Goal: Task Accomplishment & Management: Complete application form

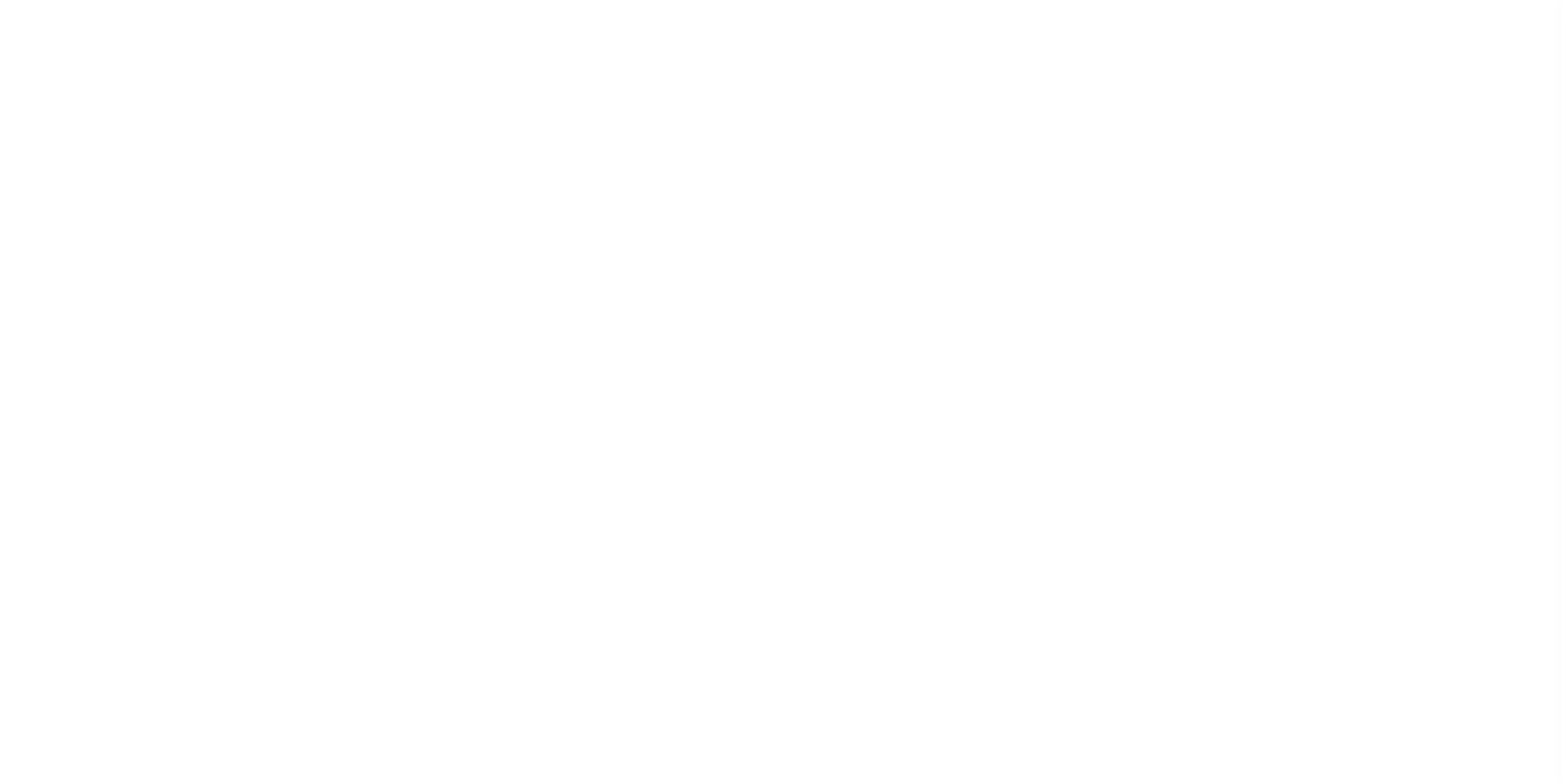
scroll to position [17, 0]
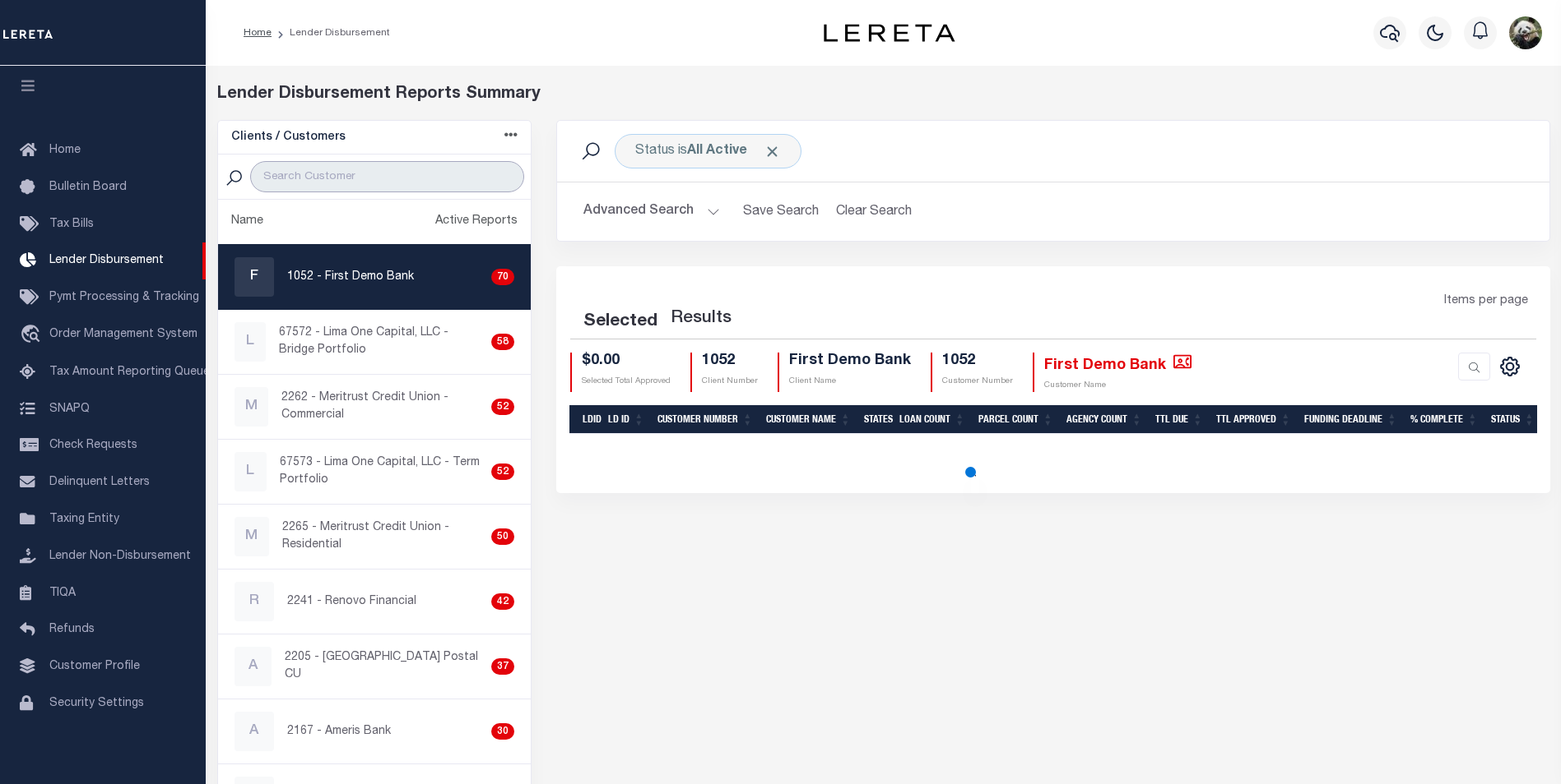
click at [358, 183] on input "search" at bounding box center [387, 177] width 274 height 31
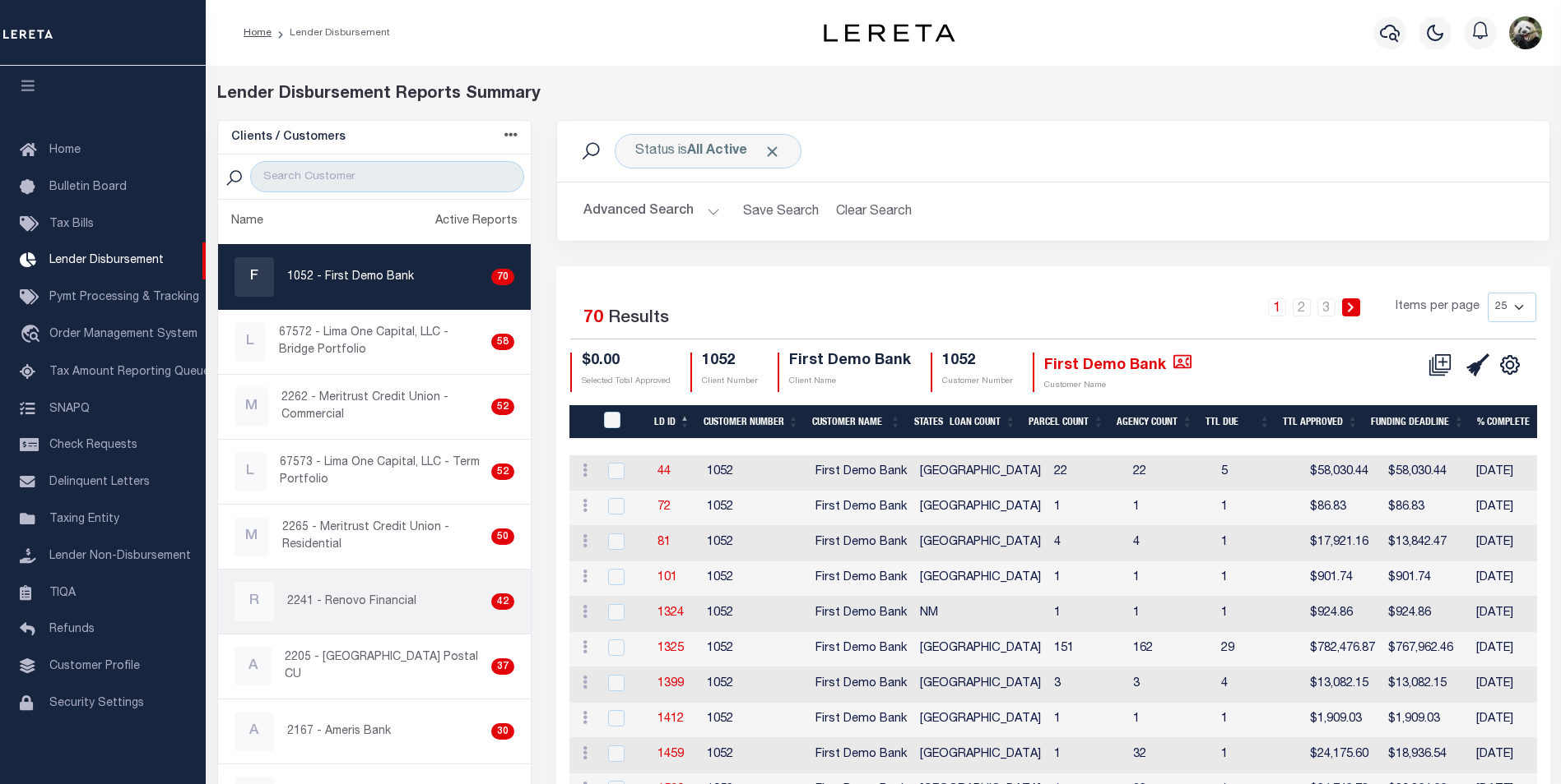
click at [391, 628] on link "R 2241 - Renovo Financial 42" at bounding box center [374, 601] width 313 height 64
checkbox input "true"
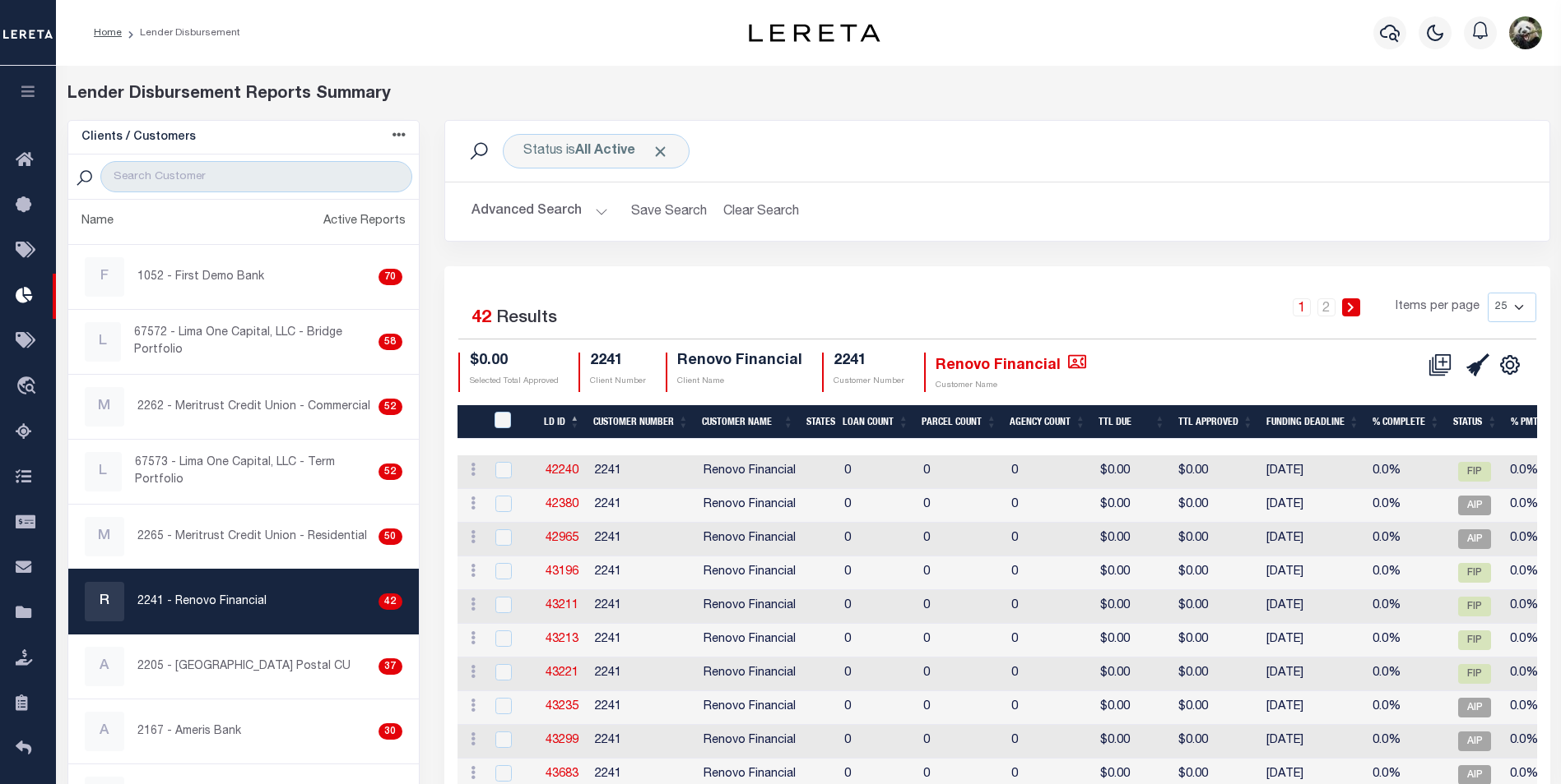
drag, startPoint x: 1499, startPoint y: 306, endPoint x: 1503, endPoint y: 325, distance: 19.4
click at [1499, 306] on select "25 50 100 200" at bounding box center [1511, 307] width 48 height 29
select select "200"
click at [1487, 292] on select "25 50 100 200" at bounding box center [1511, 307] width 48 height 29
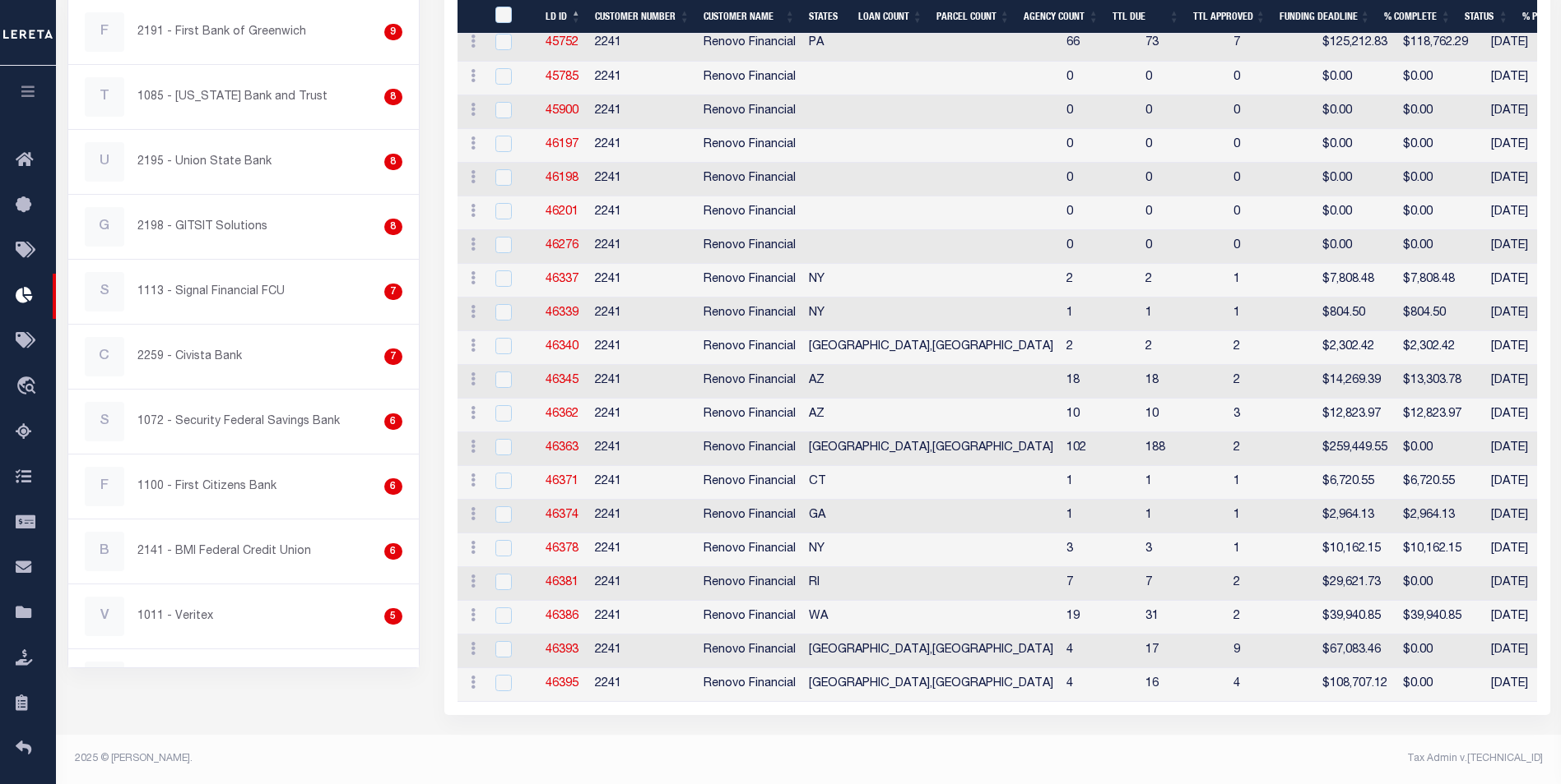
scroll to position [1164, 0]
drag, startPoint x: 573, startPoint y: 328, endPoint x: 562, endPoint y: 338, distance: 14.9
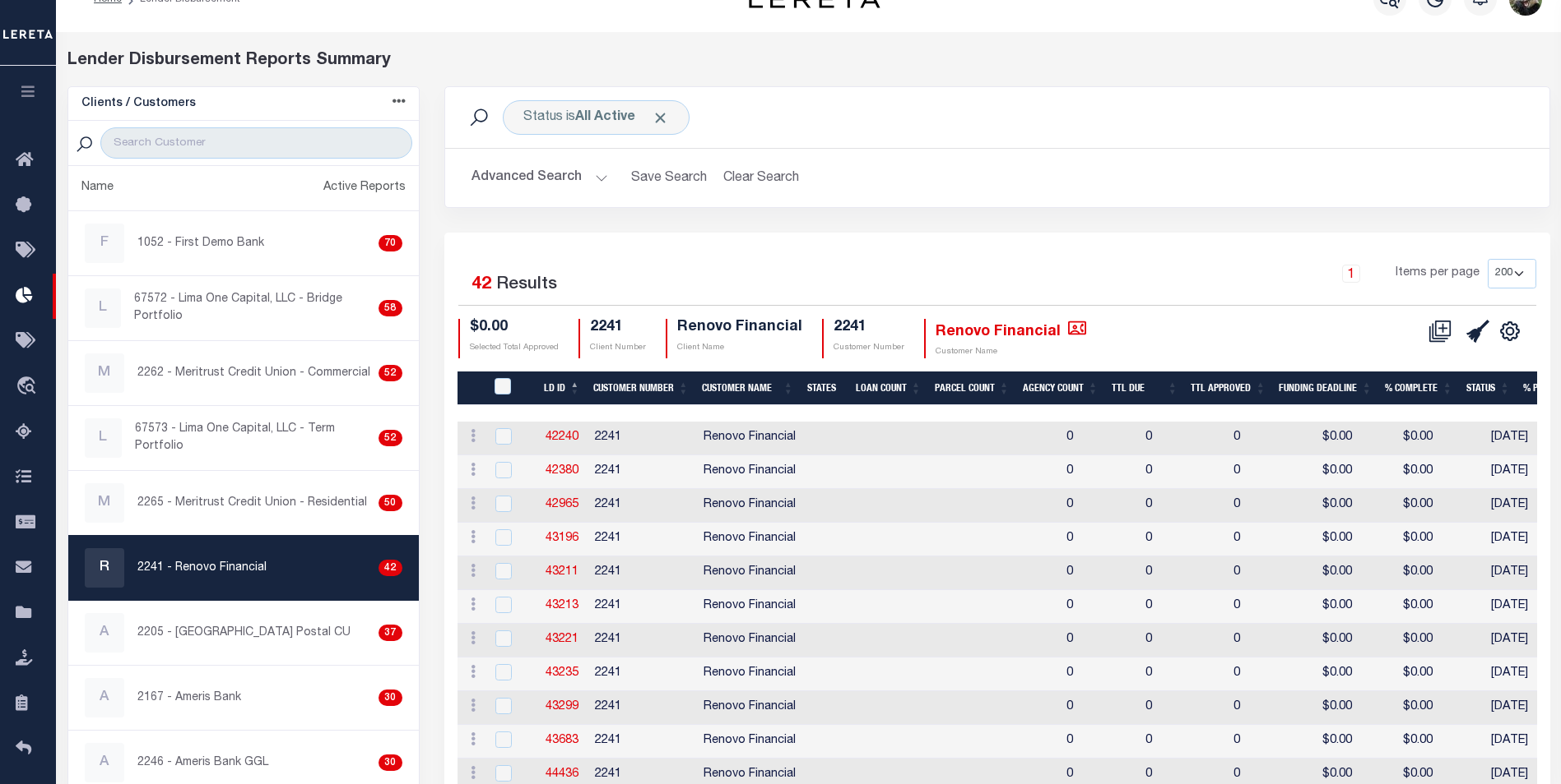
scroll to position [0, 0]
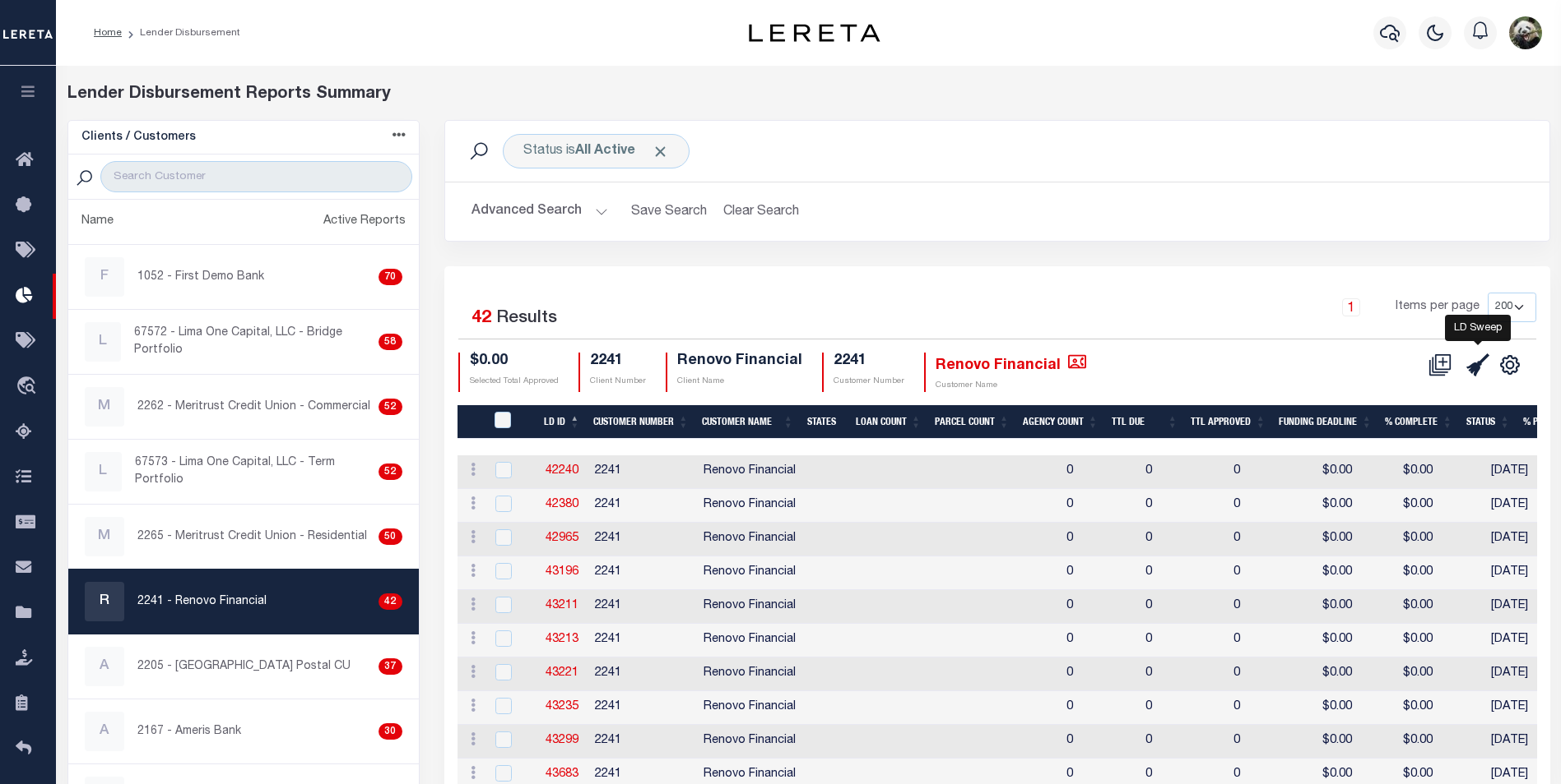
click at [1480, 377] on icon at bounding box center [1477, 364] width 23 height 23
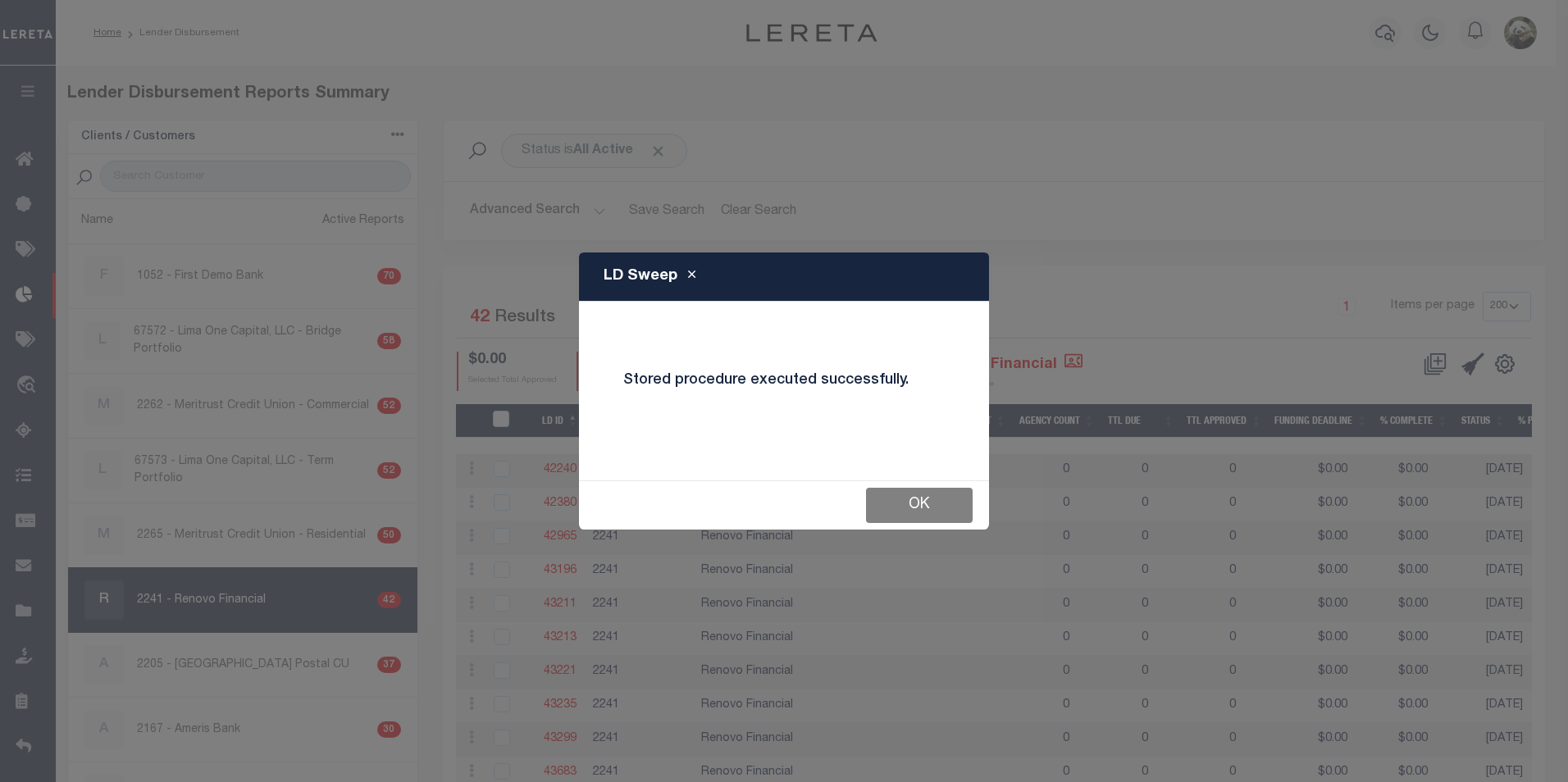
click at [935, 514] on button "OK" at bounding box center [919, 506] width 107 height 35
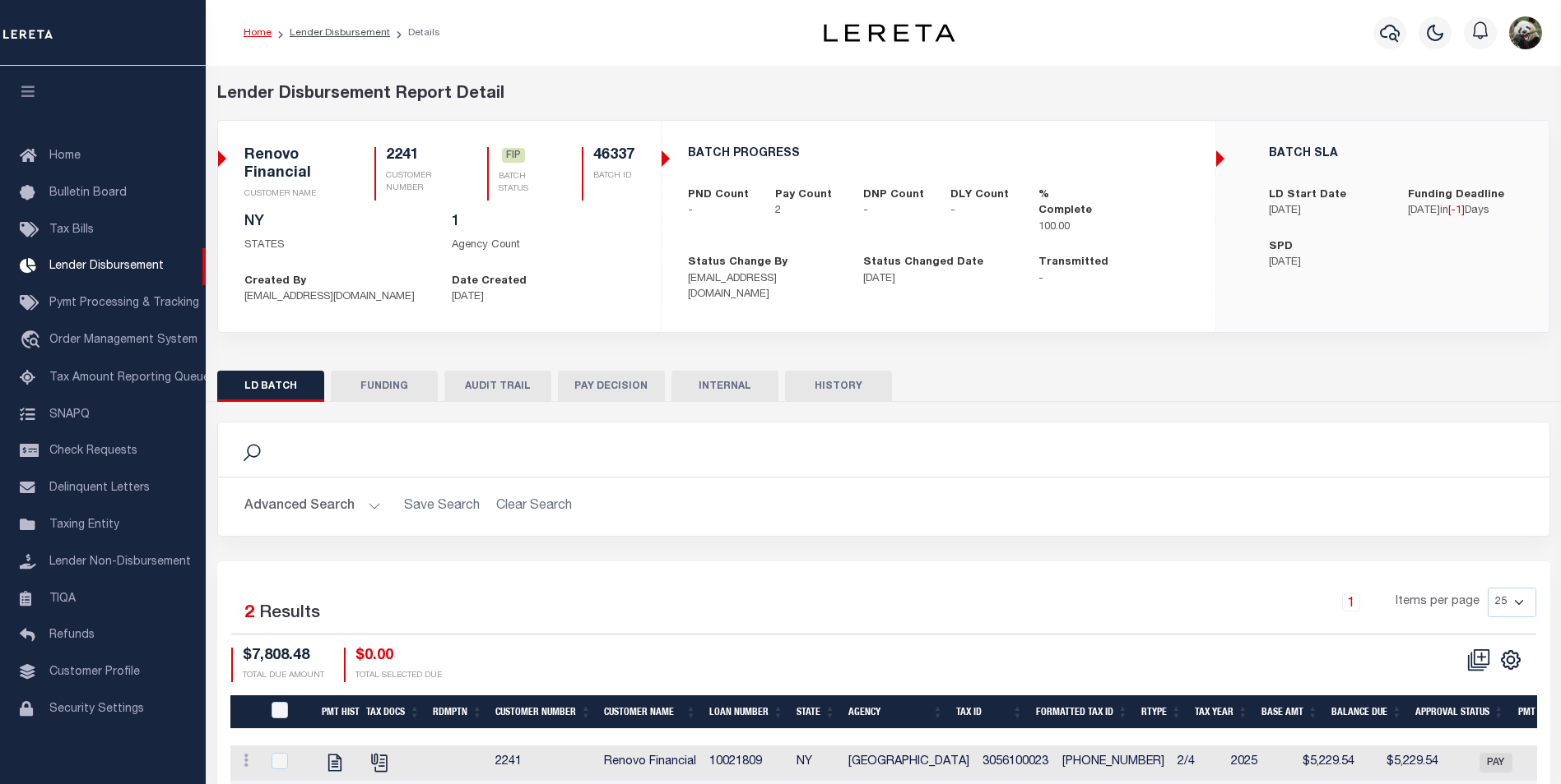
scroll to position [17, 0]
click at [377, 377] on button "FUNDING" at bounding box center [384, 387] width 107 height 31
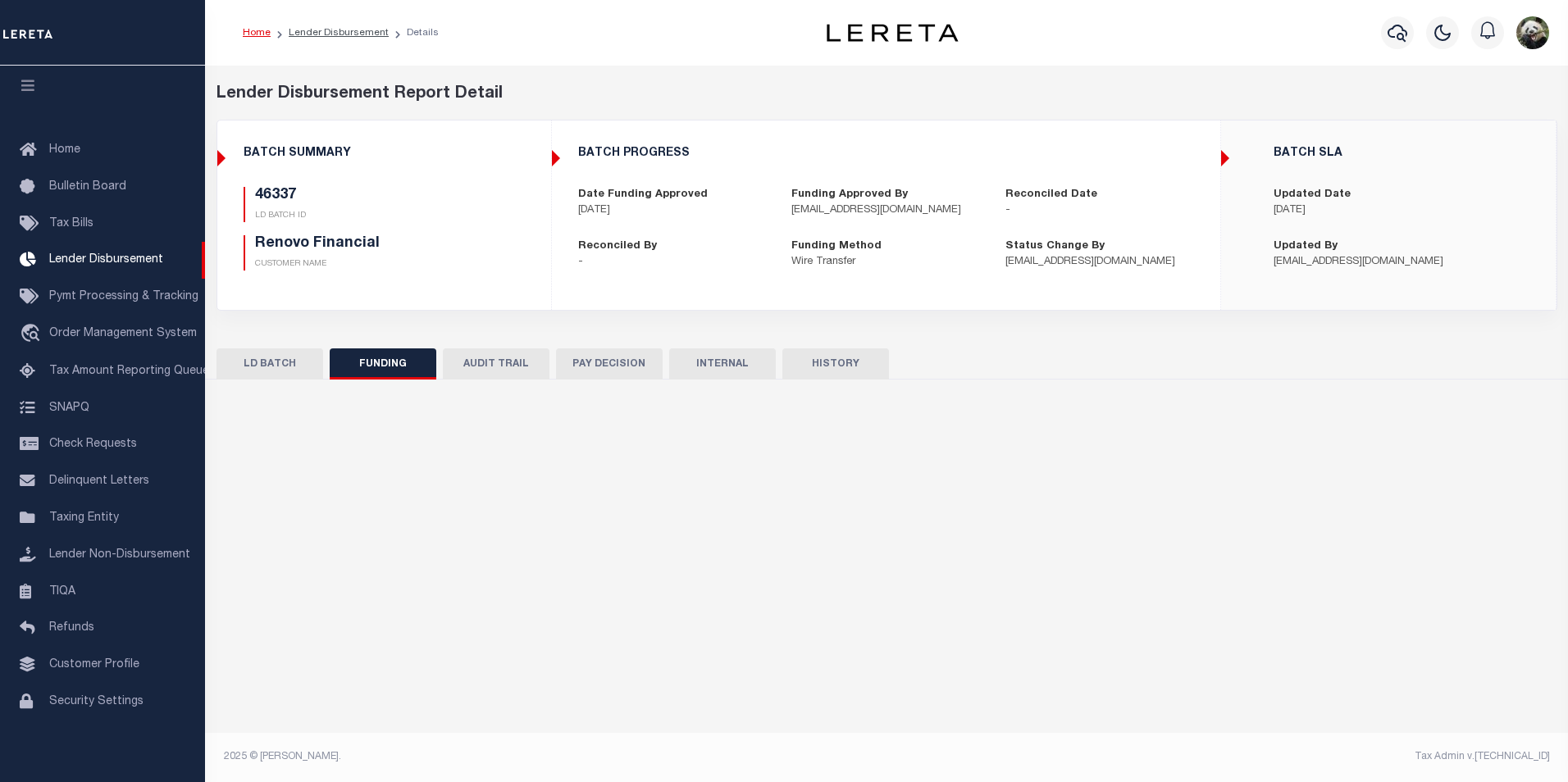
type input "$7,808.48"
type input "$0"
type input "[DATE]"
select select "100"
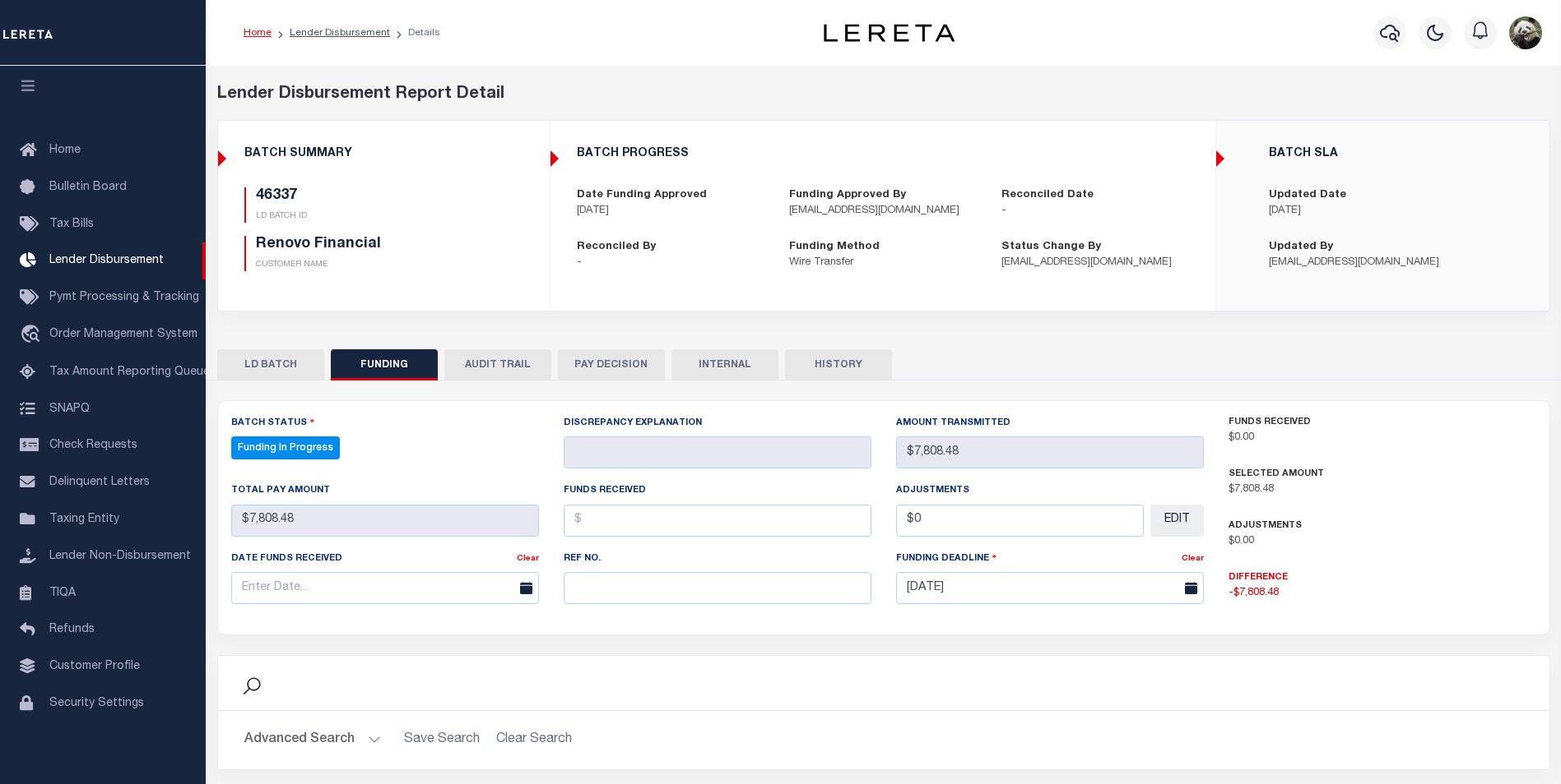
select select "100"
click at [630, 601] on input "text" at bounding box center [717, 588] width 307 height 32
paste input "20250929MMQFMP2700464609291644FT03"
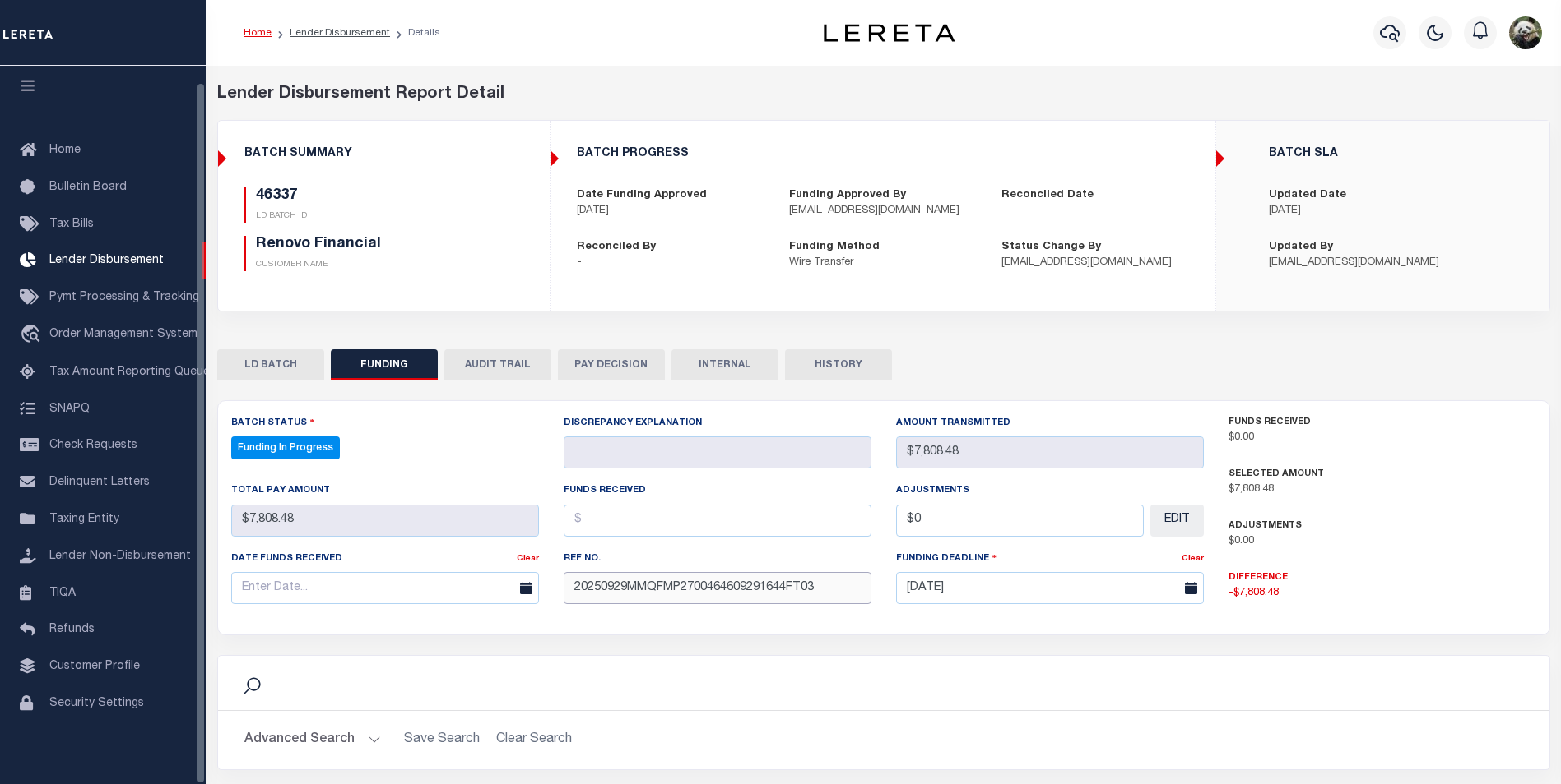
type input "20250929MMQFMP2700464609291644FT03"
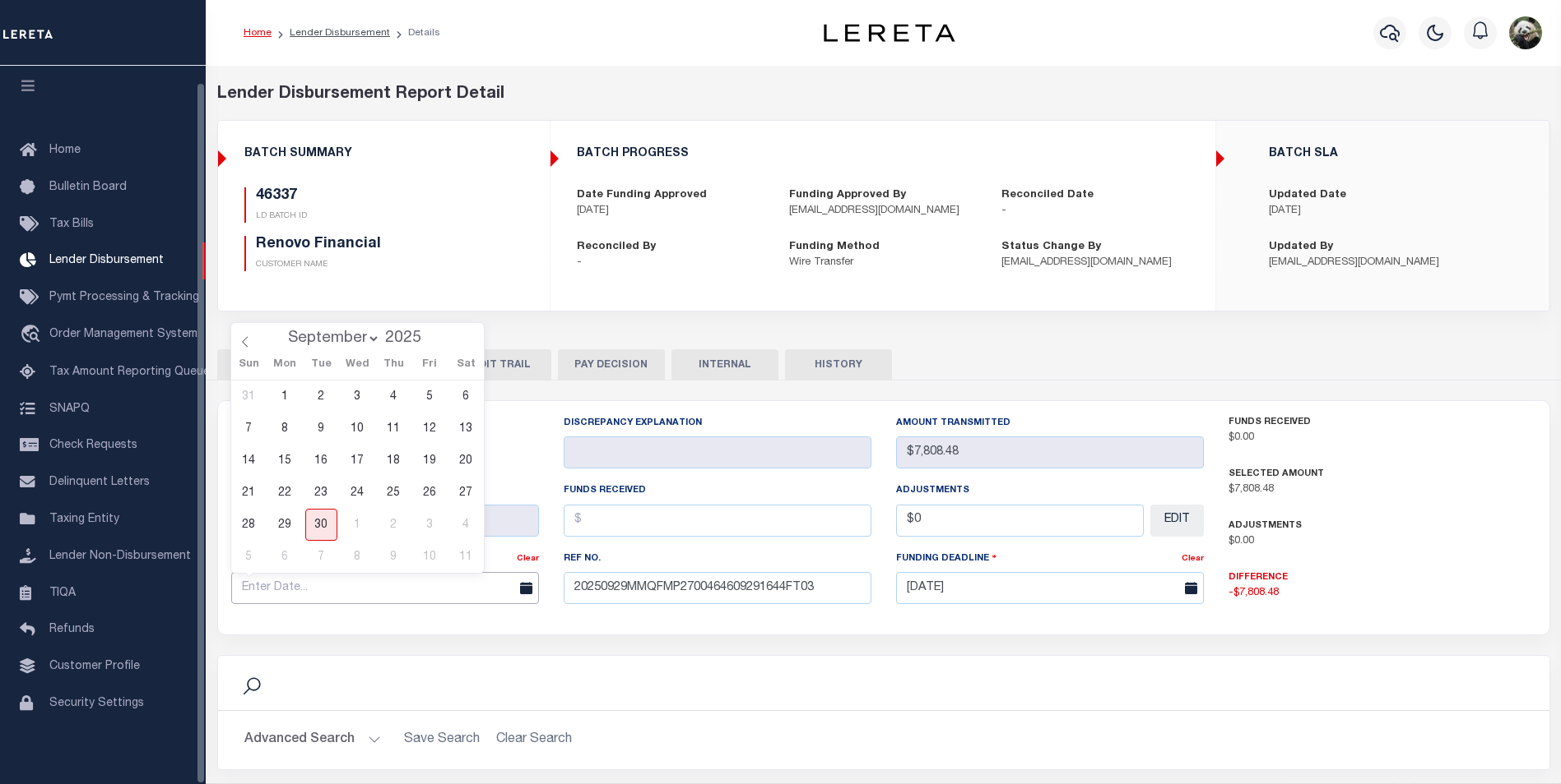
click at [265, 595] on input "text" at bounding box center [384, 588] width 307 height 32
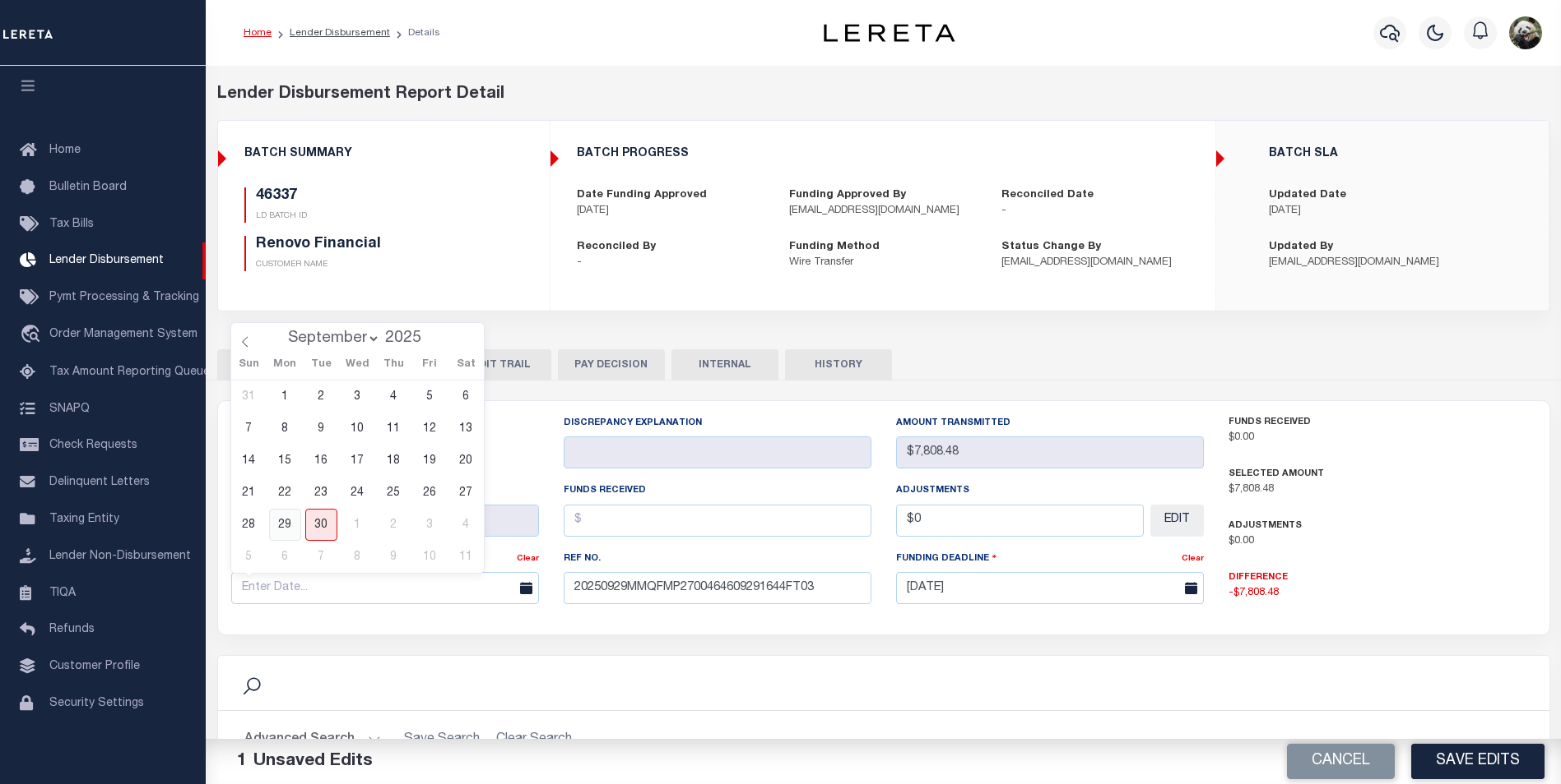
click at [287, 522] on span "29" at bounding box center [285, 525] width 32 height 32
type input "[DATE]"
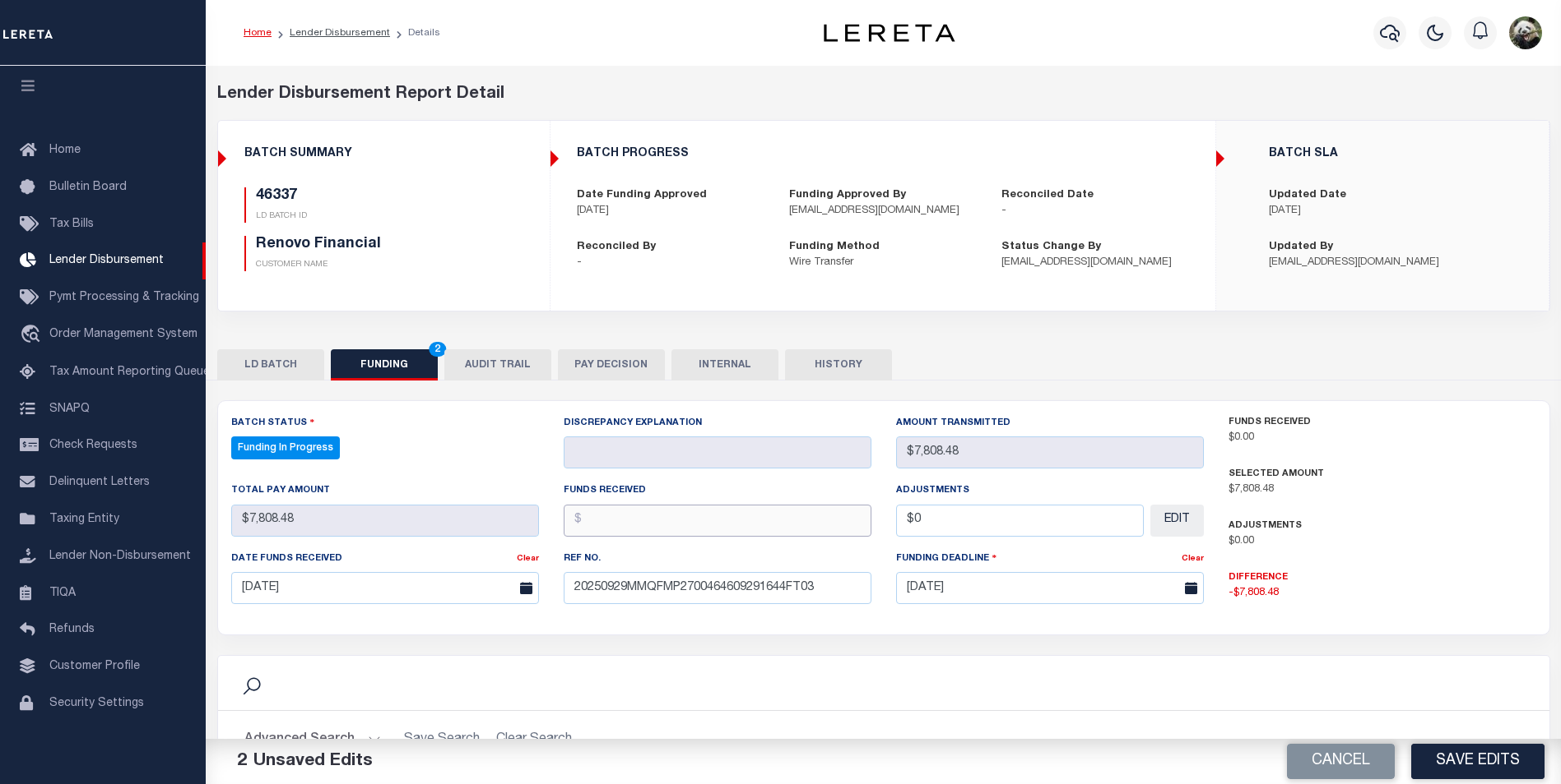
drag, startPoint x: 629, startPoint y: 520, endPoint x: 645, endPoint y: 524, distance: 16.5
click at [632, 521] on input "text" at bounding box center [717, 521] width 307 height 32
click at [662, 523] on input "text" at bounding box center [717, 521] width 307 height 32
type input "$7,808.48"
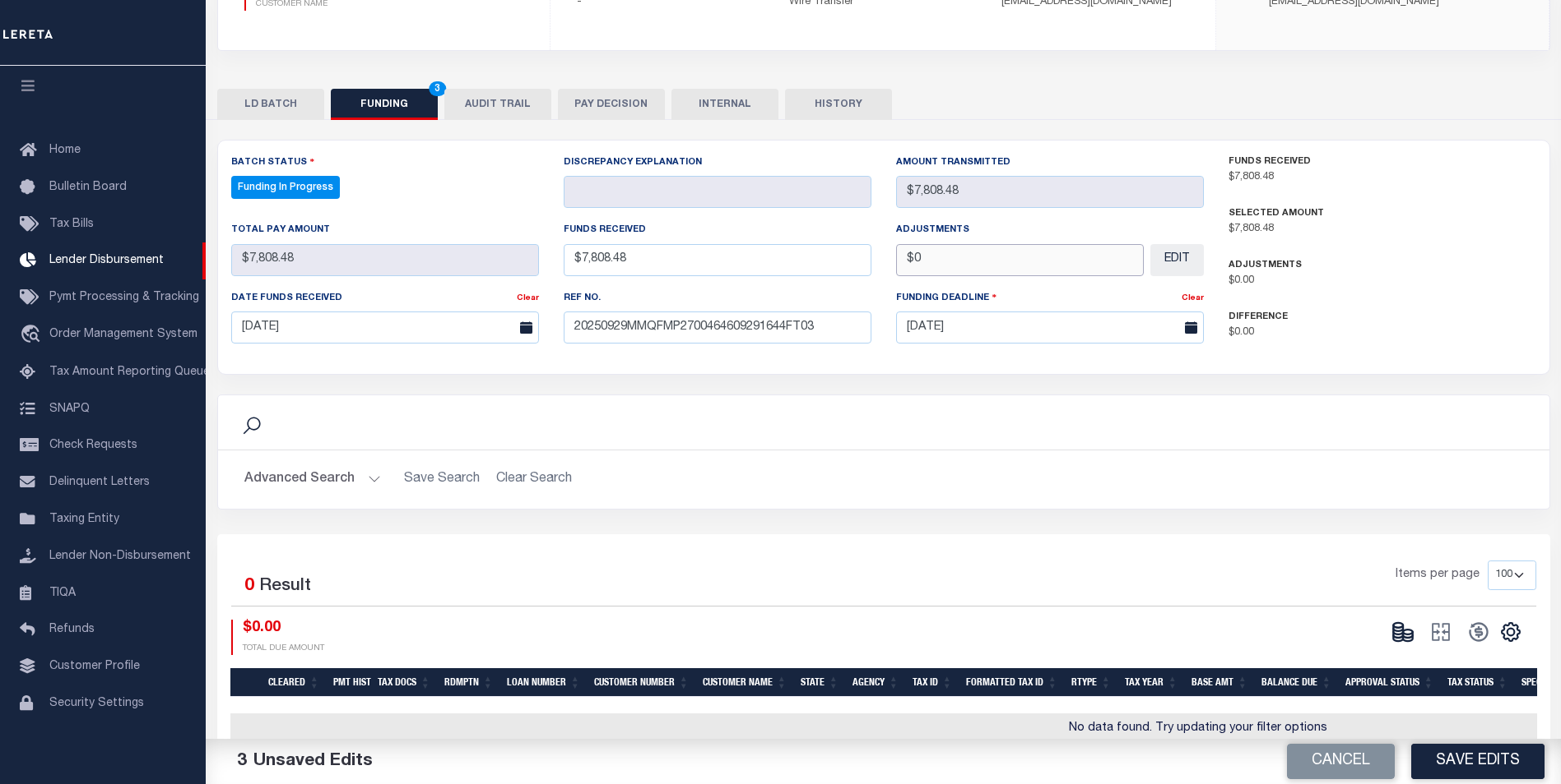
scroll to position [295, 0]
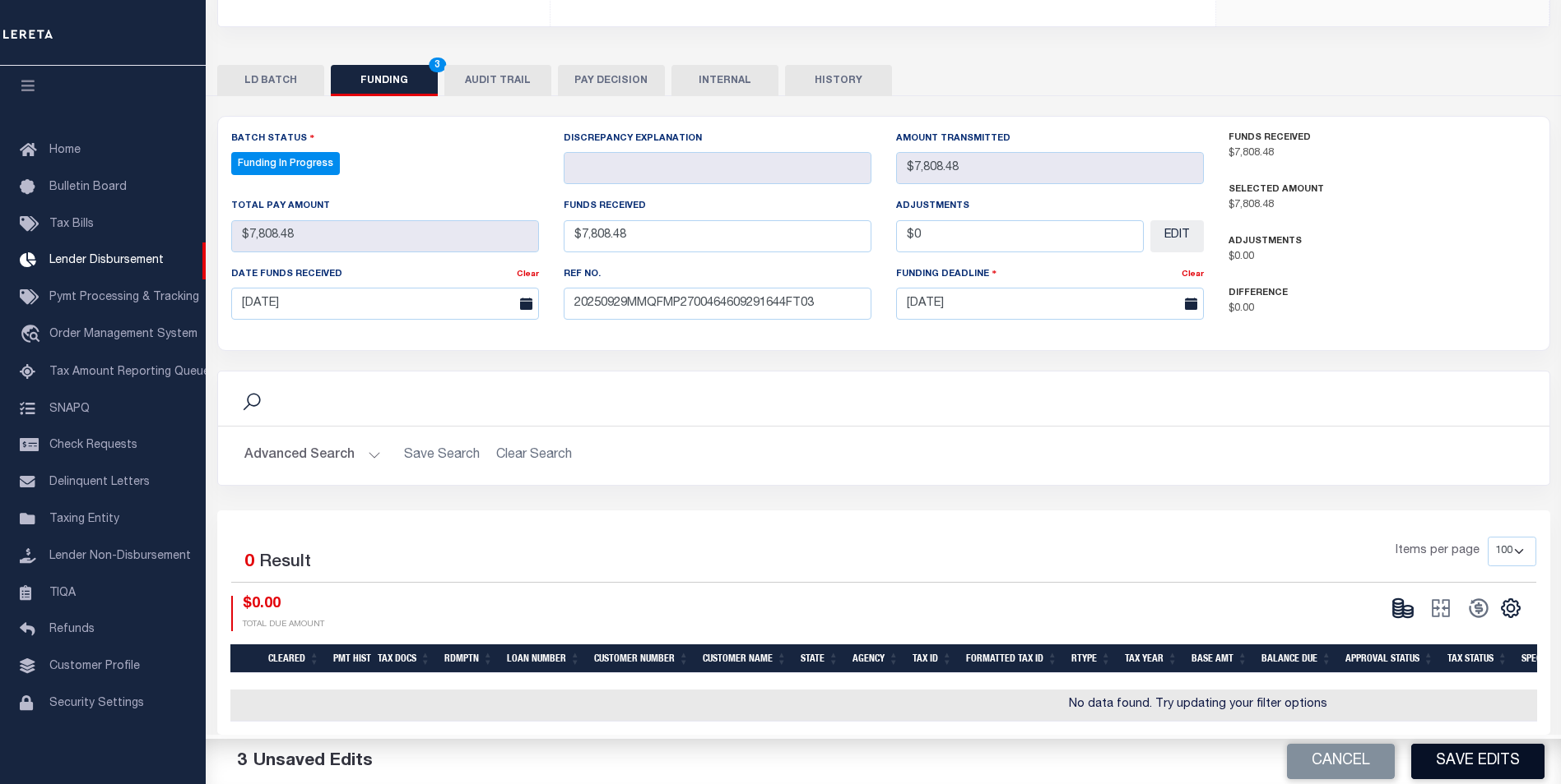
type input "$0.00"
click at [1461, 758] on button "Save Edits" at bounding box center [1478, 761] width 134 height 35
type input "$7,808.48"
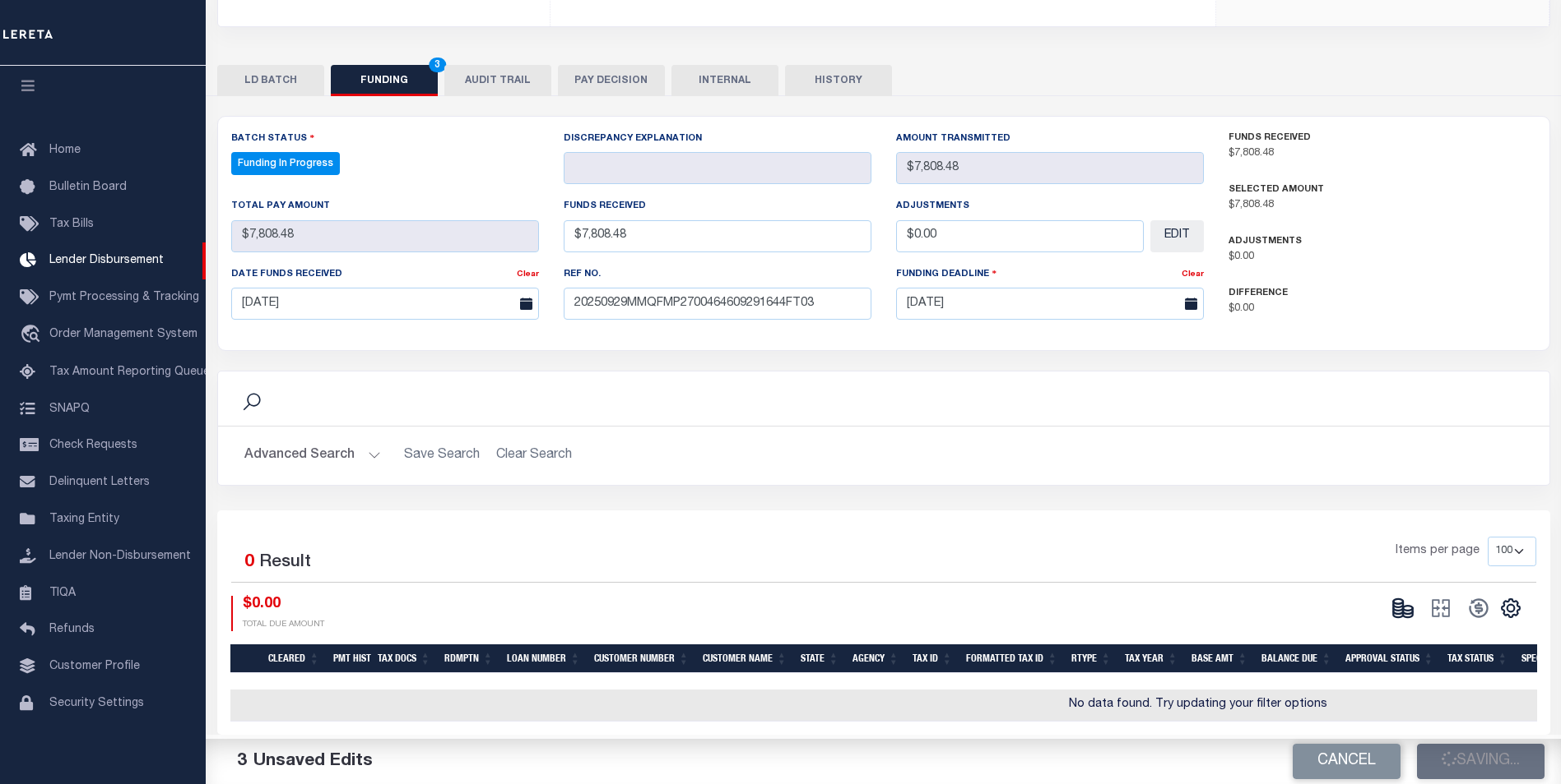
type input "$0"
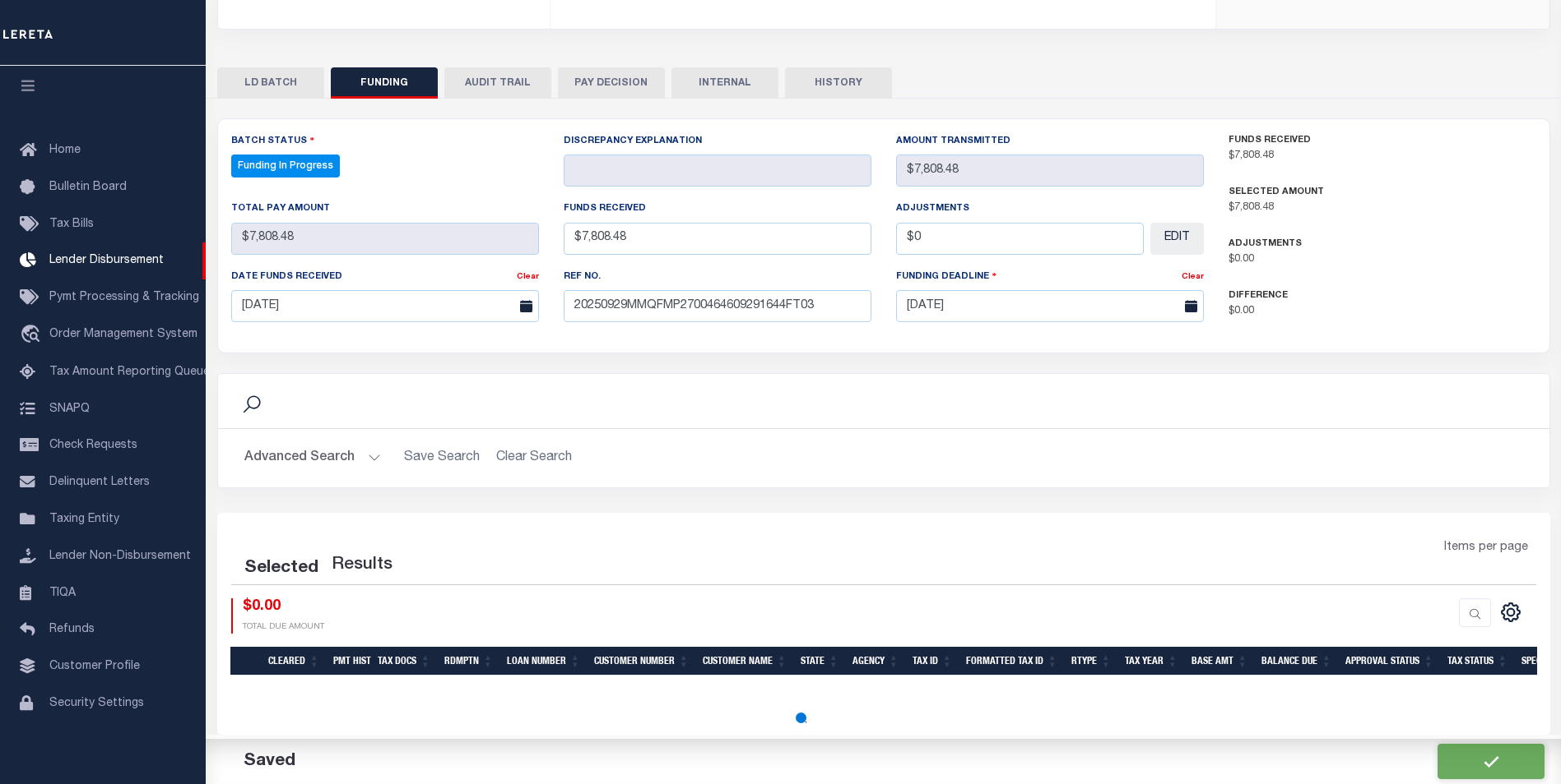
select select "100"
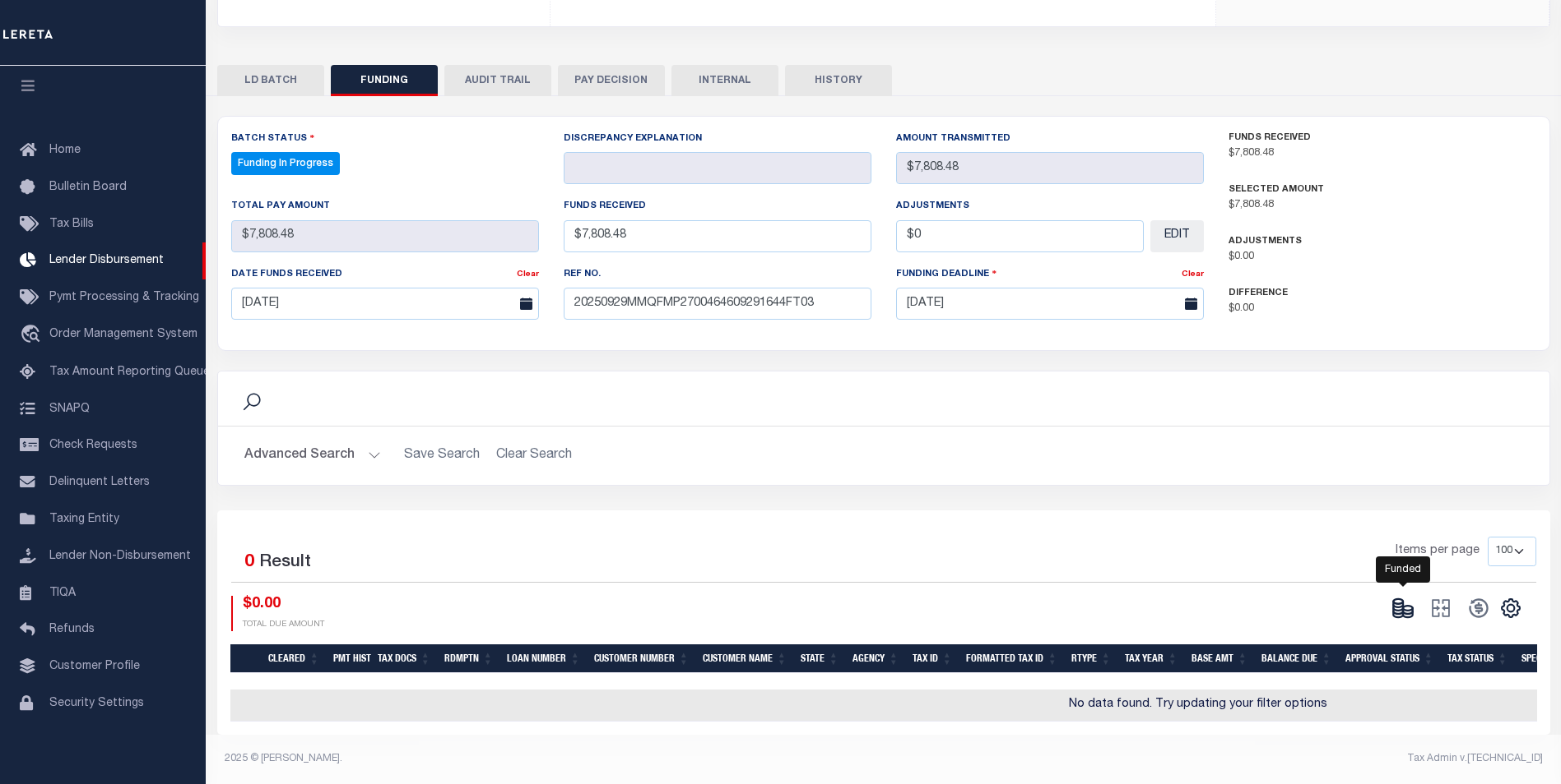
click at [1396, 601] on icon at bounding box center [1398, 604] width 10 height 6
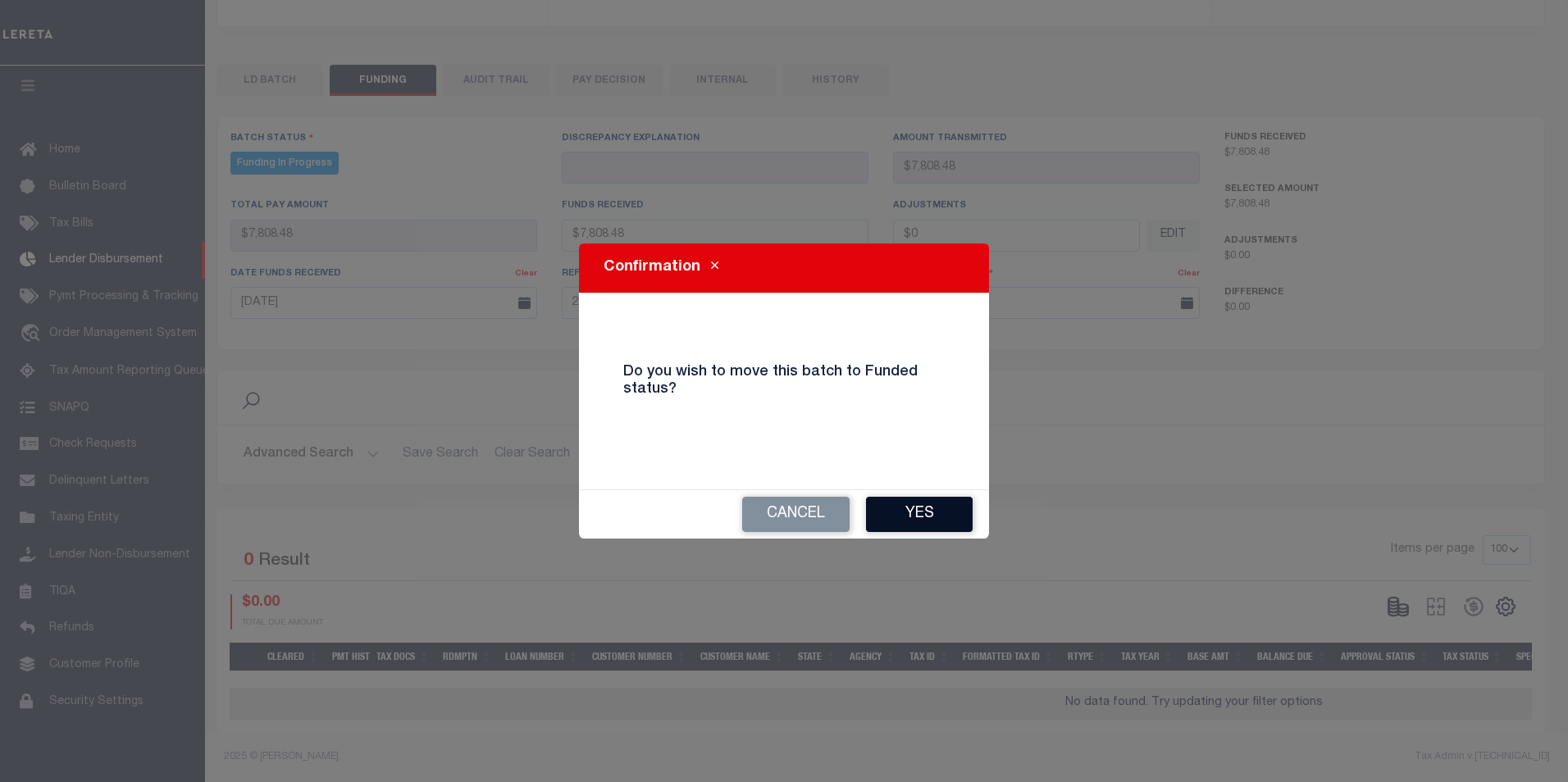
click at [927, 528] on button "Yes" at bounding box center [919, 515] width 107 height 35
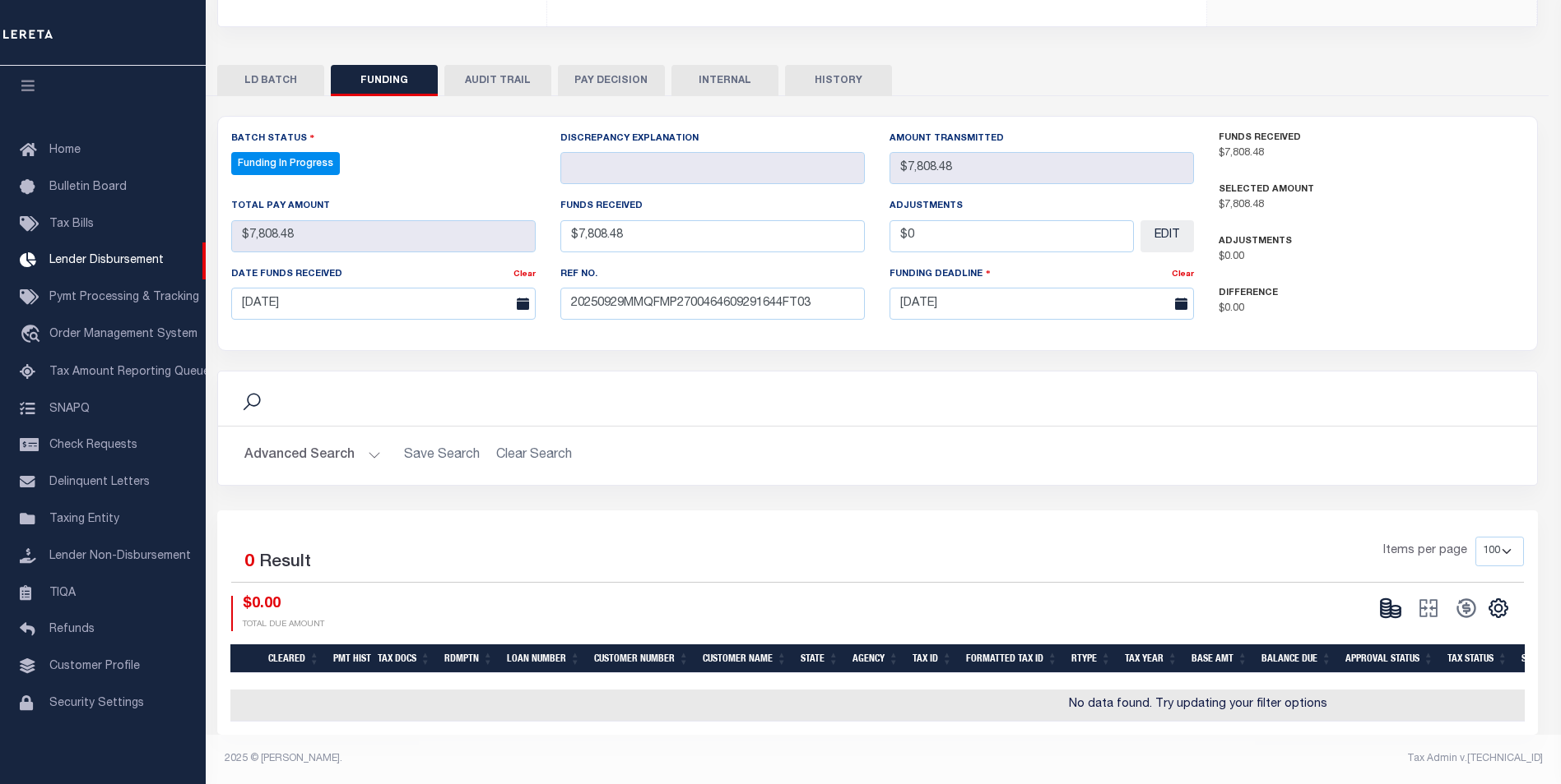
type input "$7,808.48"
type input "$0"
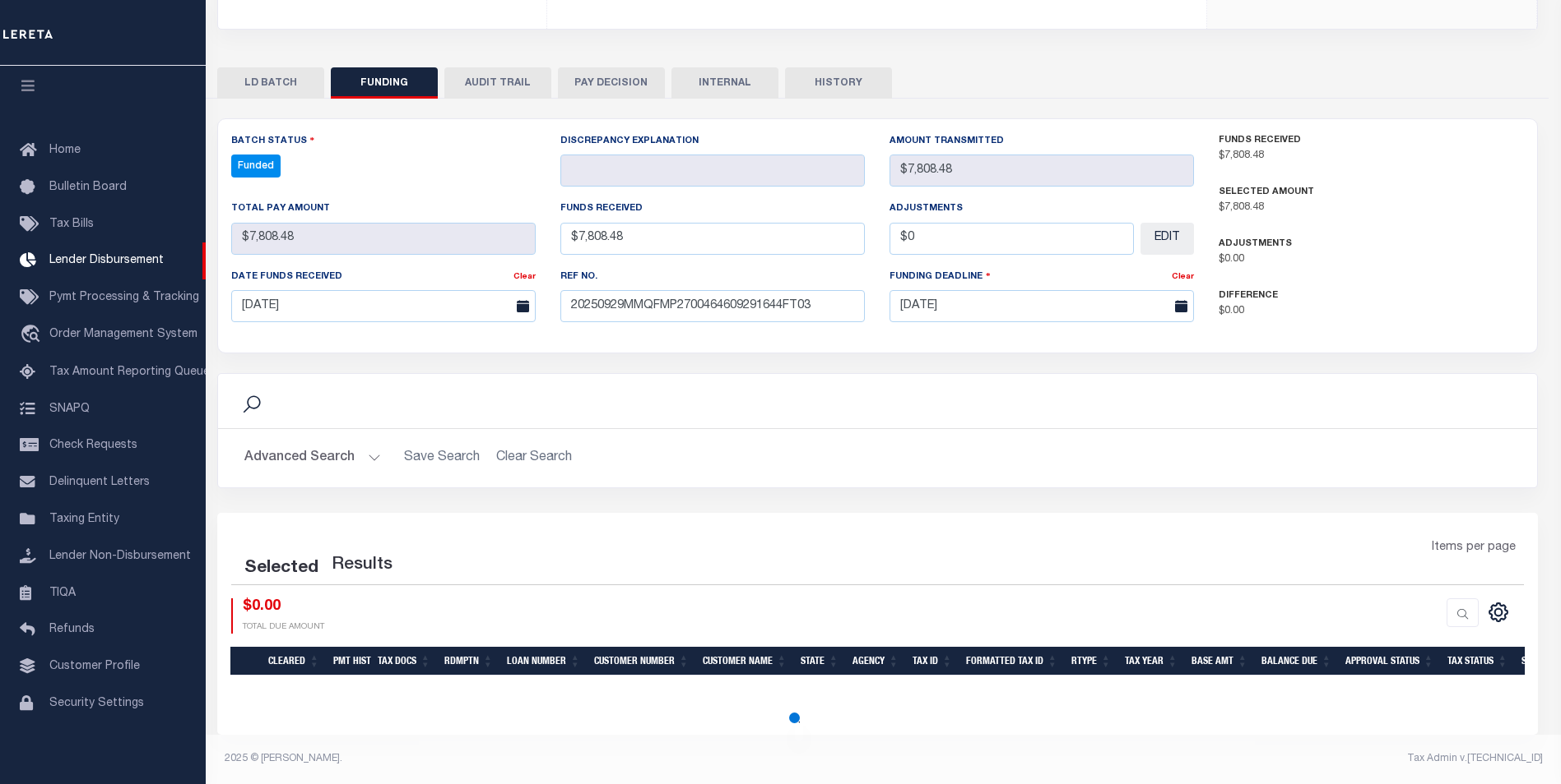
scroll to position [282, 0]
select select "100"
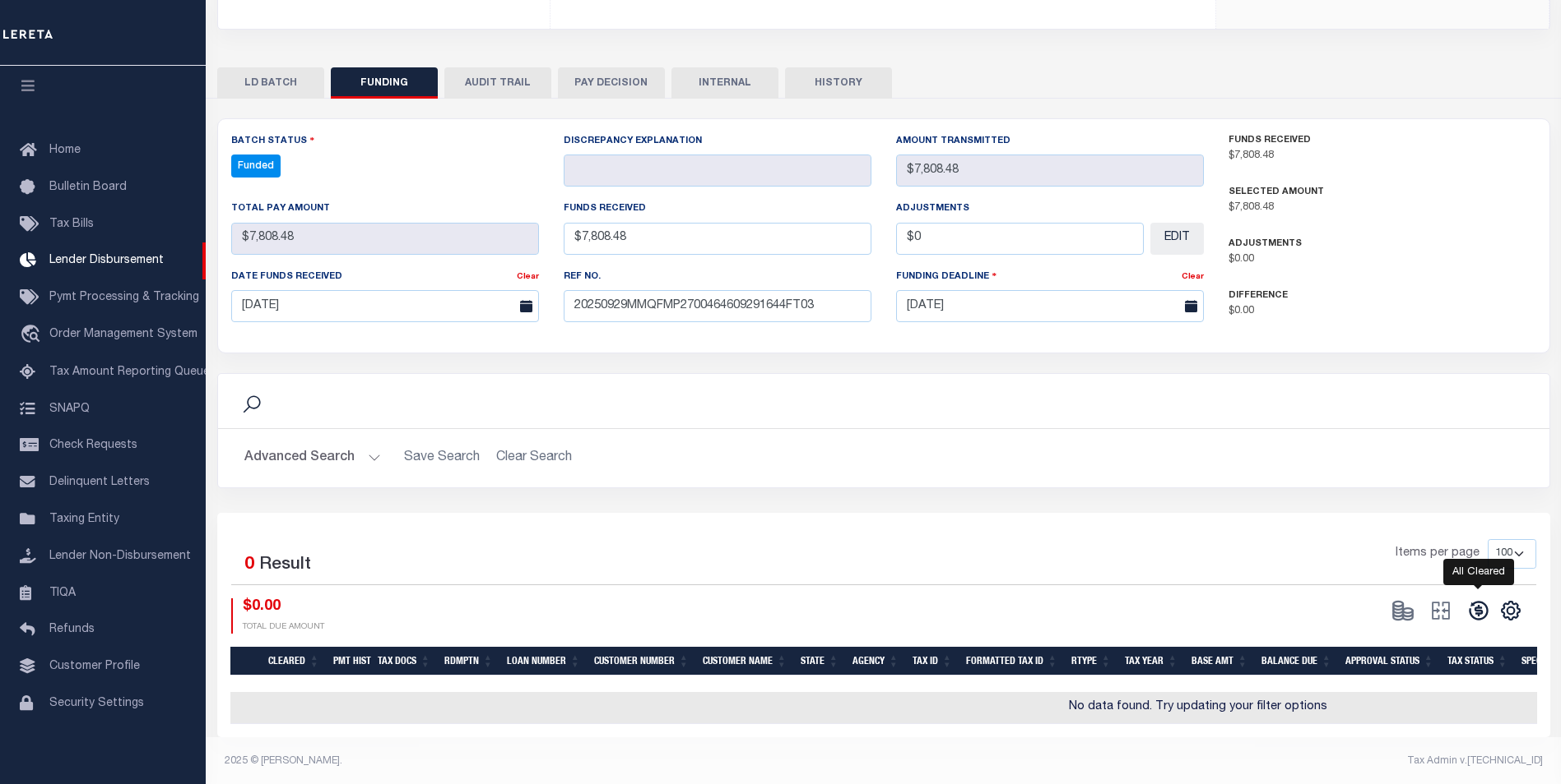
click at [1469, 612] on icon at bounding box center [1478, 610] width 19 height 19
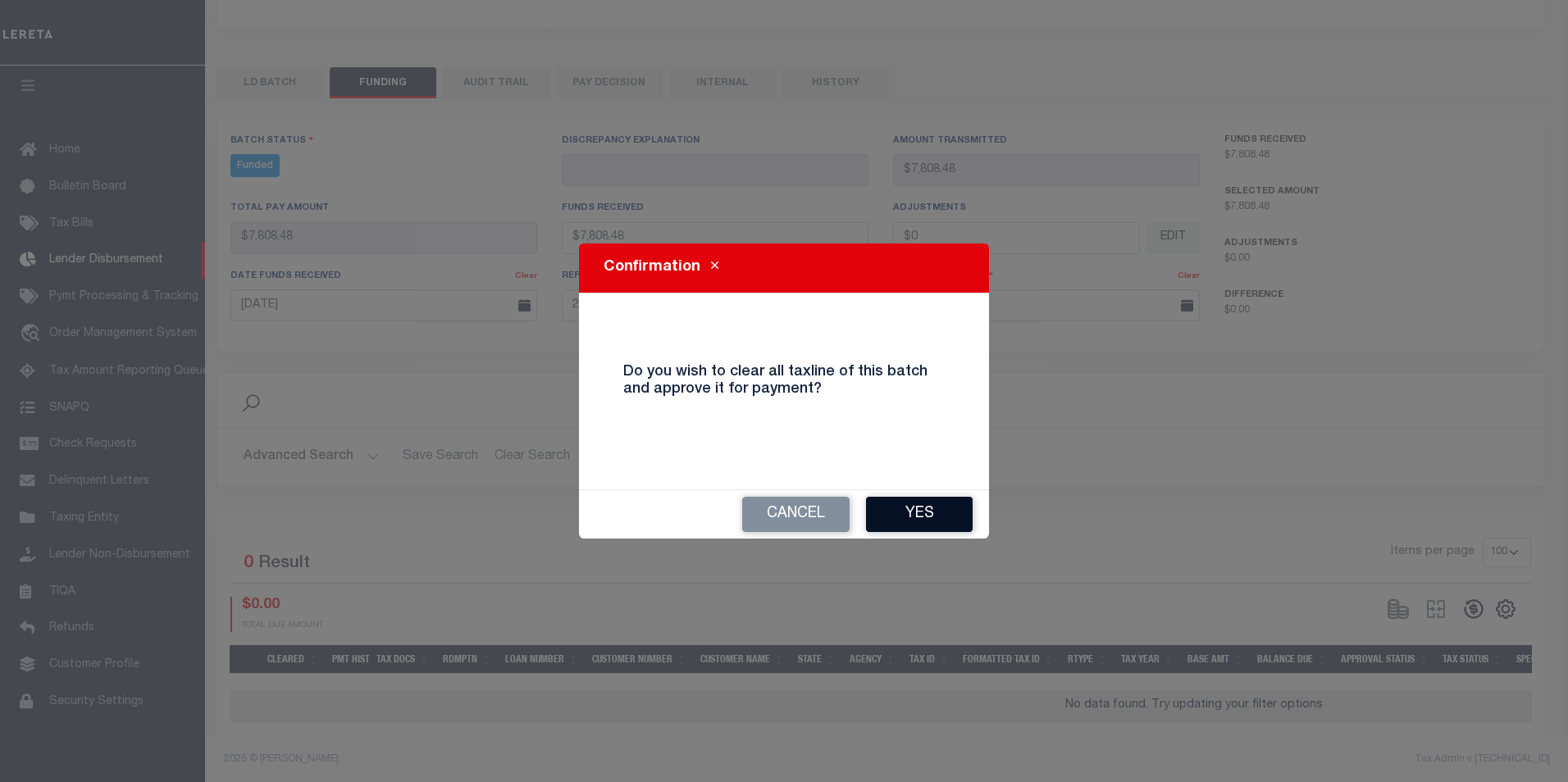
click at [907, 519] on button "Yes" at bounding box center [919, 515] width 107 height 35
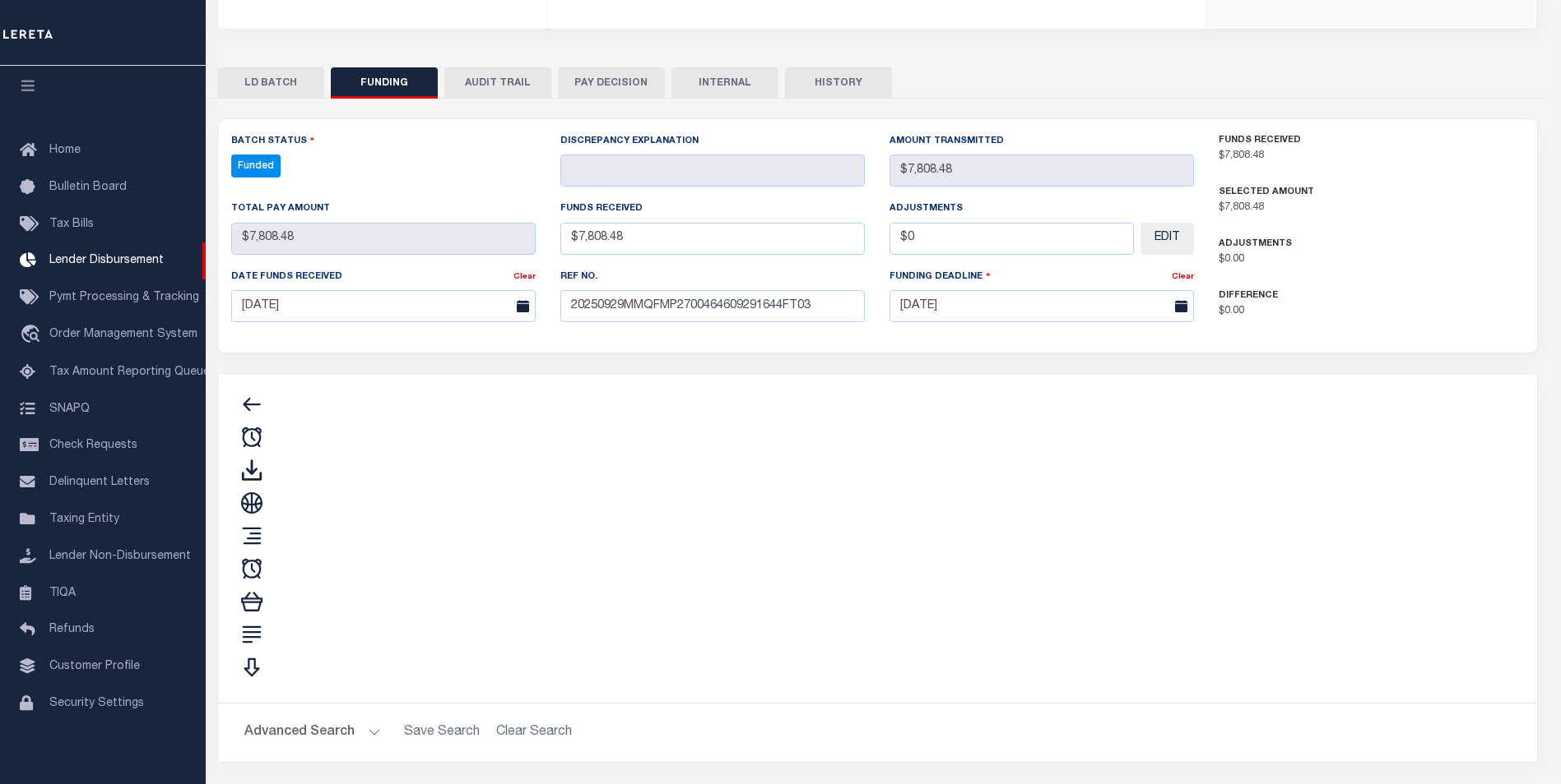
type input "$7,808.48"
type input "$0"
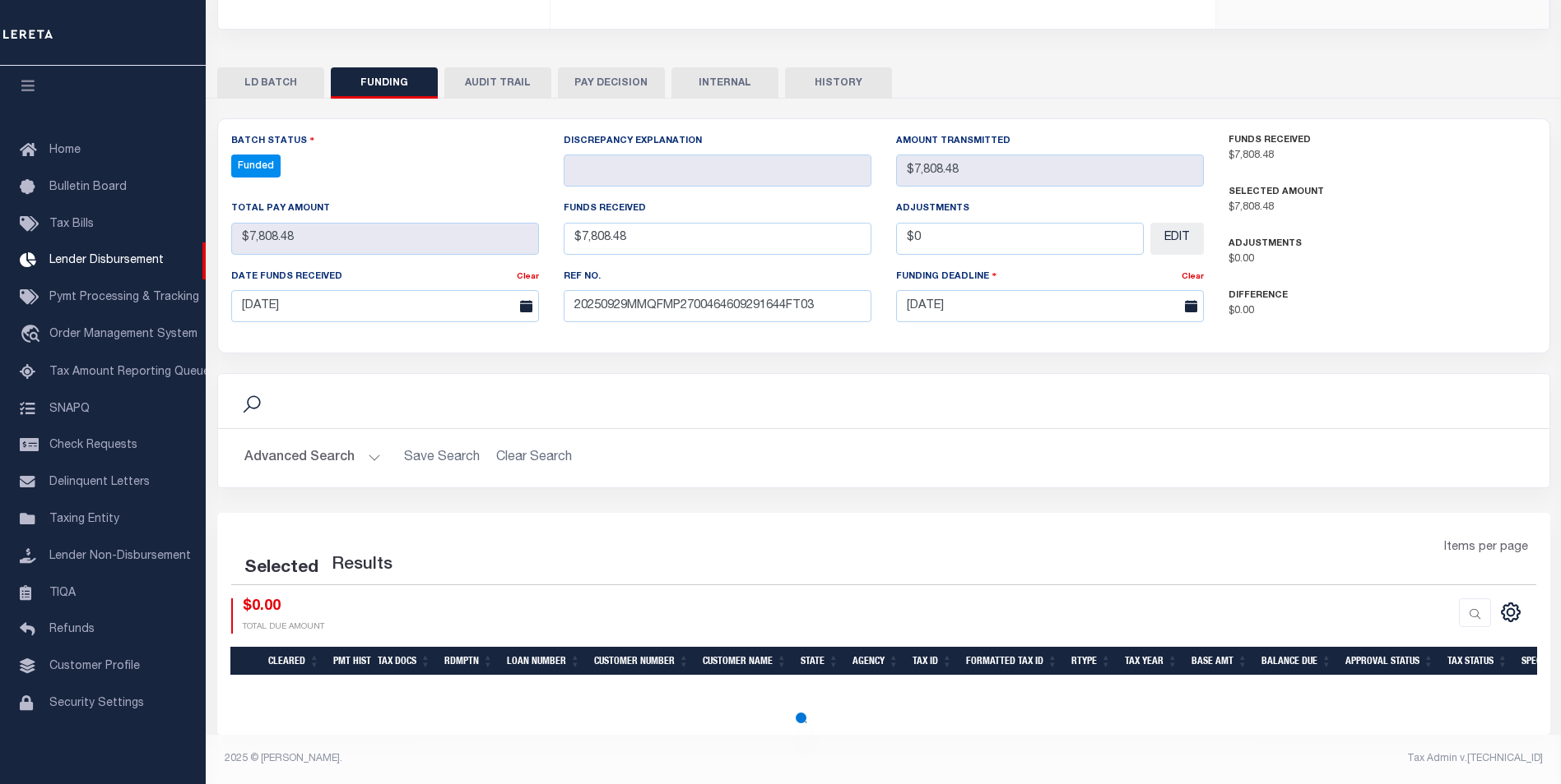
select select "100"
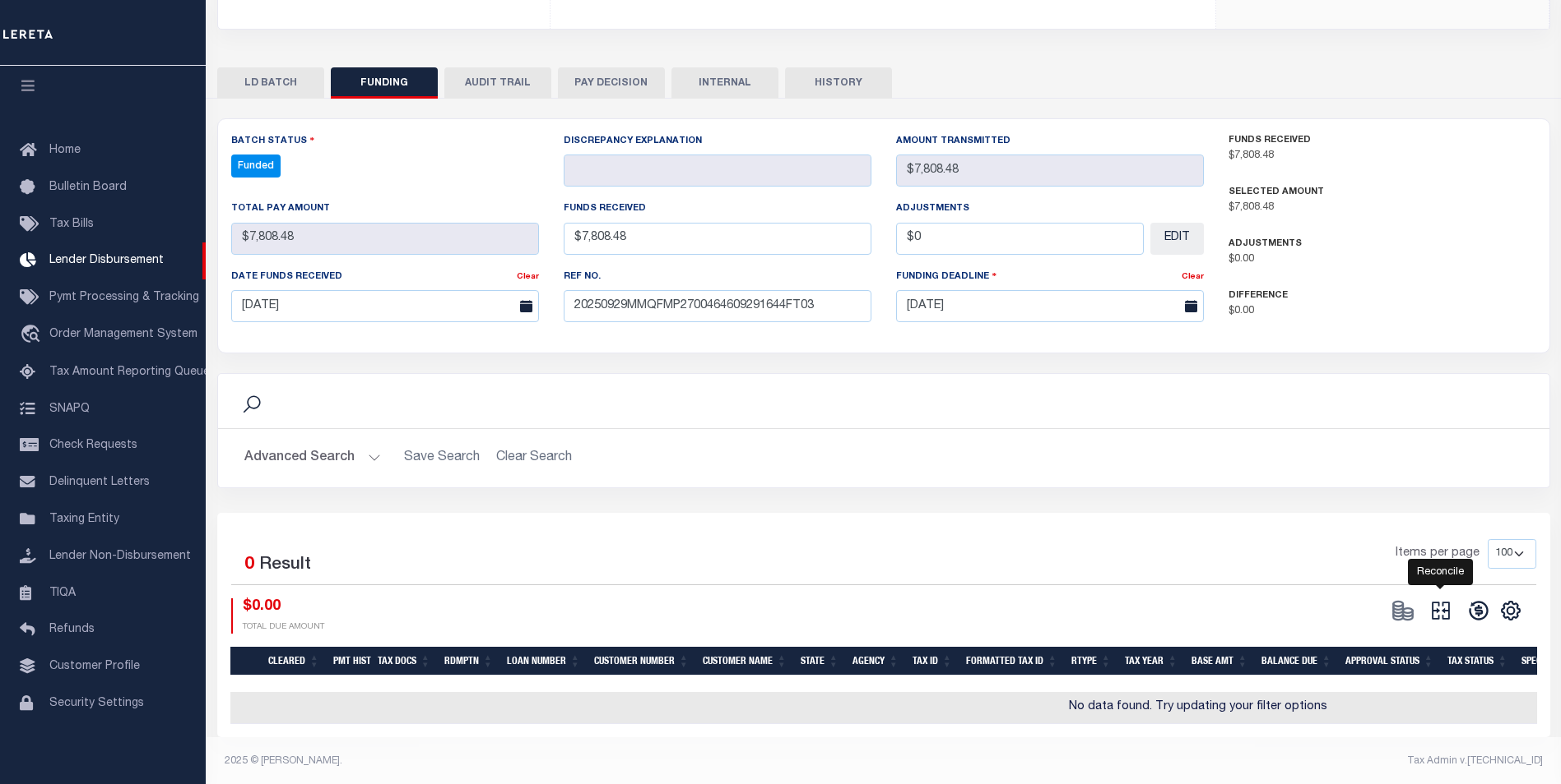
click at [1435, 612] on icon "" at bounding box center [1440, 610] width 18 height 18
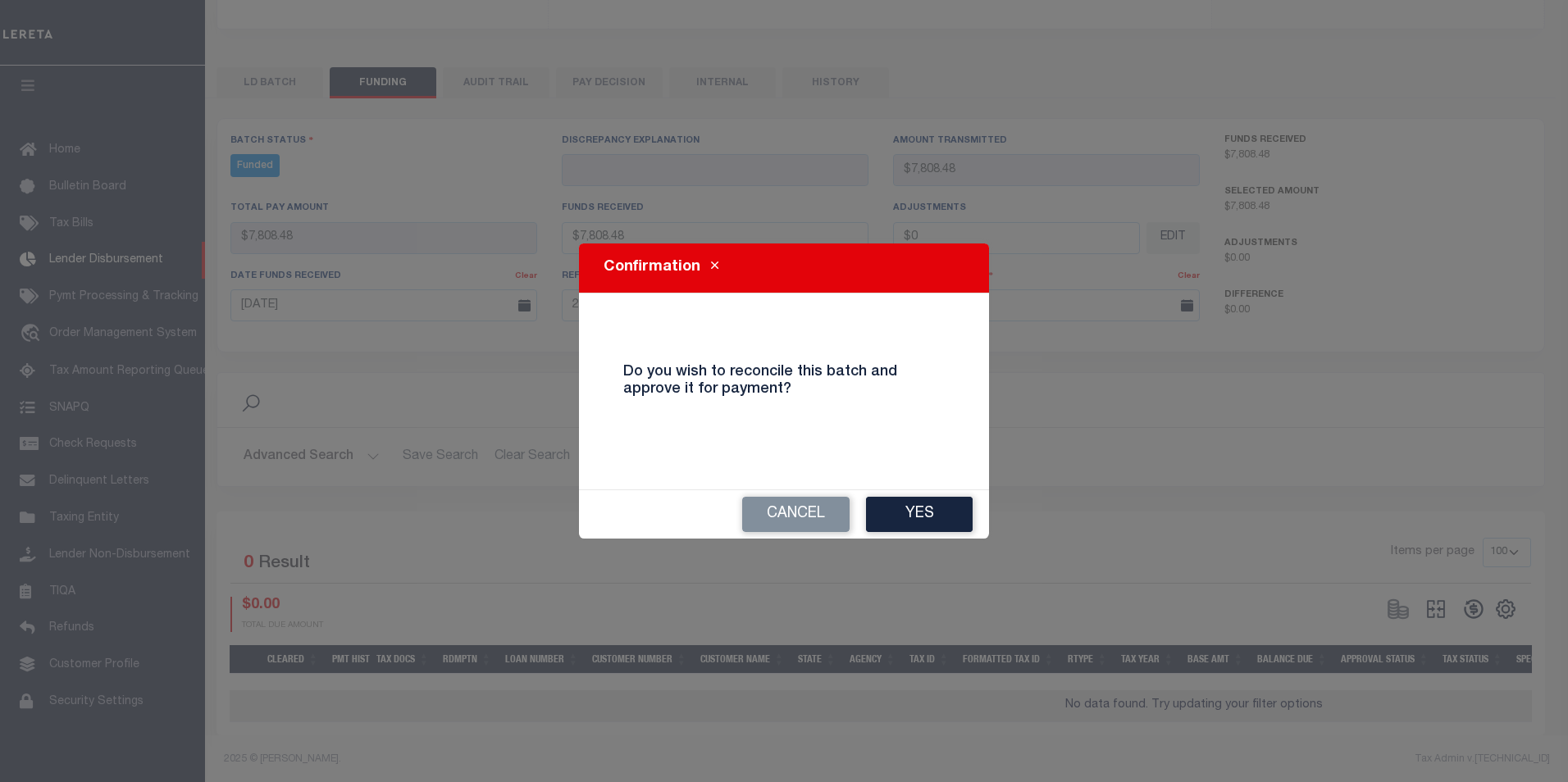
click at [937, 511] on button "Yes" at bounding box center [919, 515] width 107 height 35
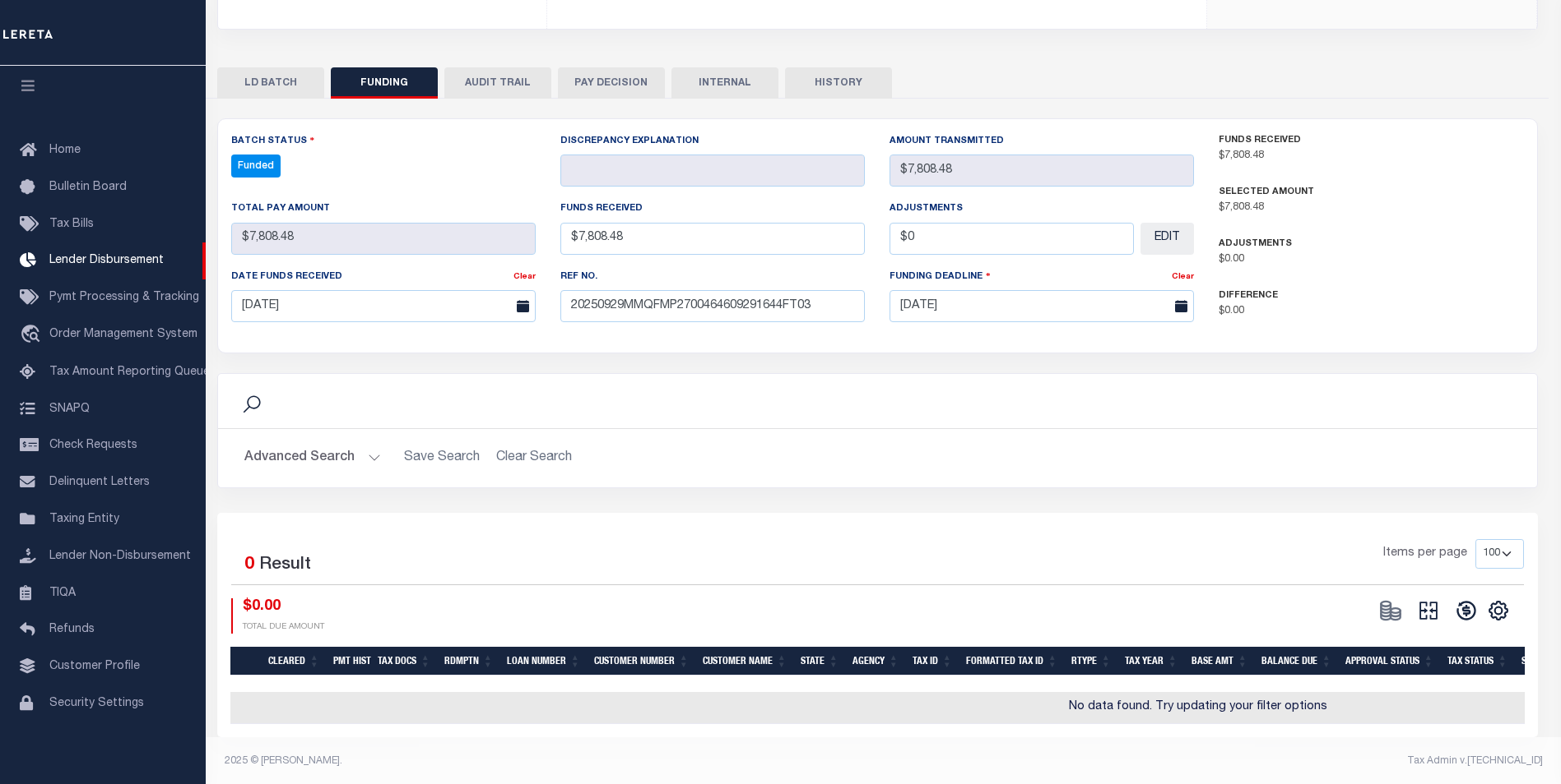
type input "$7,808.48"
type input "$0"
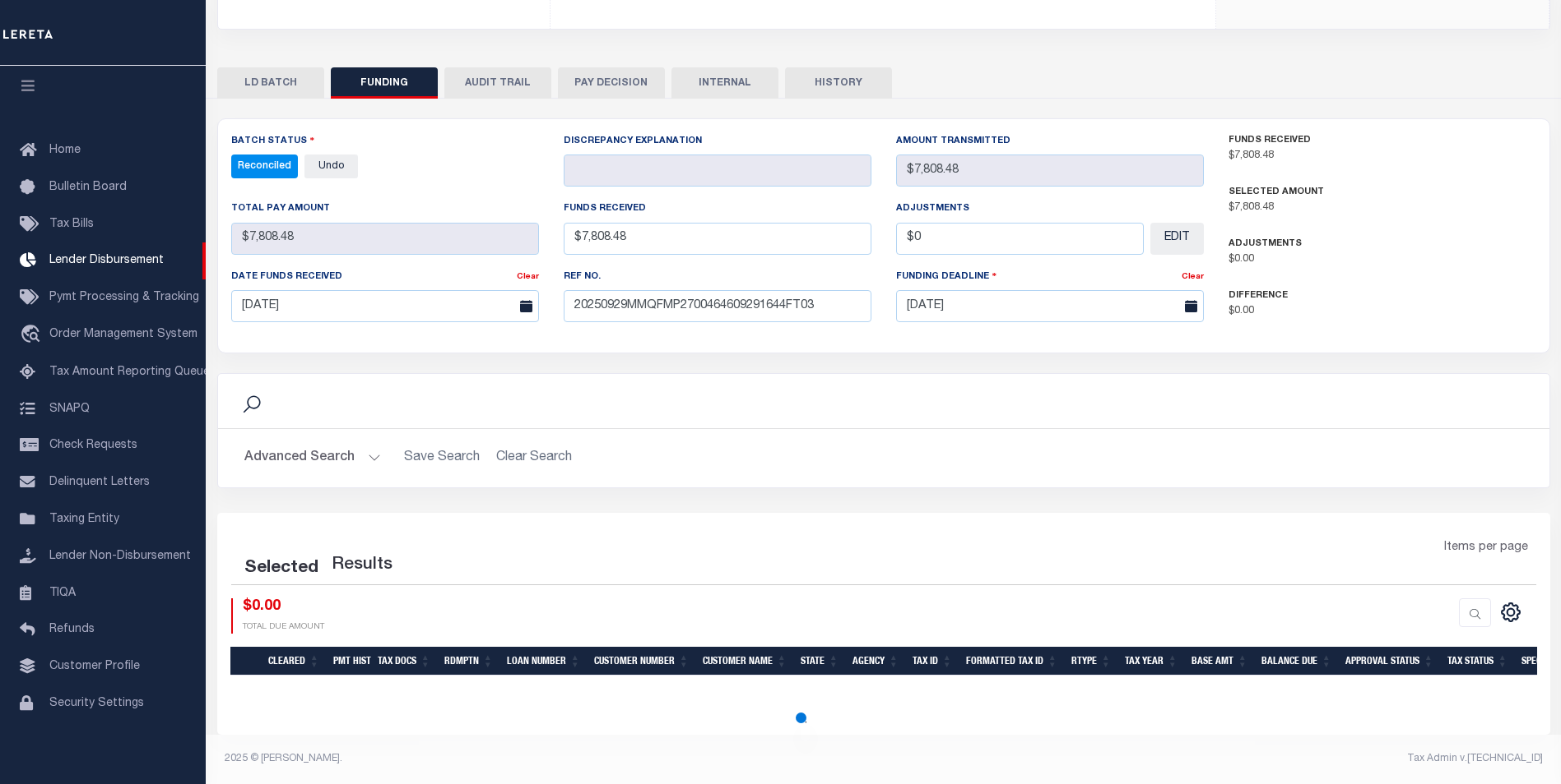
select select "100"
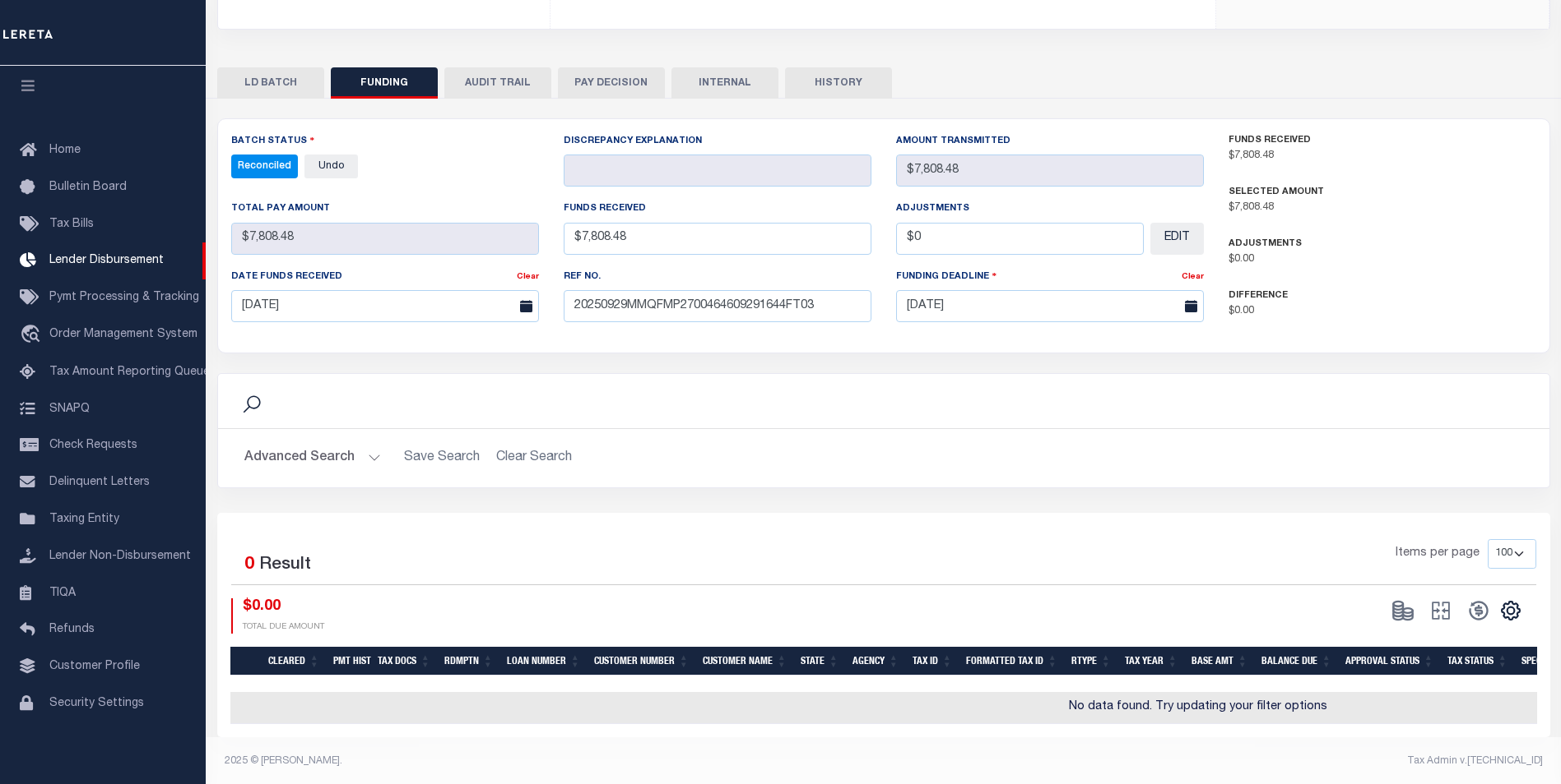
click at [728, 78] on button "INTERNAL" at bounding box center [725, 83] width 107 height 31
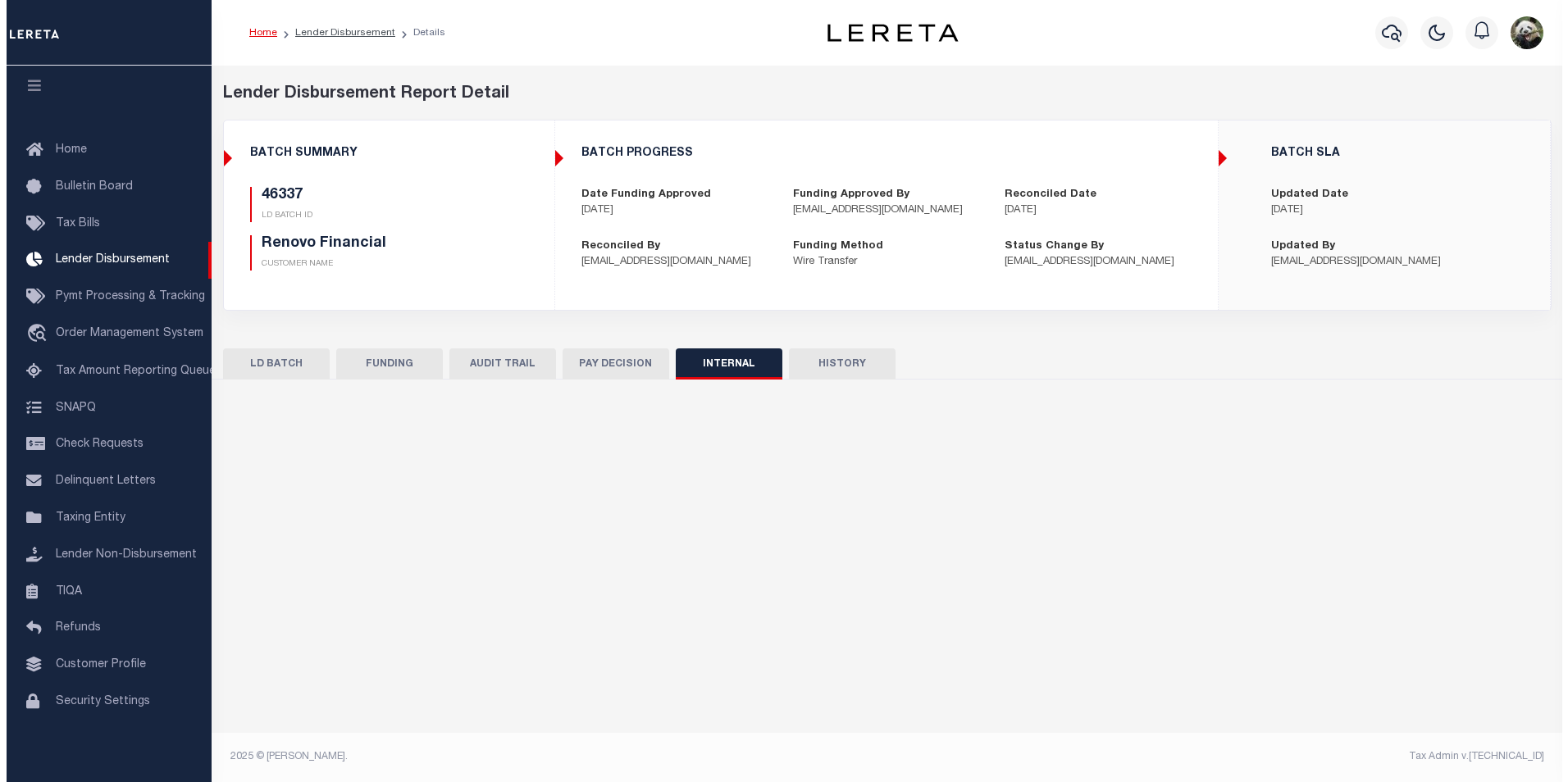
scroll to position [0, 0]
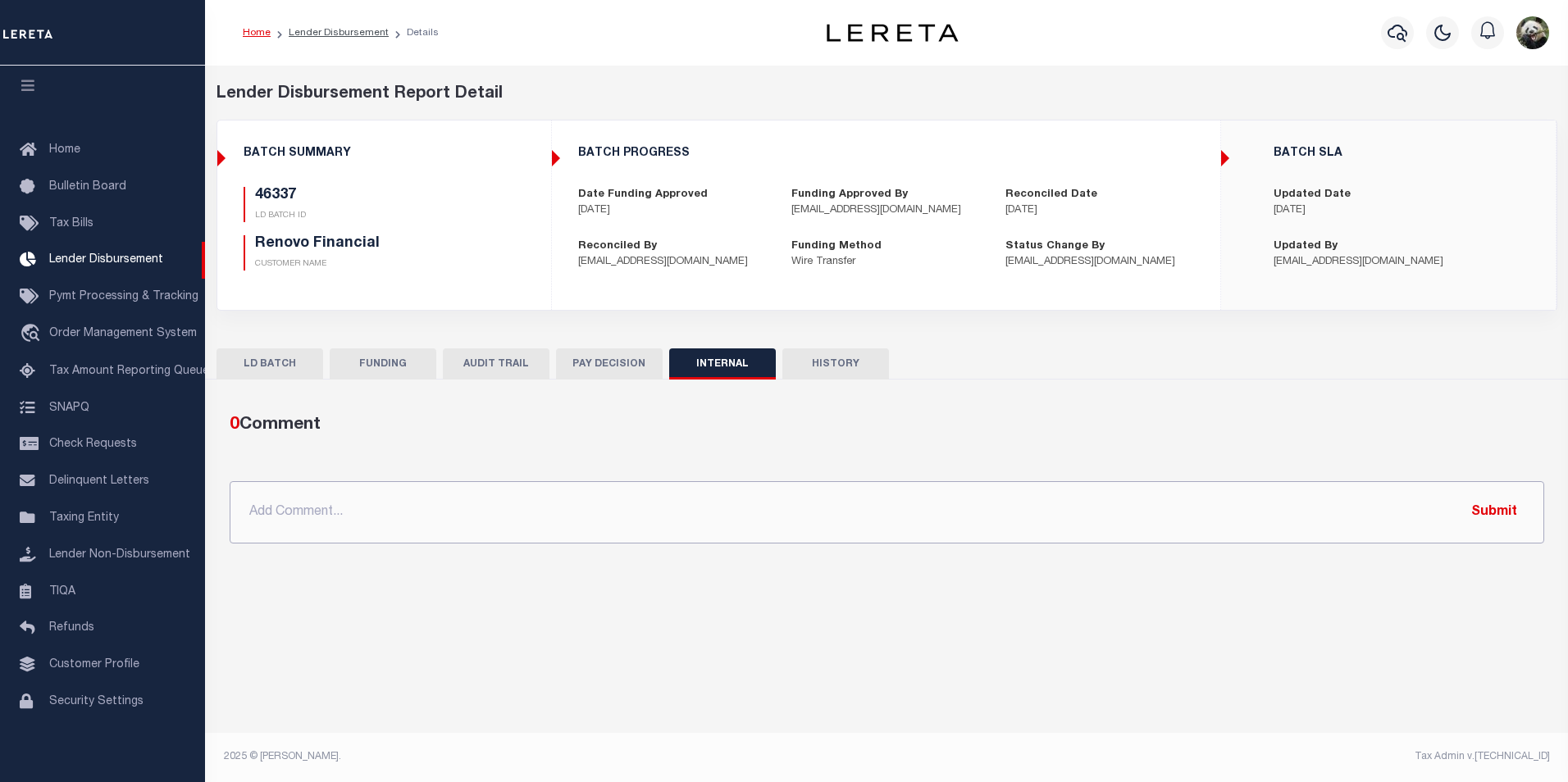
drag, startPoint x: 621, startPoint y: 501, endPoint x: 631, endPoint y: 505, distance: 10.8
click at [626, 505] on input "text" at bounding box center [887, 513] width 1314 height 63
paste input "OG AMOUNT $96,026.33 46337 - $7,808.48 46340 - $2,302.42 46345 - $13,303.78 463…"
type input "OG AMOUNT $96,026.33 46337 - $7,808.48 46340 - $2,302.42 46345 - $13,303.78 463…"
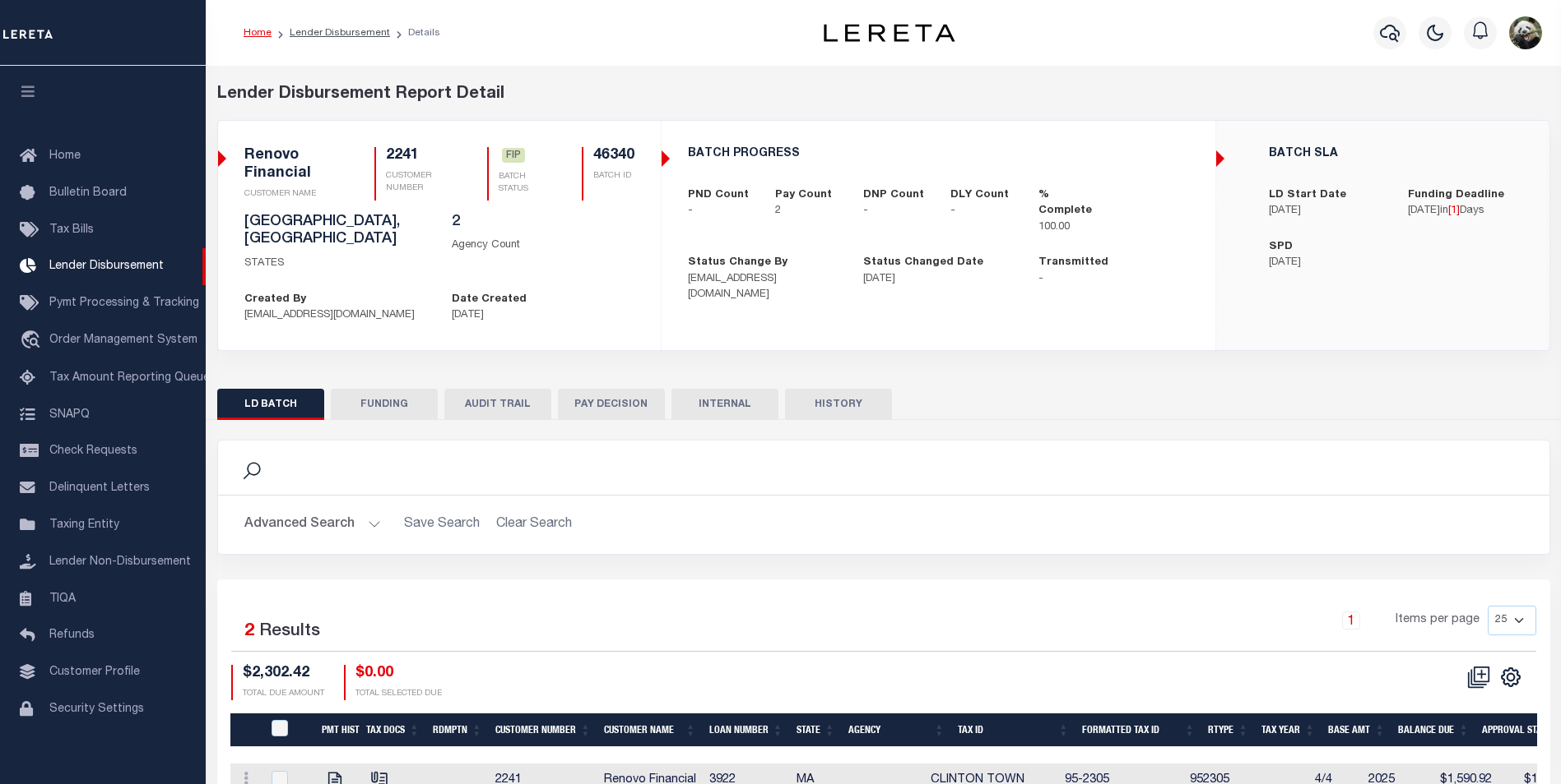
scroll to position [17, 0]
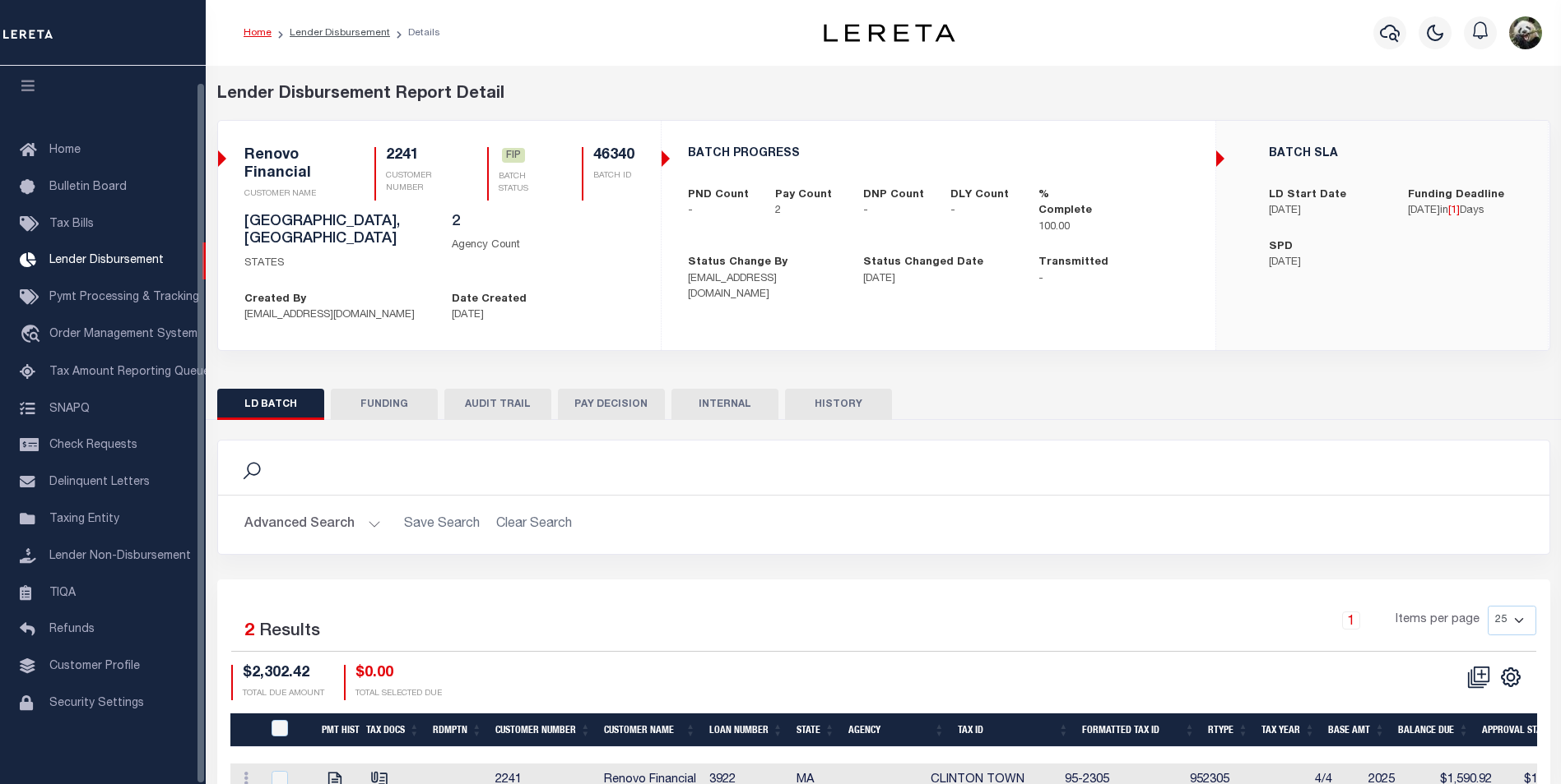
click at [397, 393] on button "FUNDING" at bounding box center [384, 404] width 107 height 31
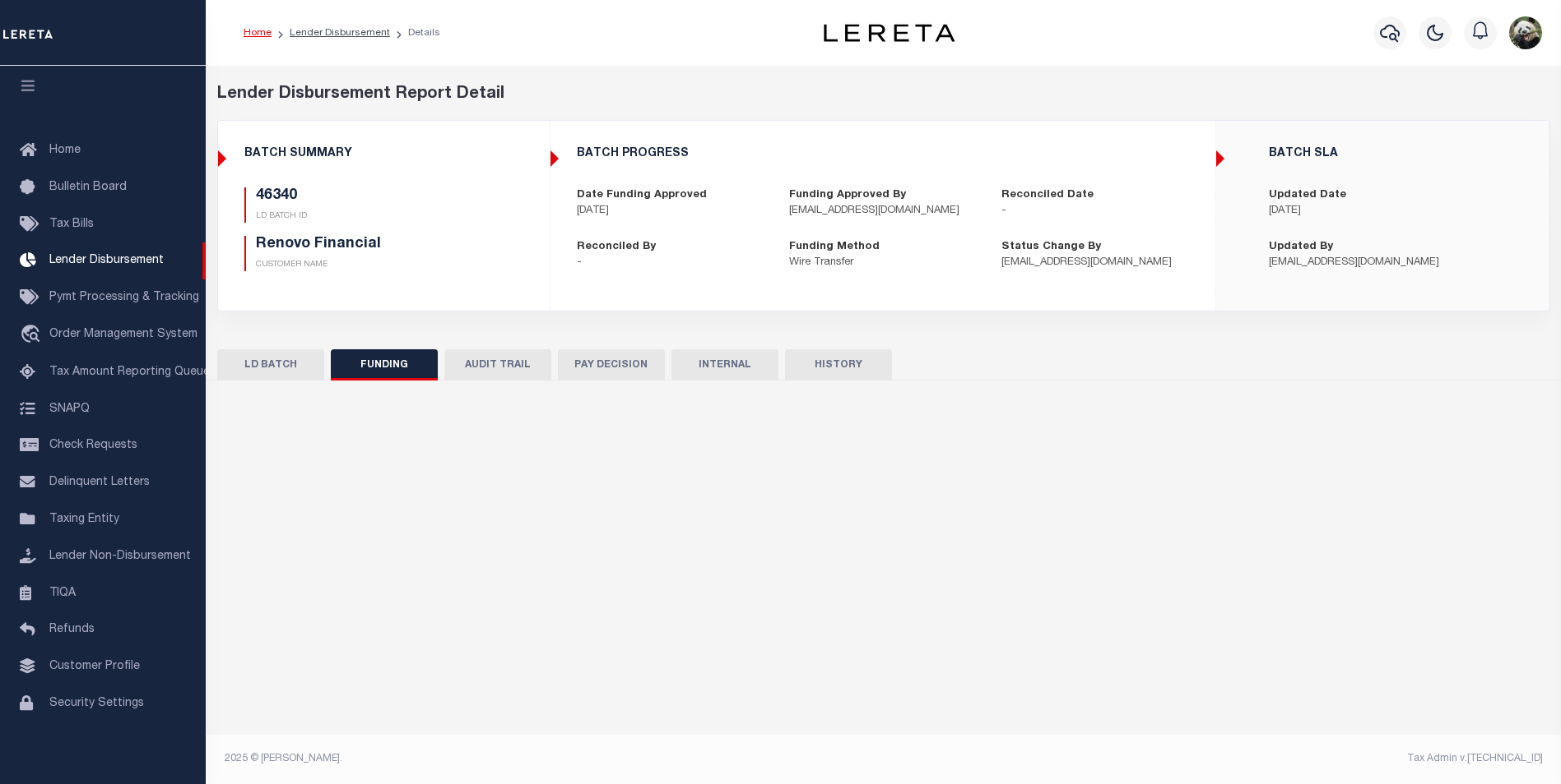
type input "$2,302.42"
type input "$0"
type input "[DATE]"
select select "100"
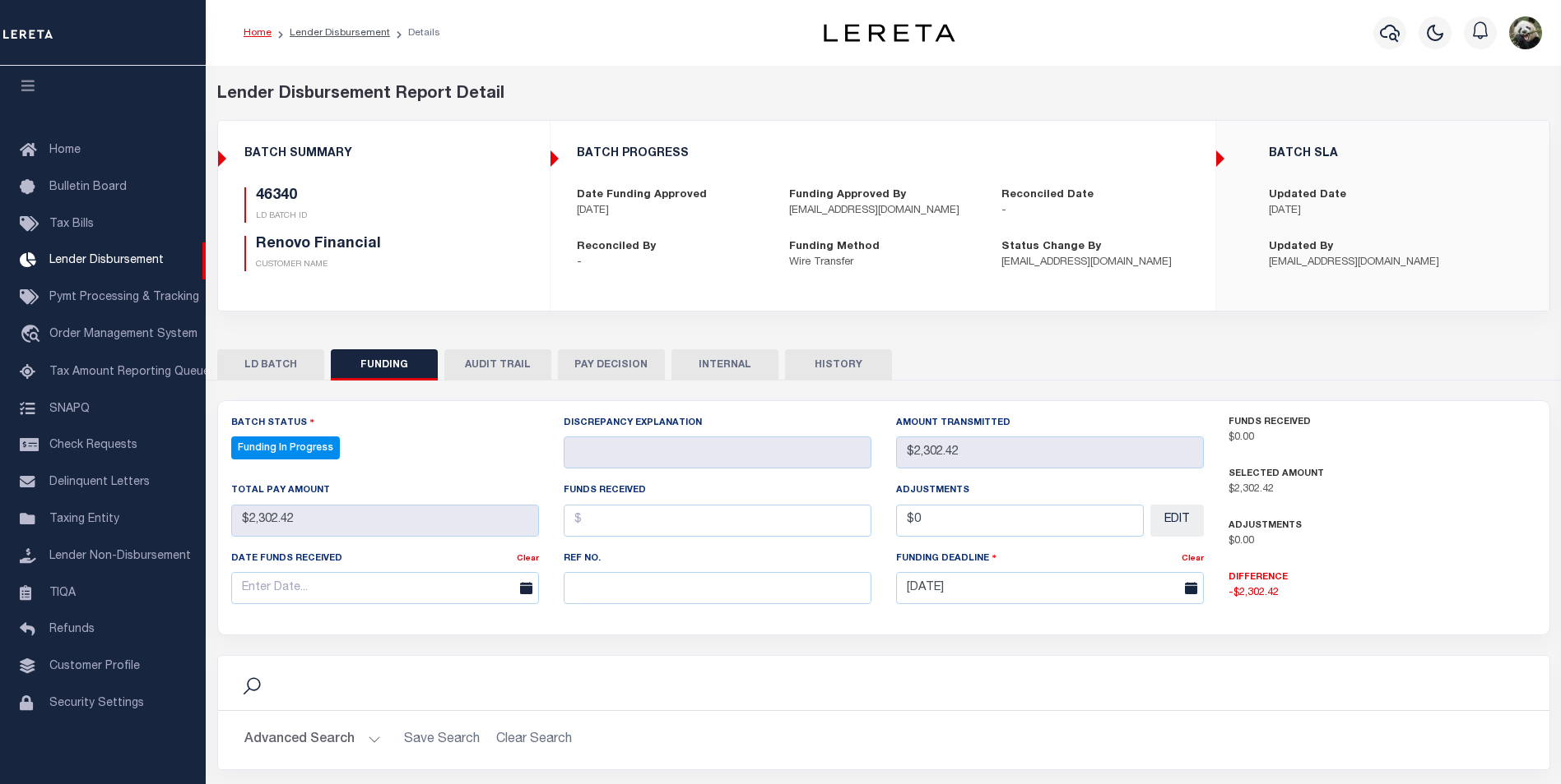
select select "100"
click at [659, 601] on input "text" at bounding box center [717, 588] width 307 height 32
paste input "20250929MMQFMP2700464609291644FT03"
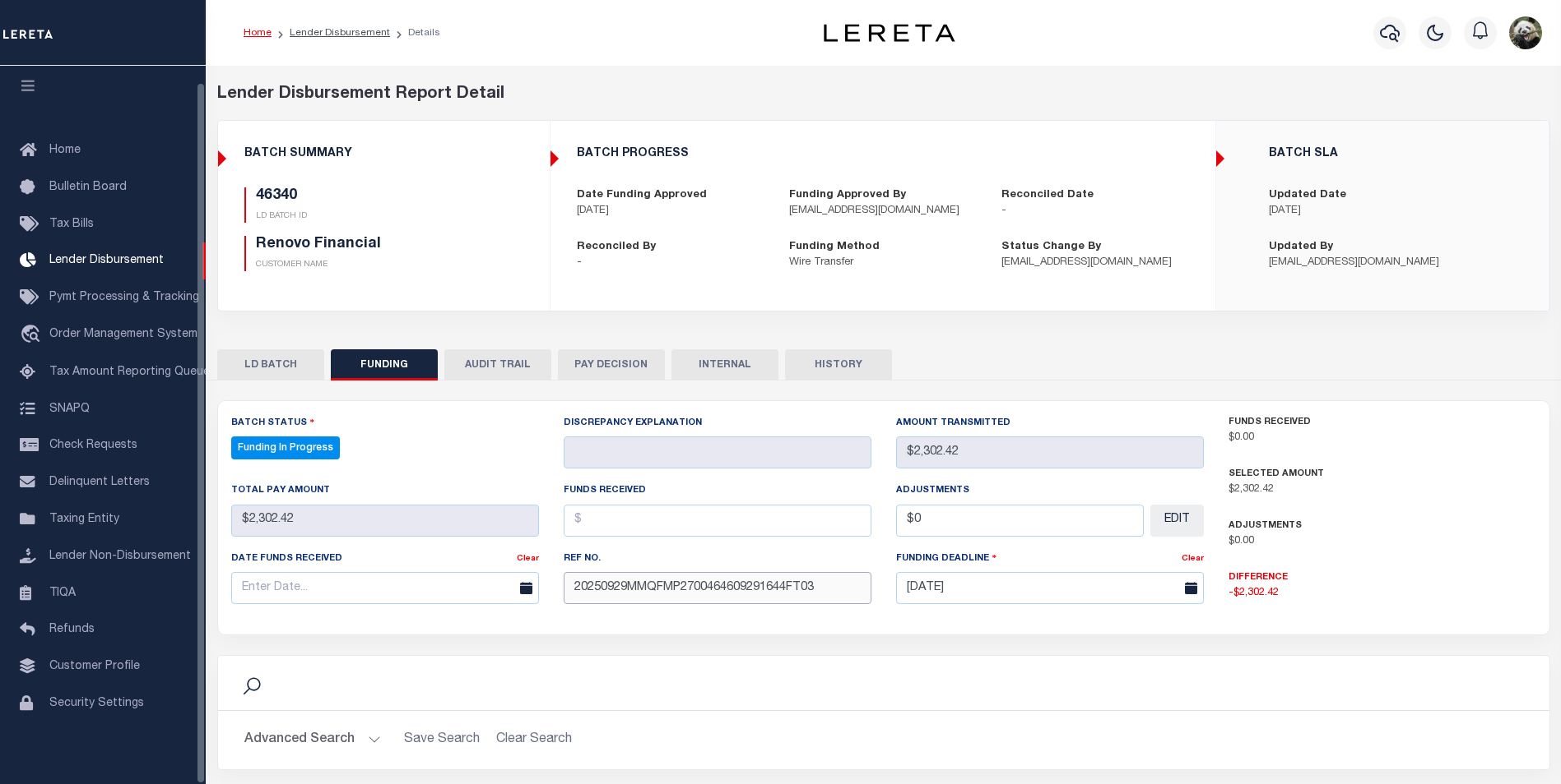
type input "20250929MMQFMP2700464609291644FT03"
click at [302, 597] on input "text" at bounding box center [384, 588] width 307 height 32
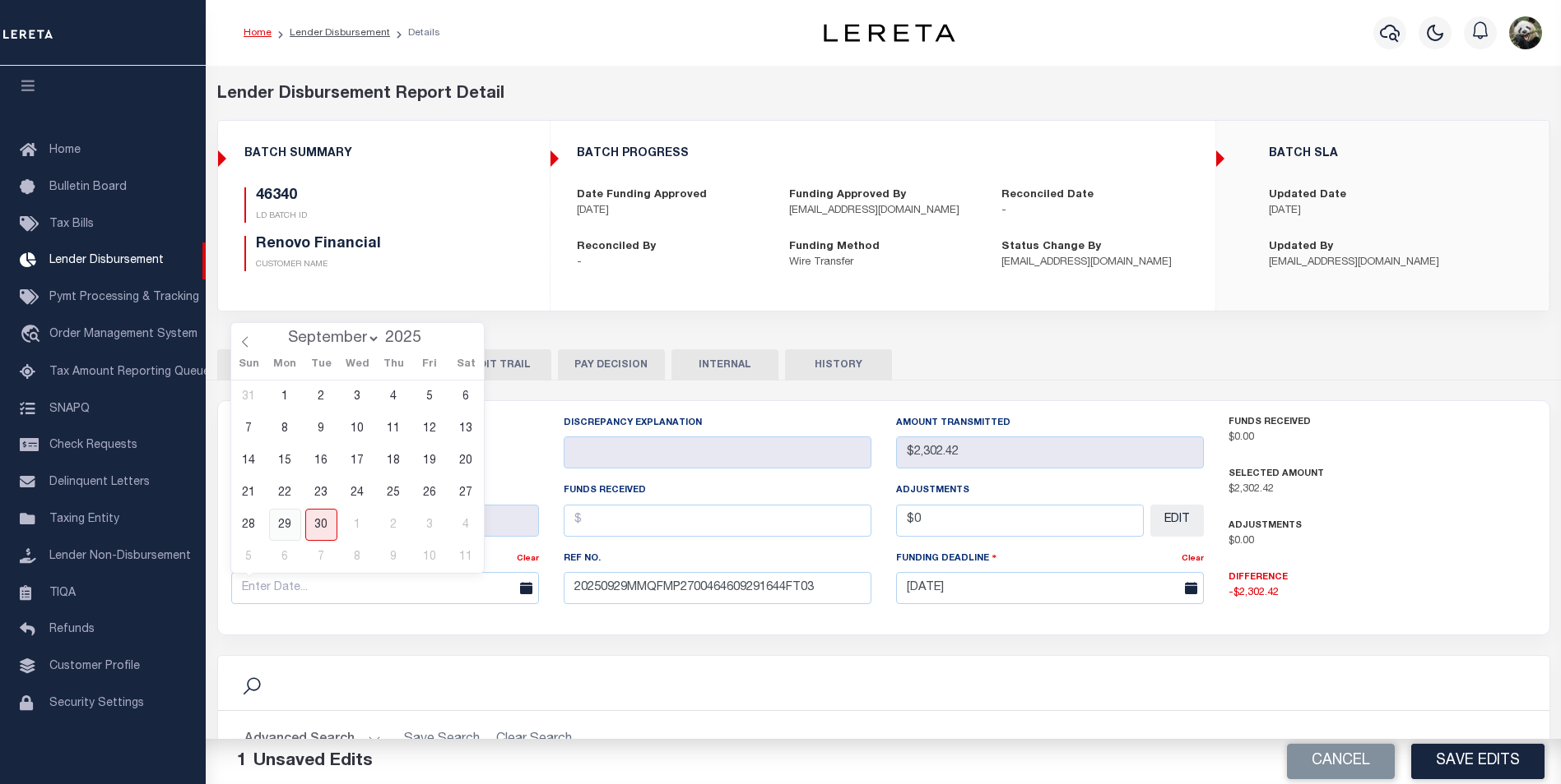
drag, startPoint x: 284, startPoint y: 524, endPoint x: 490, endPoint y: 519, distance: 206.1
click at [287, 524] on span "29" at bounding box center [285, 525] width 32 height 32
type input "[DATE]"
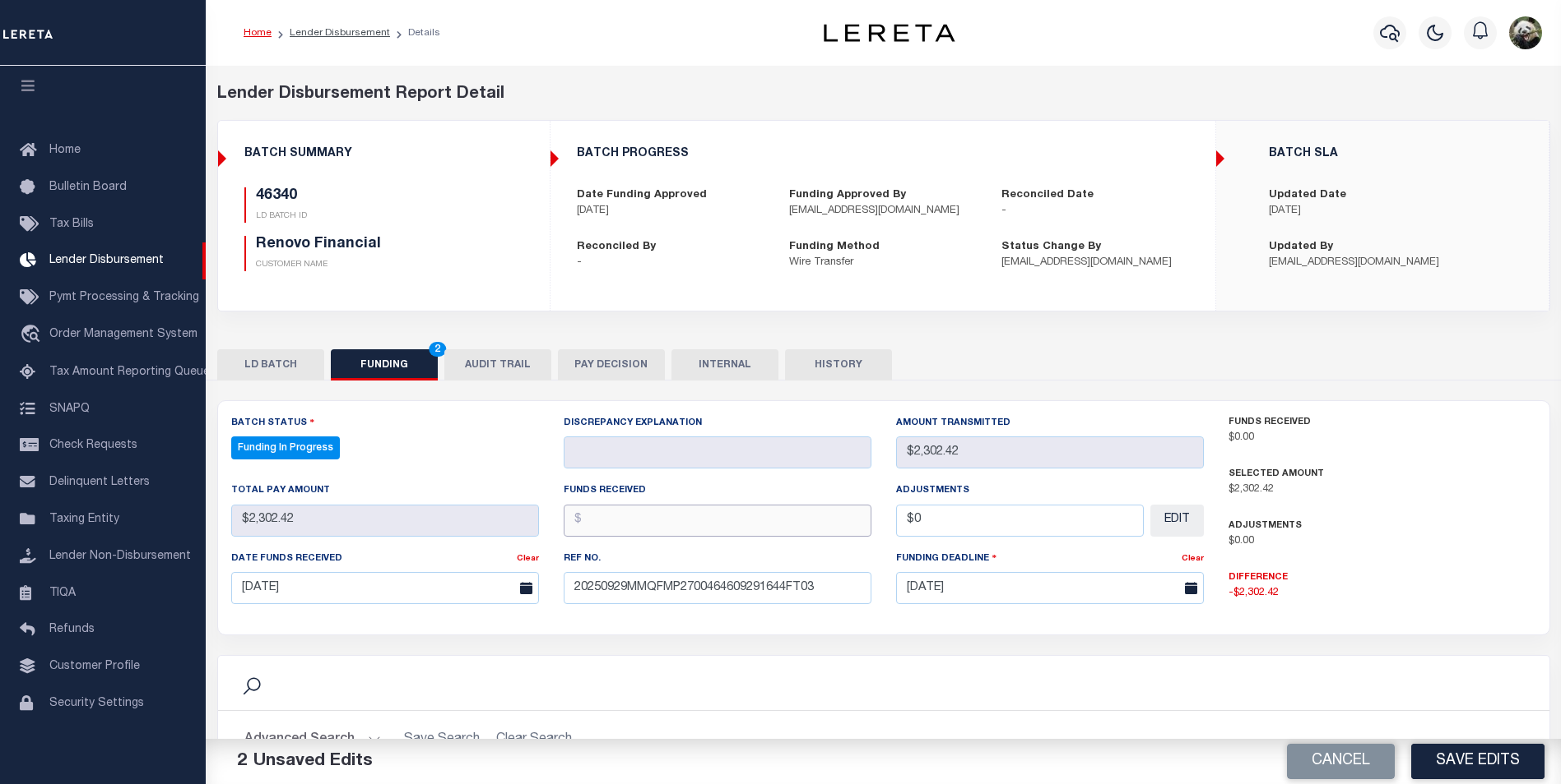
drag, startPoint x: 609, startPoint y: 513, endPoint x: 622, endPoint y: 520, distance: 14.8
click at [611, 515] on input "text" at bounding box center [717, 521] width 307 height 32
type input "$2,302.42"
type input "$0.00"
click at [1462, 758] on button "Save Edits" at bounding box center [1478, 761] width 134 height 35
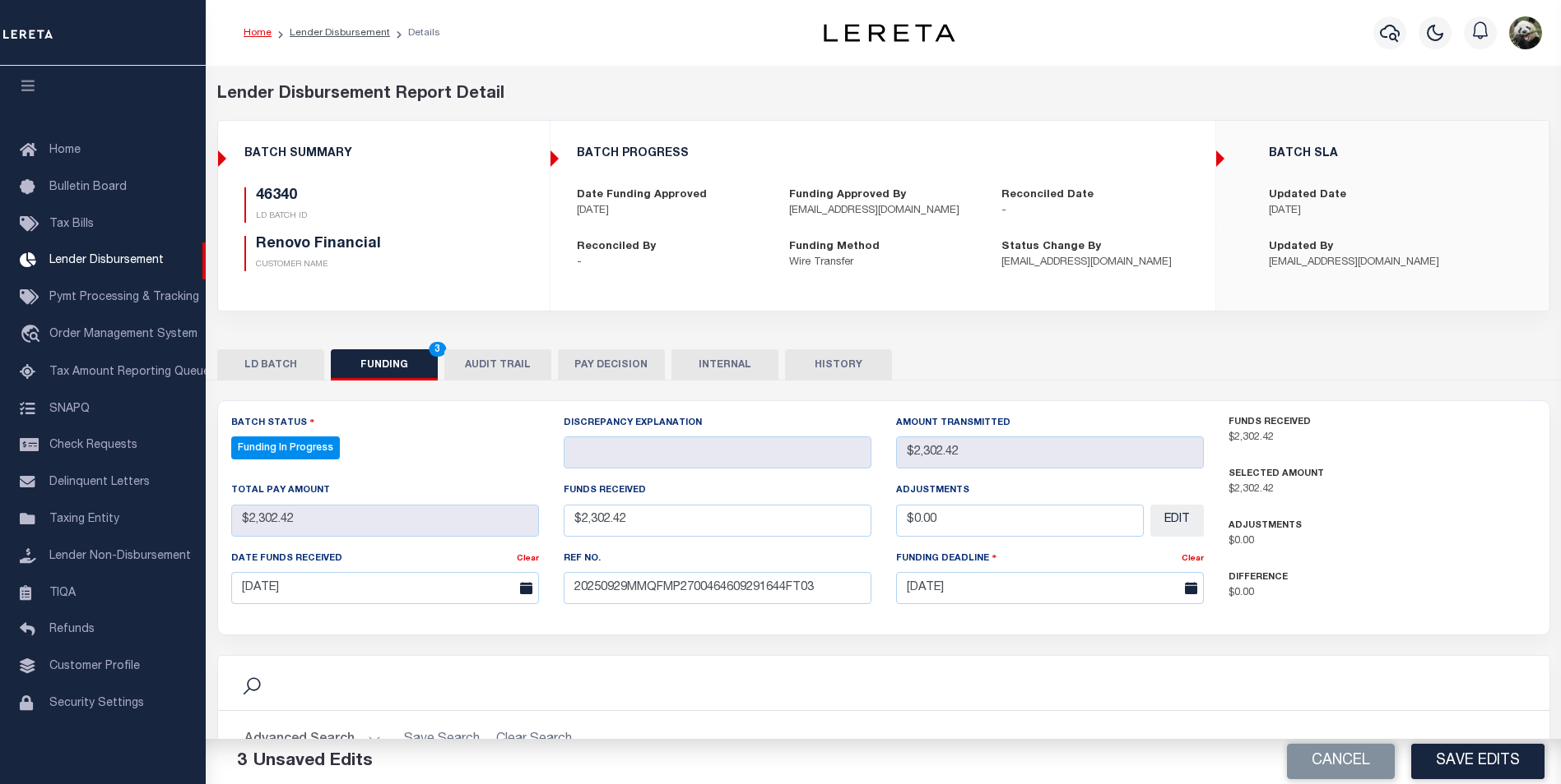
type input "$2,302.42"
type input "$0"
select select "100"
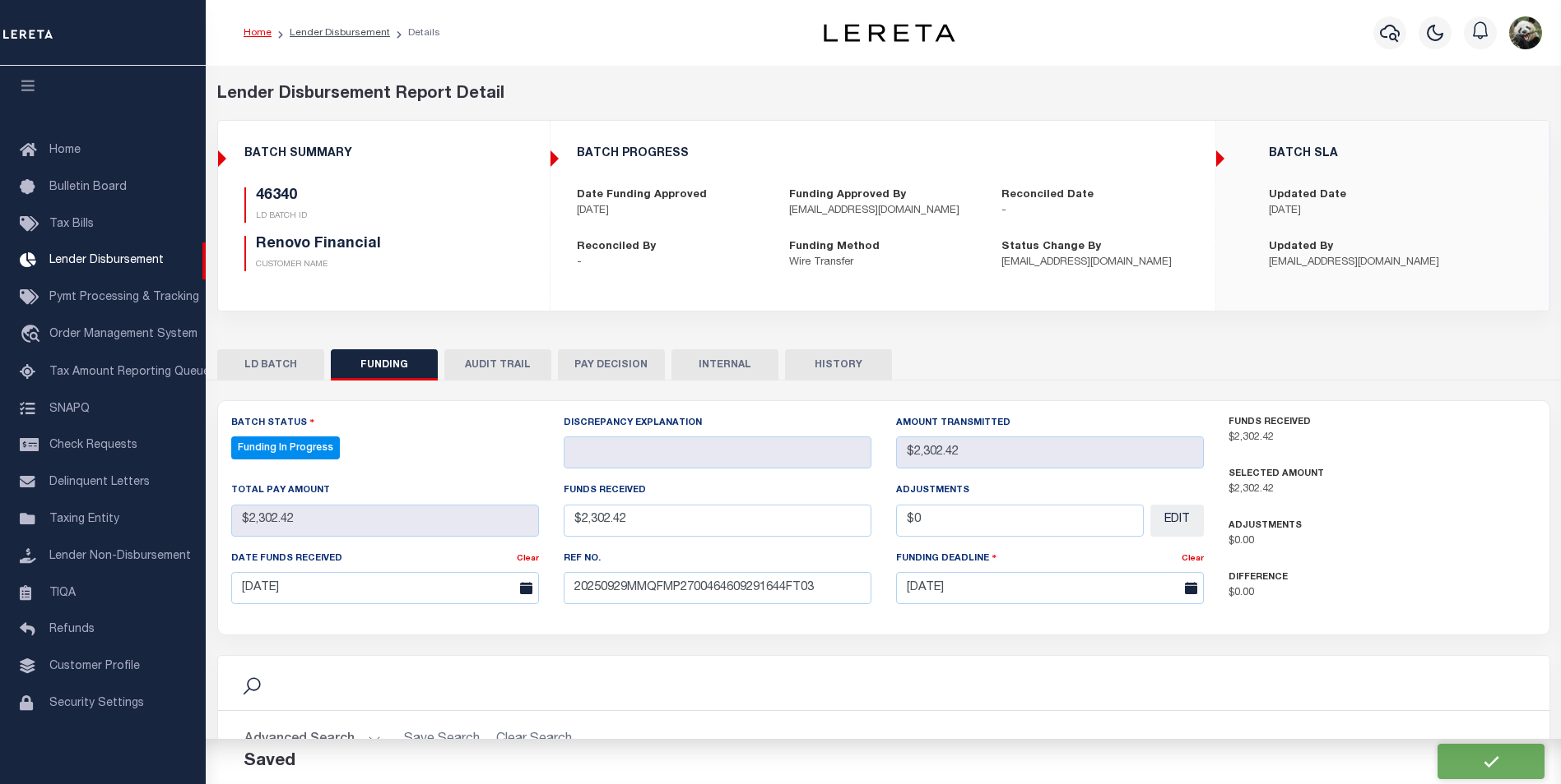
select select "100"
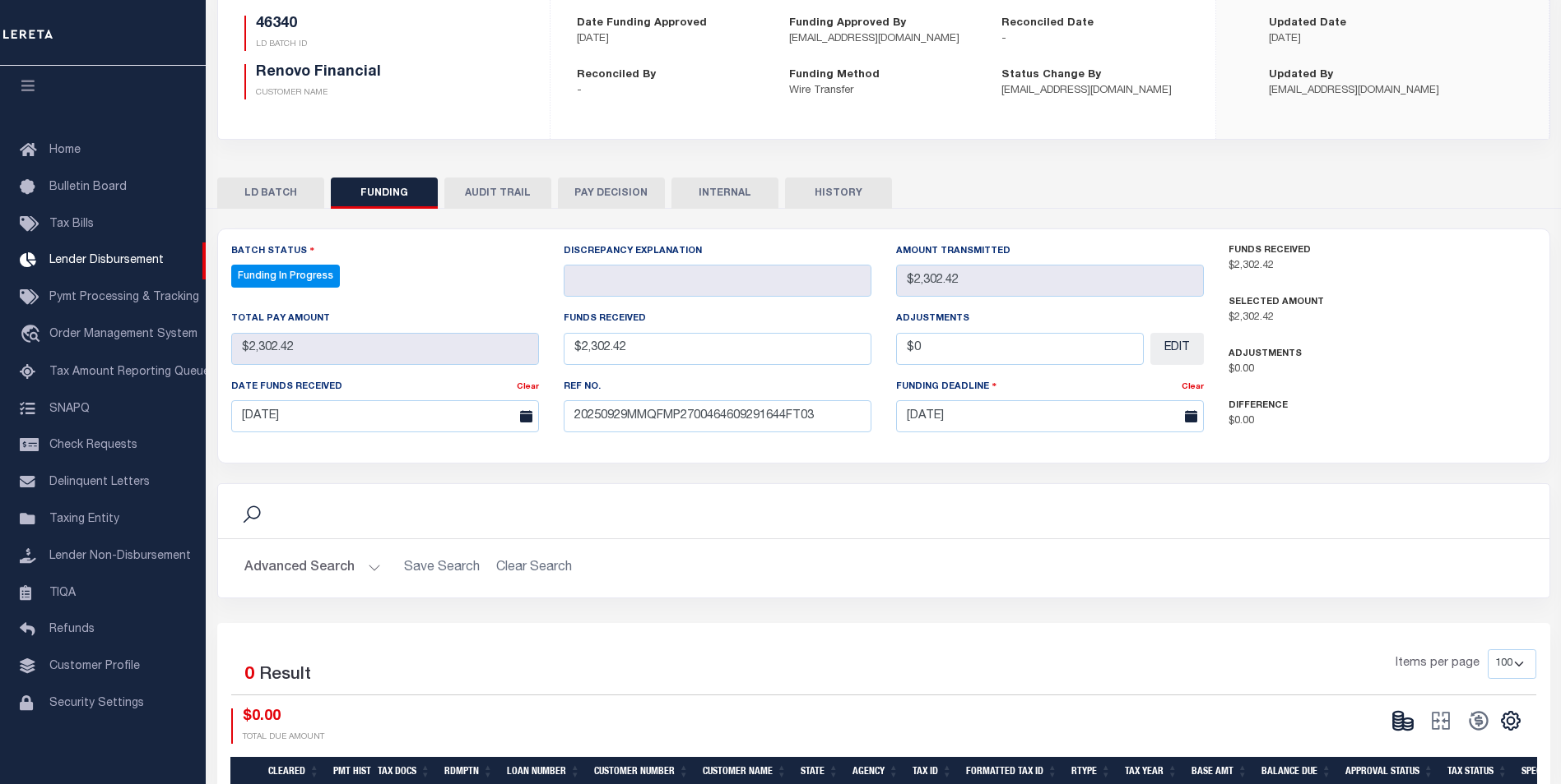
scroll to position [246, 0]
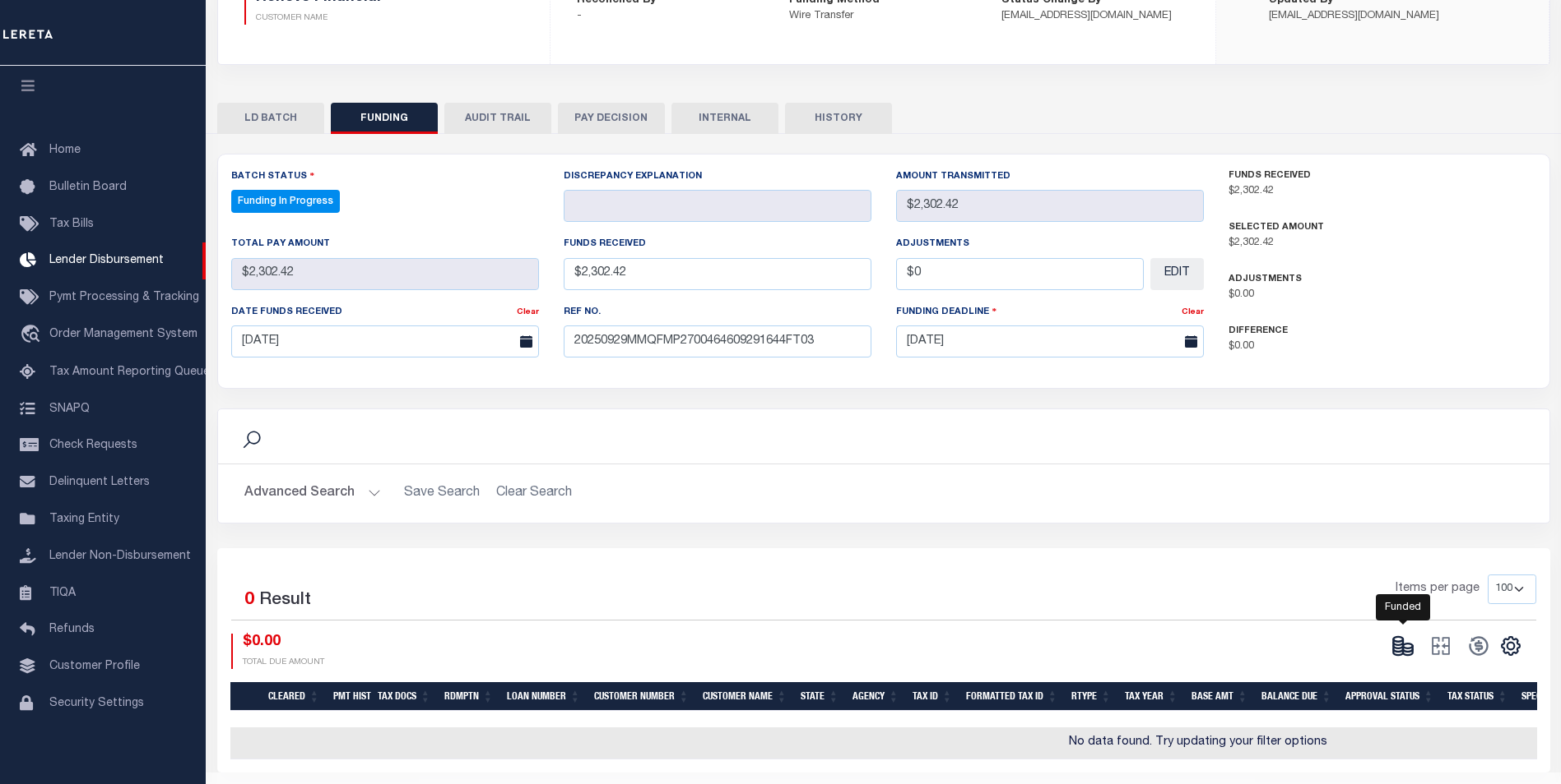
click at [1412, 653] on icon at bounding box center [1408, 653] width 10 height 6
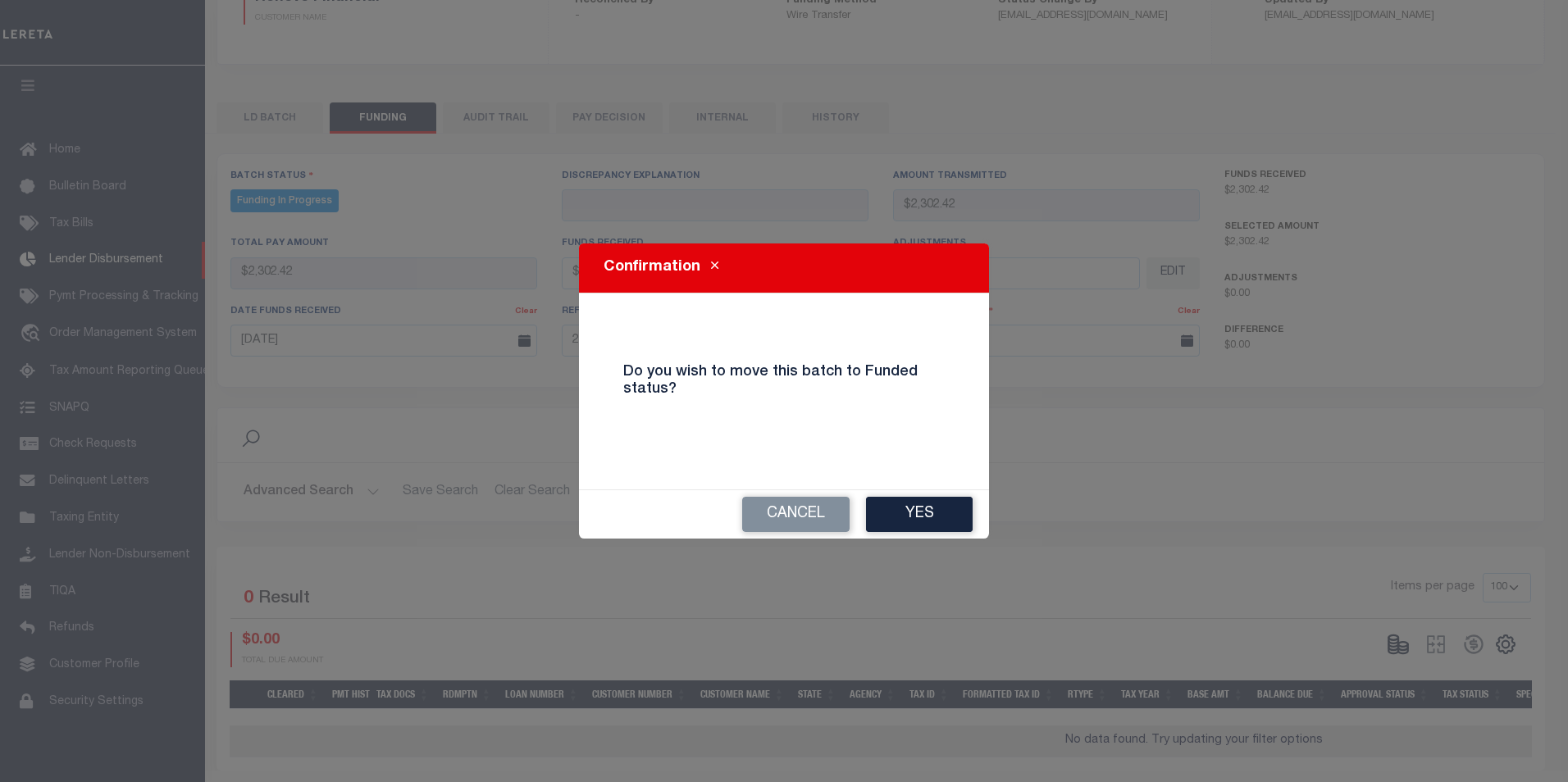
click at [936, 529] on button "Yes" at bounding box center [919, 515] width 107 height 35
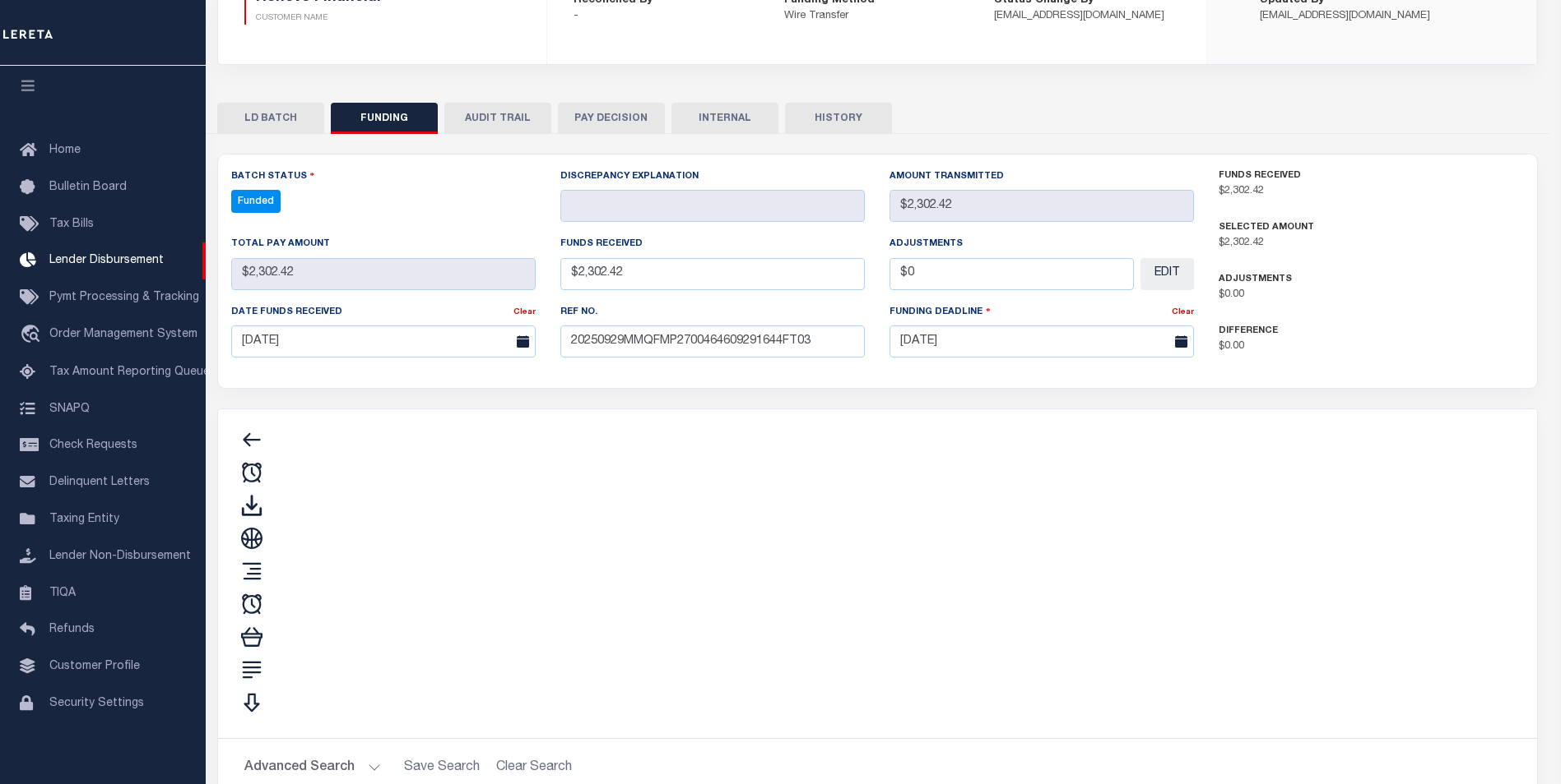
type input "$2,302.42"
type input "$0"
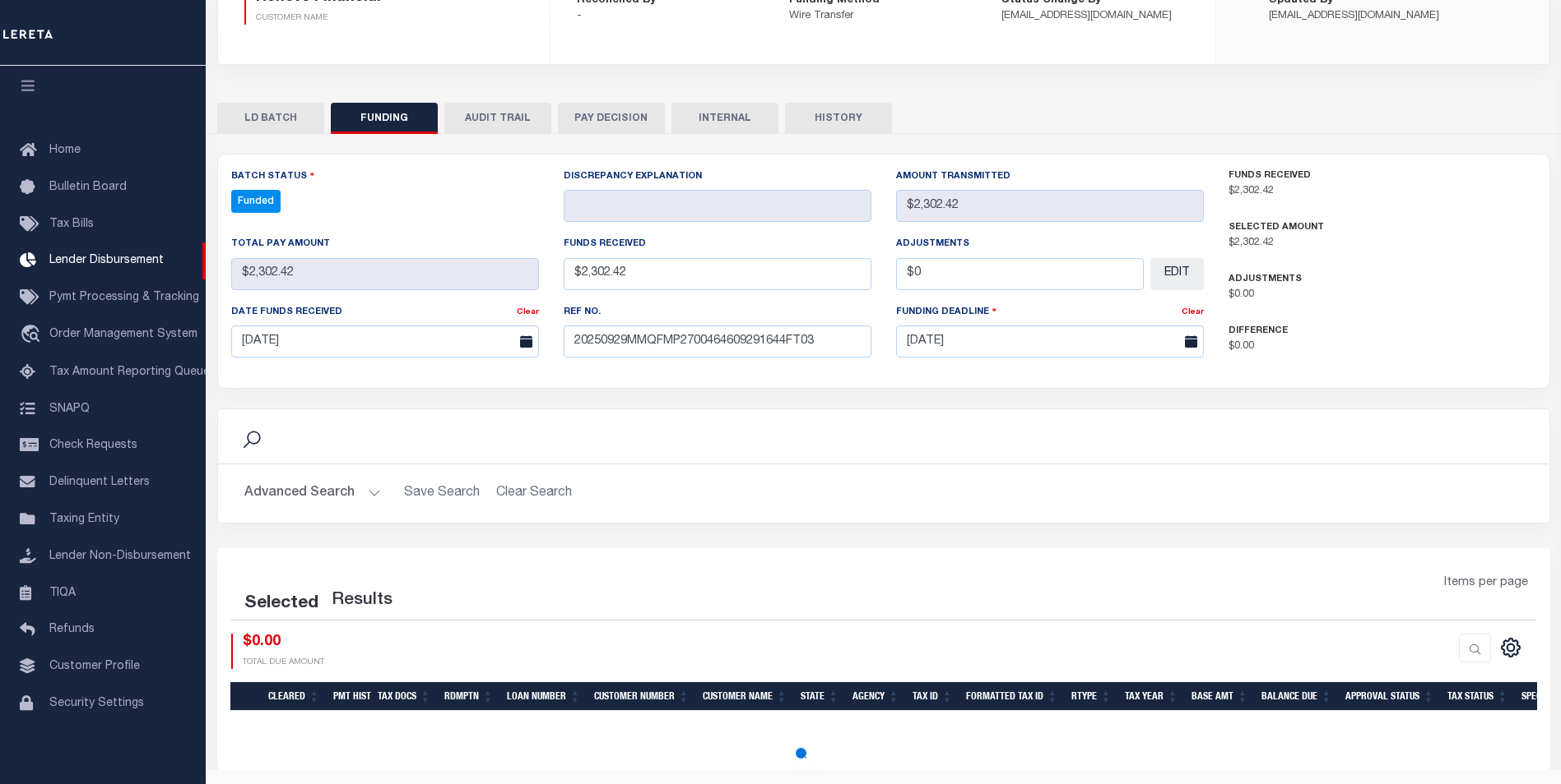
select select "100"
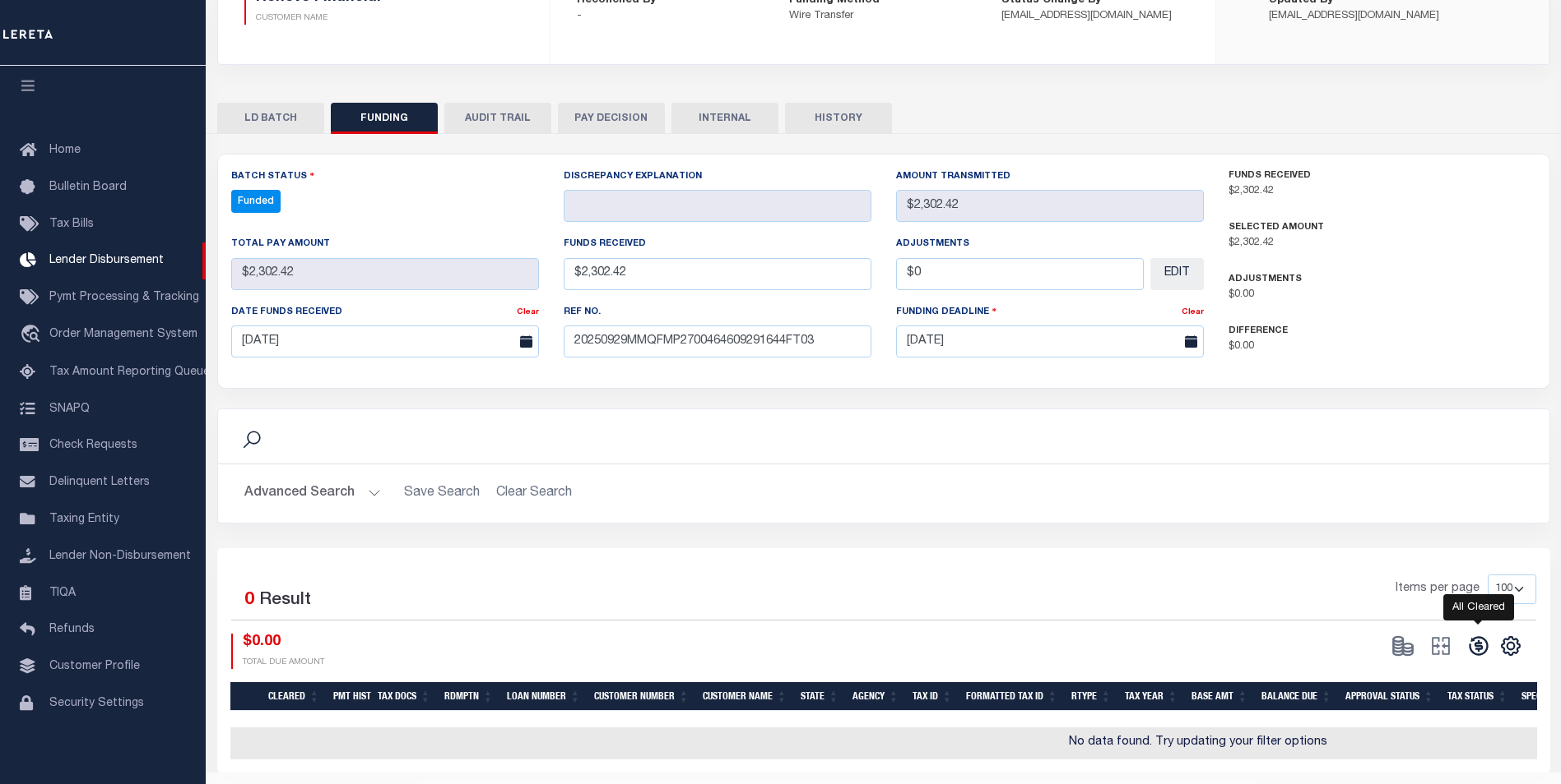
click at [1480, 652] on icon at bounding box center [1478, 646] width 19 height 19
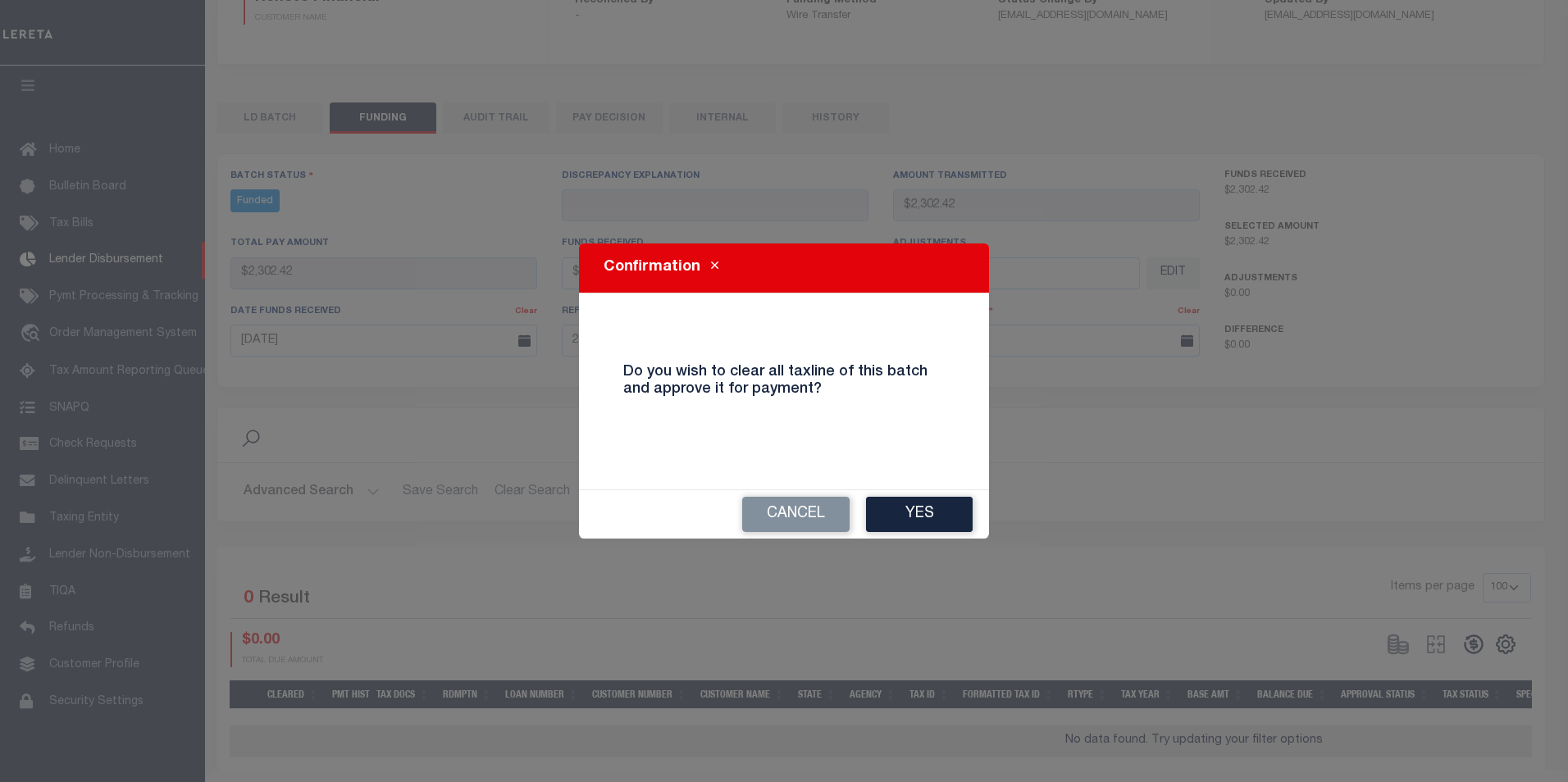
click at [944, 527] on button "Yes" at bounding box center [919, 515] width 107 height 35
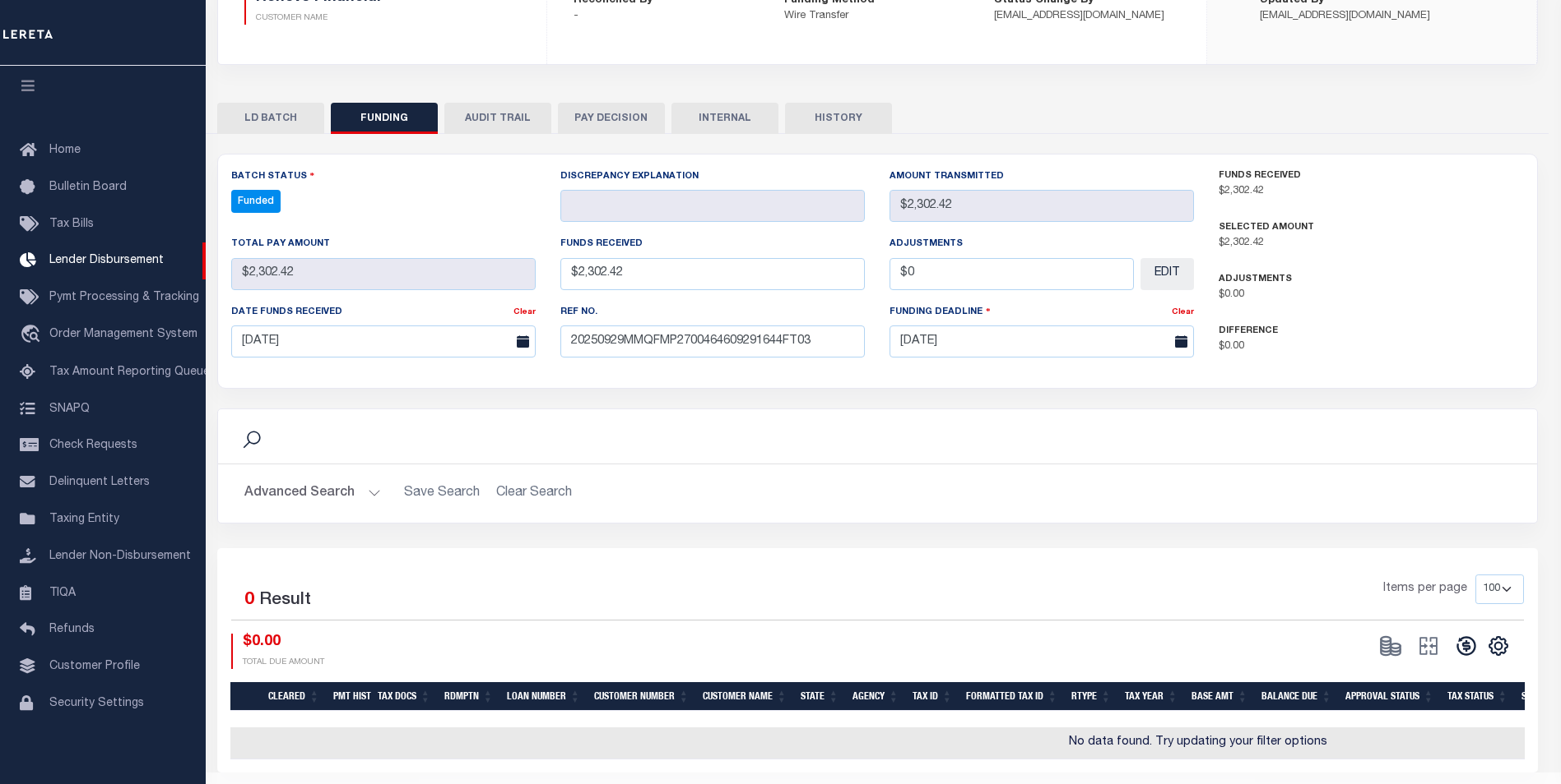
type input "$2,302.42"
type input "$0"
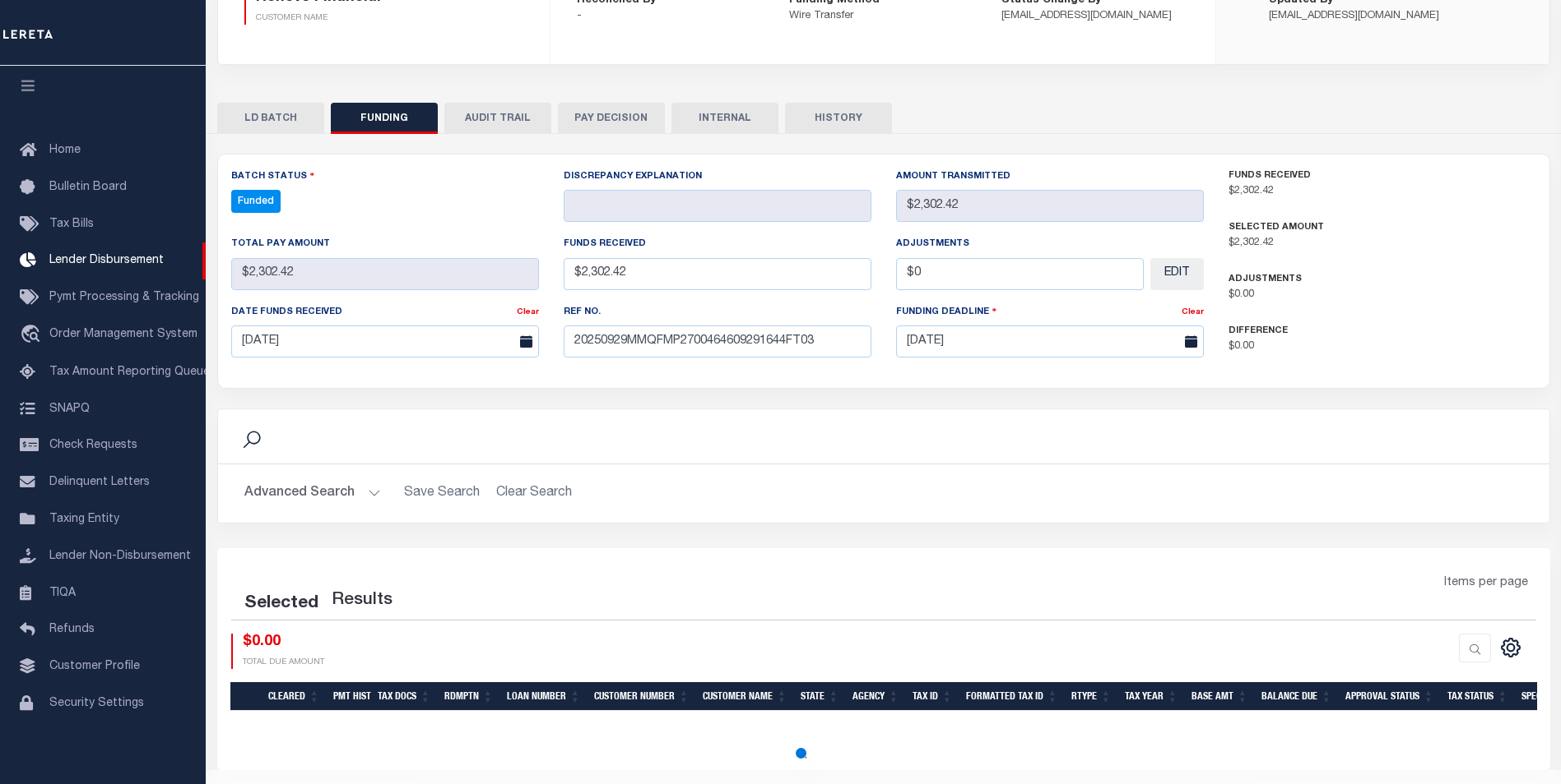
select select "100"
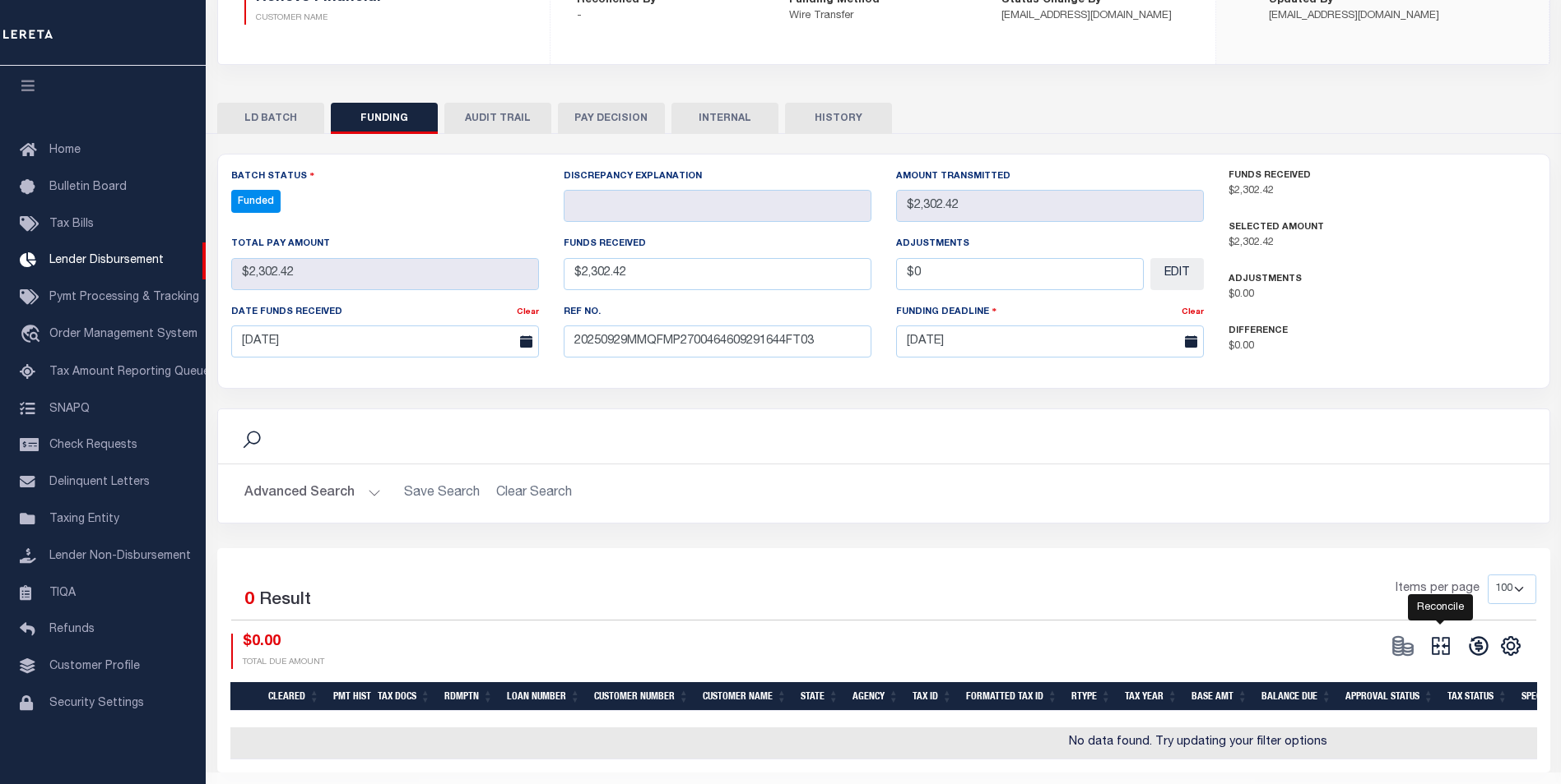
click at [1443, 650] on icon "" at bounding box center [1440, 646] width 18 height 18
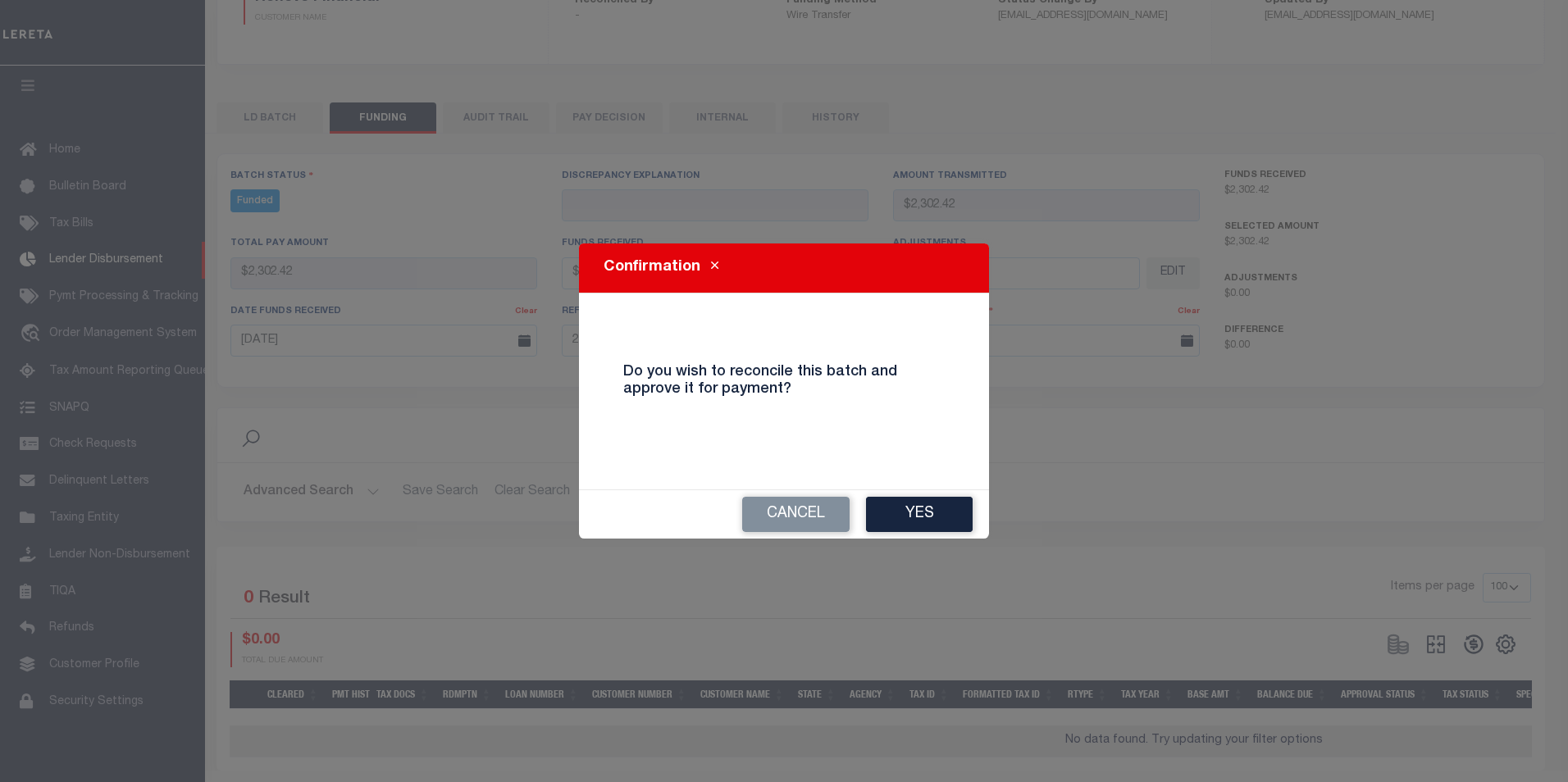
click at [895, 503] on button "Yes" at bounding box center [919, 515] width 107 height 35
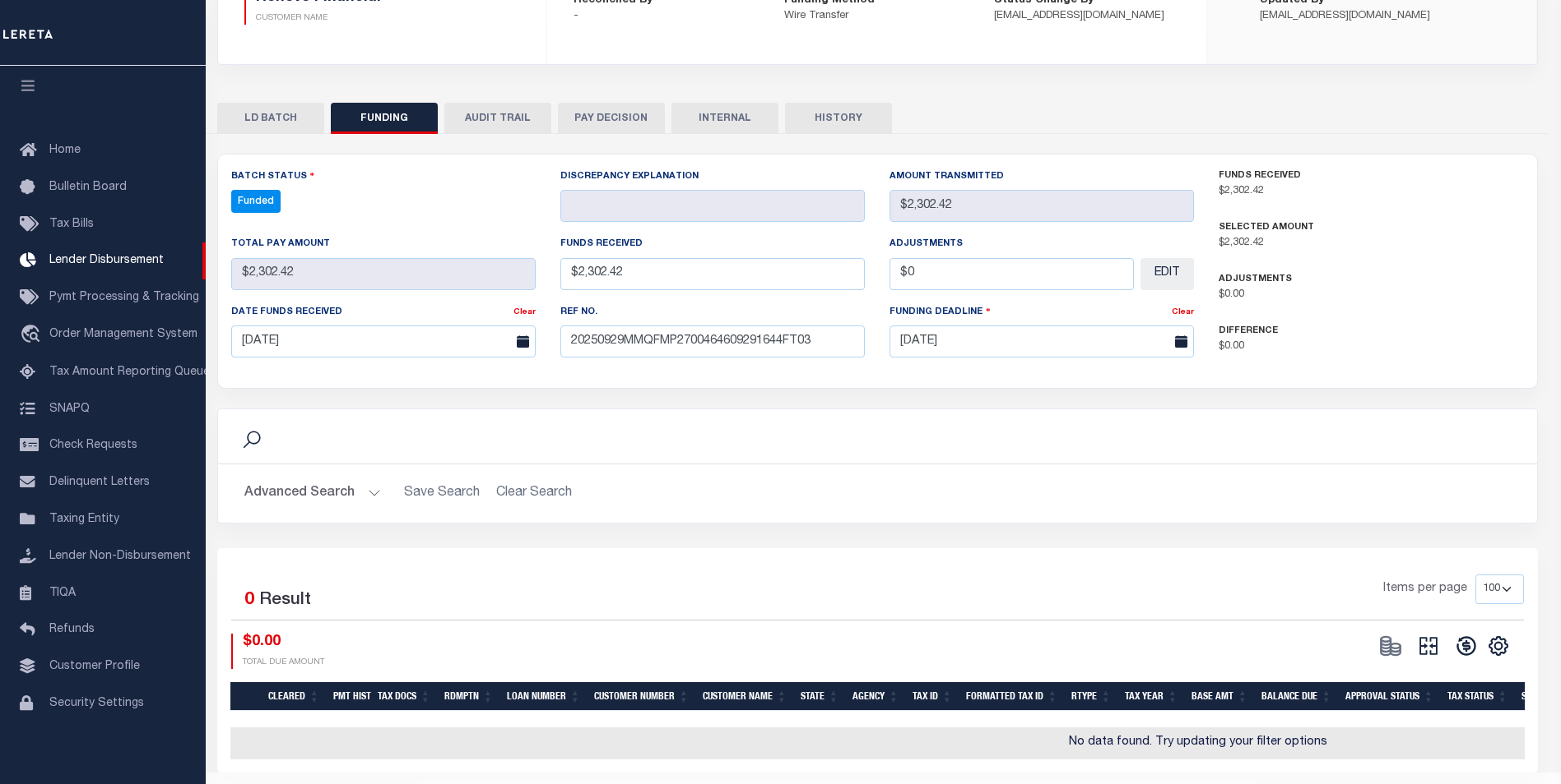
type input "$2,302.42"
type input "$0"
select select "100"
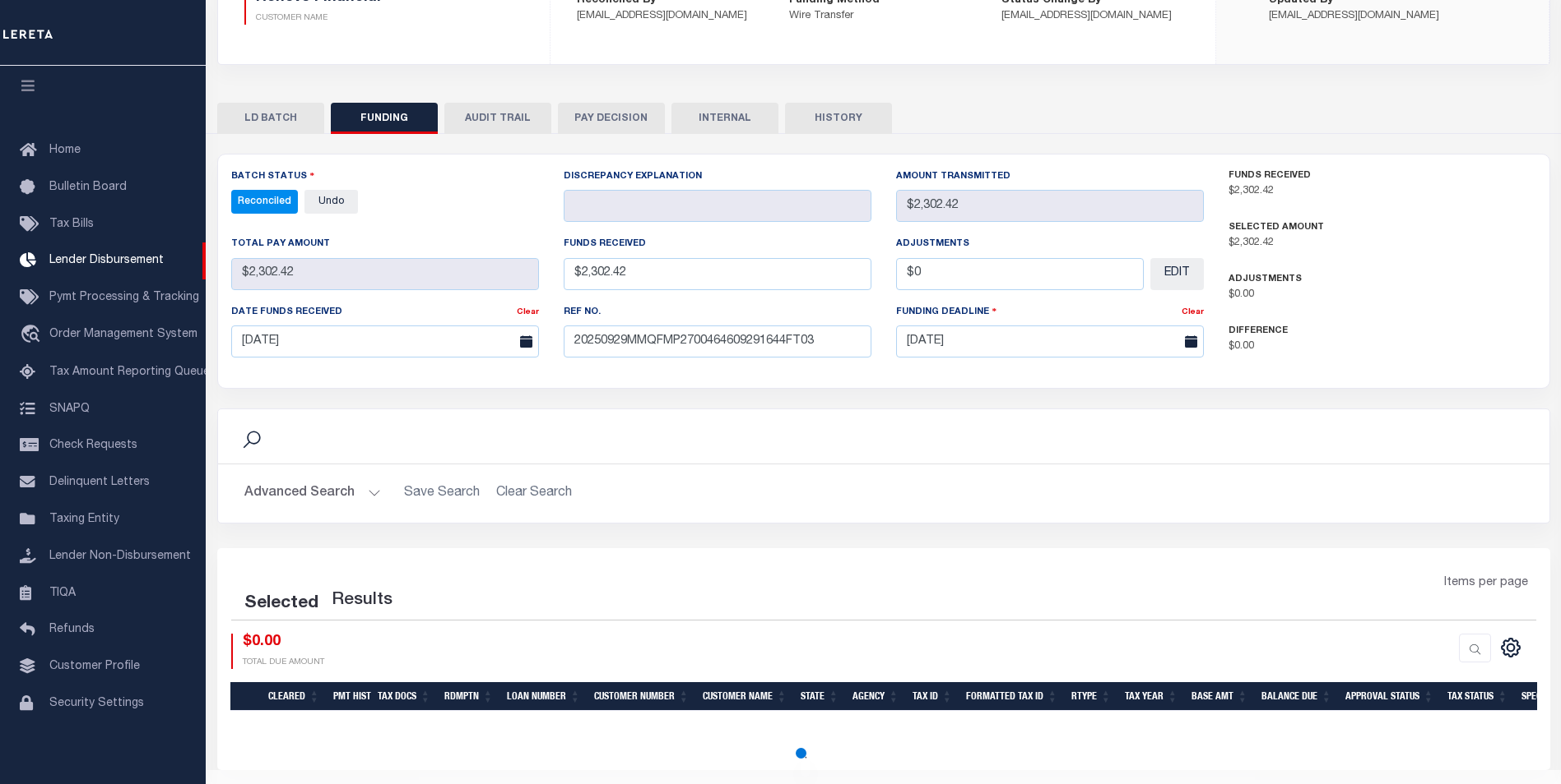
select select "100"
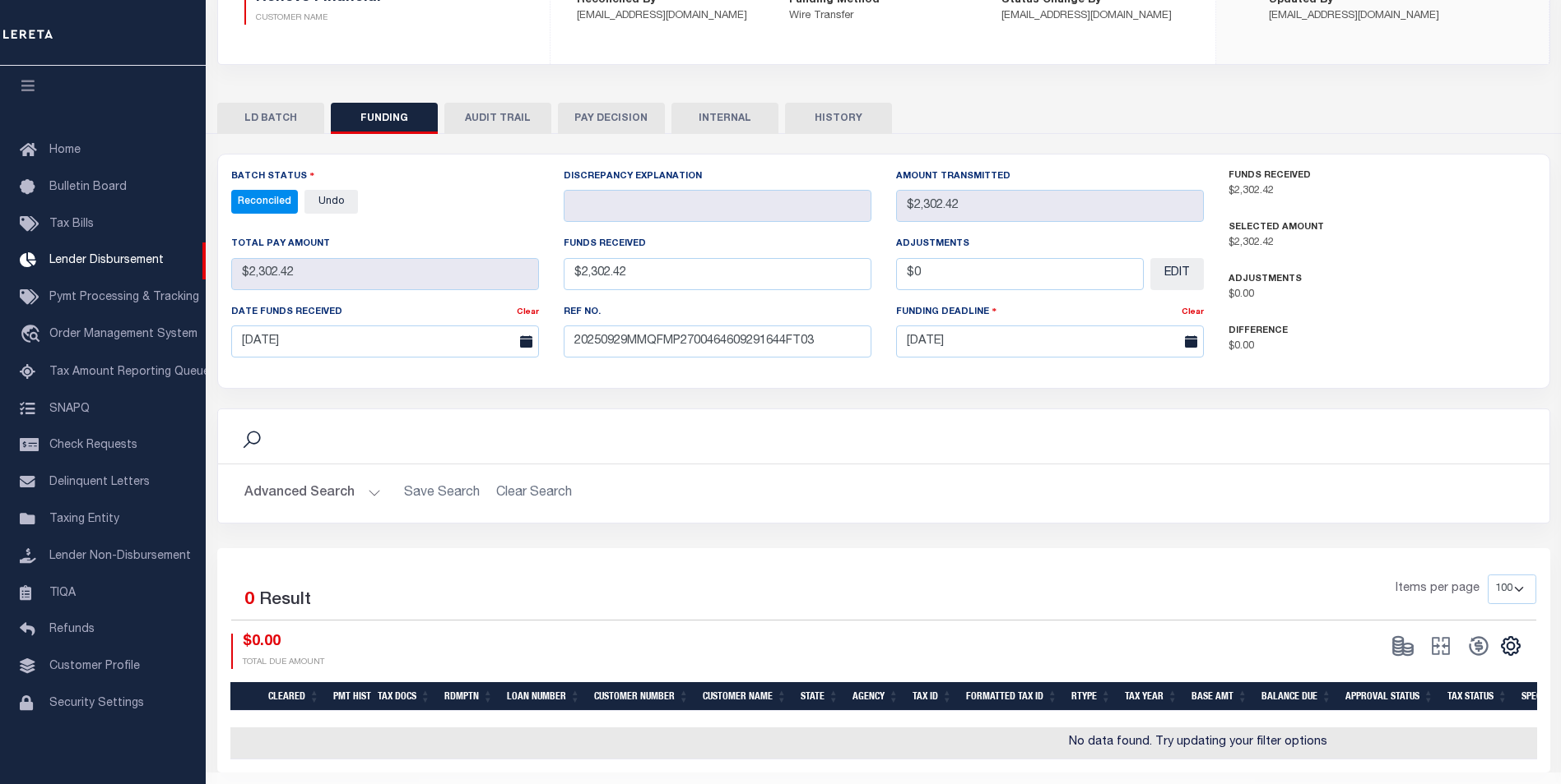
click at [728, 125] on button "INTERNAL" at bounding box center [725, 119] width 107 height 31
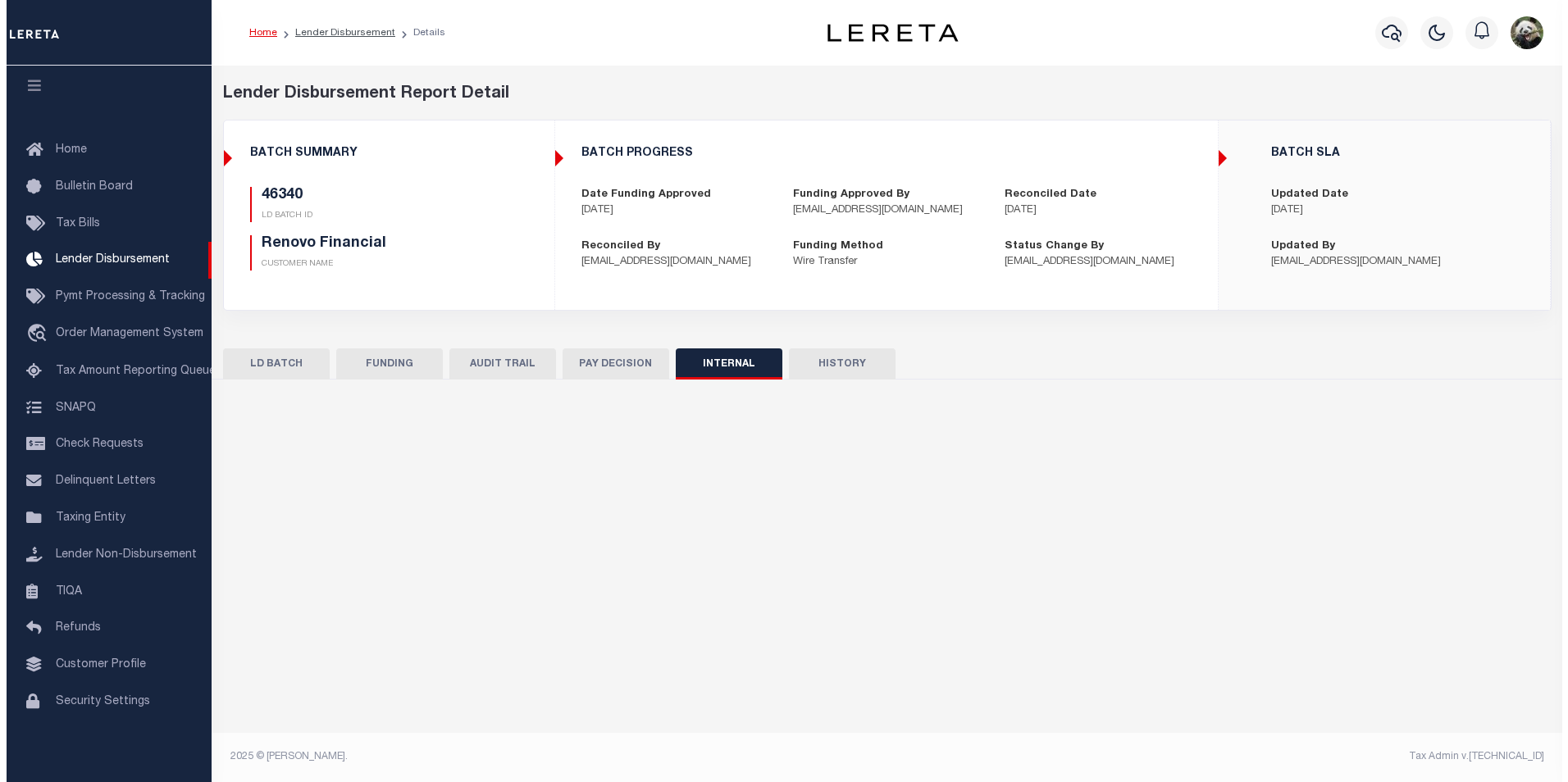
scroll to position [0, 0]
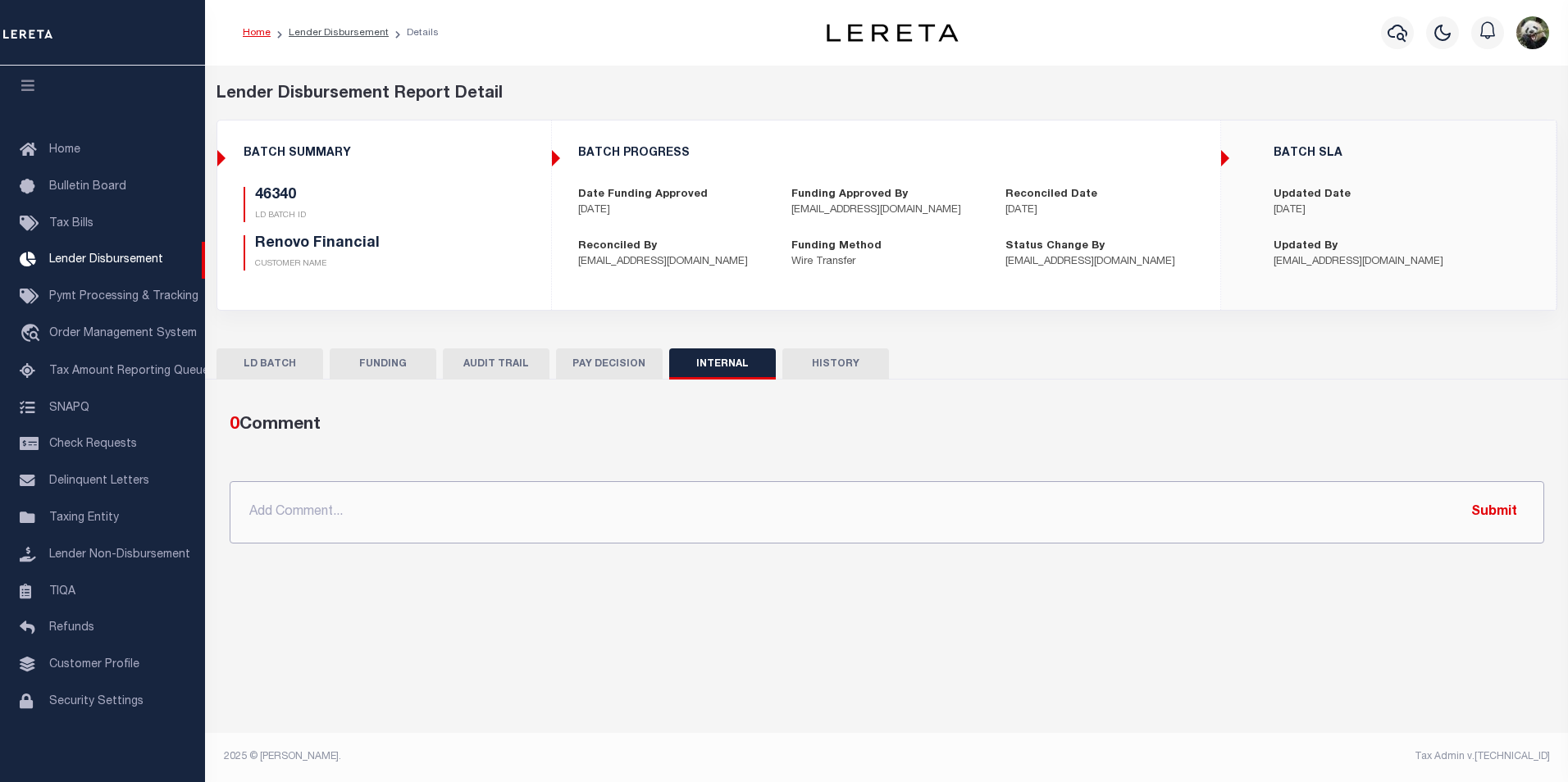
click at [683, 529] on input "text" at bounding box center [887, 513] width 1314 height 63
paste input "OG AMOUNT $96,026.33 46337 - $7,808.48 46340 - $2,302.42 46345 - $13,303.78 463…"
type input "OG AMOUNT $96,026.33 46337 - $7,808.48 46340 - $2,302.42 46345 - $13,303.78 463…"
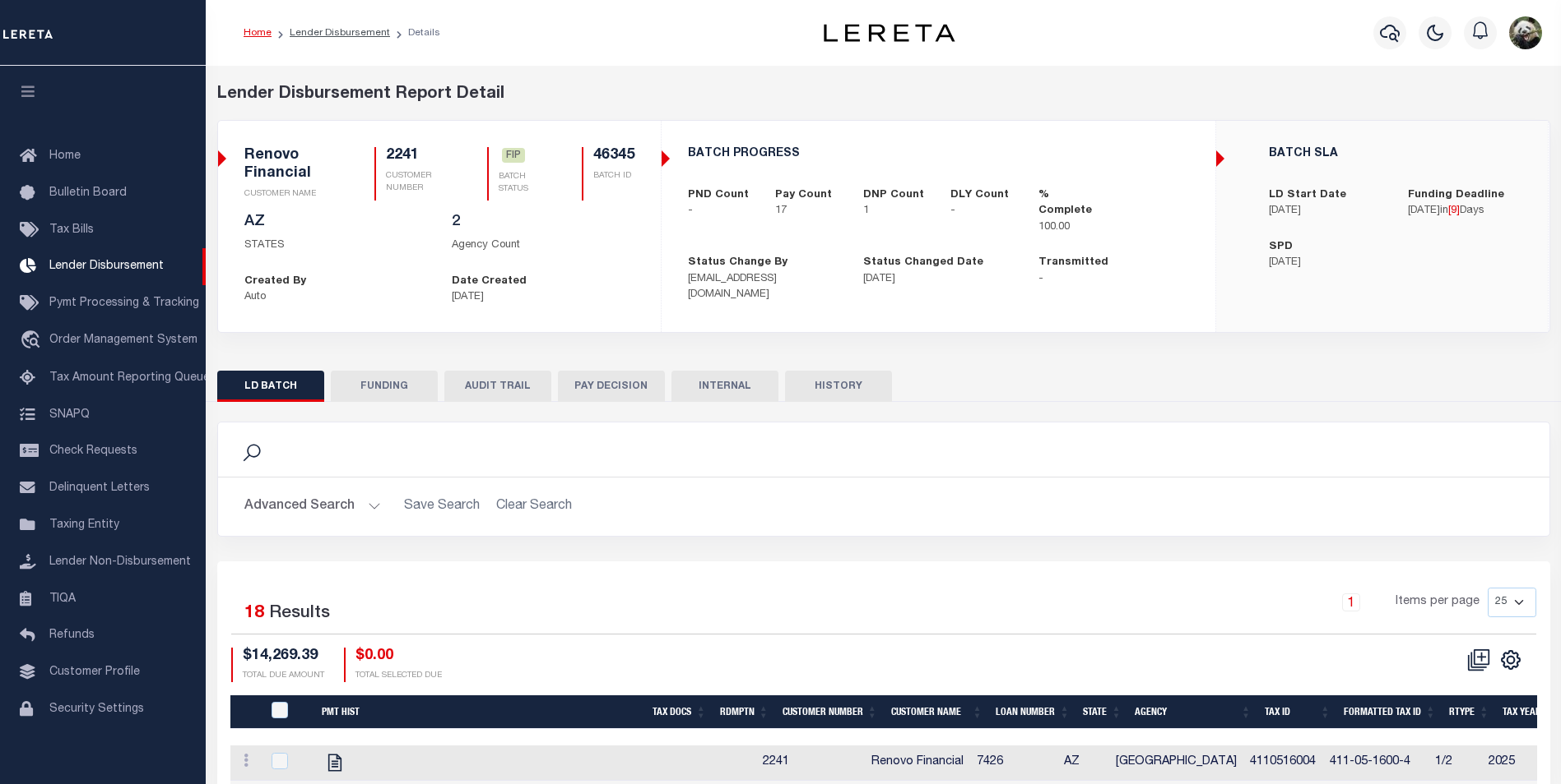
scroll to position [17, 0]
click at [377, 394] on button "FUNDING" at bounding box center [384, 387] width 107 height 31
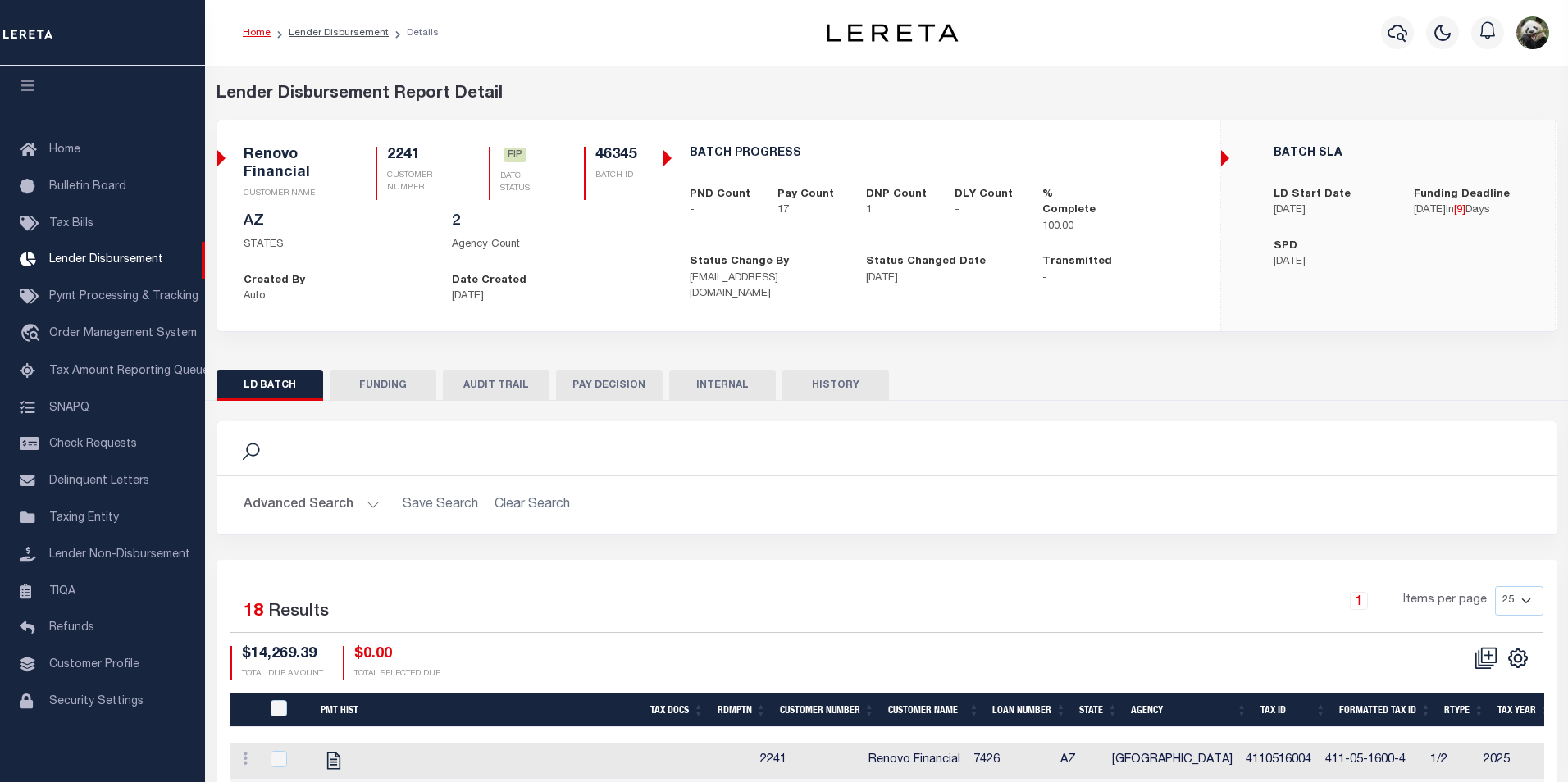
type input "$13,303.78"
type input "$0"
type input "[DATE]"
select select "100"
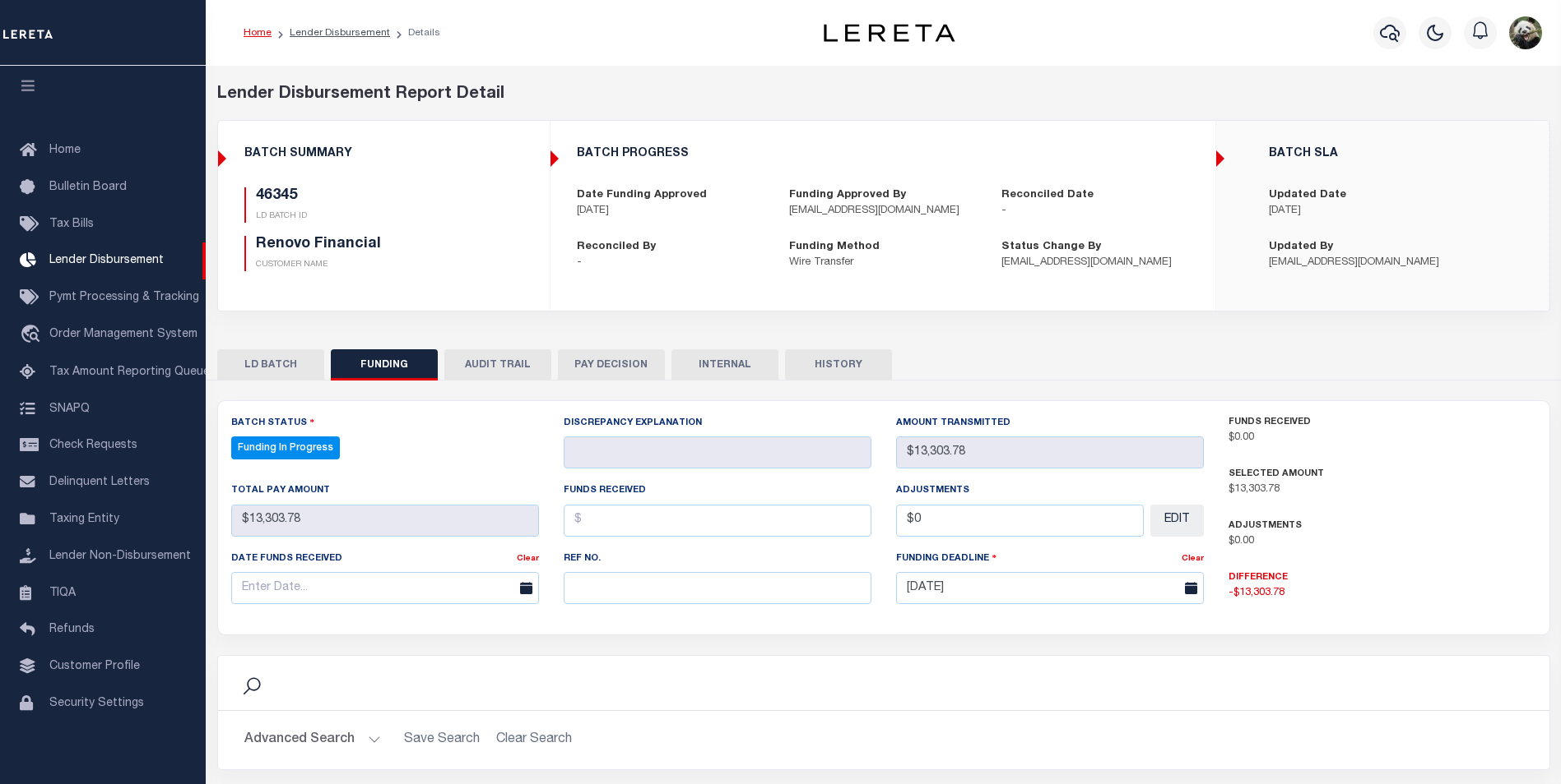
select select "100"
click at [634, 591] on input "text" at bounding box center [717, 588] width 307 height 32
paste input "20250929MMQFMP2700464609291644FT03"
type input "20250929MMQFMP2700464609291644FT03"
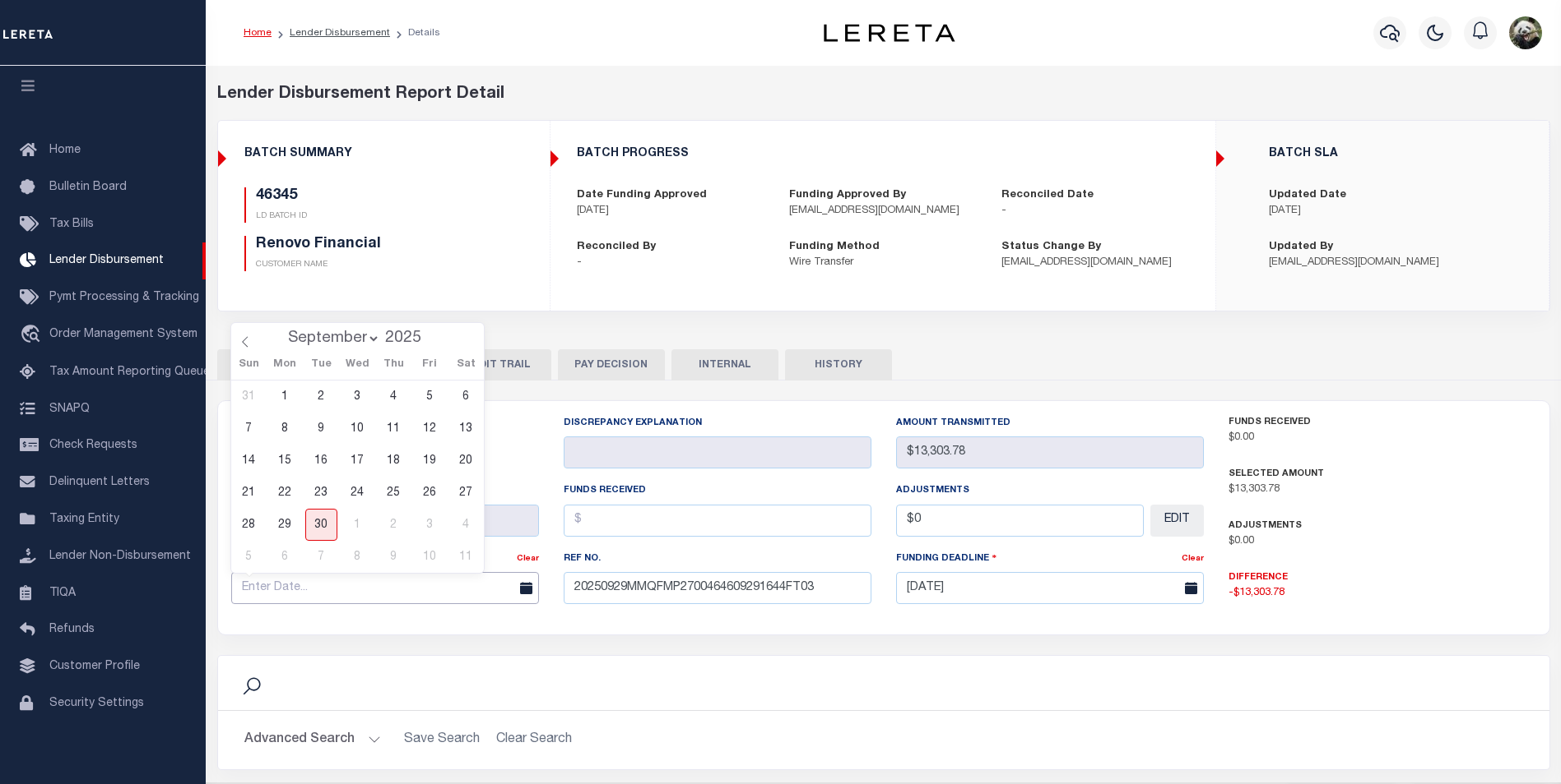
click at [267, 592] on input "text" at bounding box center [384, 588] width 307 height 32
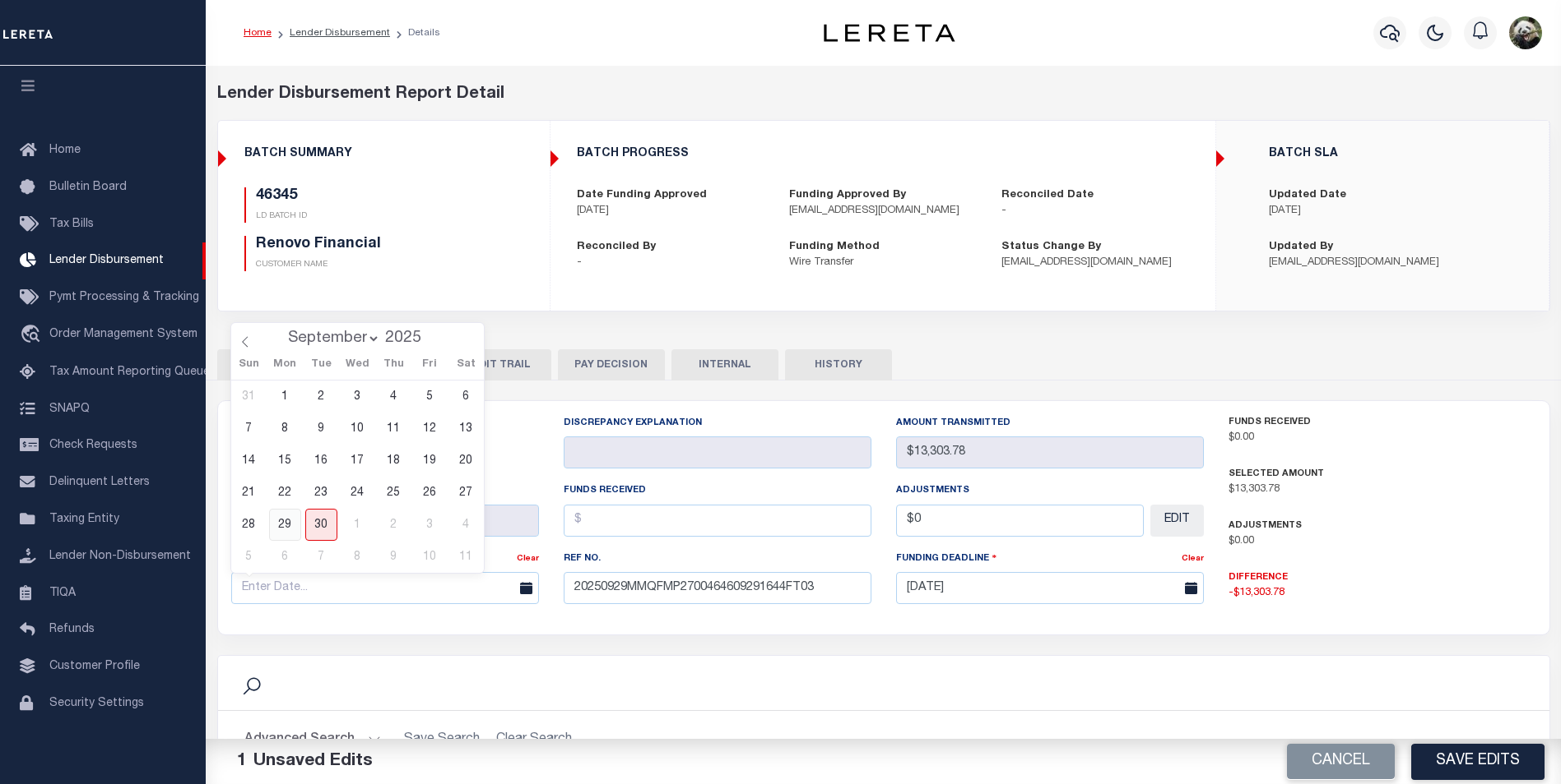
click at [298, 532] on span "29" at bounding box center [285, 525] width 32 height 32
type input "[DATE]"
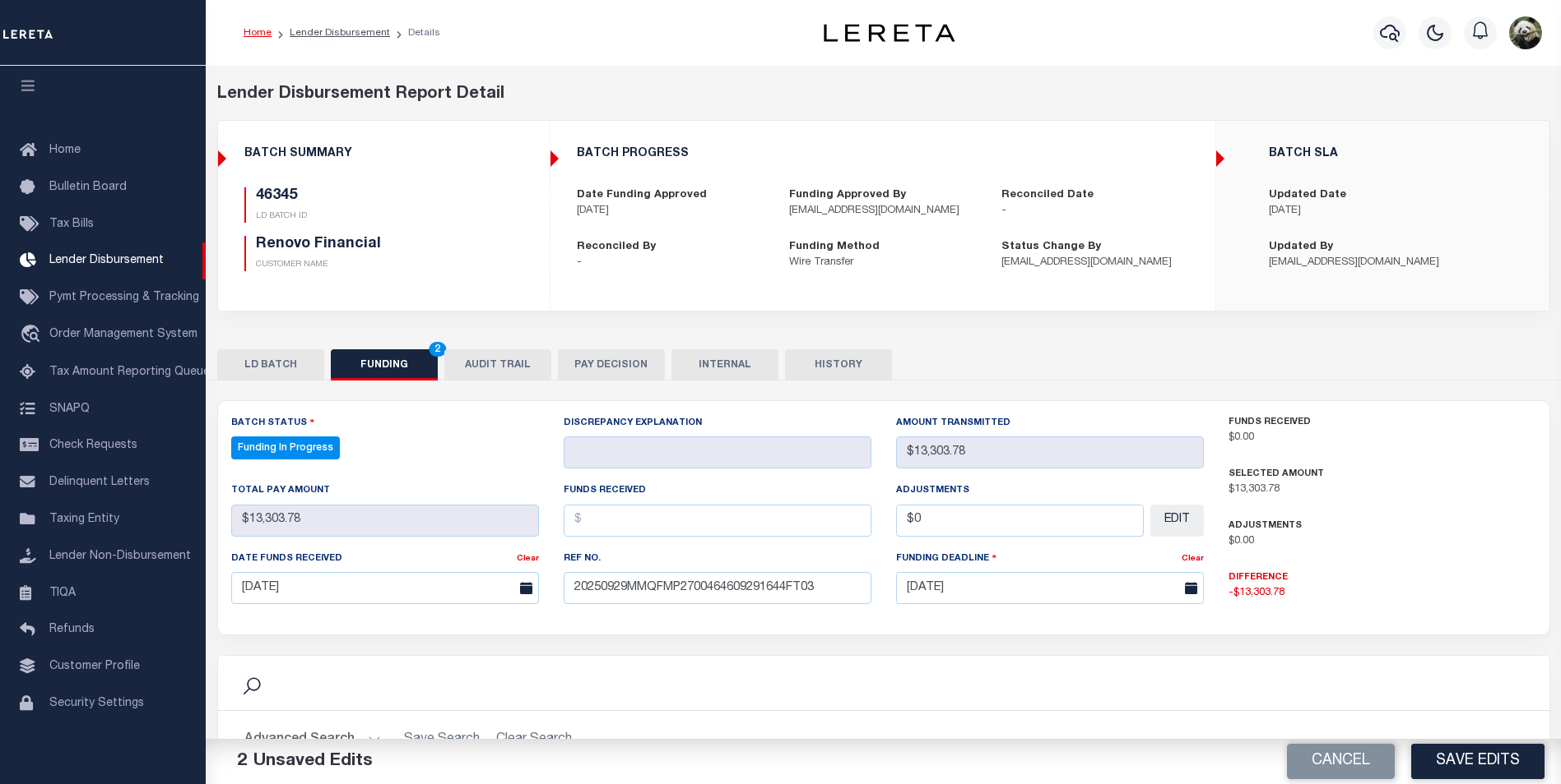
drag, startPoint x: 641, startPoint y: 499, endPoint x: 650, endPoint y: 513, distance: 16.6
click at [647, 505] on div "Funds Received" at bounding box center [717, 508] width 307 height 54
click at [653, 515] on input "text" at bounding box center [717, 521] width 307 height 32
type input "$1,303.78"
type input "$0.00"
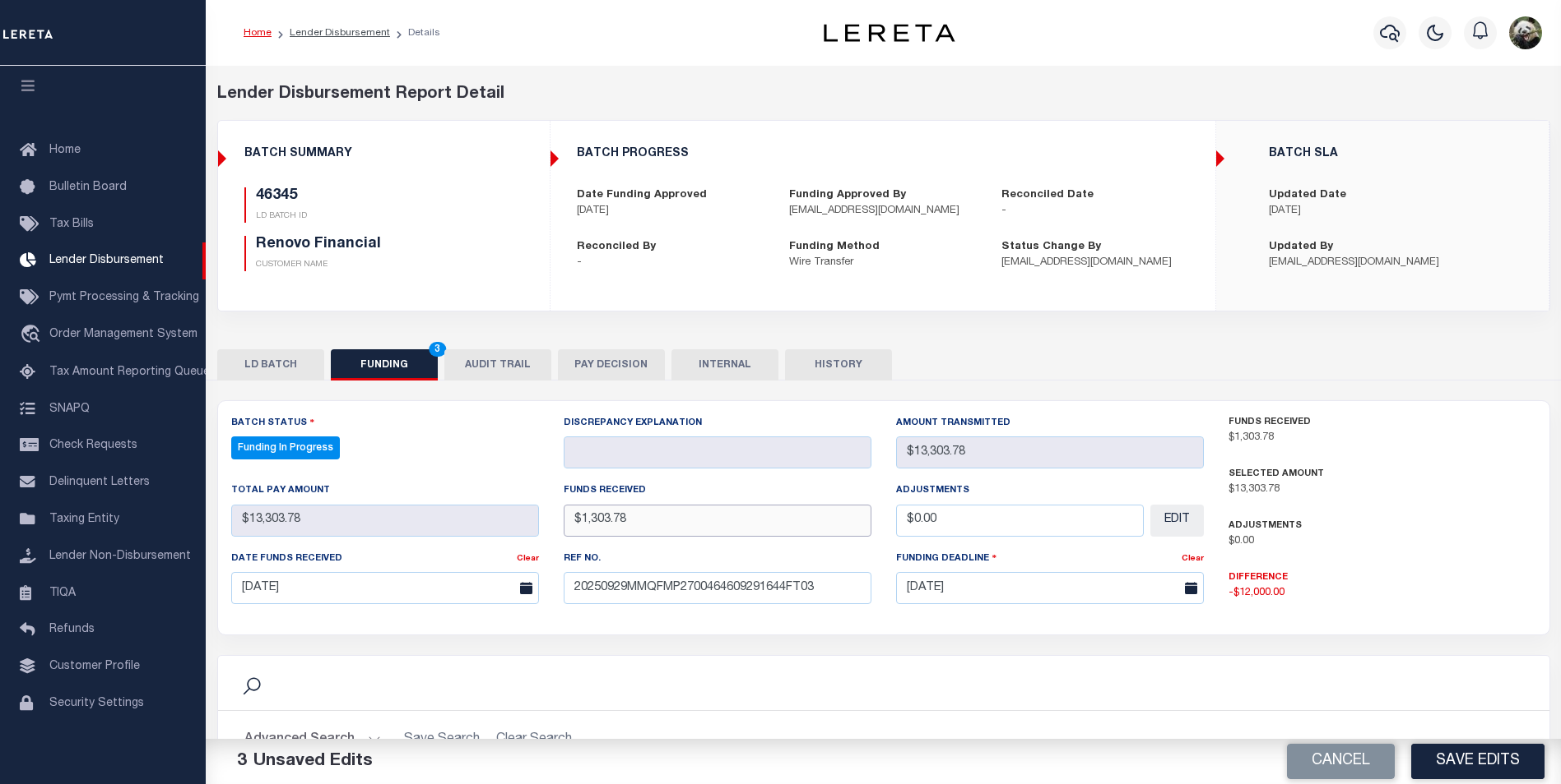
click at [597, 525] on input "$1,303.78" at bounding box center [717, 521] width 307 height 32
type input "$13,303.78"
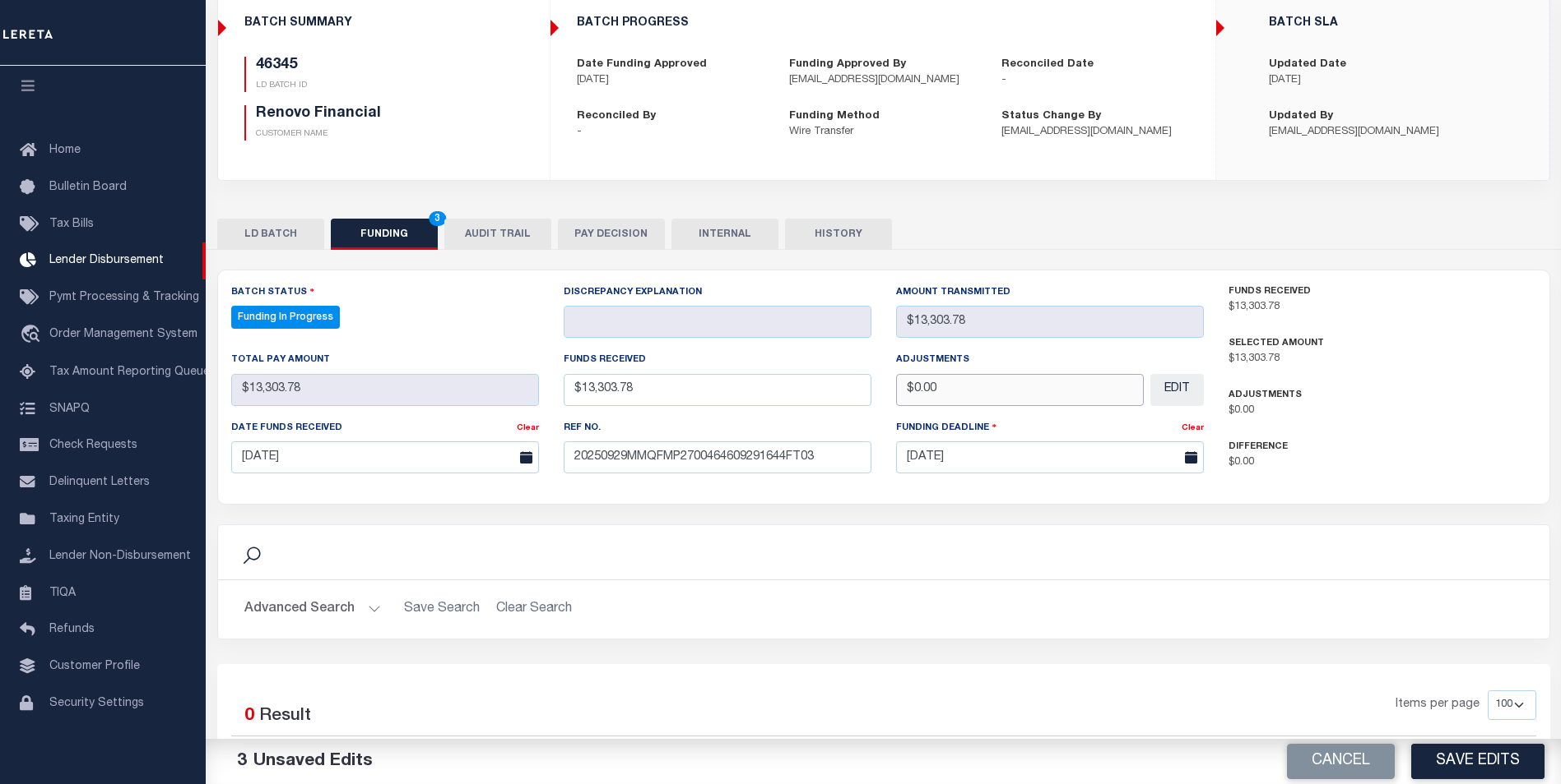
scroll to position [165, 0]
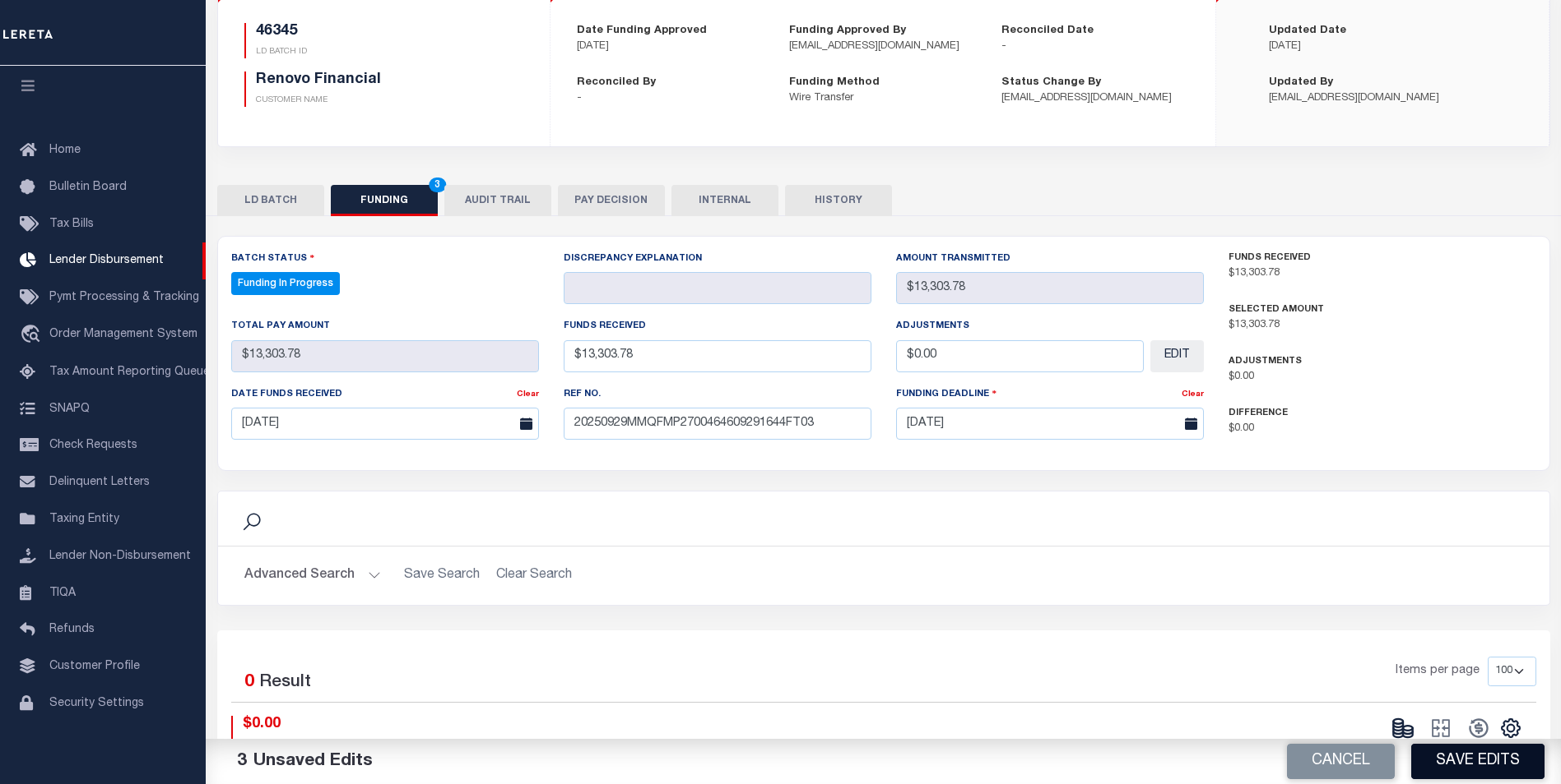
click at [1471, 758] on button "Save Edits" at bounding box center [1478, 761] width 134 height 35
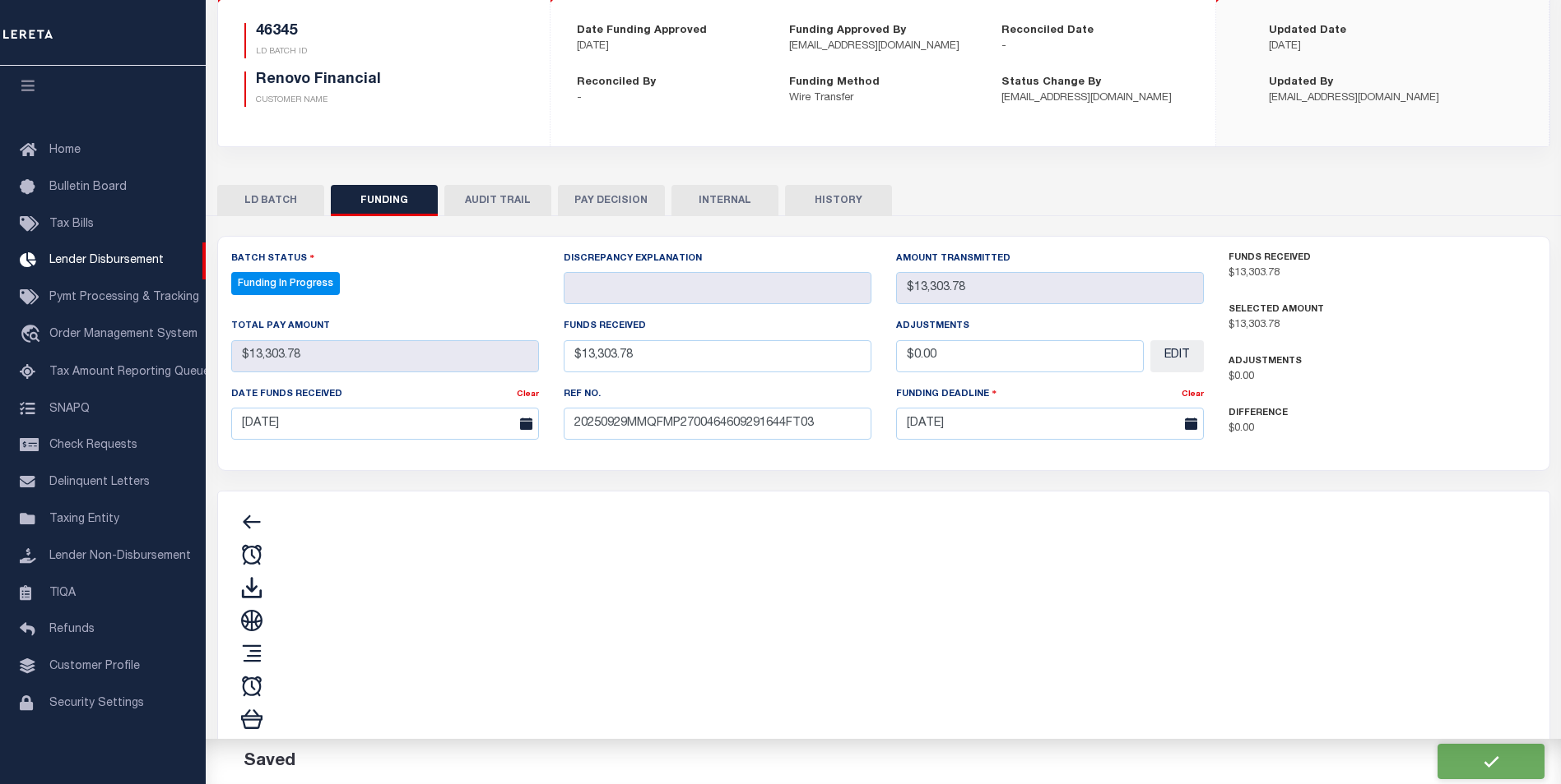
type input "$13,303.78"
type input "$0"
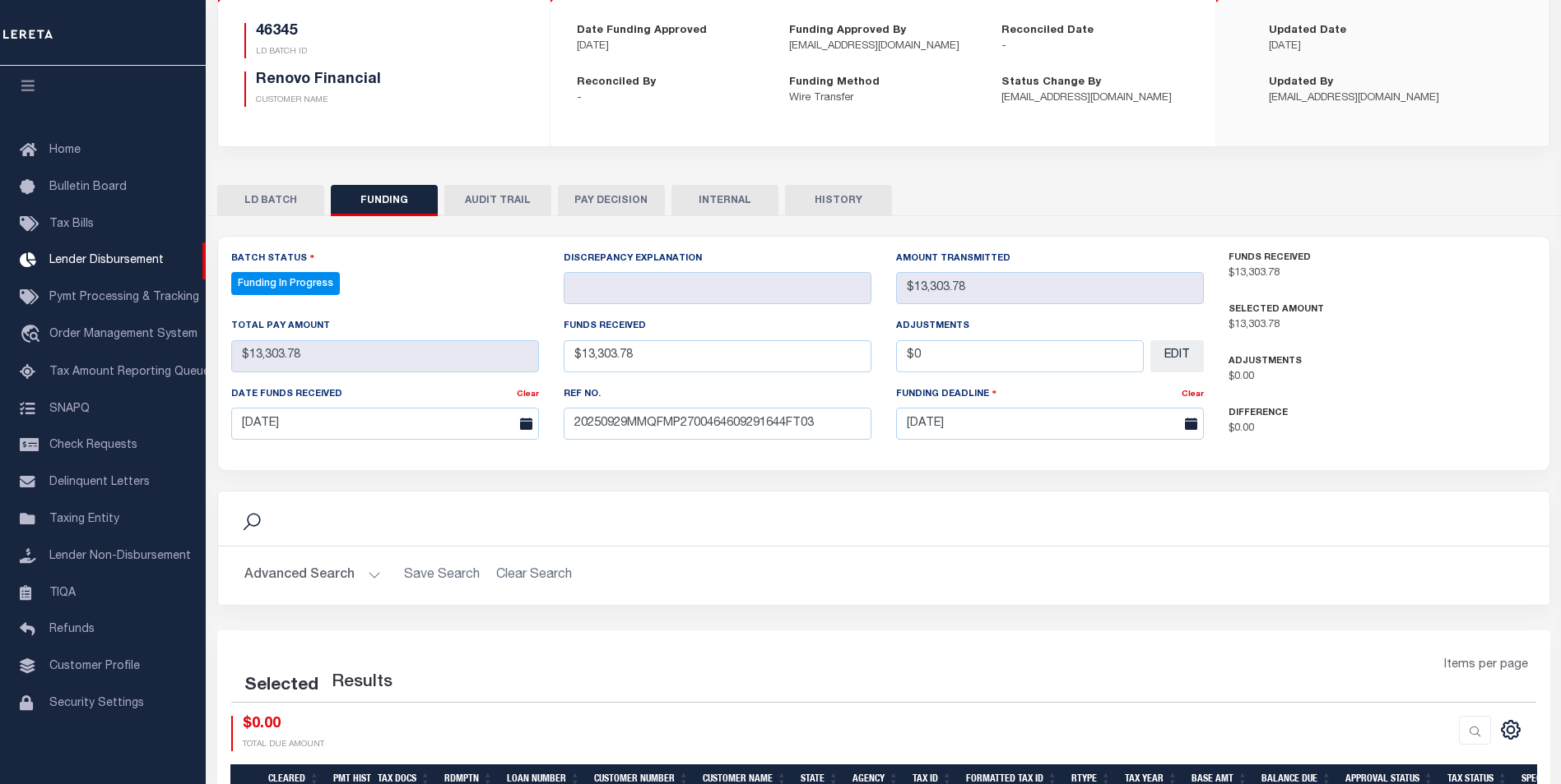
select select "100"
click at [1404, 730] on icon at bounding box center [1402, 728] width 23 height 23
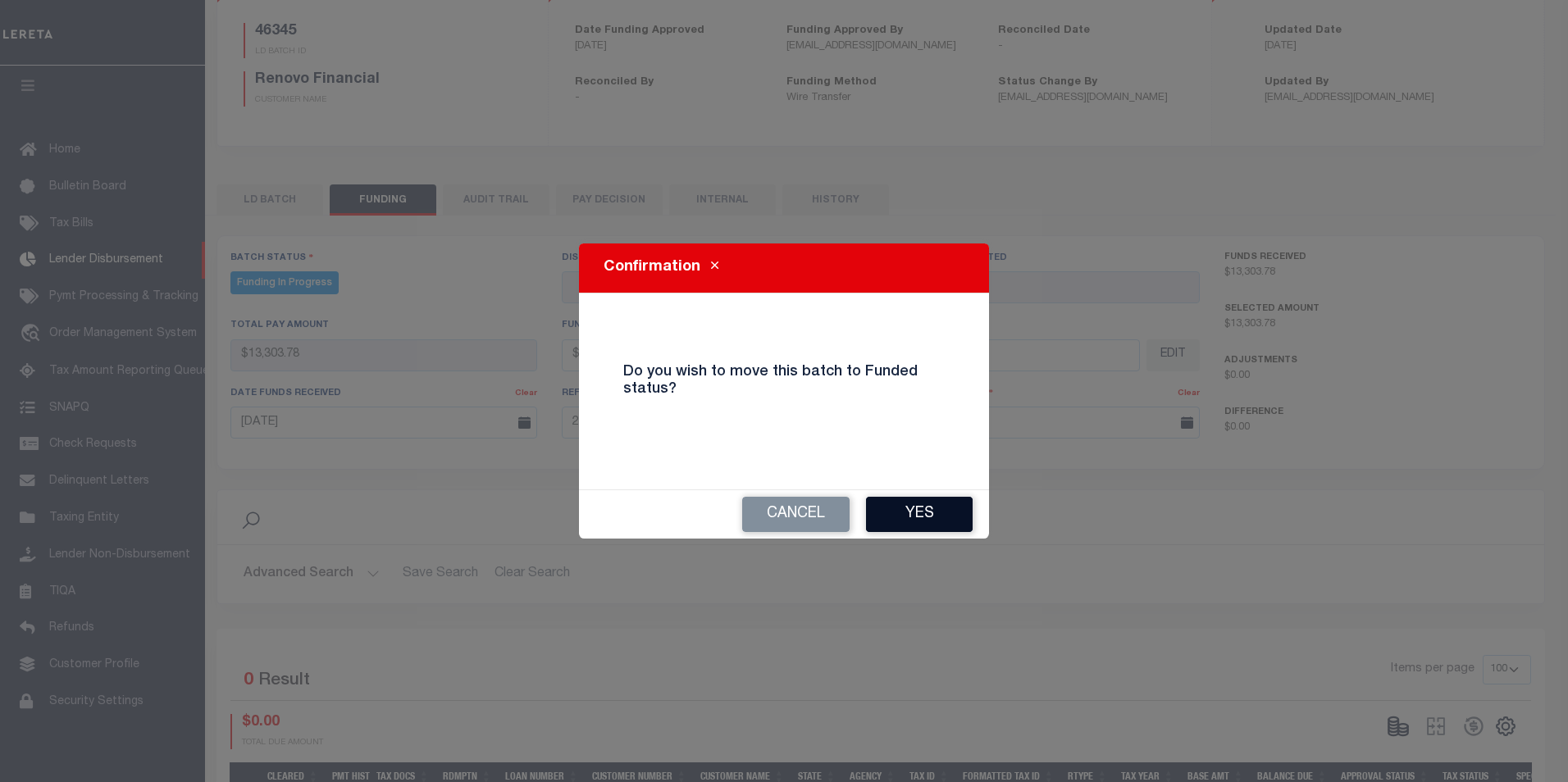
click at [938, 509] on button "Yes" at bounding box center [919, 515] width 107 height 35
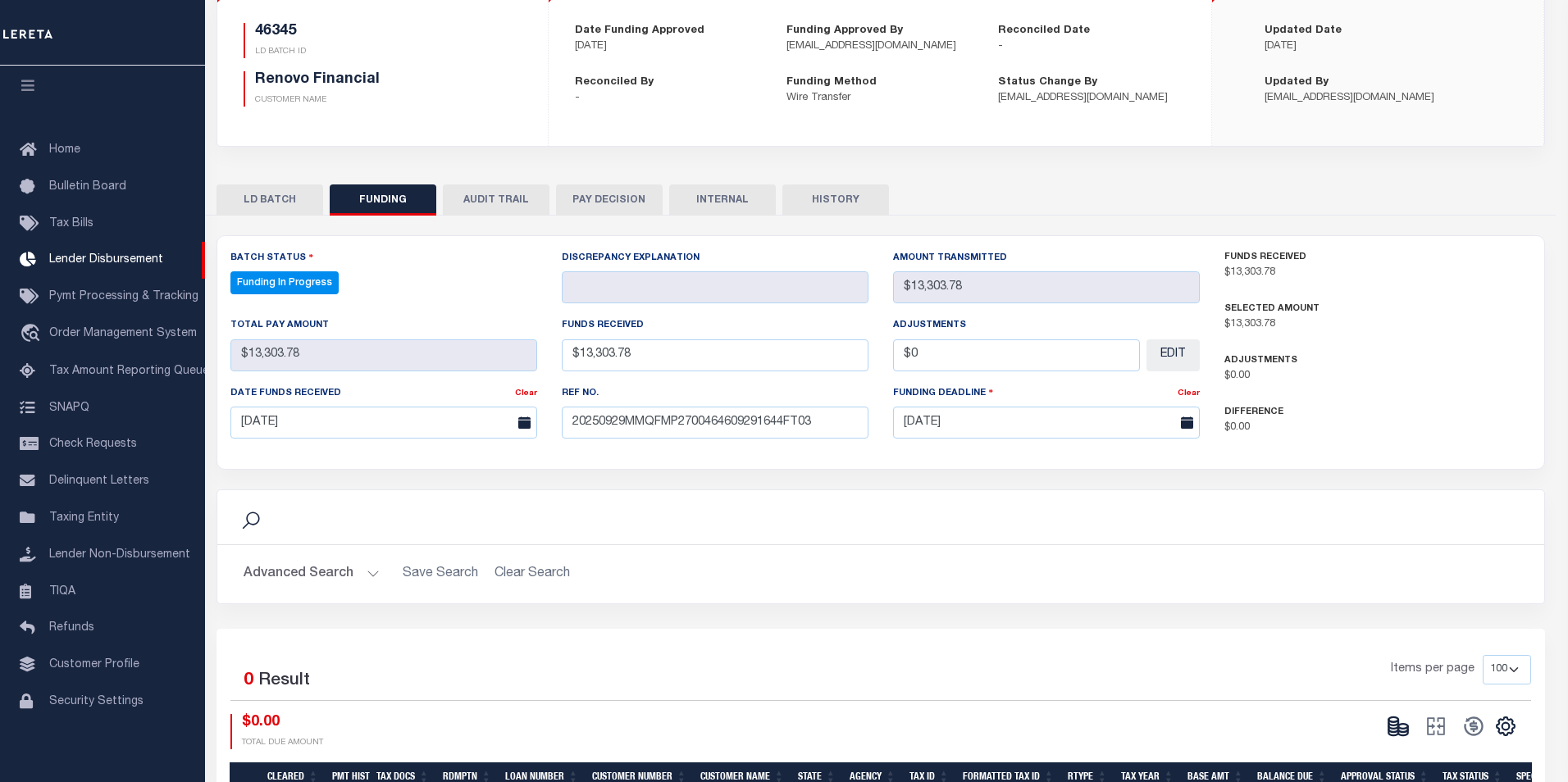
type input "$13,303.78"
type input "$0"
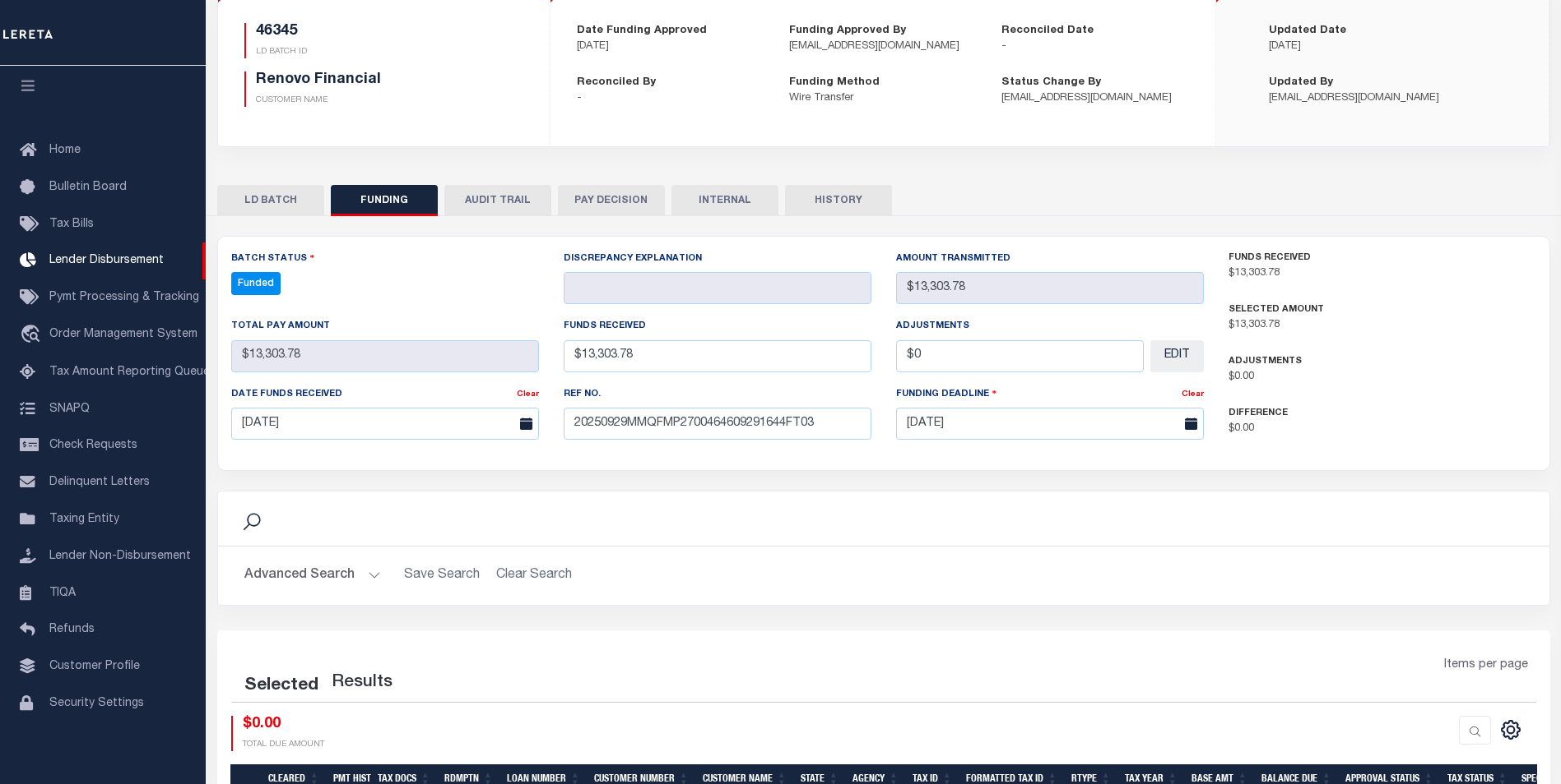
select select "100"
click at [1477, 730] on icon at bounding box center [1478, 728] width 19 height 19
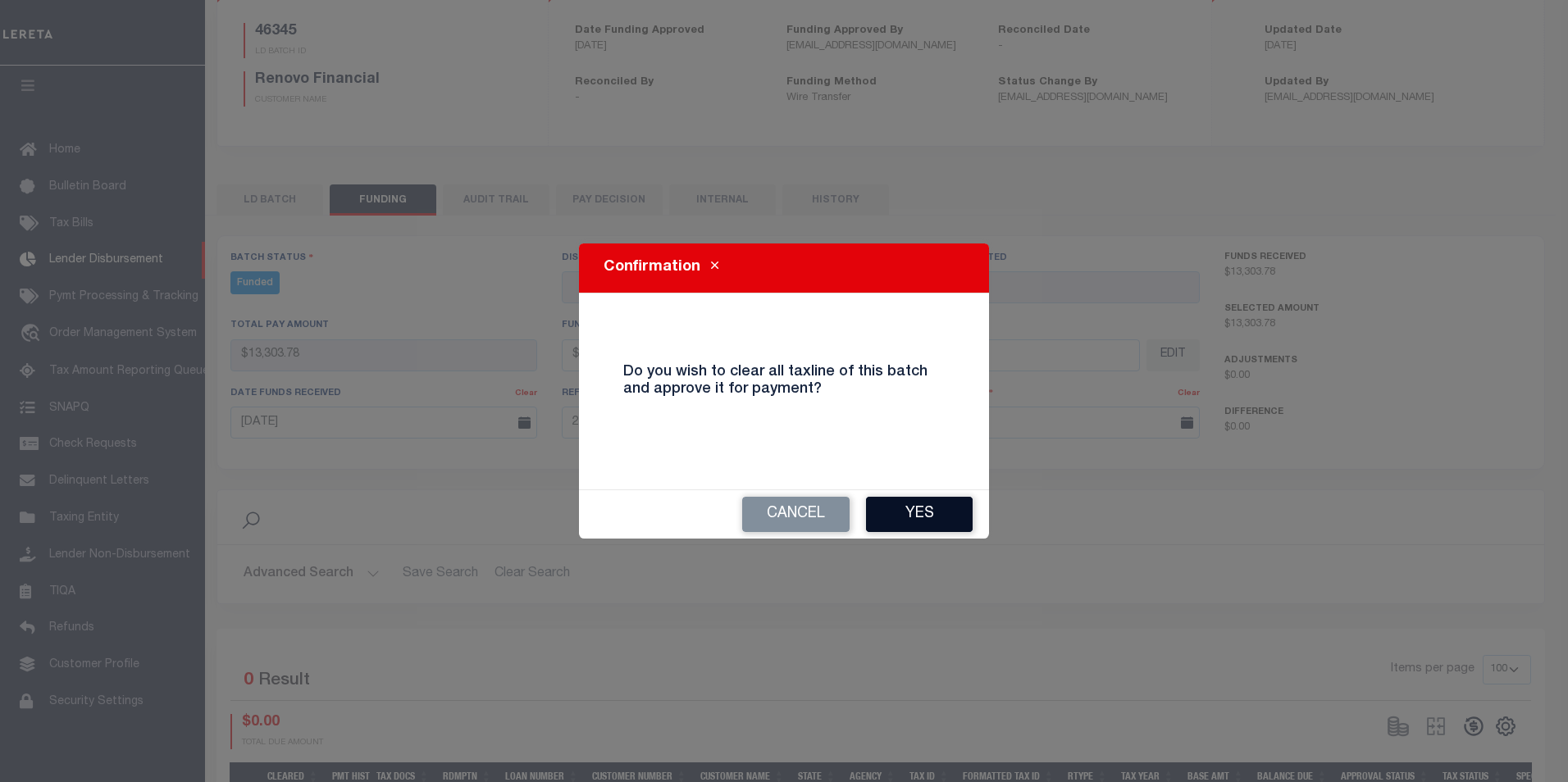
click at [965, 500] on button "Yes" at bounding box center [919, 515] width 107 height 35
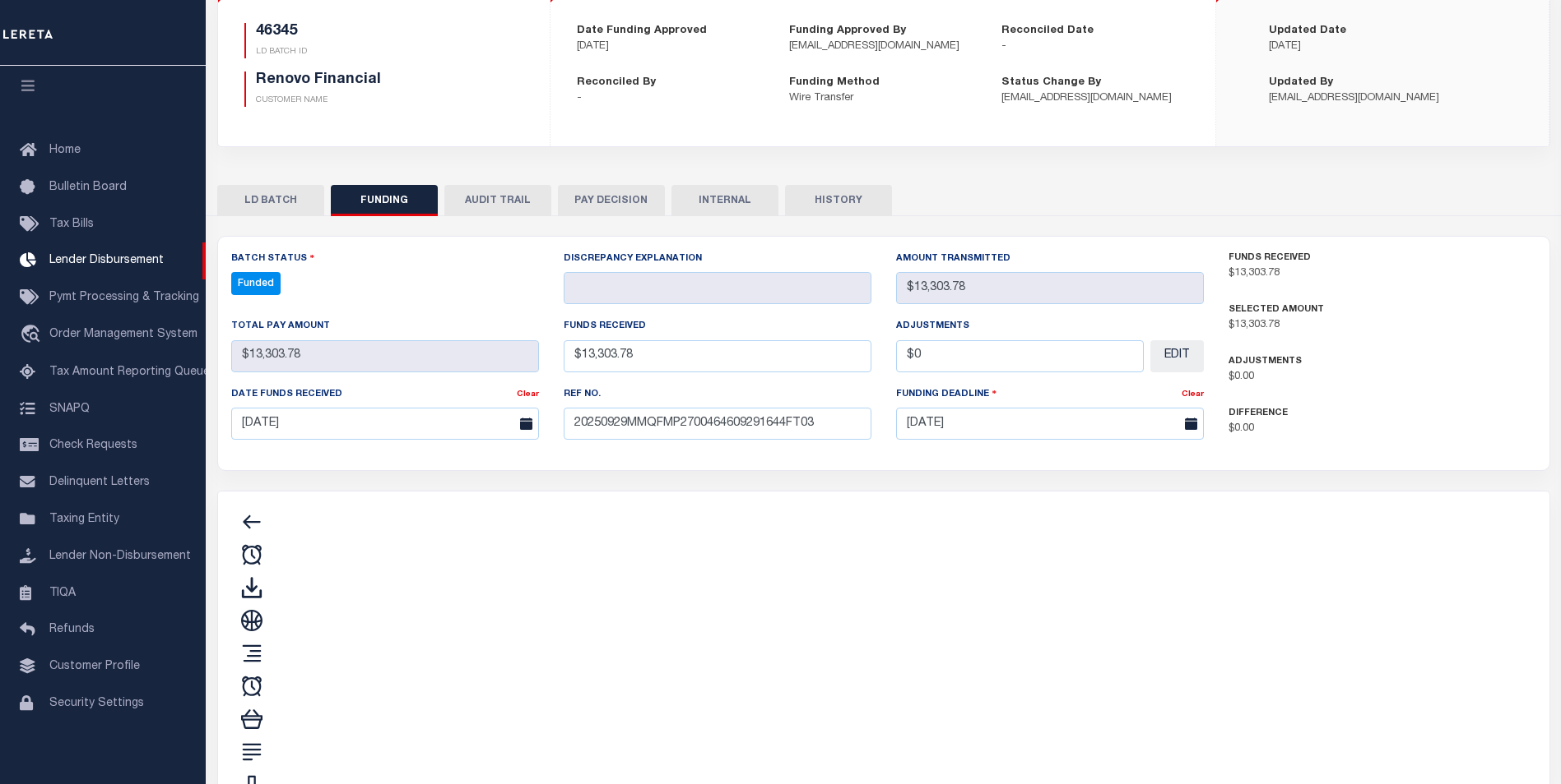
type input "$13,303.78"
type input "$0"
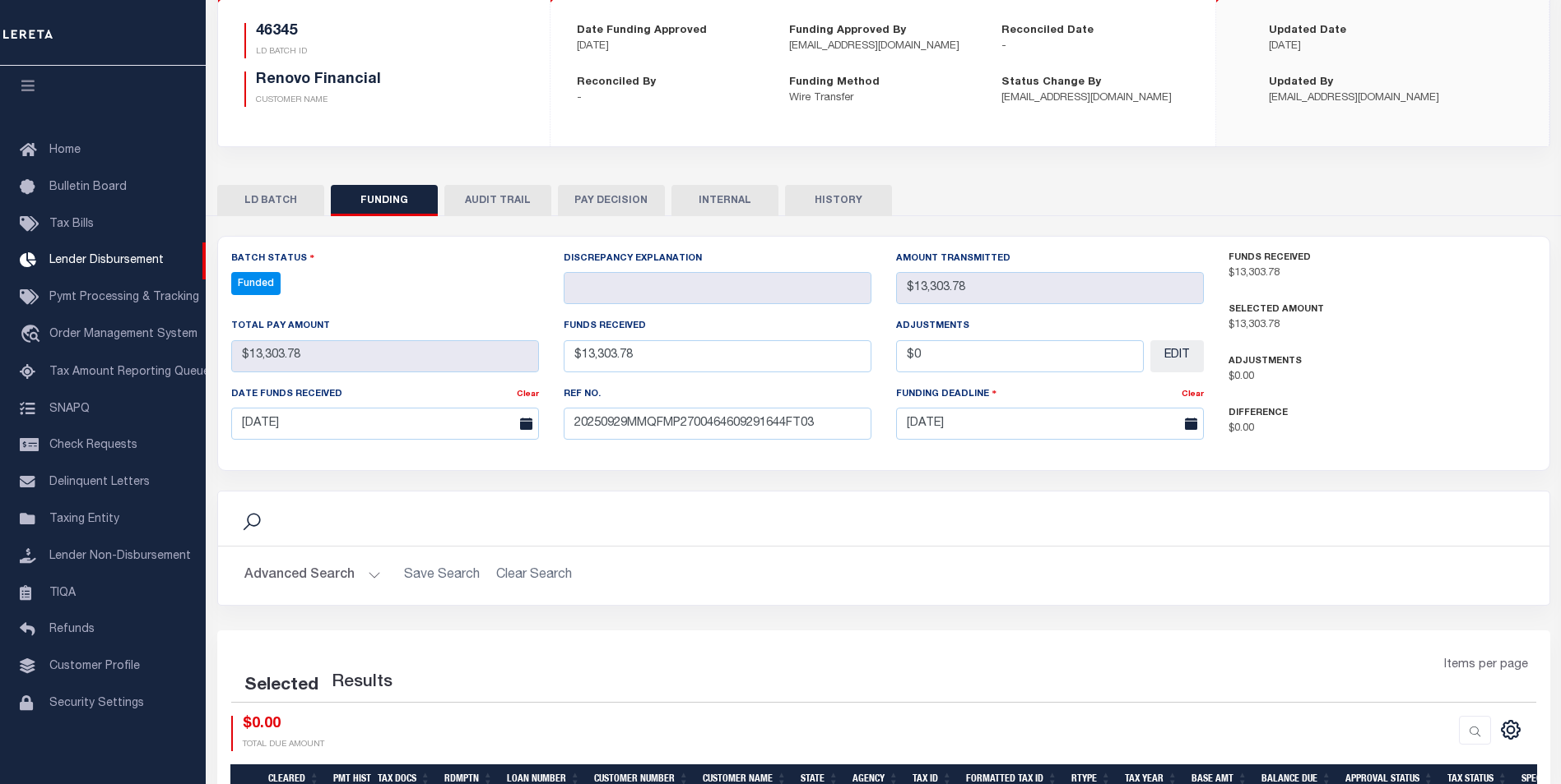
select select "100"
click at [1444, 730] on icon at bounding box center [1440, 728] width 18 height 18
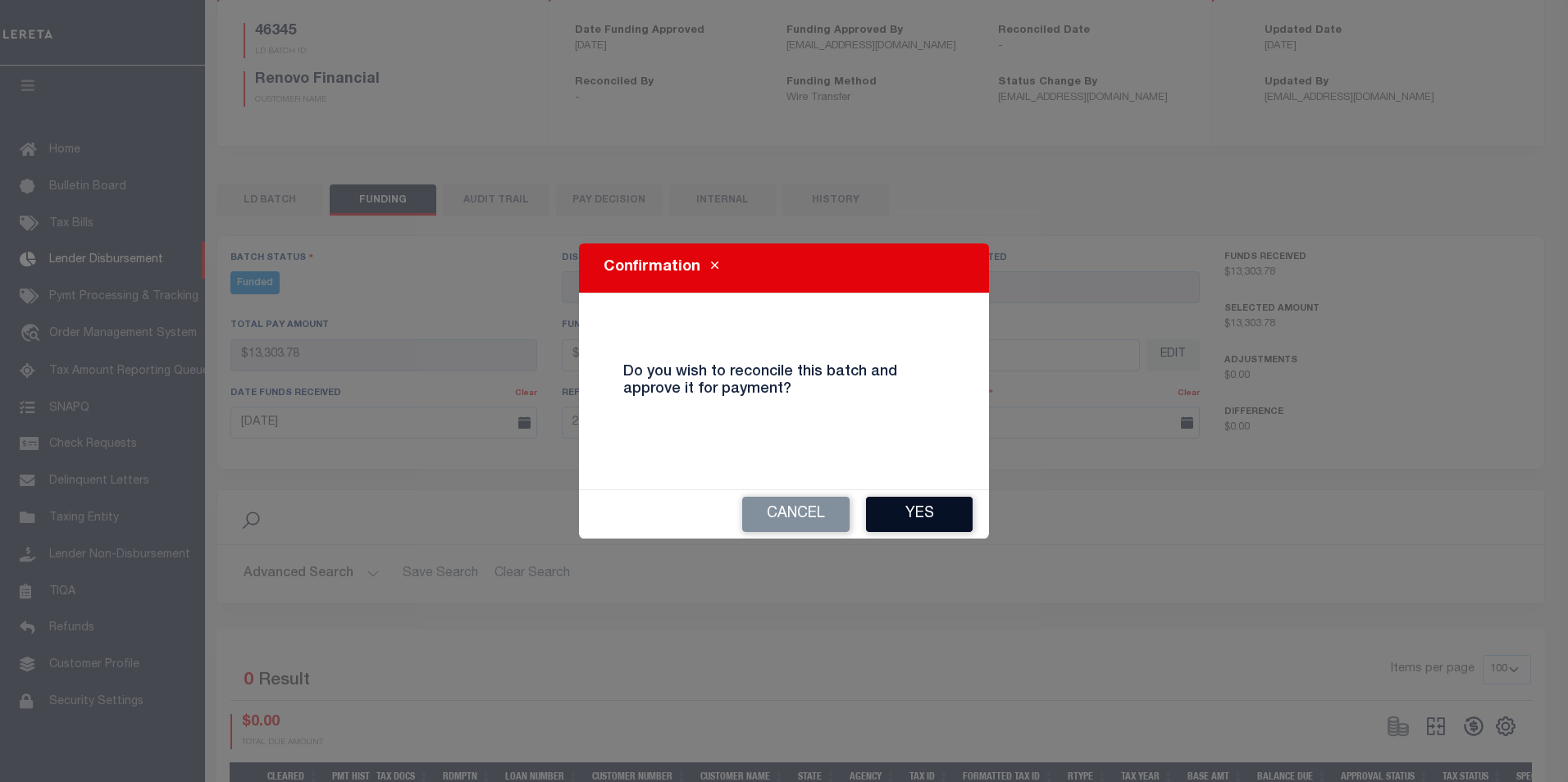
click at [873, 518] on button "Yes" at bounding box center [919, 515] width 107 height 35
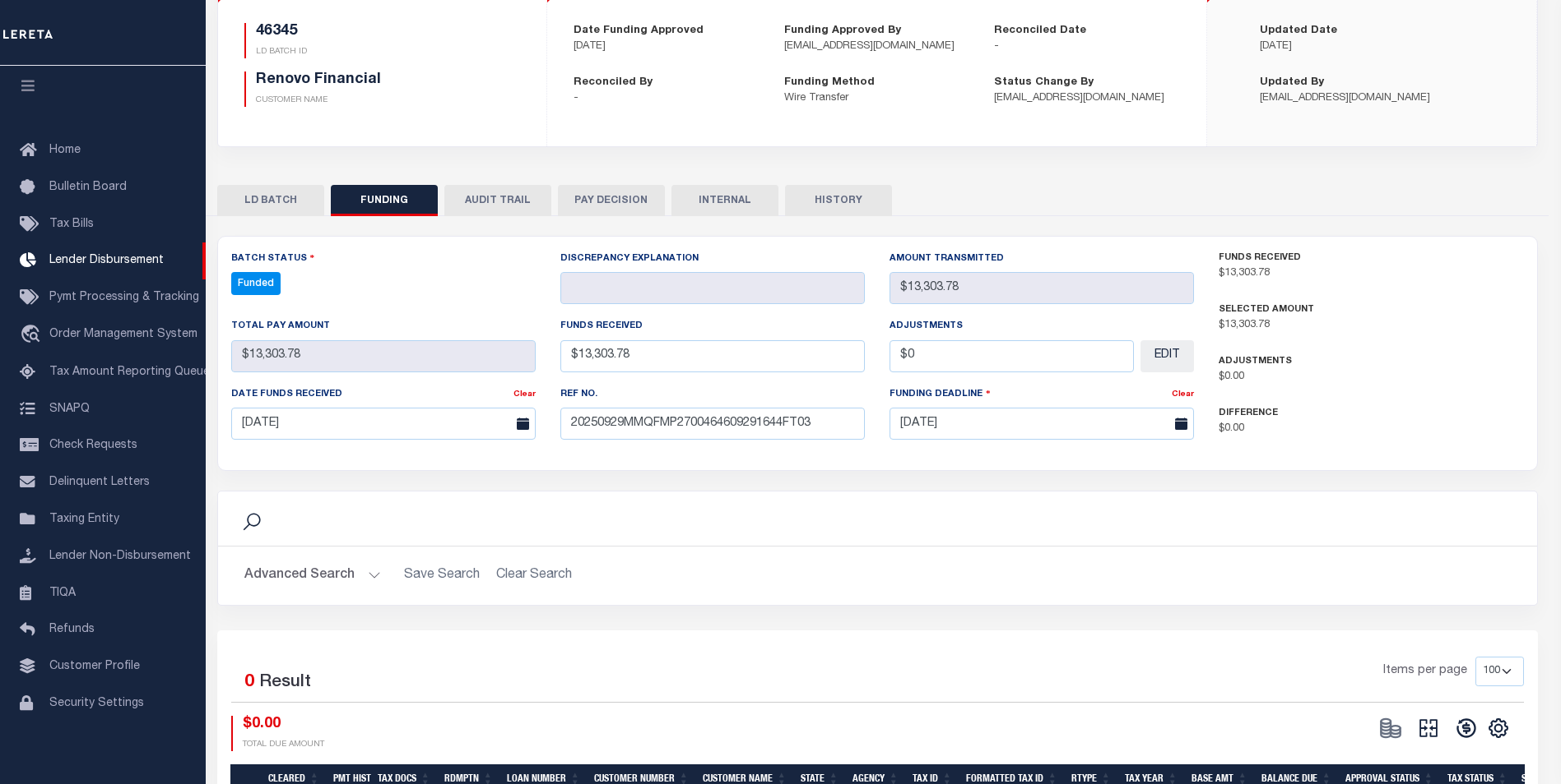
type input "$13,303.78"
type input "$0"
select select "100"
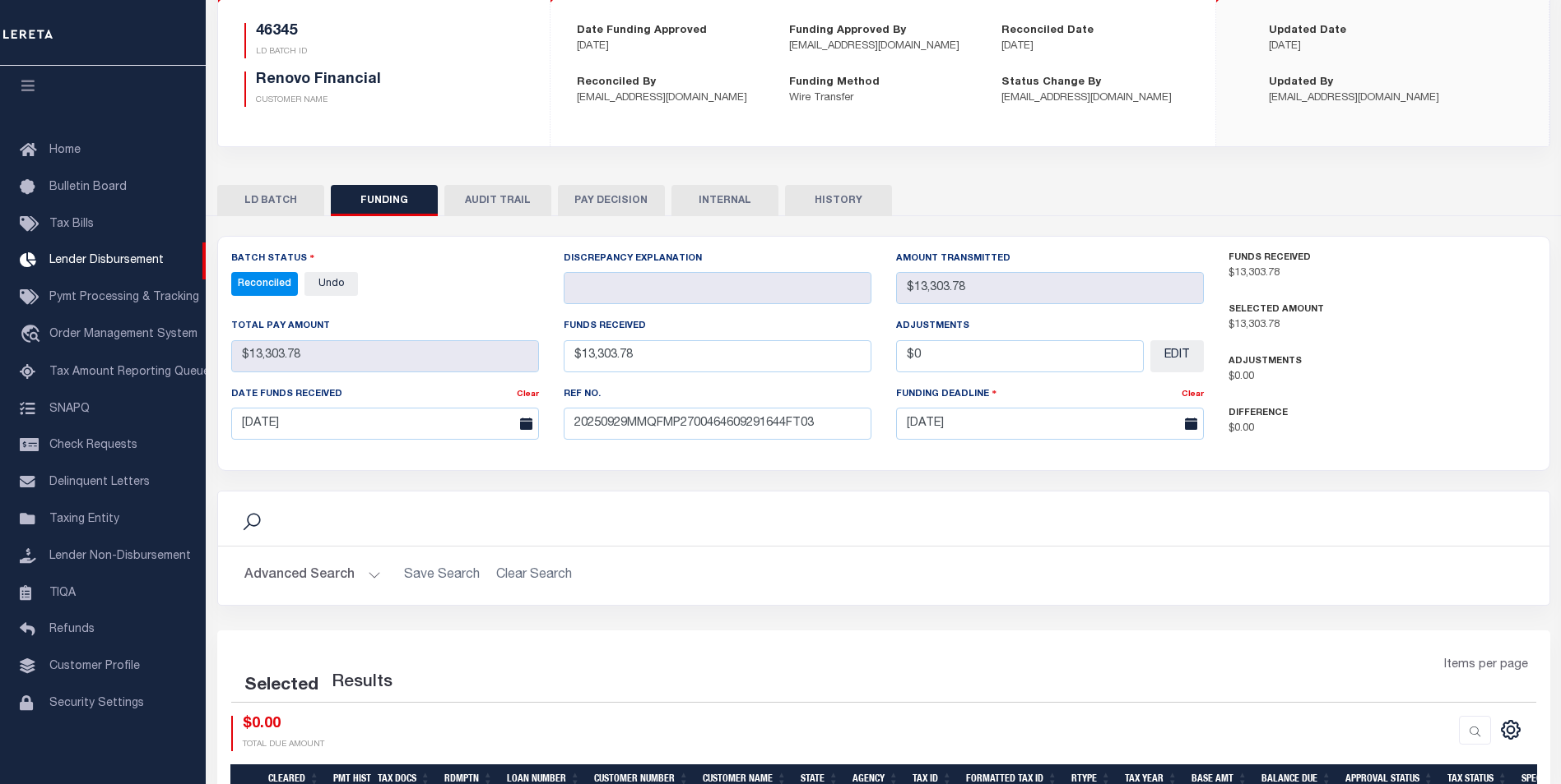
select select "100"
click at [706, 195] on button "INTERNAL" at bounding box center [725, 201] width 107 height 31
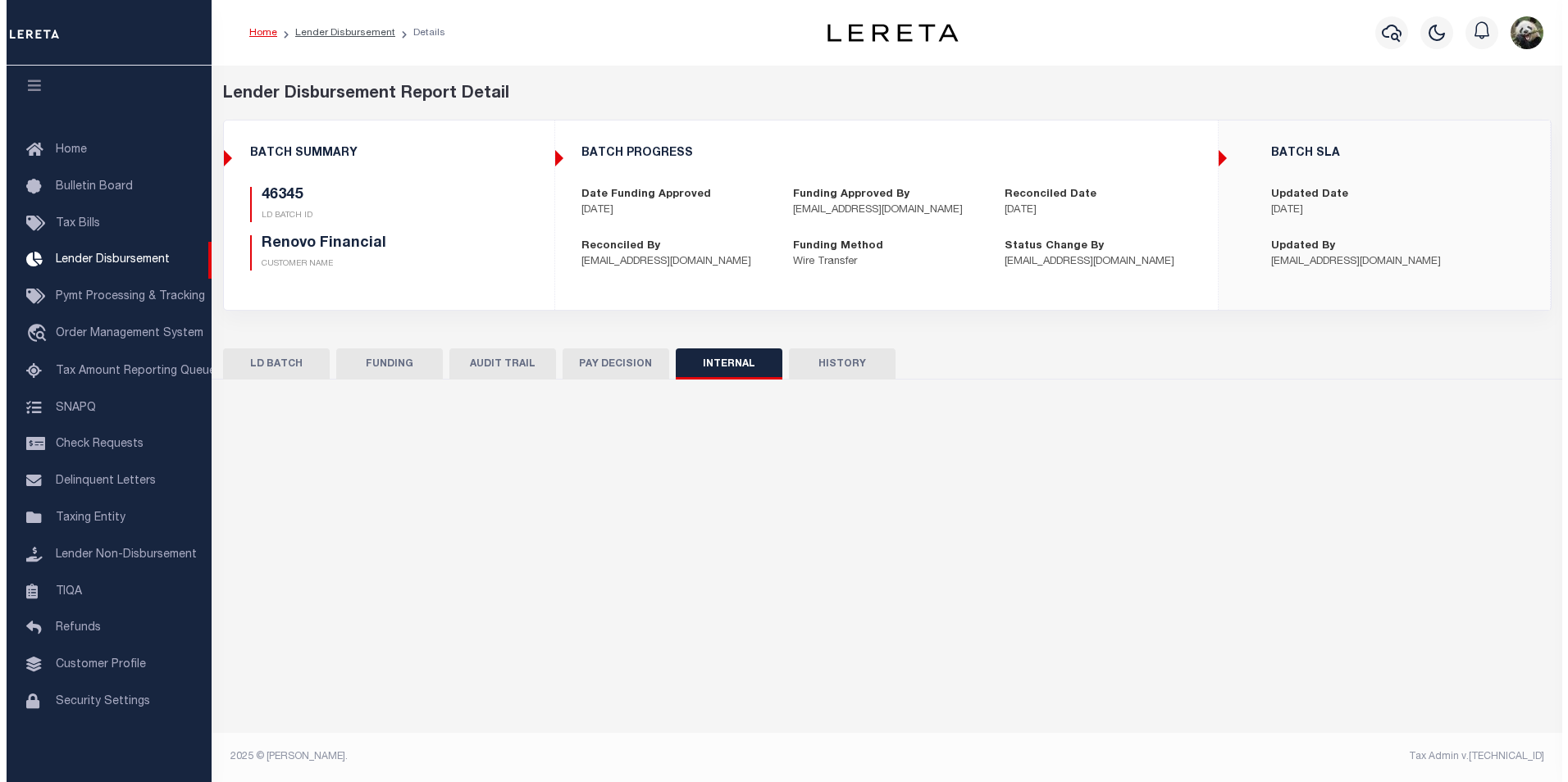
scroll to position [0, 0]
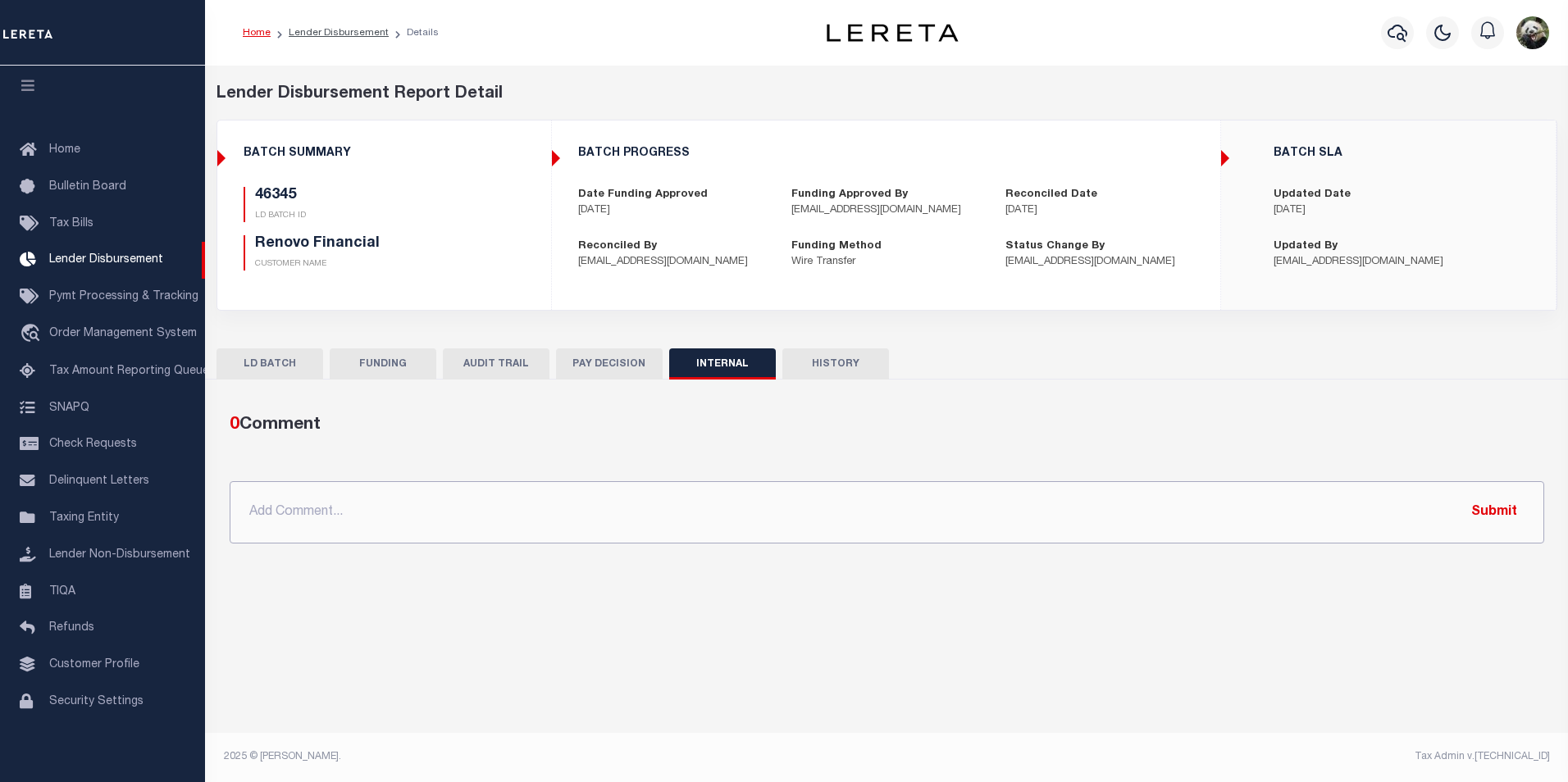
click at [612, 508] on input "text" at bounding box center [887, 513] width 1314 height 63
paste input "OG AMOUNT $96,026.33 46337 - $7,808.48 46340 - $2,302.42 46345 - $13,303.78 463…"
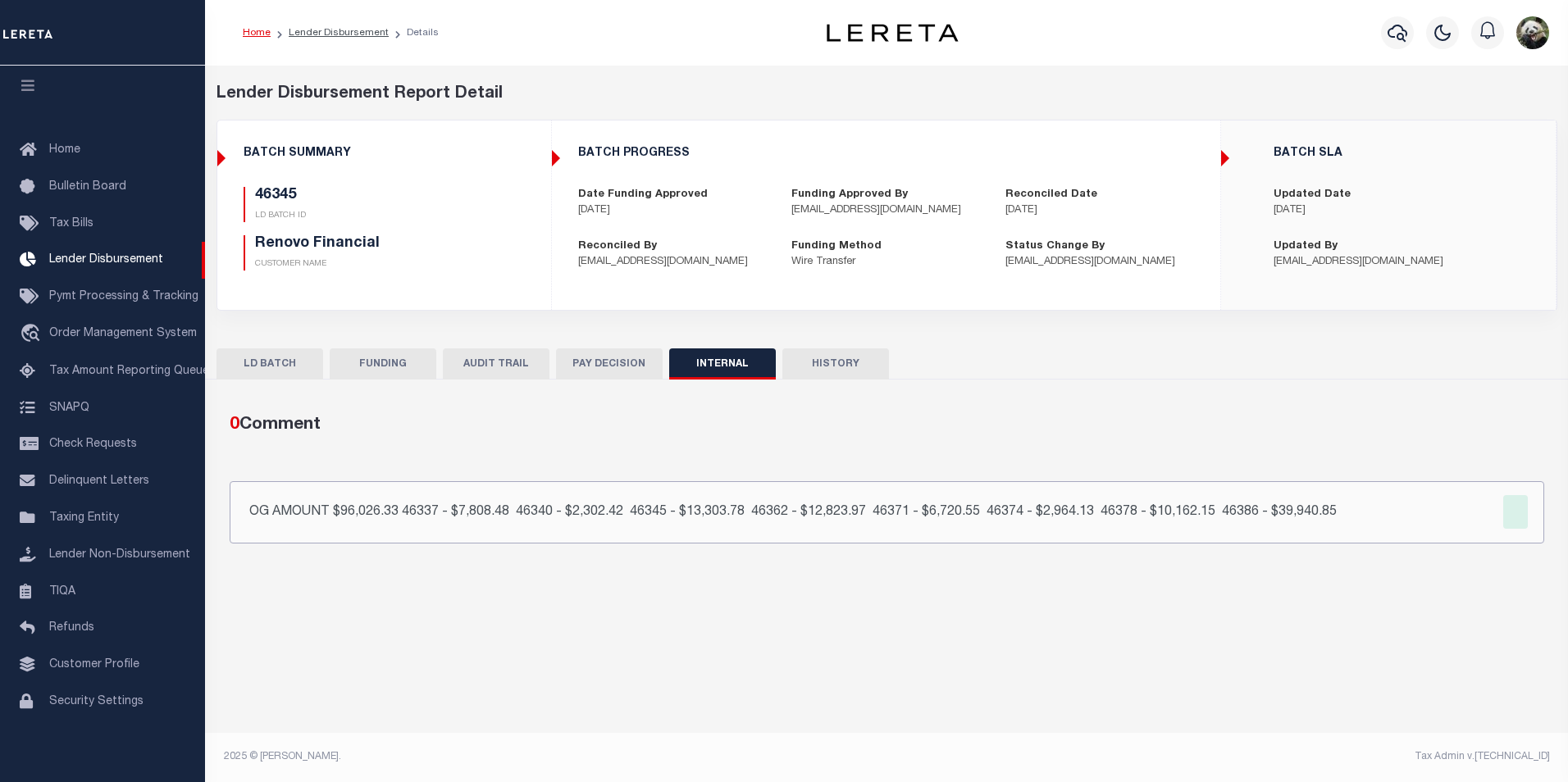
type input "OG AMOUNT $96,026.33 46337 - $7,808.48 46340 - $2,302.42 46345 - $13,303.78 463…"
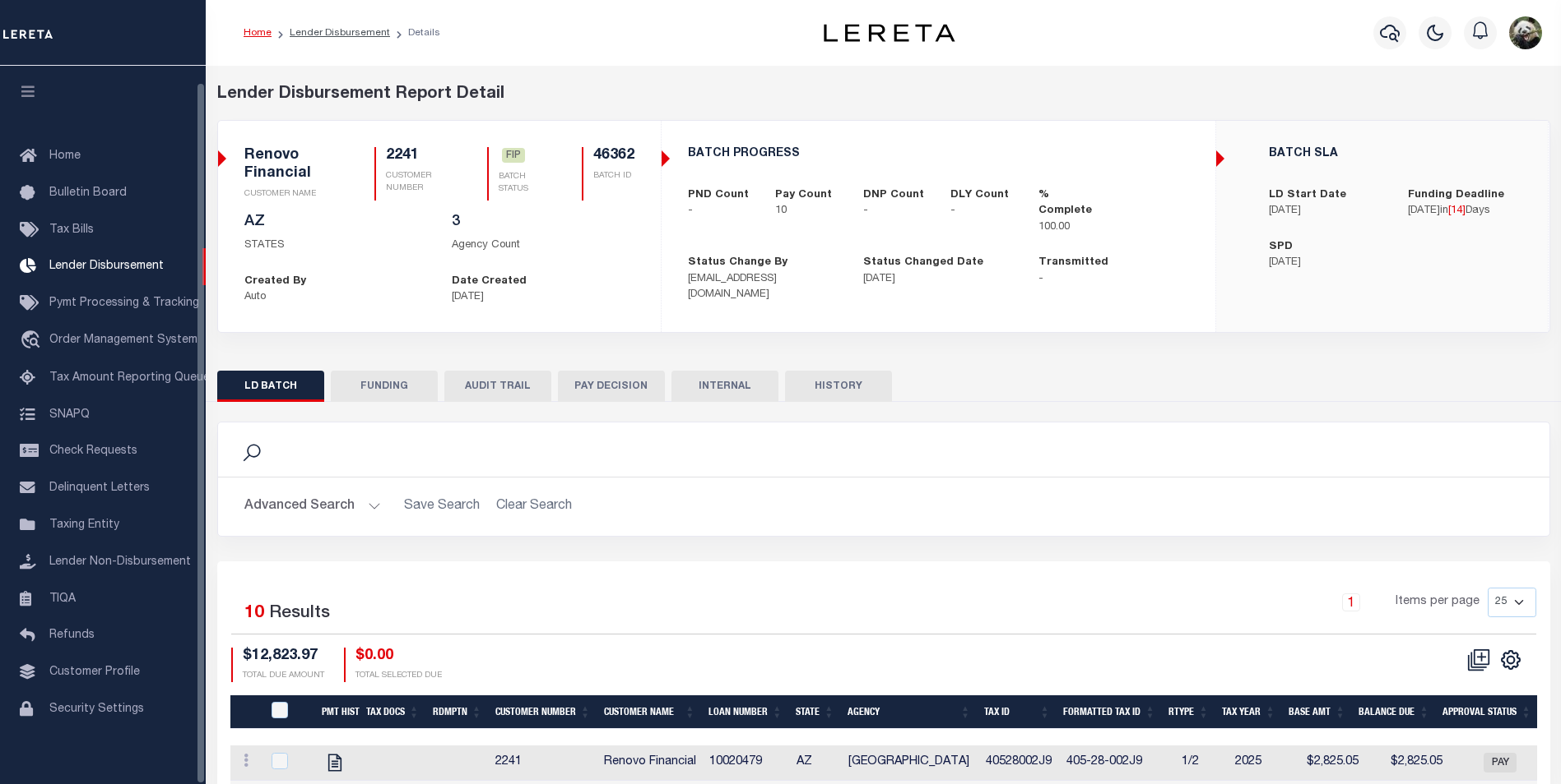
scroll to position [17, 0]
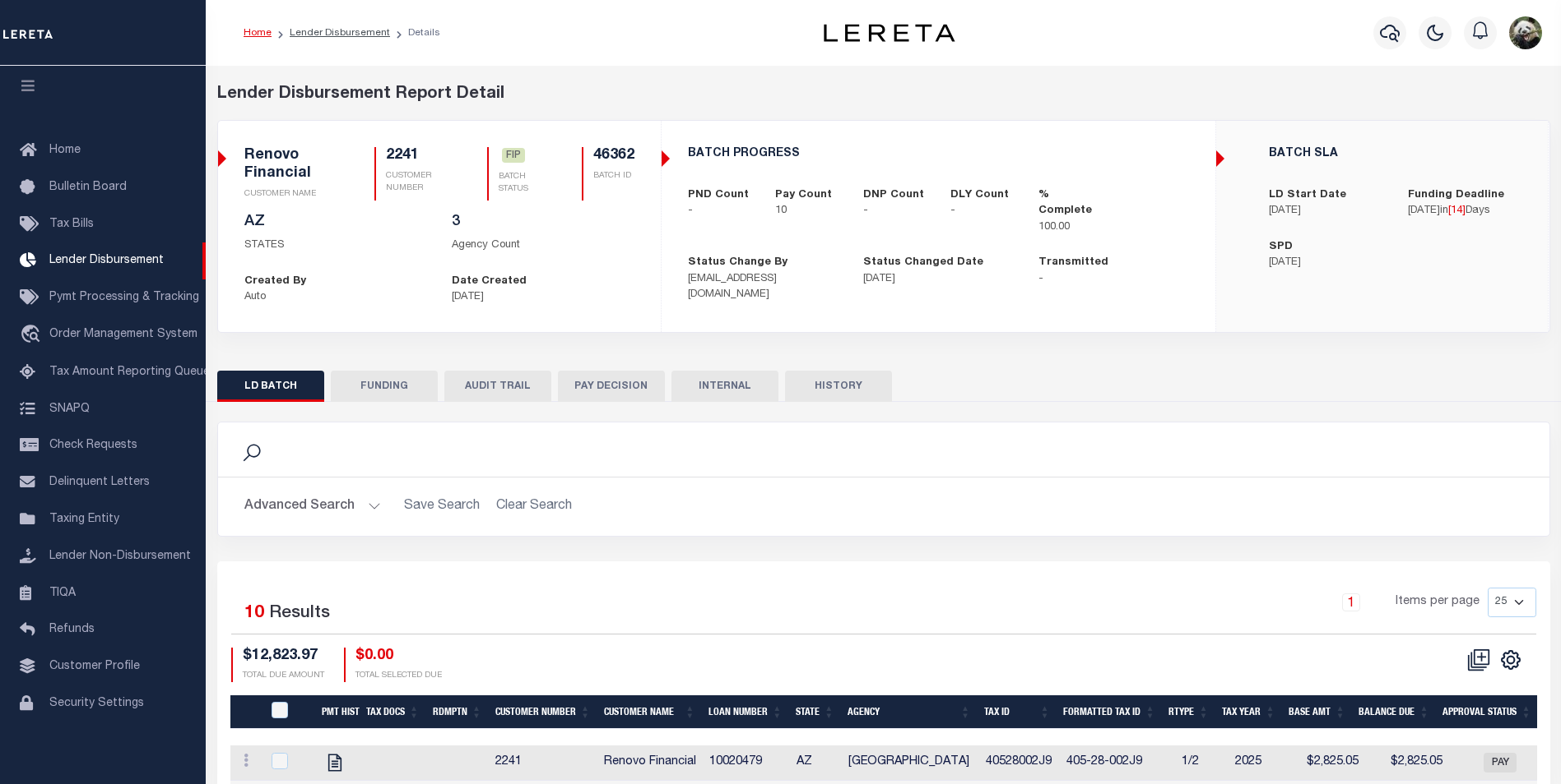
click at [384, 387] on button "FUNDING" at bounding box center [384, 387] width 107 height 31
select select "100"
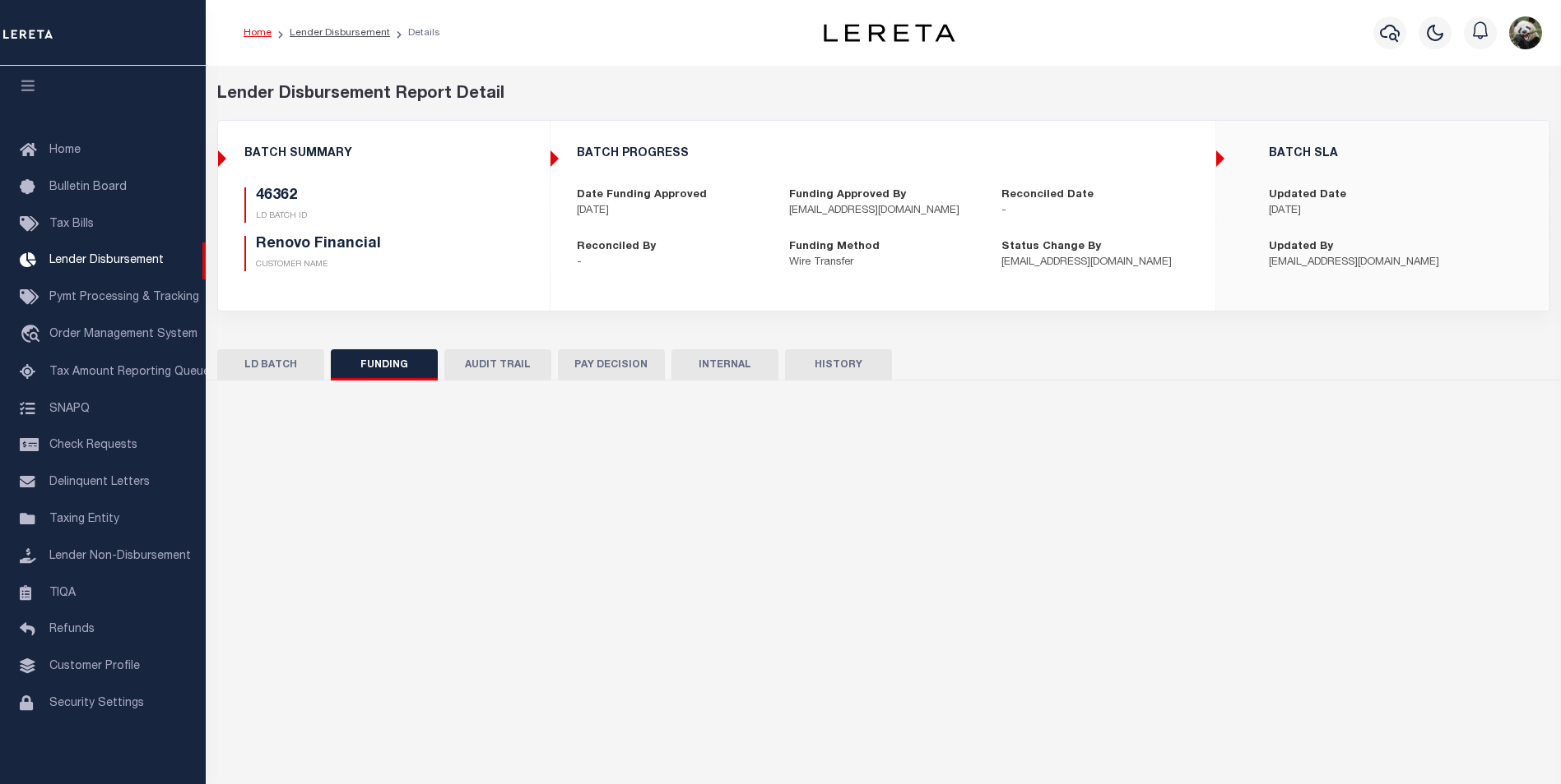
type input "$12,823.97"
type input "$0"
type input "10/15/2025"
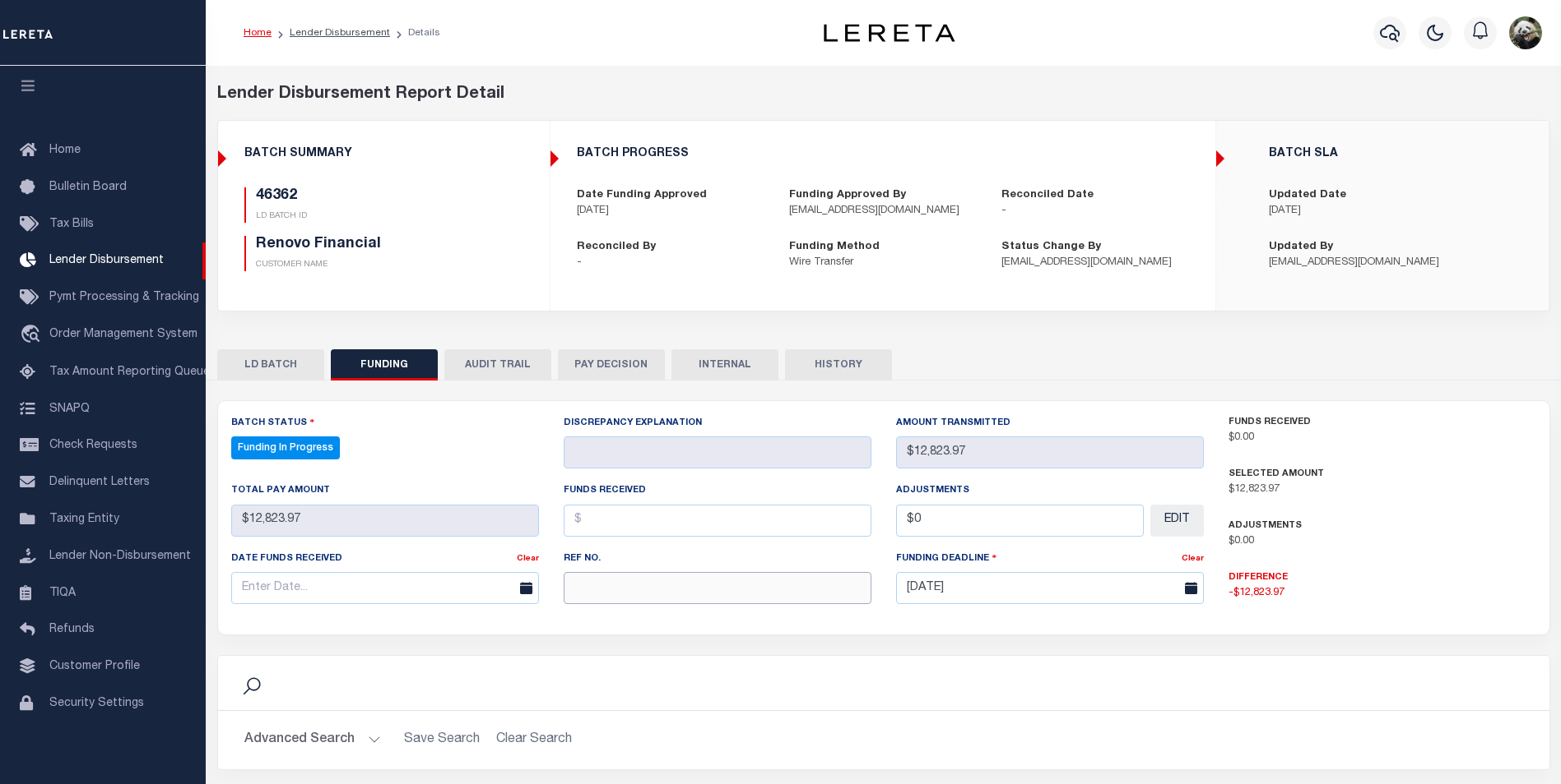
select select "100"
click at [662, 601] on input "text" at bounding box center [717, 588] width 307 height 32
paste input "20250929MMQFMP2700464609291644FT03"
type input "20250929MMQFMP2700464609291644FT03"
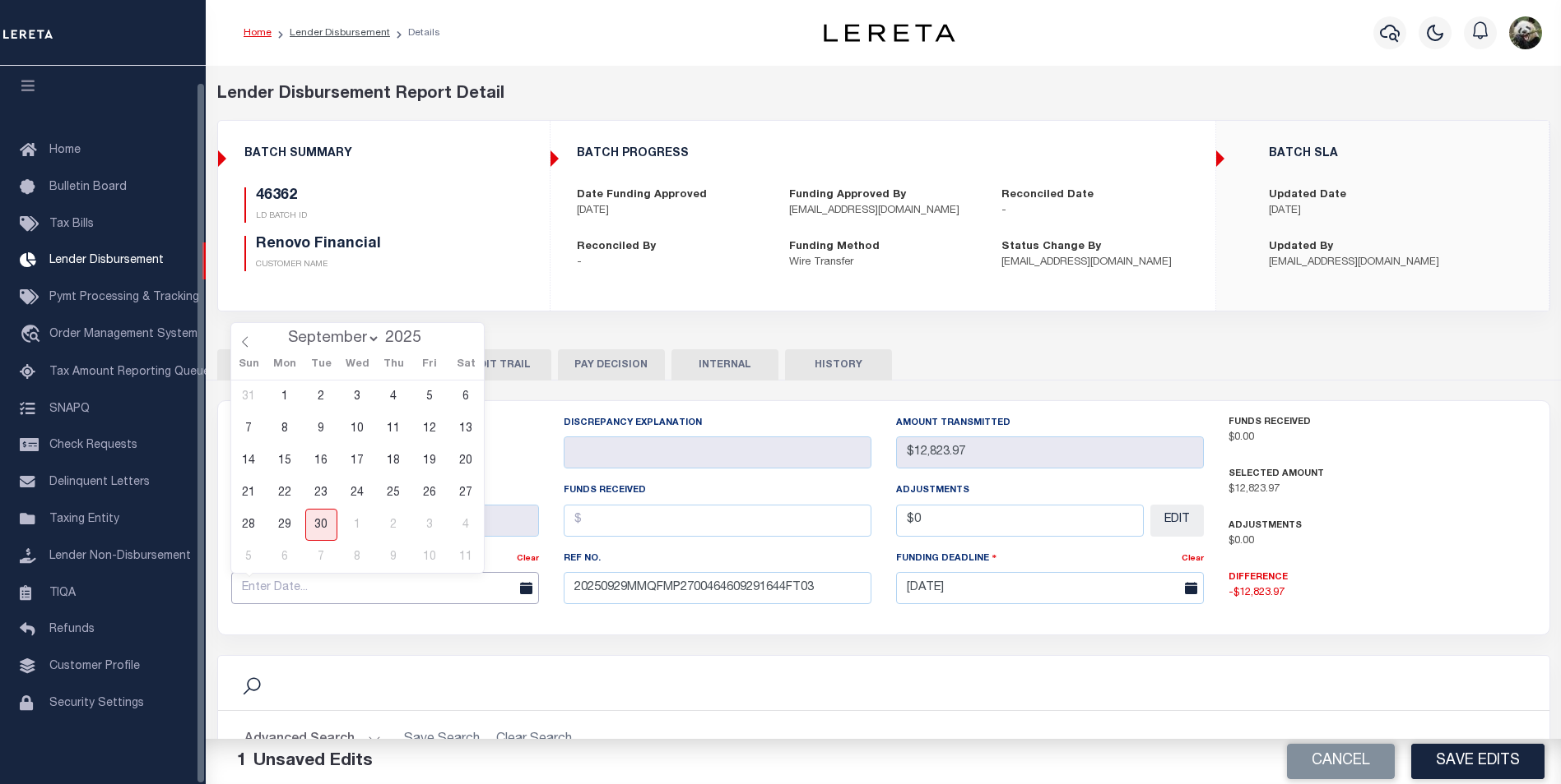
click at [316, 592] on input "text" at bounding box center [384, 588] width 307 height 32
drag, startPoint x: 291, startPoint y: 526, endPoint x: 576, endPoint y: 485, distance: 287.9
click at [328, 508] on div "31 1 2 3 4 5 6 7 8 9 10 11 12 13 14 15 16 17 18 19 20 21 22 23 24 25 26 27 28 2…" at bounding box center [357, 477] width 253 height 192
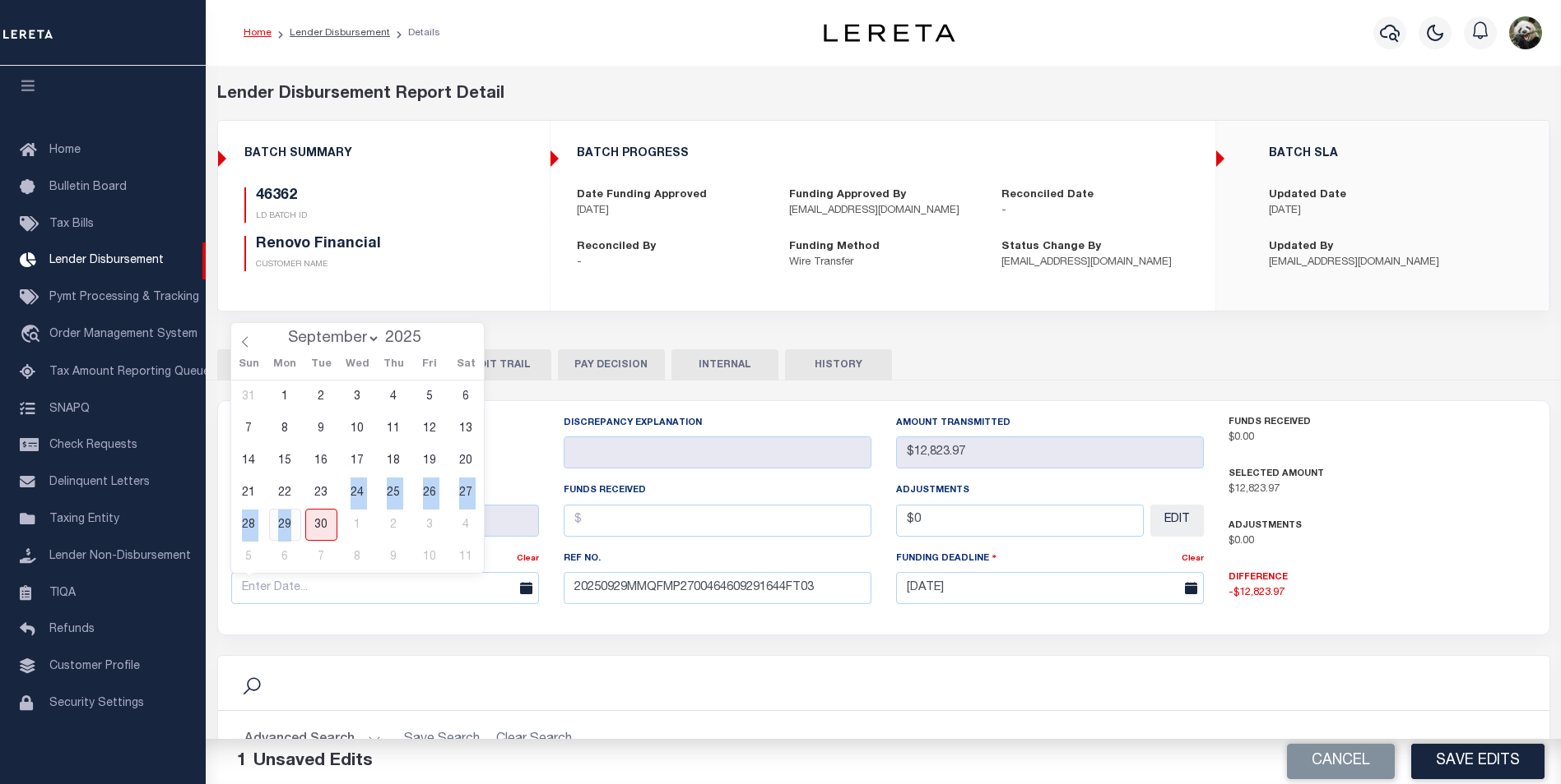
click at [296, 517] on span "29" at bounding box center [285, 525] width 32 height 32
type input "[DATE]"
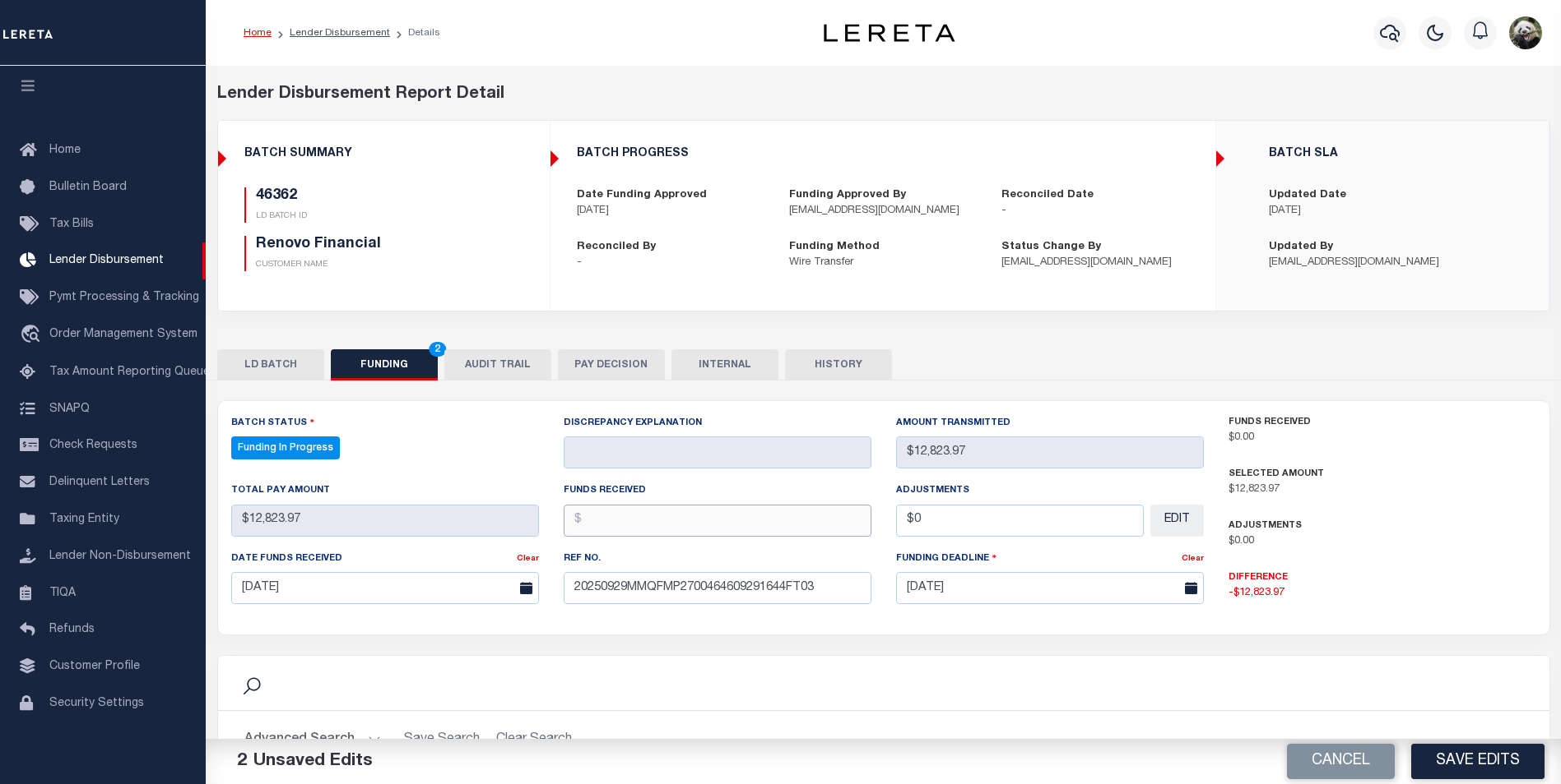
click at [614, 514] on input "text" at bounding box center [717, 521] width 307 height 32
type input "$12,823.97"
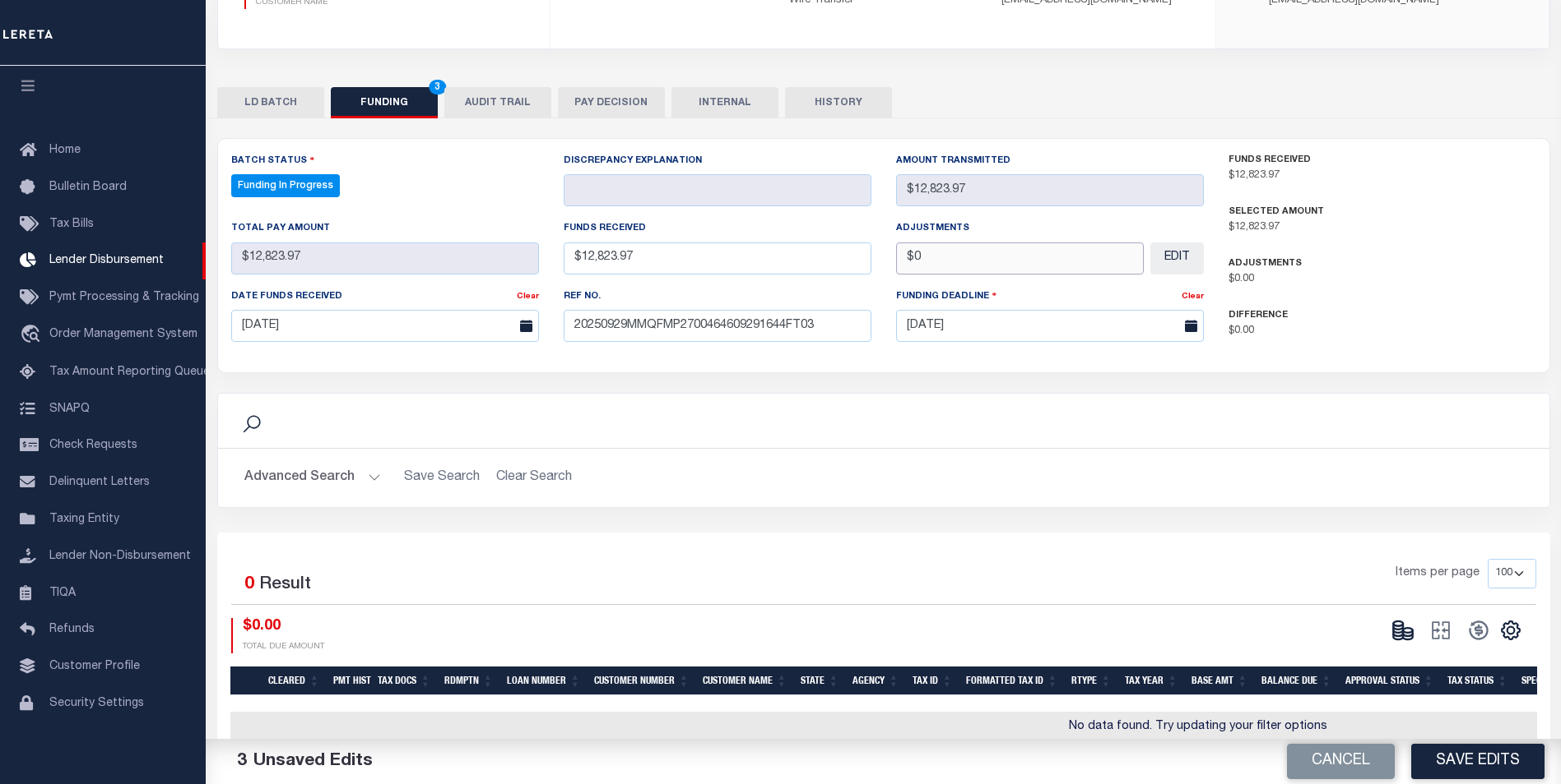
scroll to position [295, 0]
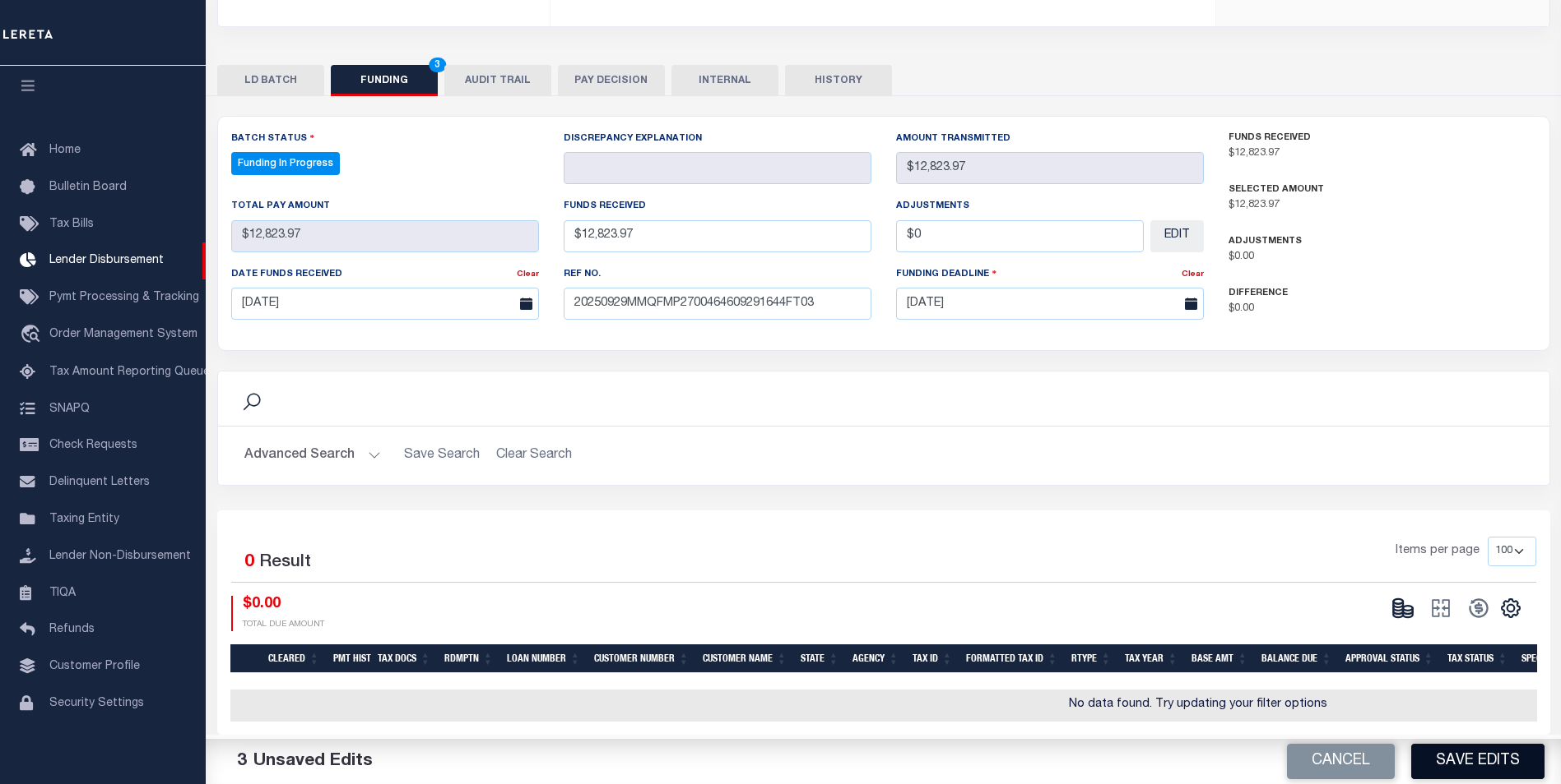
type input "$0.00"
click at [1439, 763] on button "Save Edits" at bounding box center [1478, 761] width 134 height 35
type input "$12,823.97"
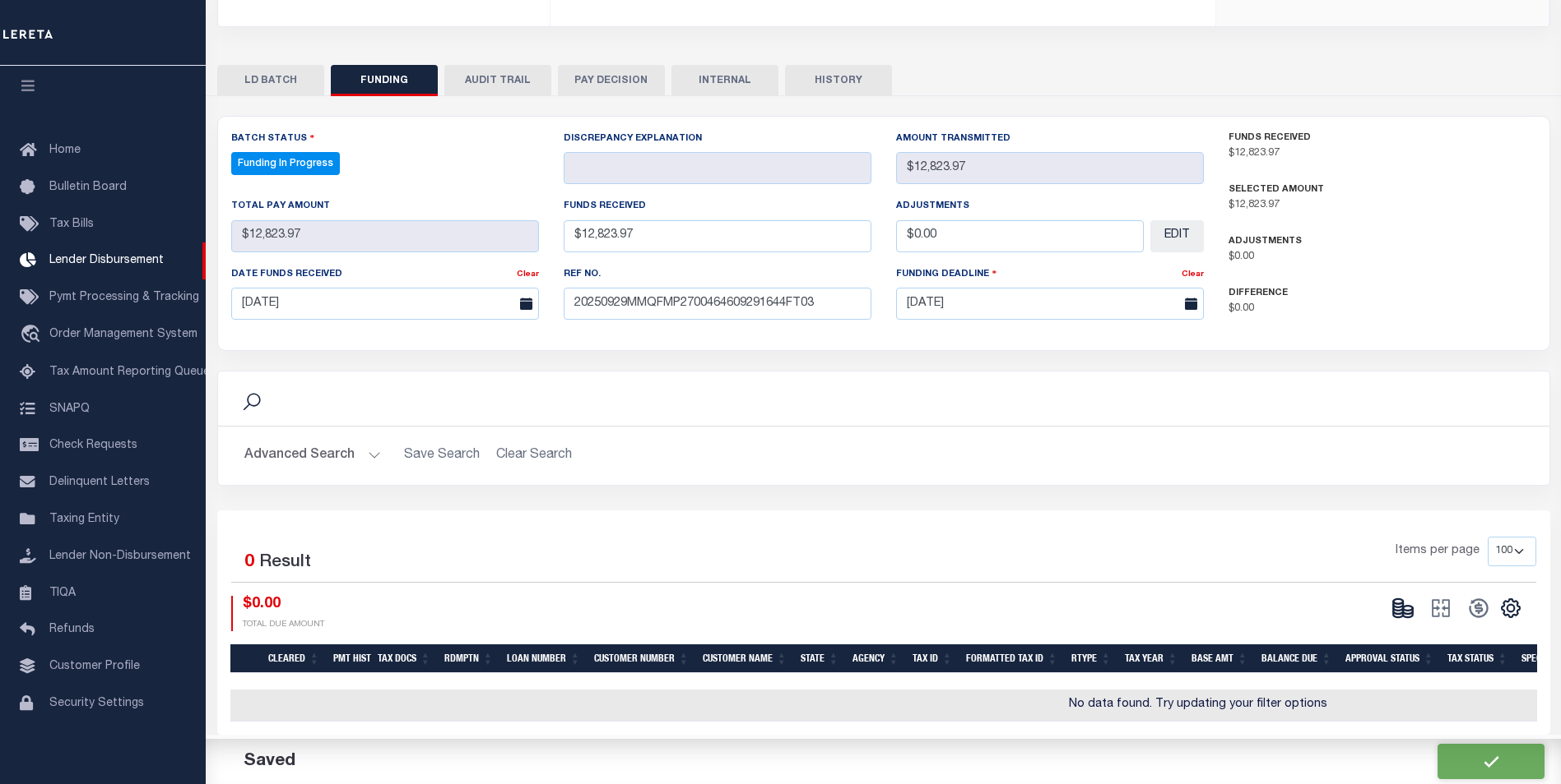
type input "$0"
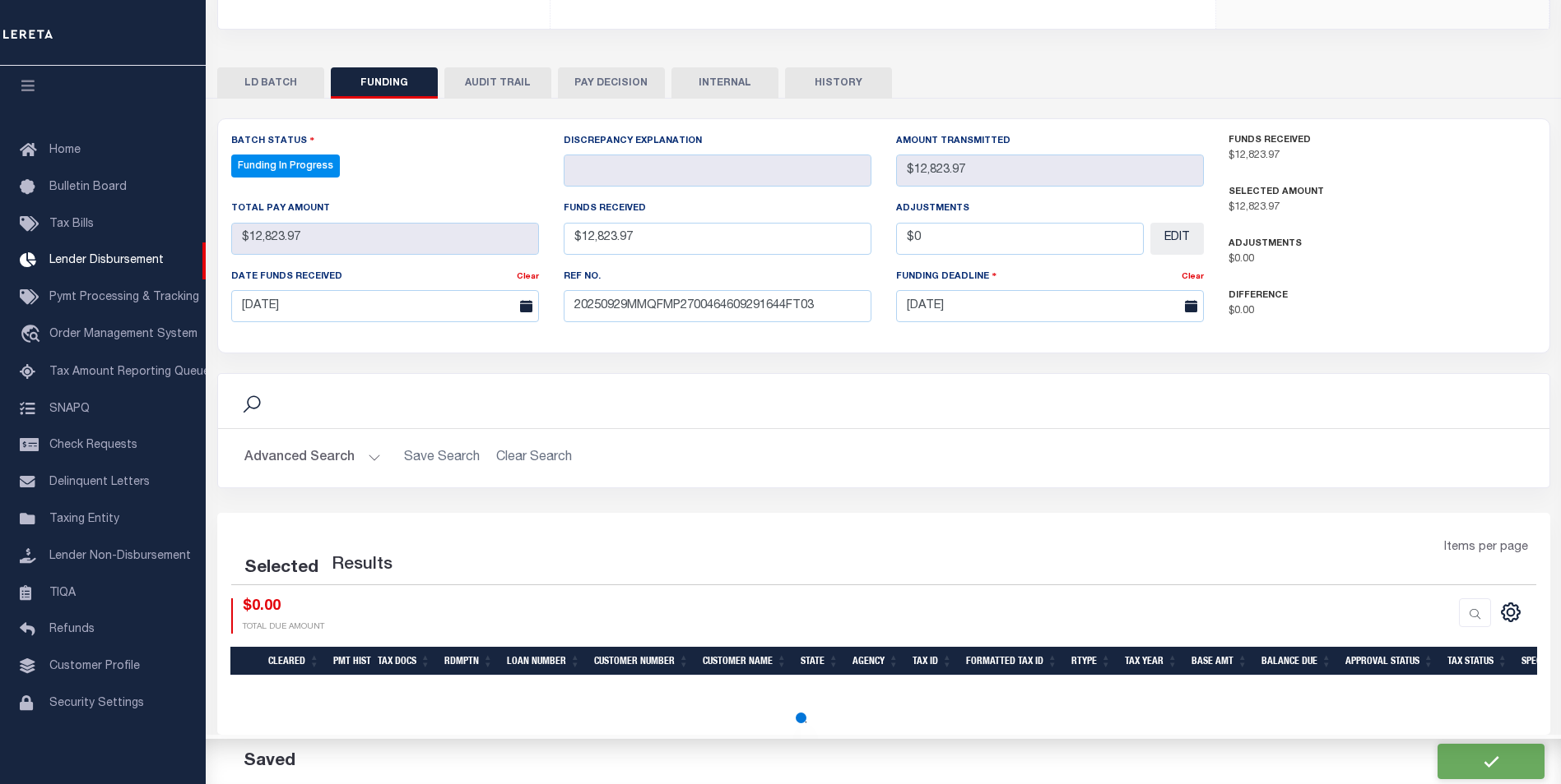
select select "100"
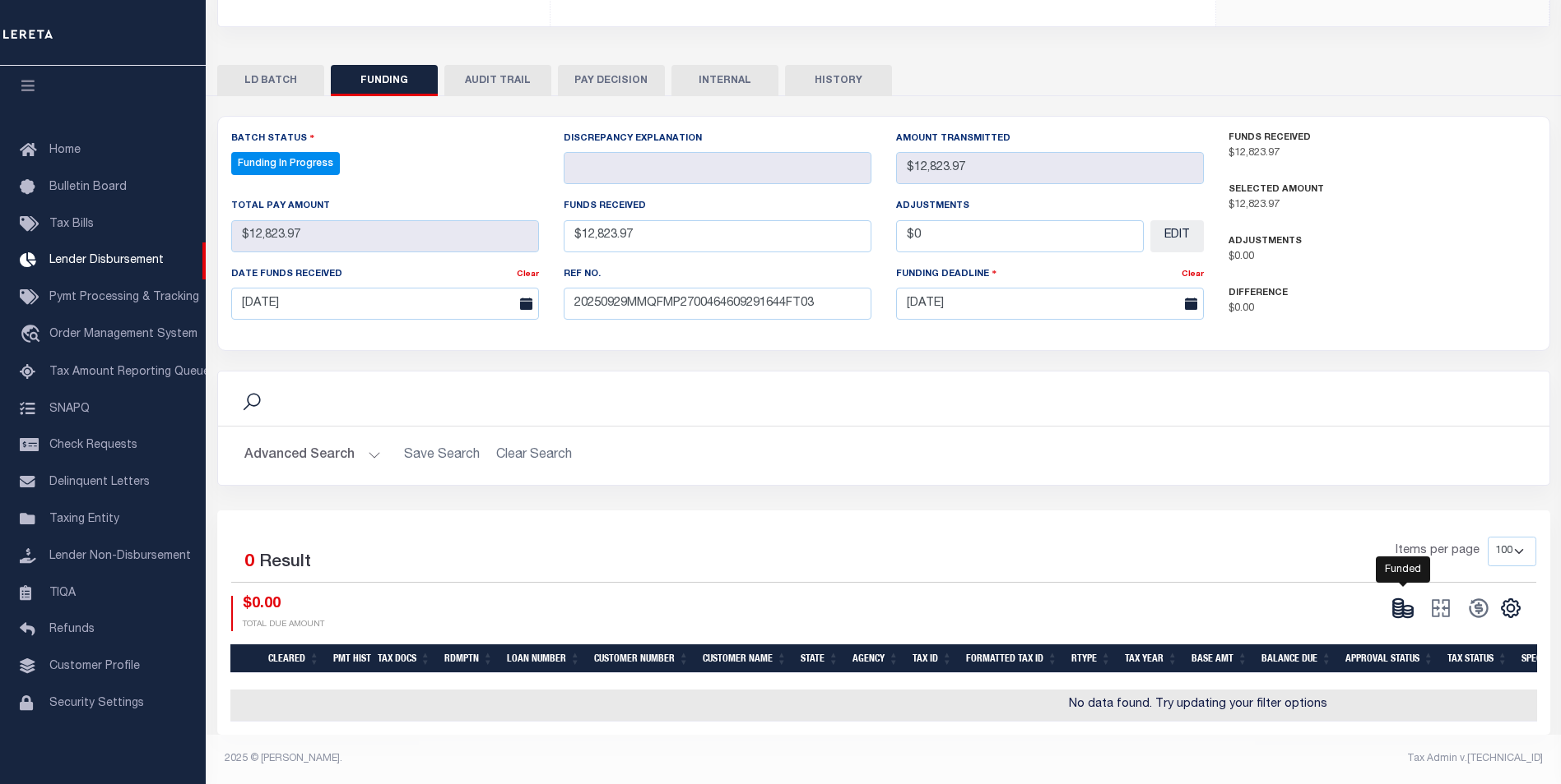
click at [1395, 601] on icon at bounding box center [1398, 604] width 10 height 6
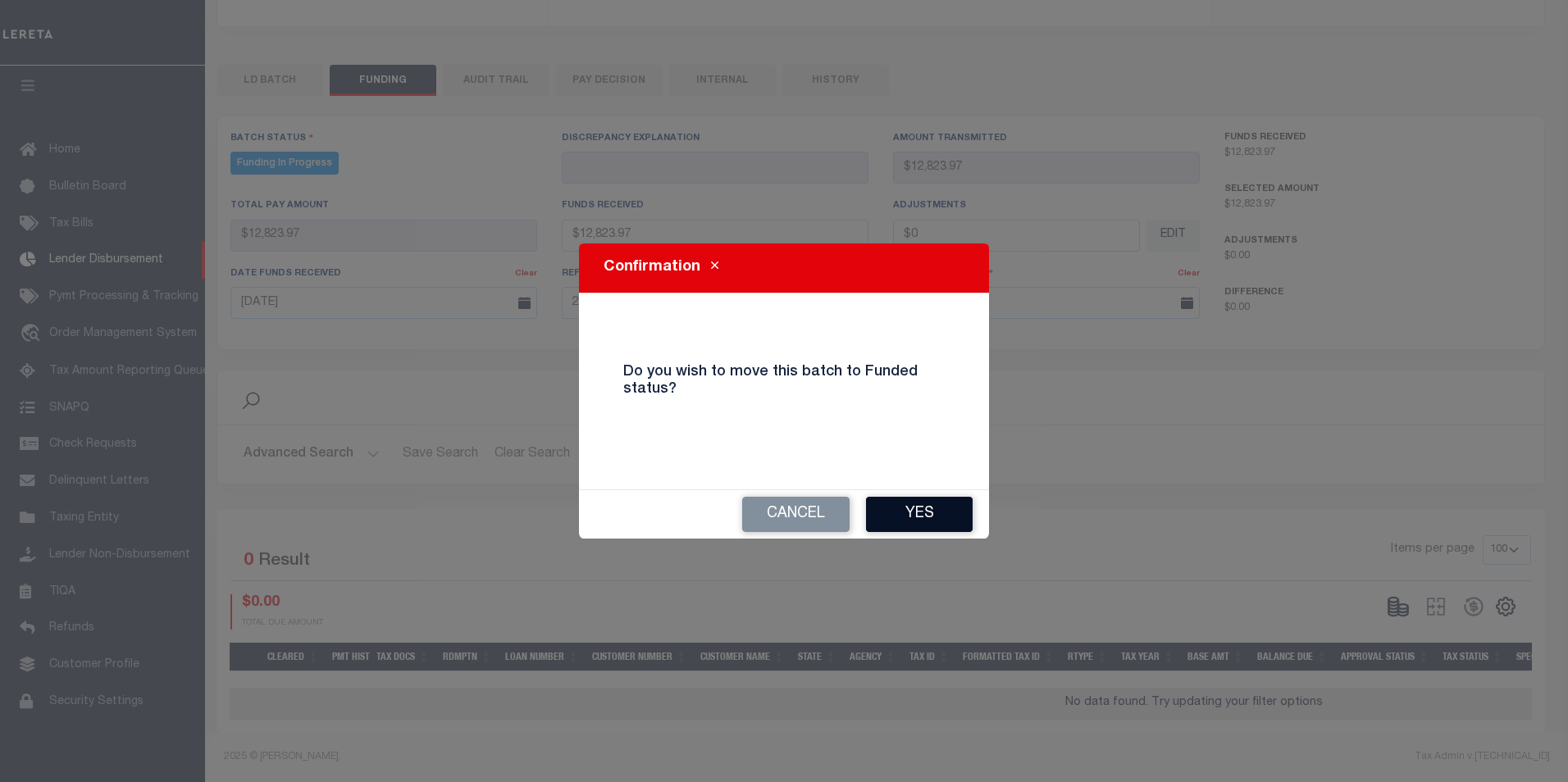
click at [903, 522] on button "Yes" at bounding box center [919, 515] width 107 height 35
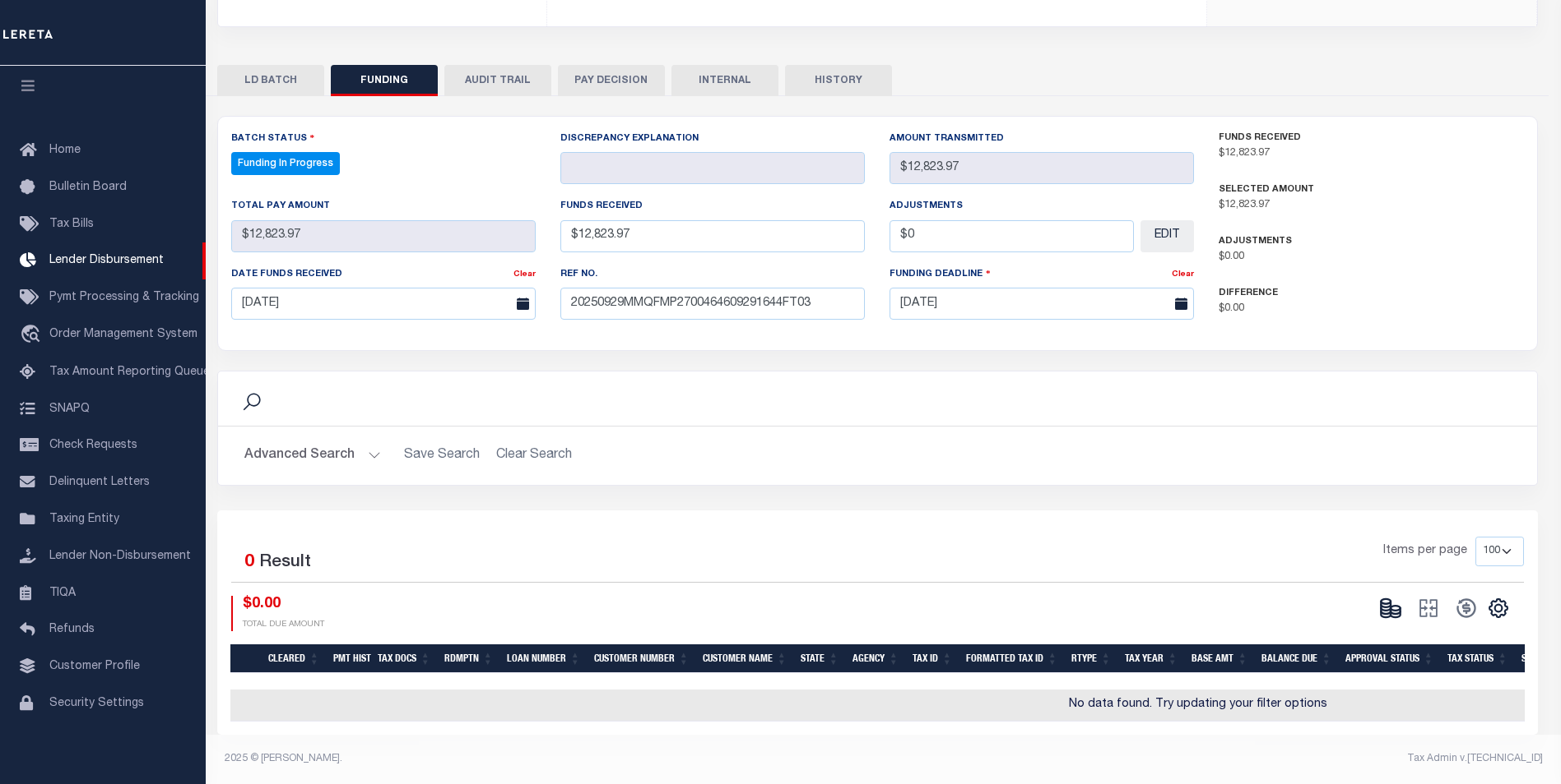
type input "$12,823.97"
type input "$0"
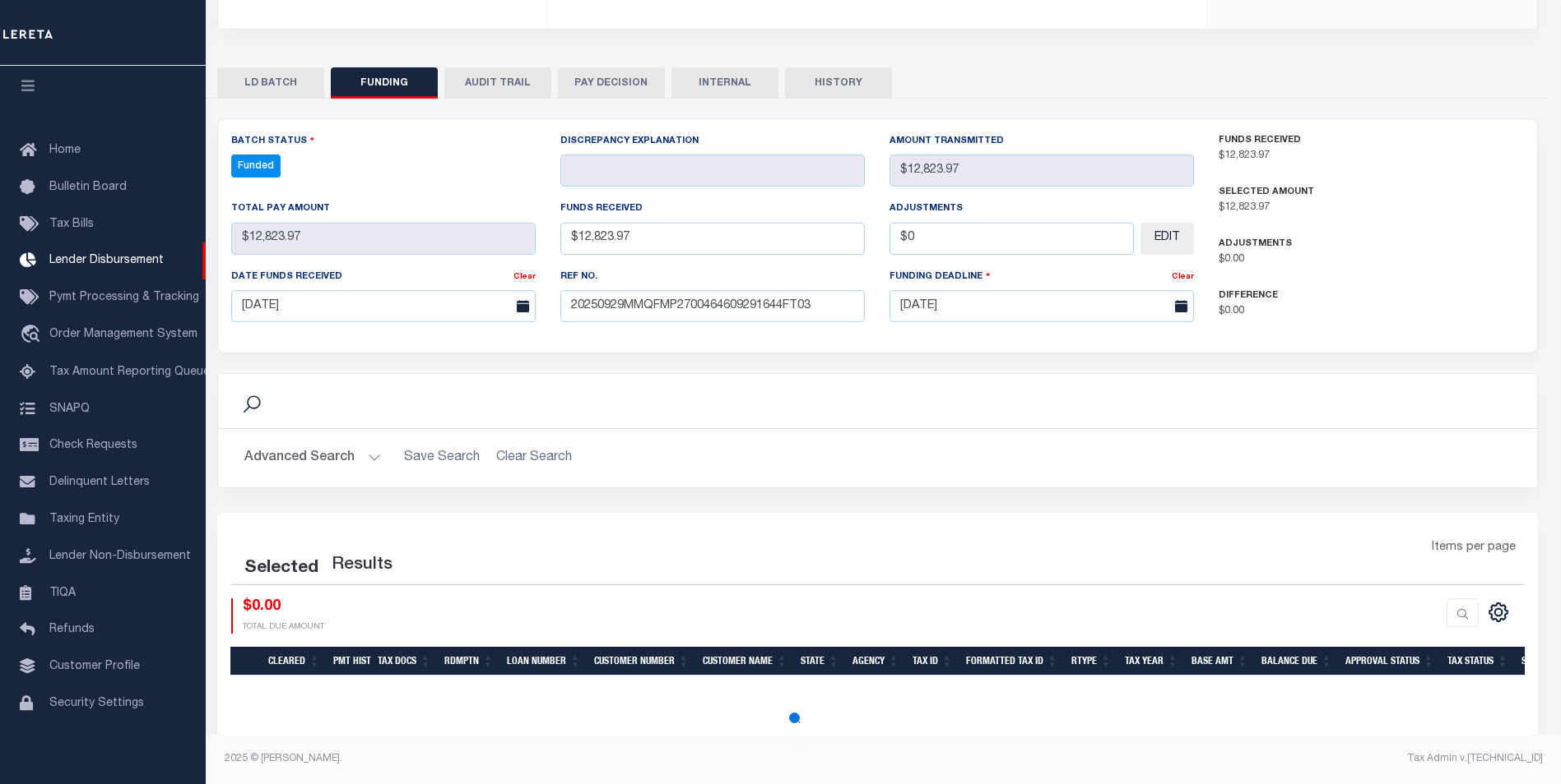
scroll to position [282, 0]
select select "100"
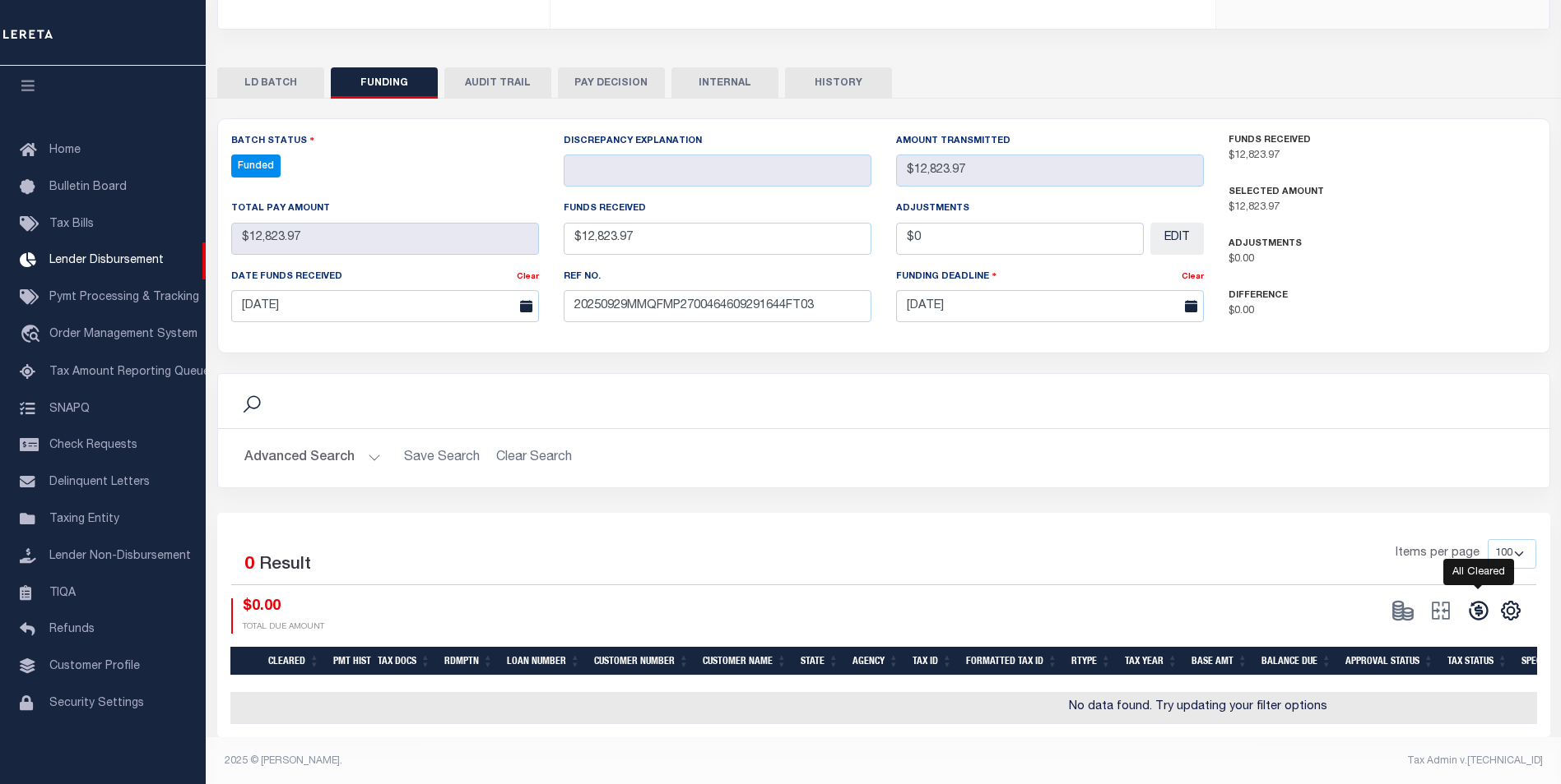
click at [1481, 614] on icon at bounding box center [1478, 610] width 19 height 19
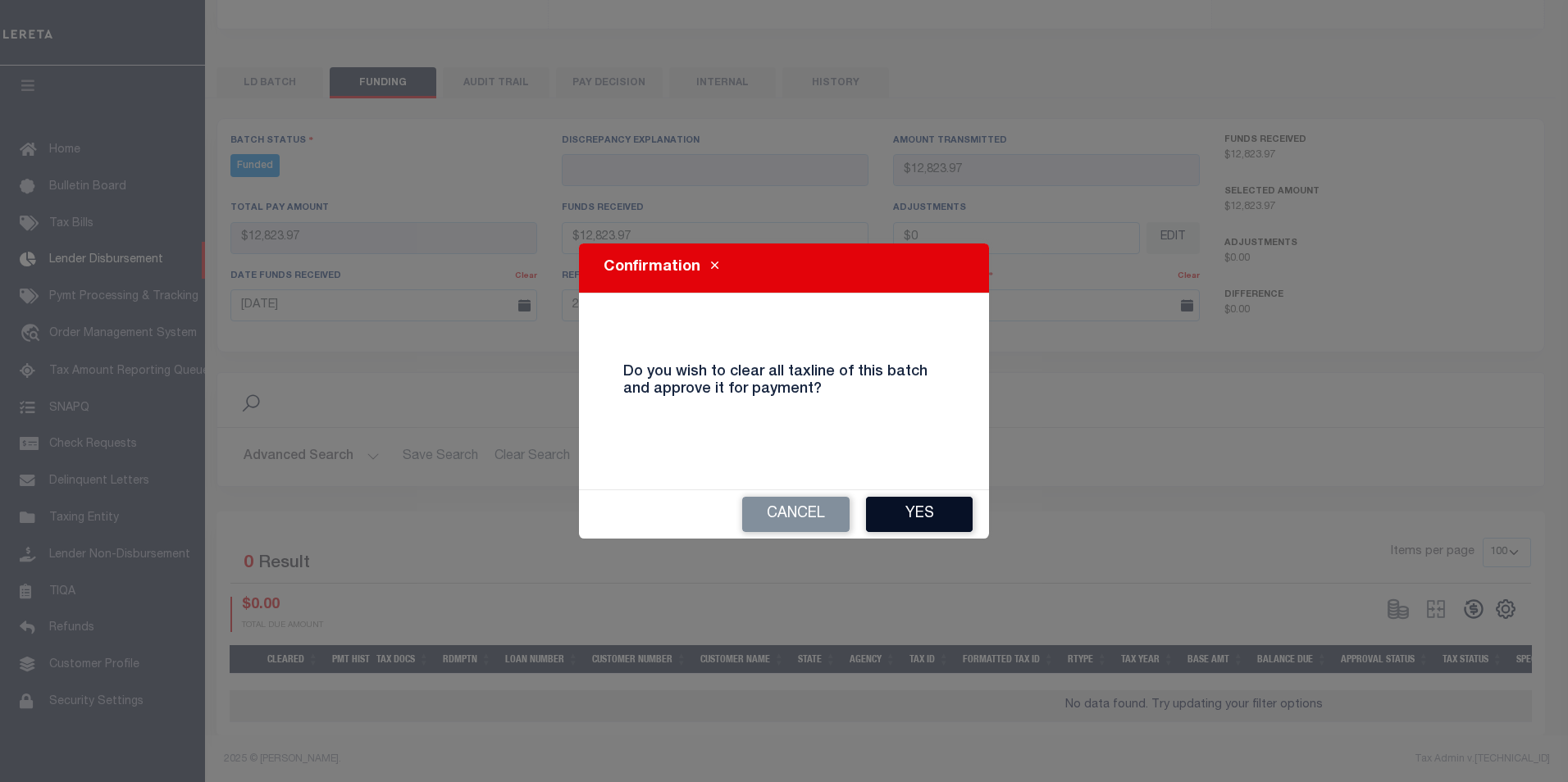
click at [916, 531] on button "Yes" at bounding box center [919, 515] width 107 height 35
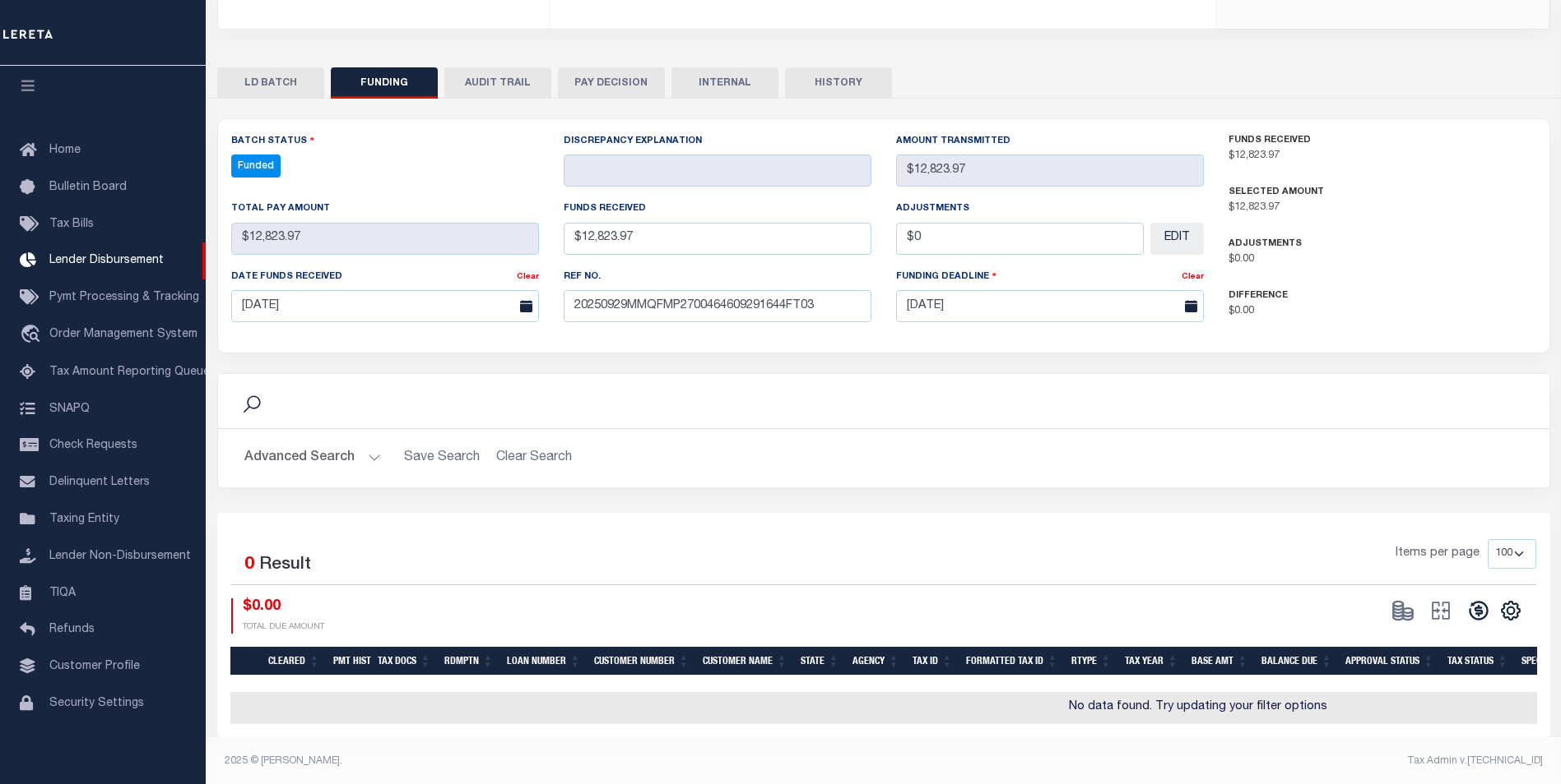
type input "$12,823.97"
type input "$0"
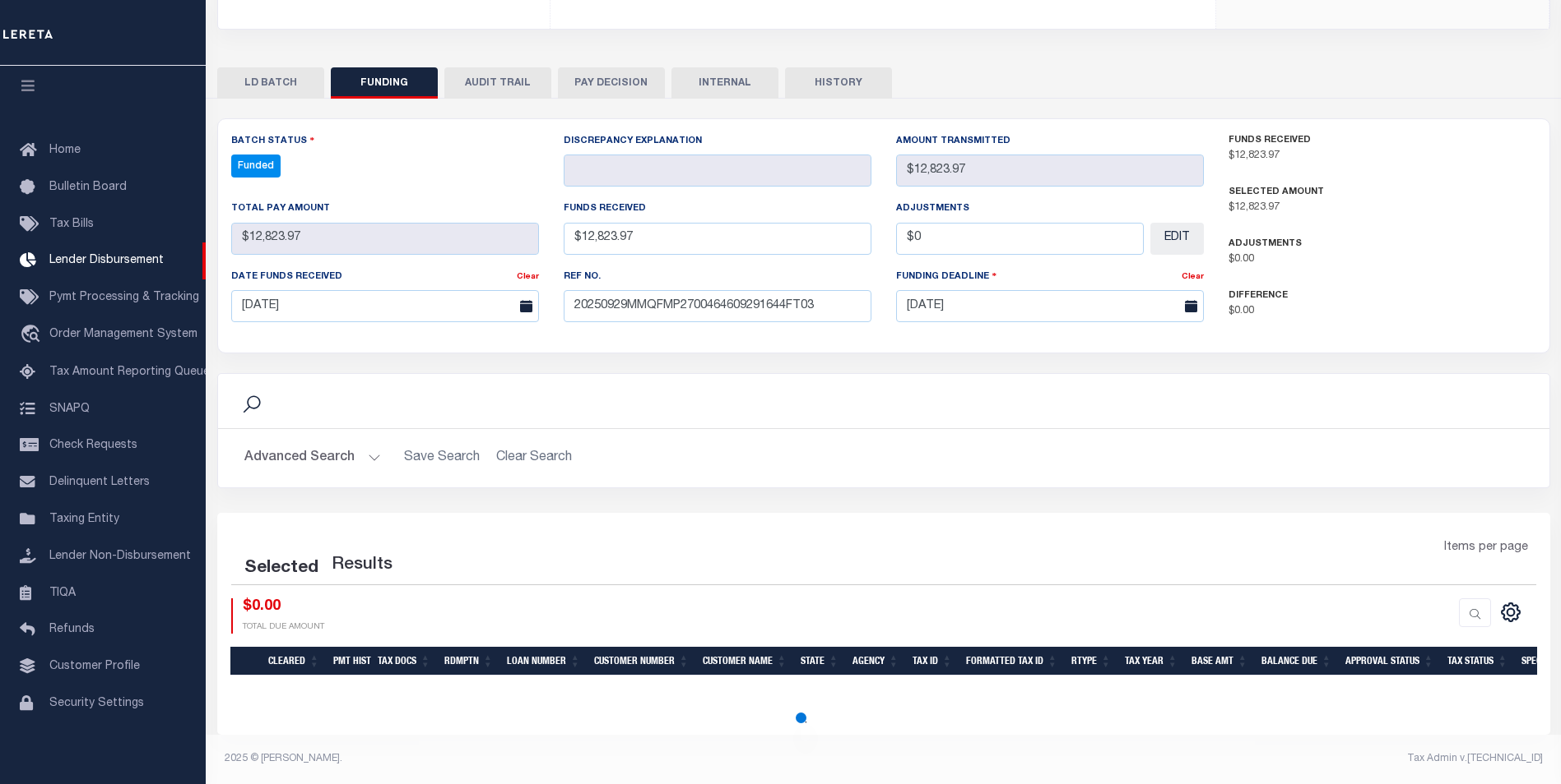
select select "100"
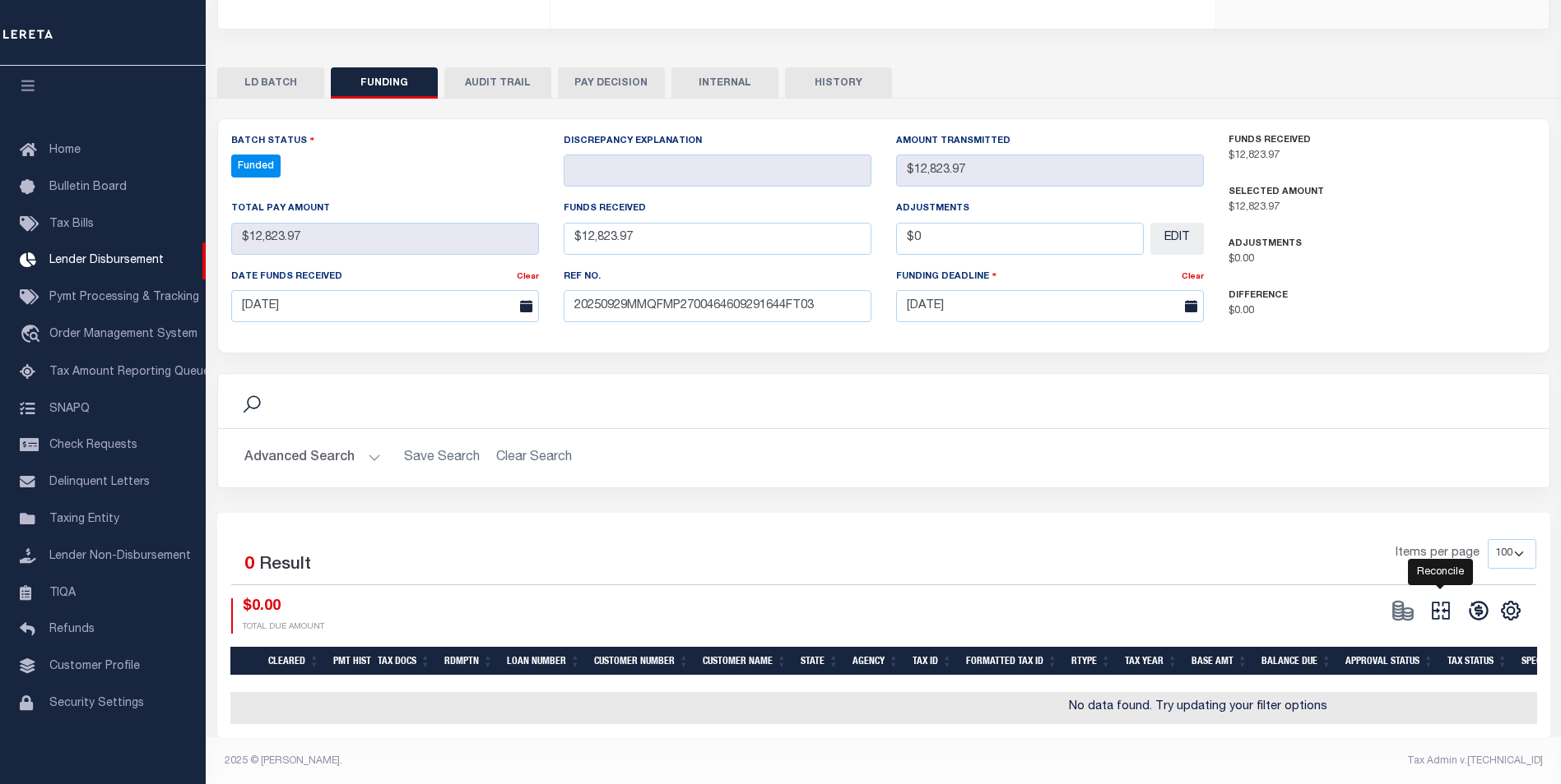
click at [1443, 613] on icon at bounding box center [1440, 610] width 18 height 18
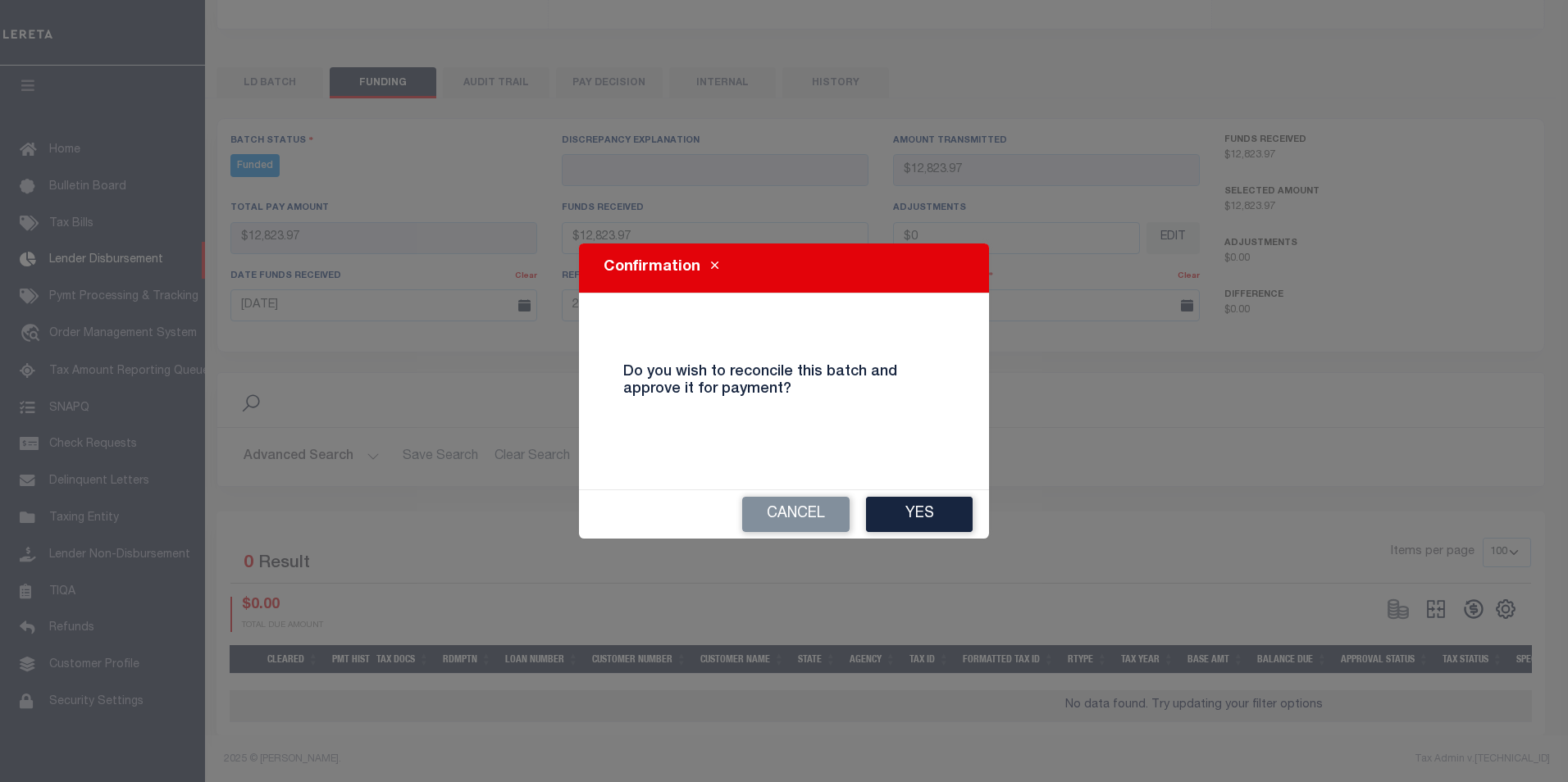
click at [924, 518] on button "Yes" at bounding box center [919, 515] width 107 height 35
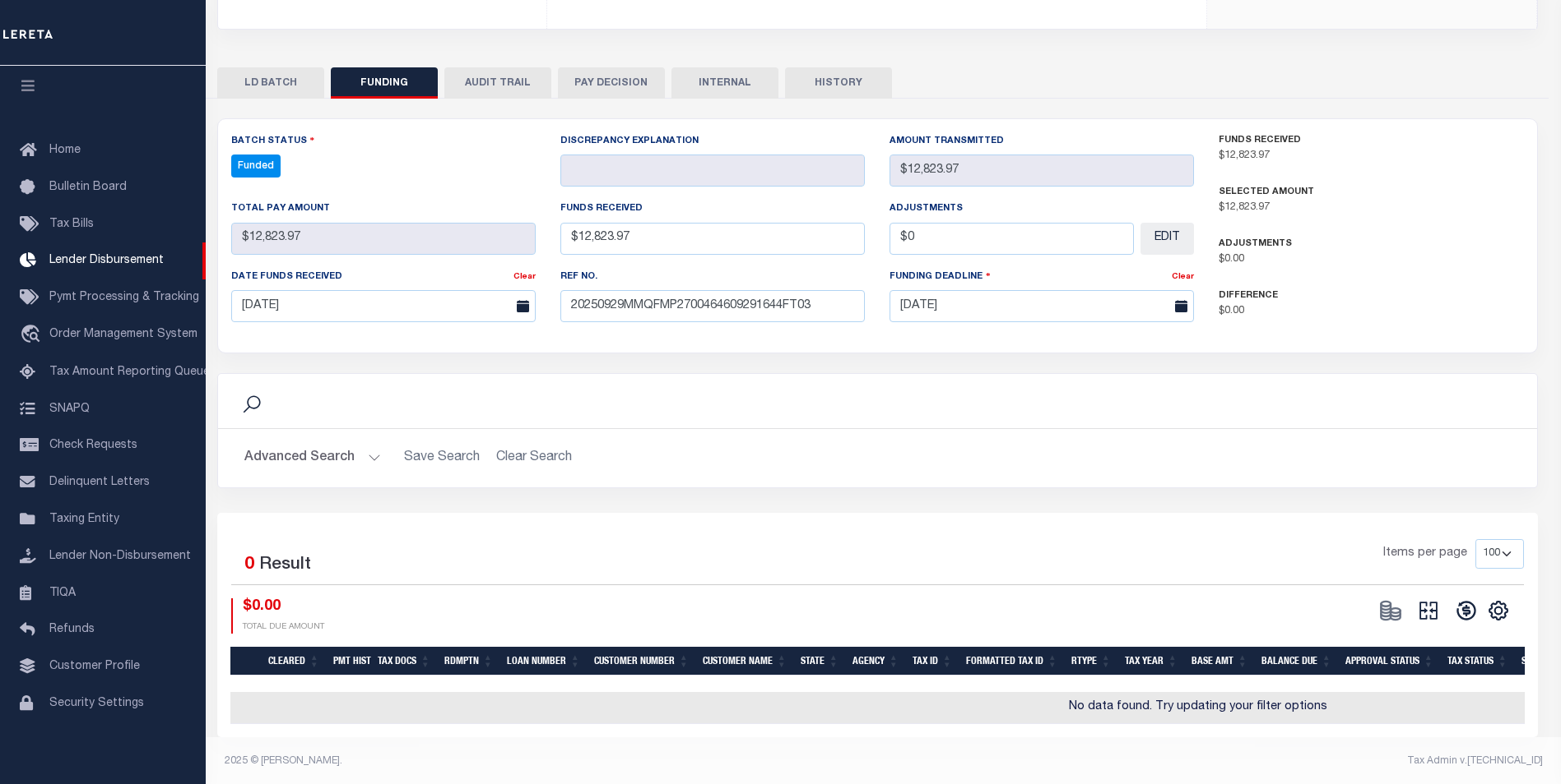
type input "$12,823.97"
type input "$0"
select select "100"
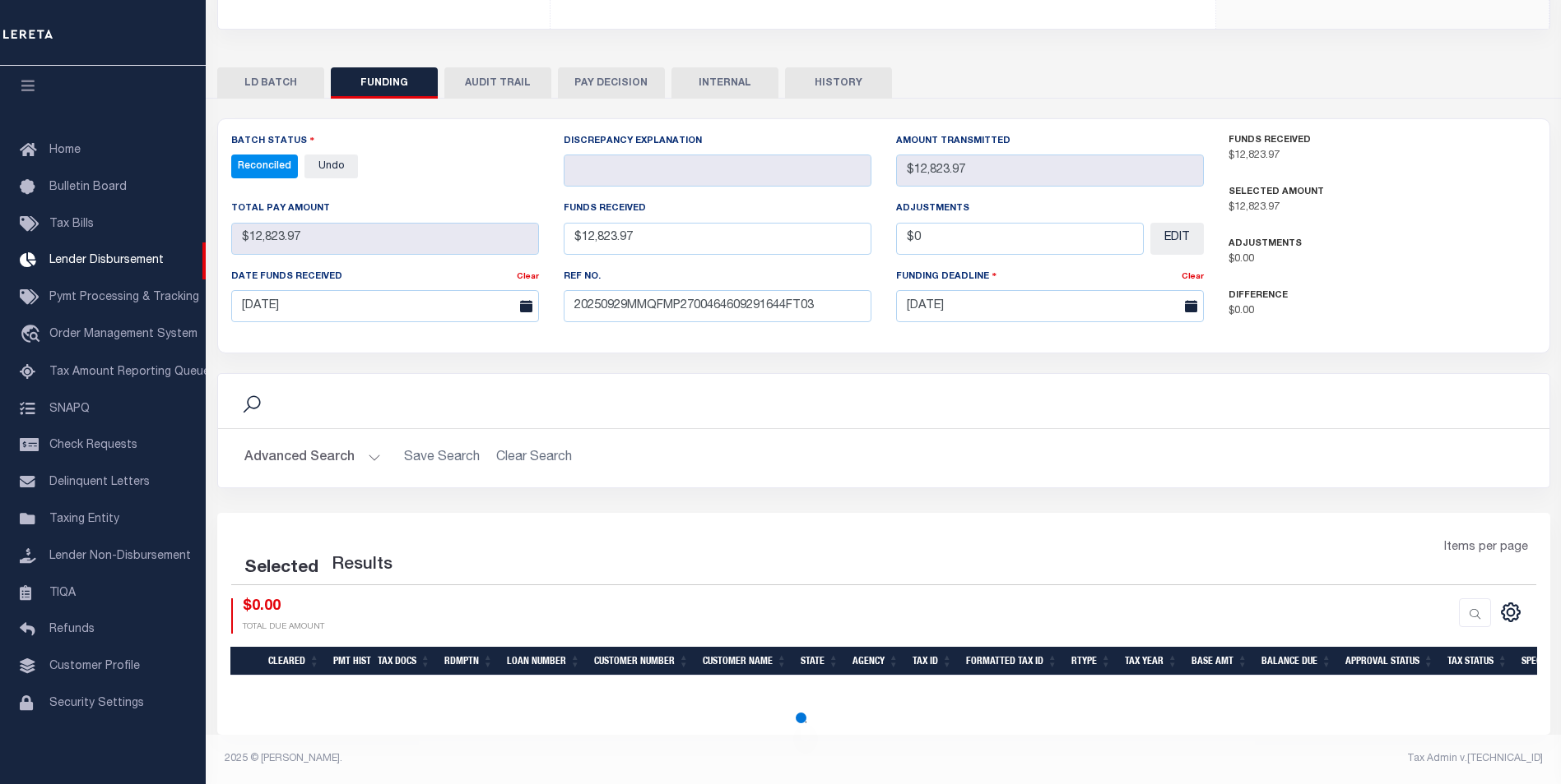
select select "100"
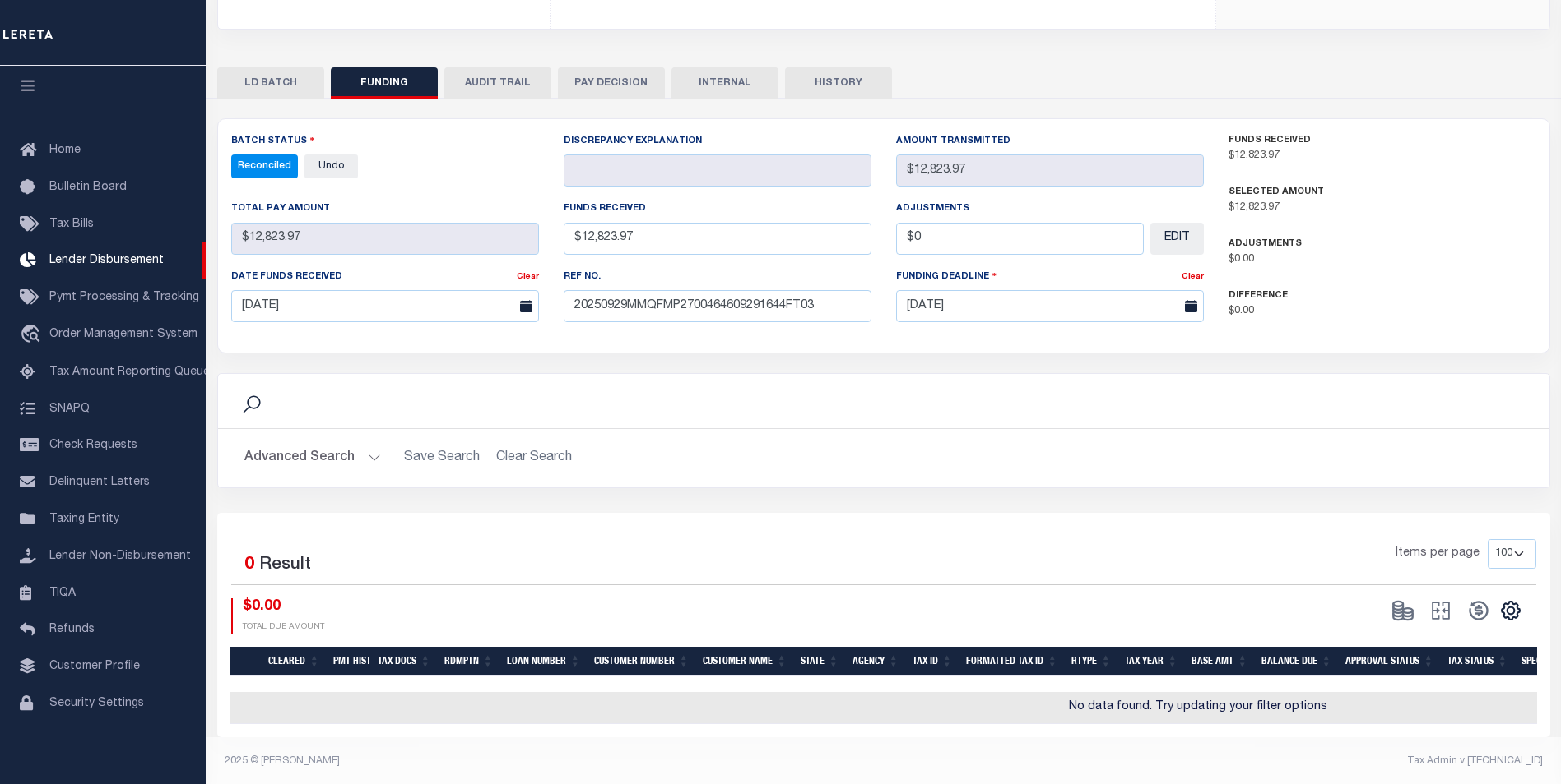
click at [706, 71] on button "INTERNAL" at bounding box center [725, 83] width 107 height 31
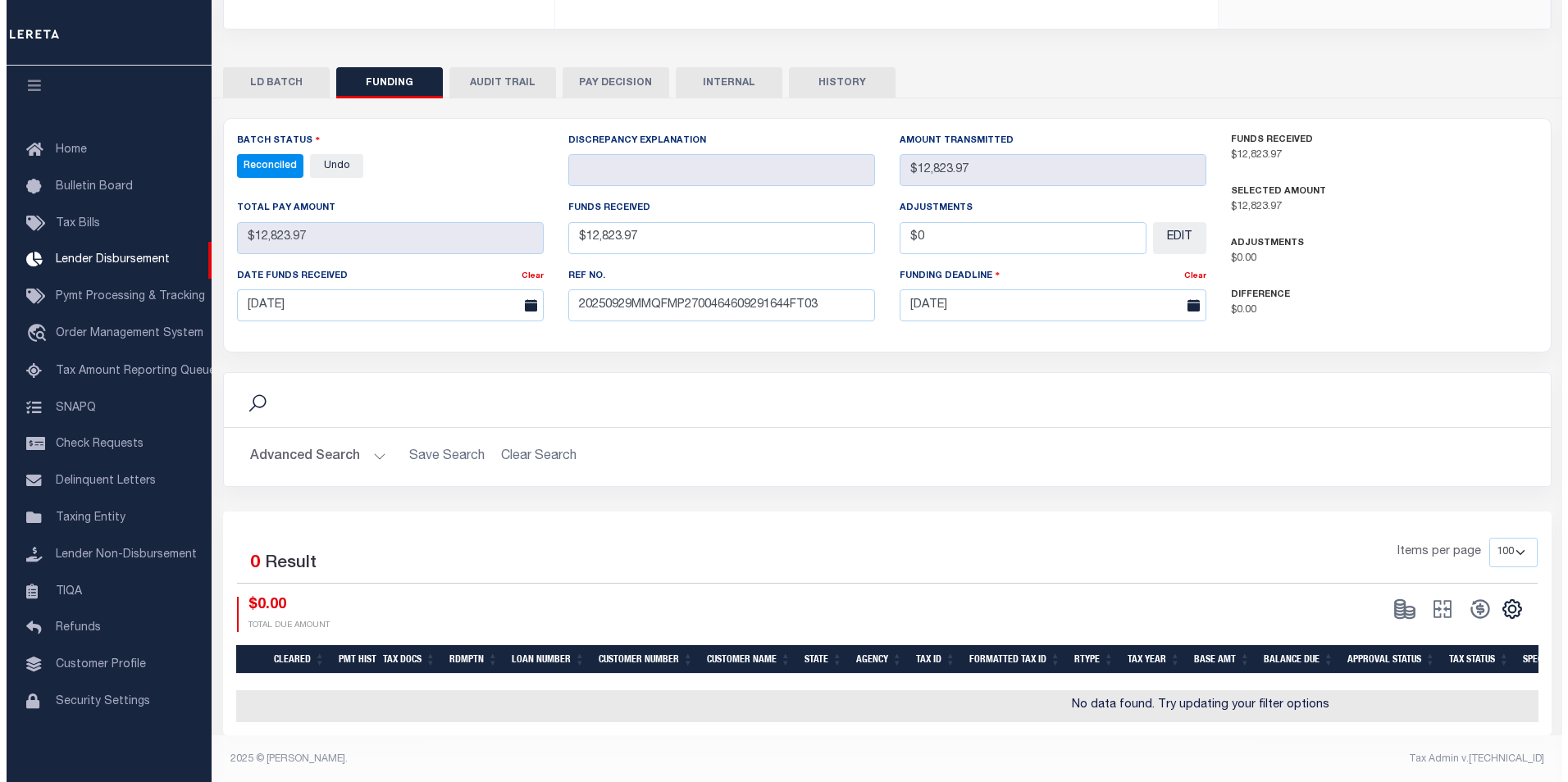
scroll to position [0, 0]
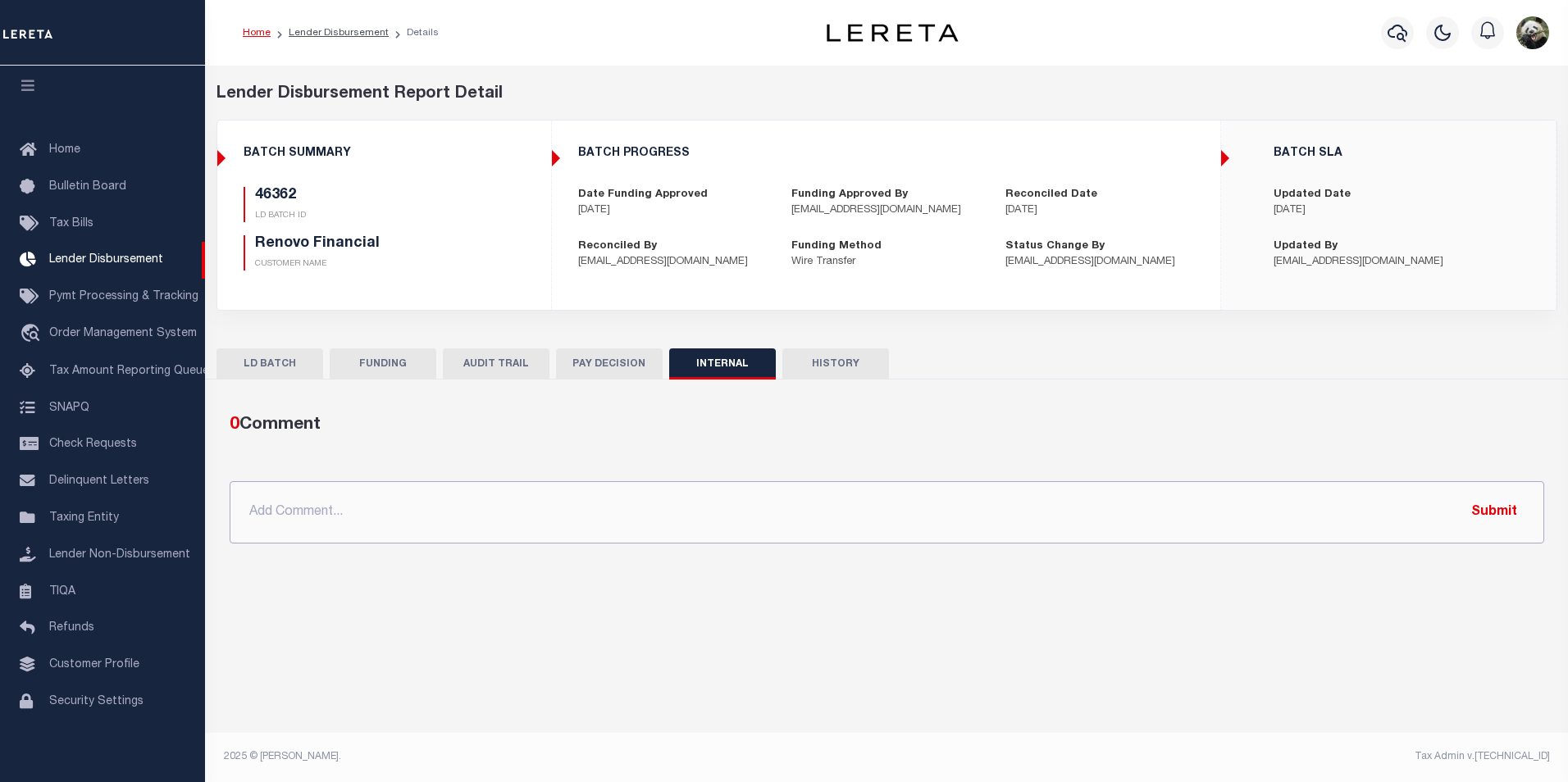
click at [583, 509] on input "text" at bounding box center [887, 513] width 1314 height 63
paste input "OG AMOUNT $96,026.33 46337 - $7,808.48 46340 - $2,302.42 46345 - $13,303.78 463…"
type input "OG AMOUNT $96,026.33 46337 - $7,808.48 46340 - $2,302.42 46345 - $13,303.78 463…"
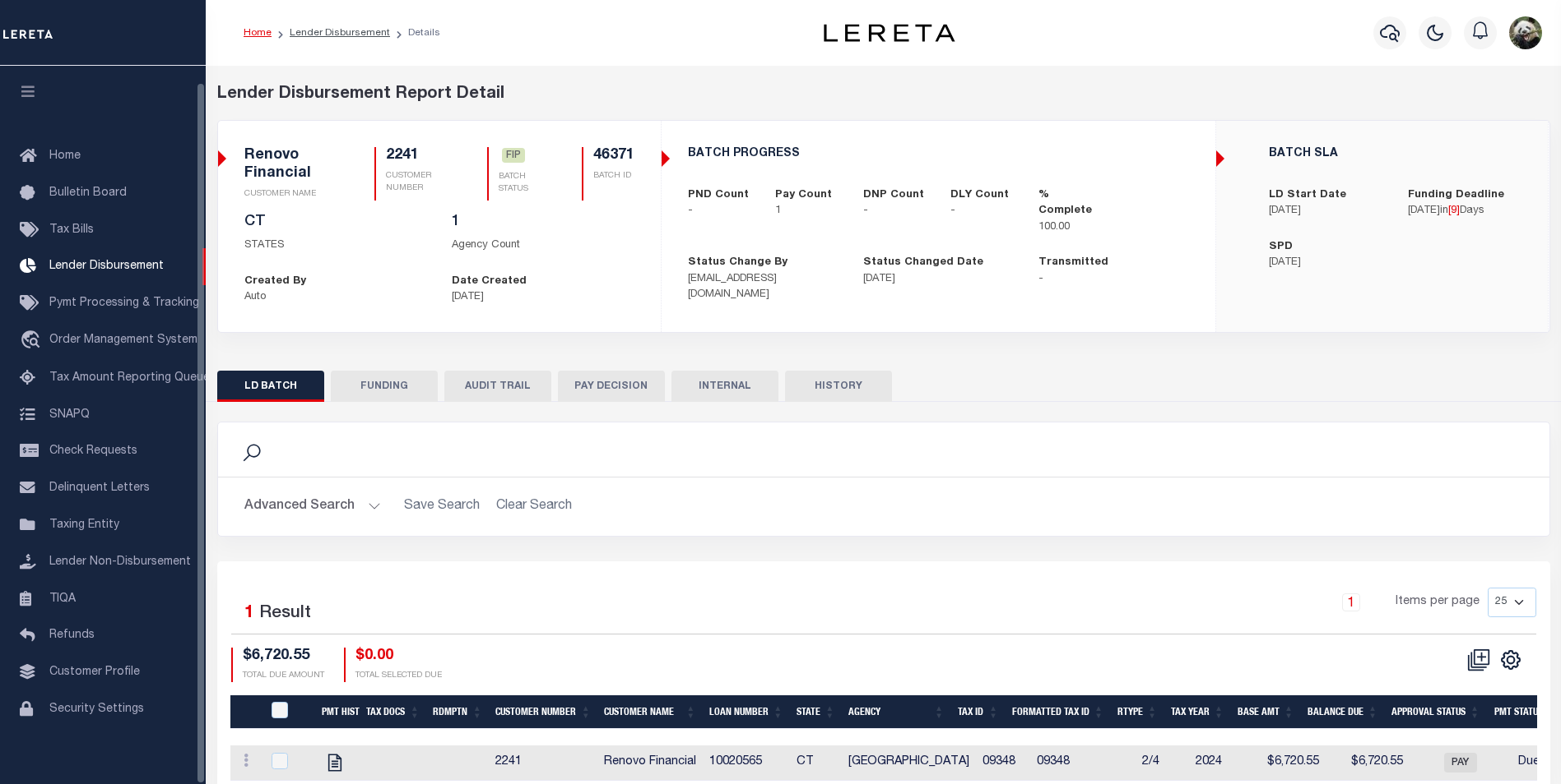
scroll to position [17, 0]
drag, startPoint x: 345, startPoint y: 384, endPoint x: 375, endPoint y: 393, distance: 31.3
click at [359, 390] on button "FUNDING" at bounding box center [384, 387] width 107 height 31
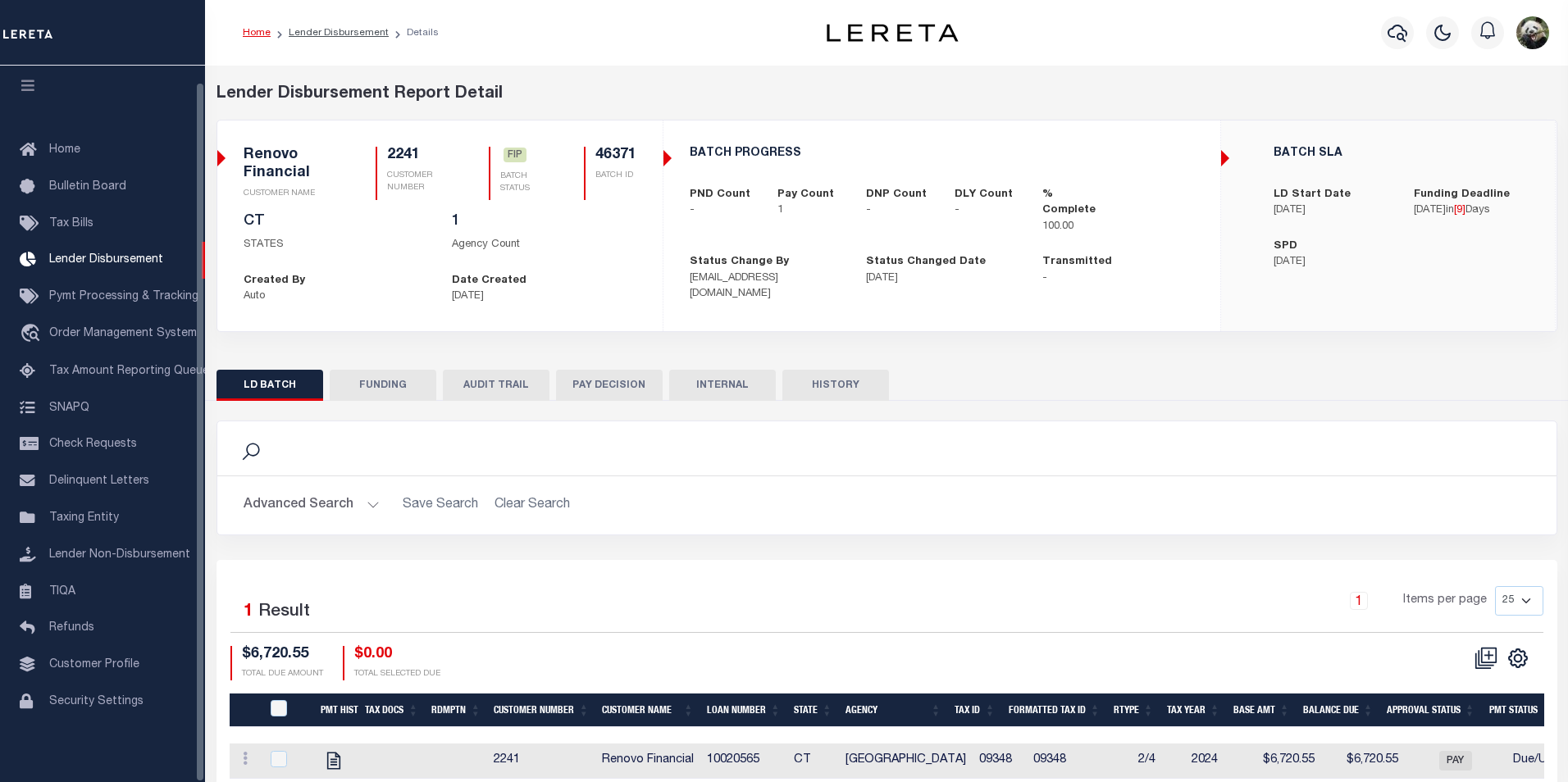
type input "$6,720.55"
type input "$0"
type input "[DATE]"
select select "100"
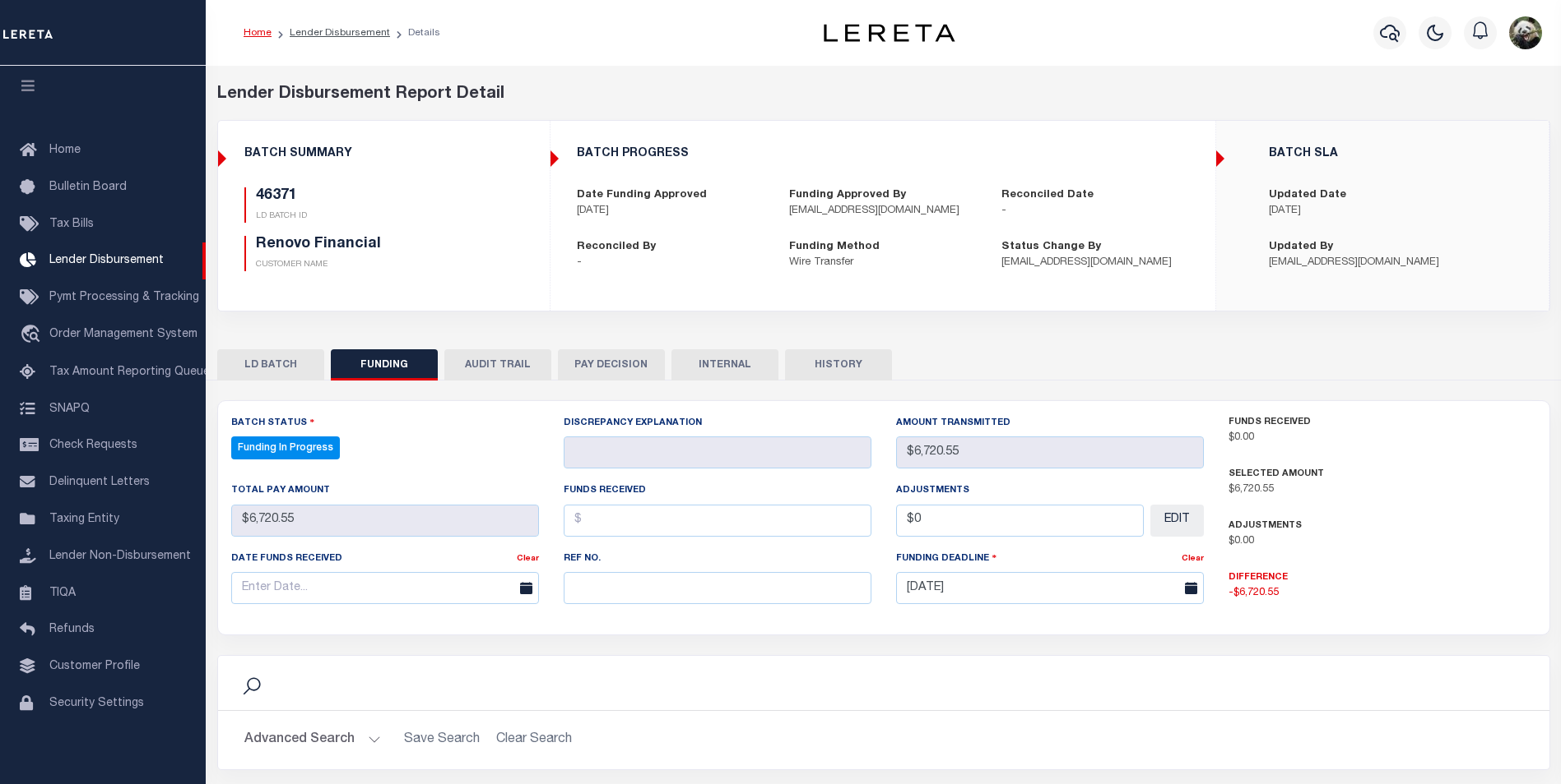
select select "100"
drag, startPoint x: 601, startPoint y: 593, endPoint x: 610, endPoint y: 597, distance: 9.8
click at [601, 593] on input "text" at bounding box center [717, 588] width 307 height 32
paste input "20250929MMQFMP2700464609291644FT03"
type input "20250929MMQFMP2700464609291644FT03"
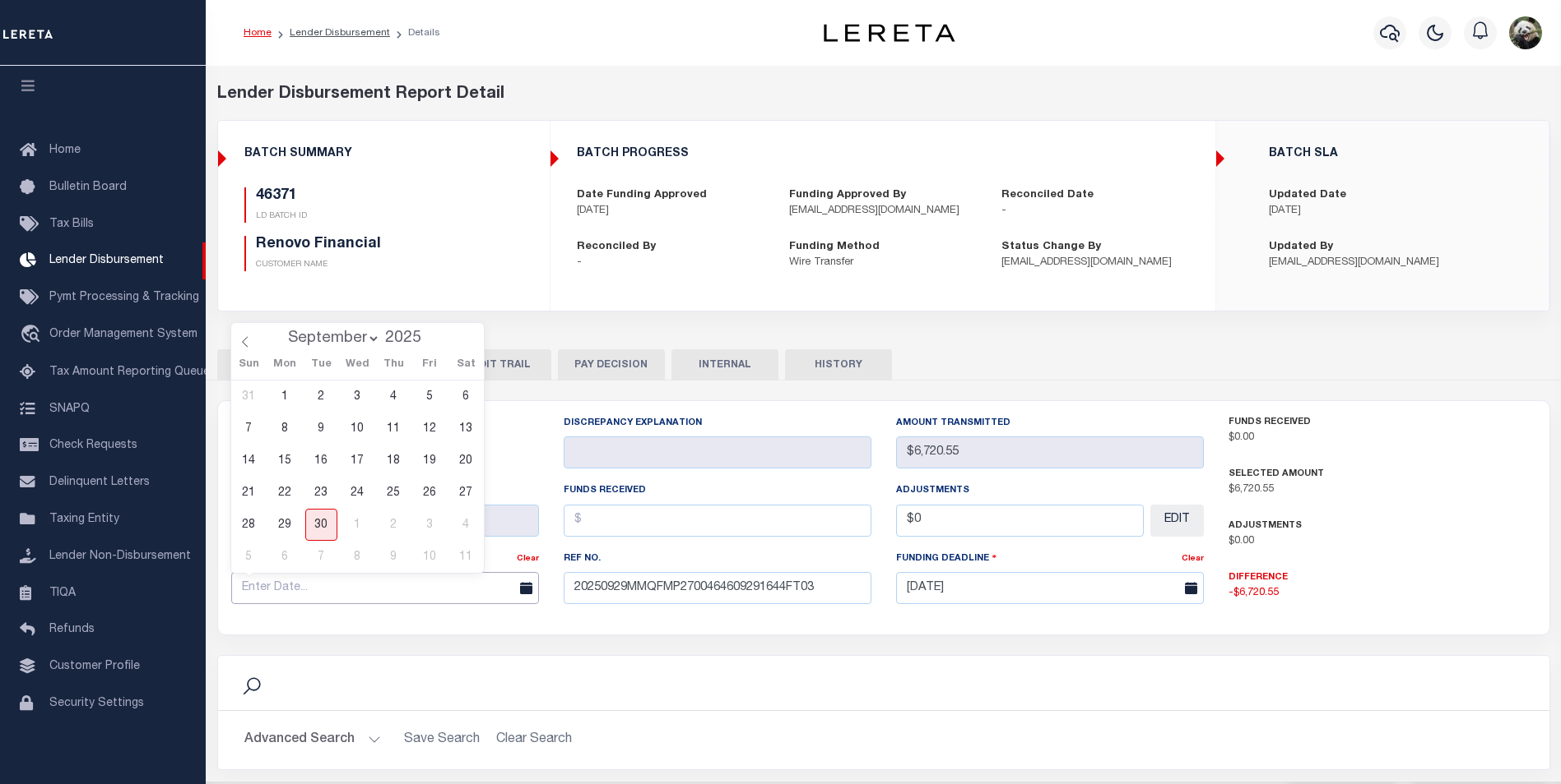
click at [264, 594] on input "text" at bounding box center [384, 588] width 307 height 32
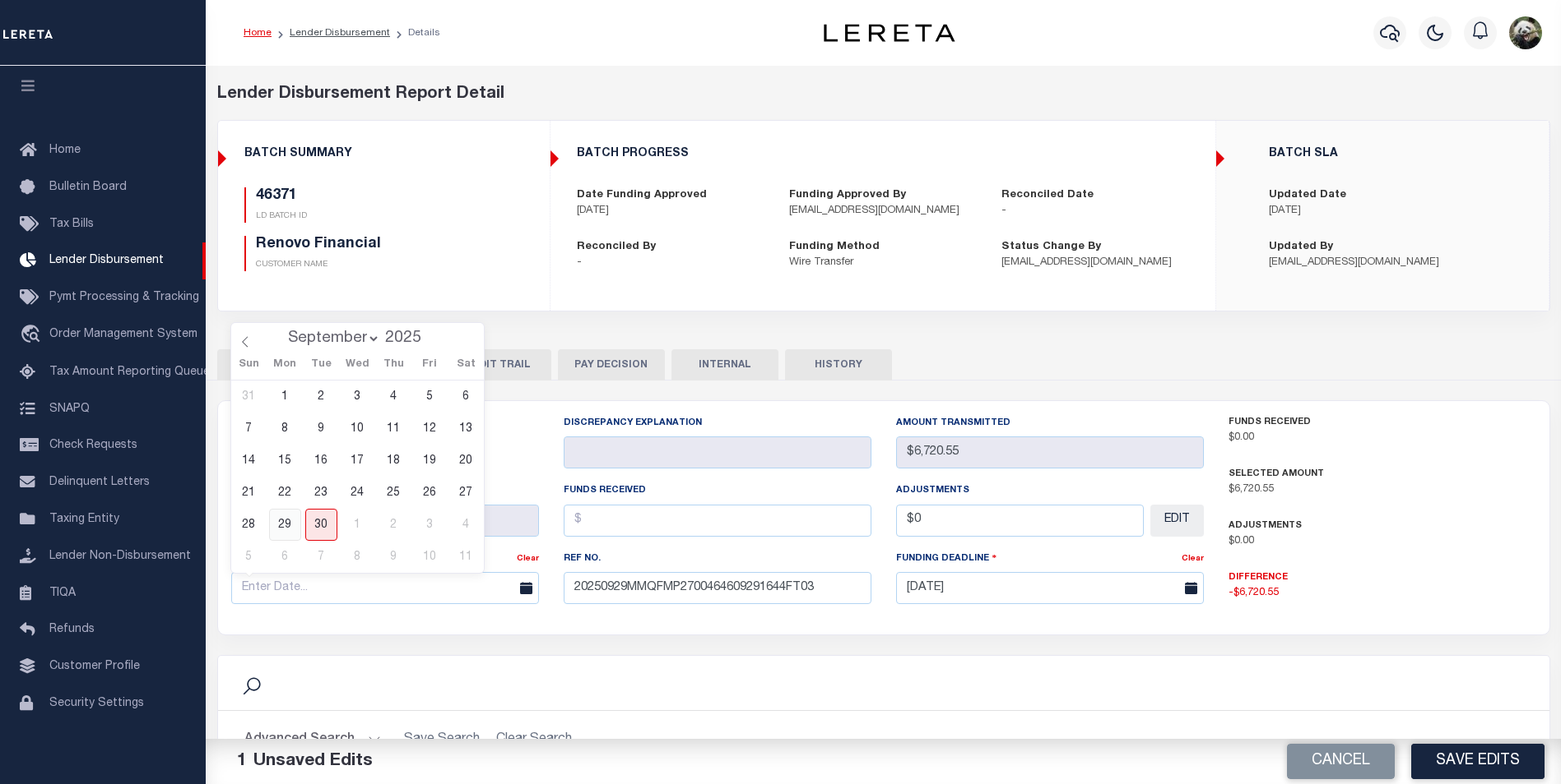
click at [292, 530] on span "29" at bounding box center [285, 525] width 32 height 32
type input "[DATE]"
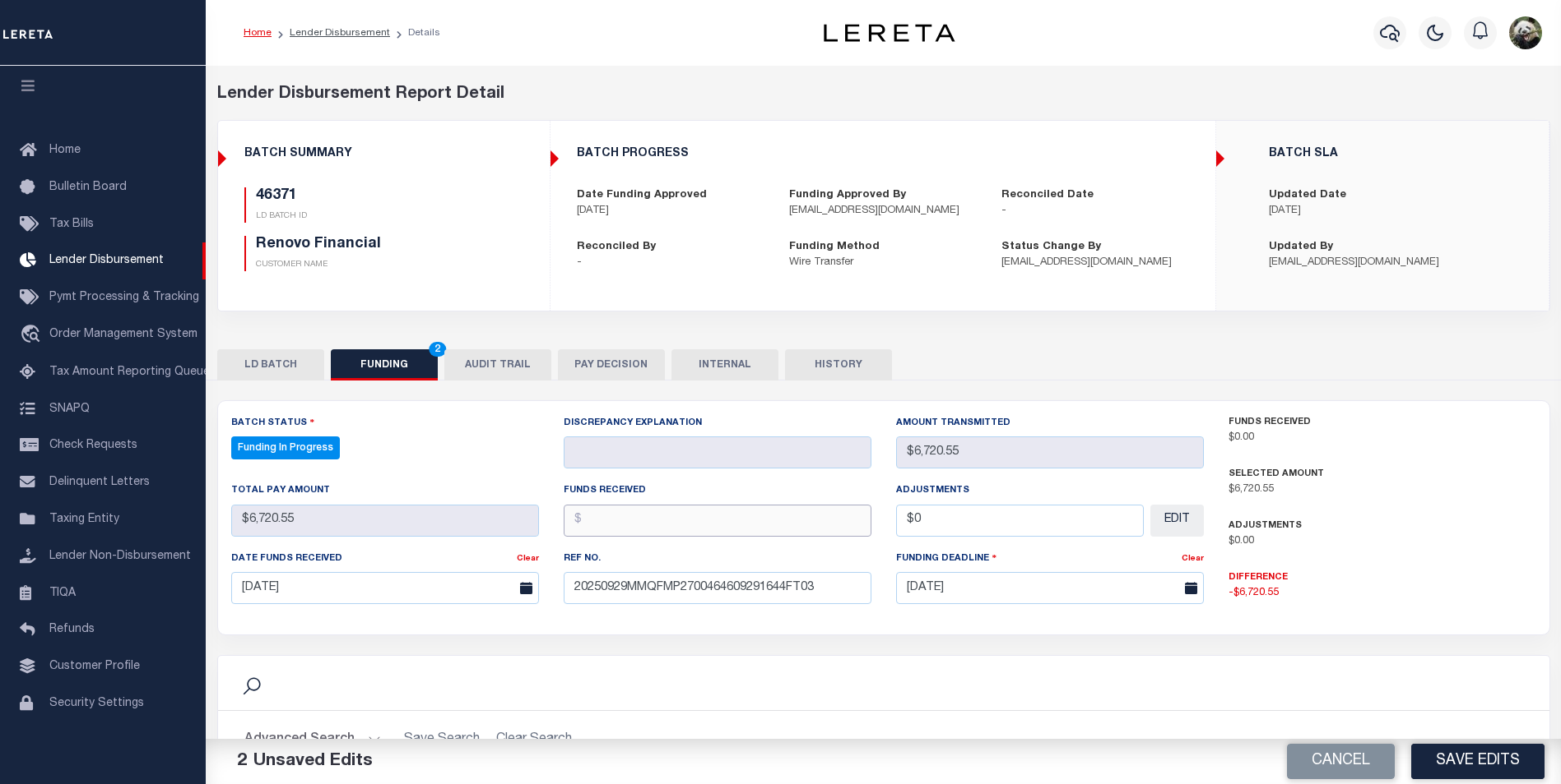
click at [688, 515] on input "text" at bounding box center [717, 521] width 307 height 32
click at [673, 524] on input "text" at bounding box center [717, 521] width 307 height 32
type input "$6,720.55"
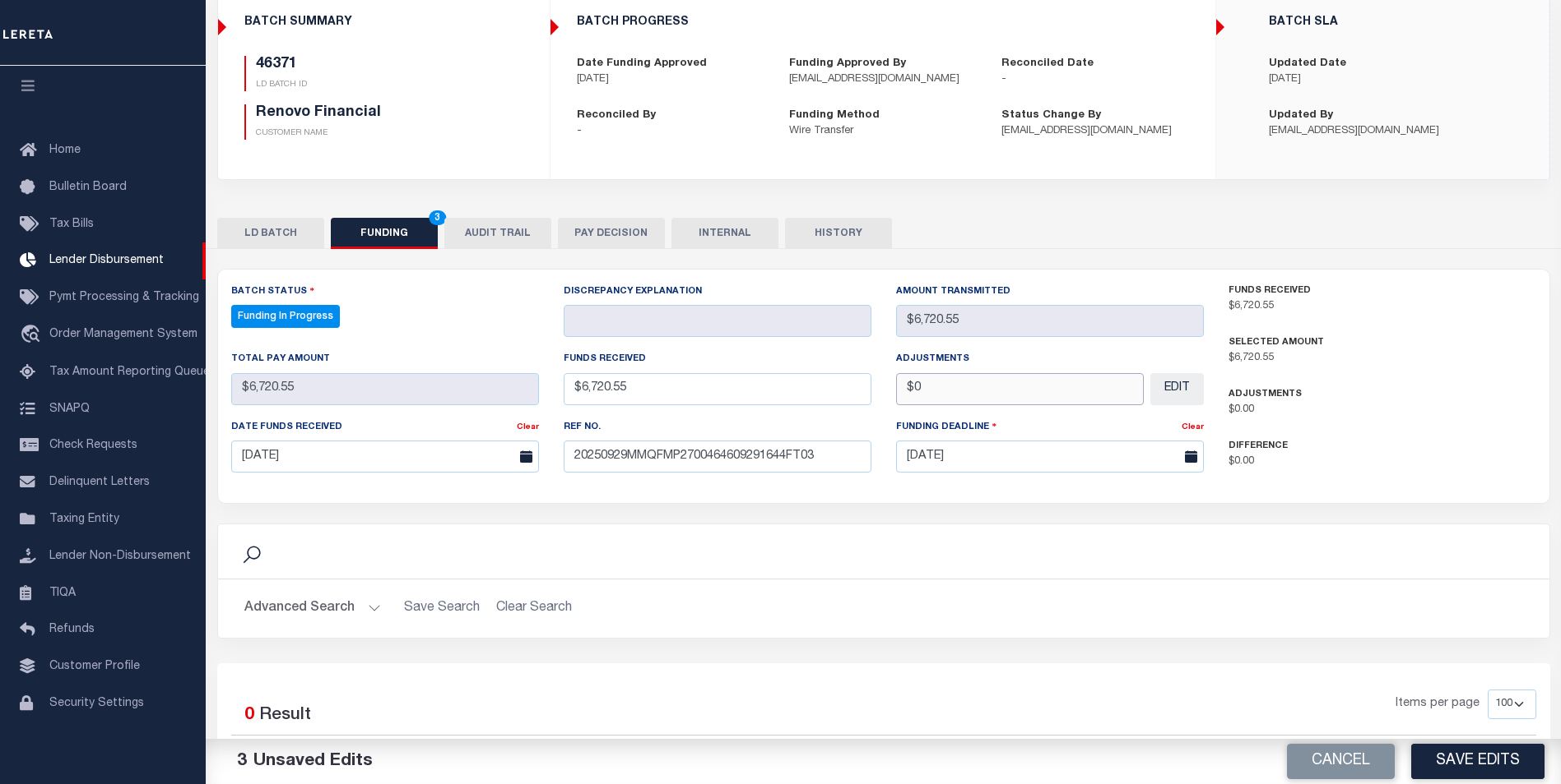
scroll to position [295, 0]
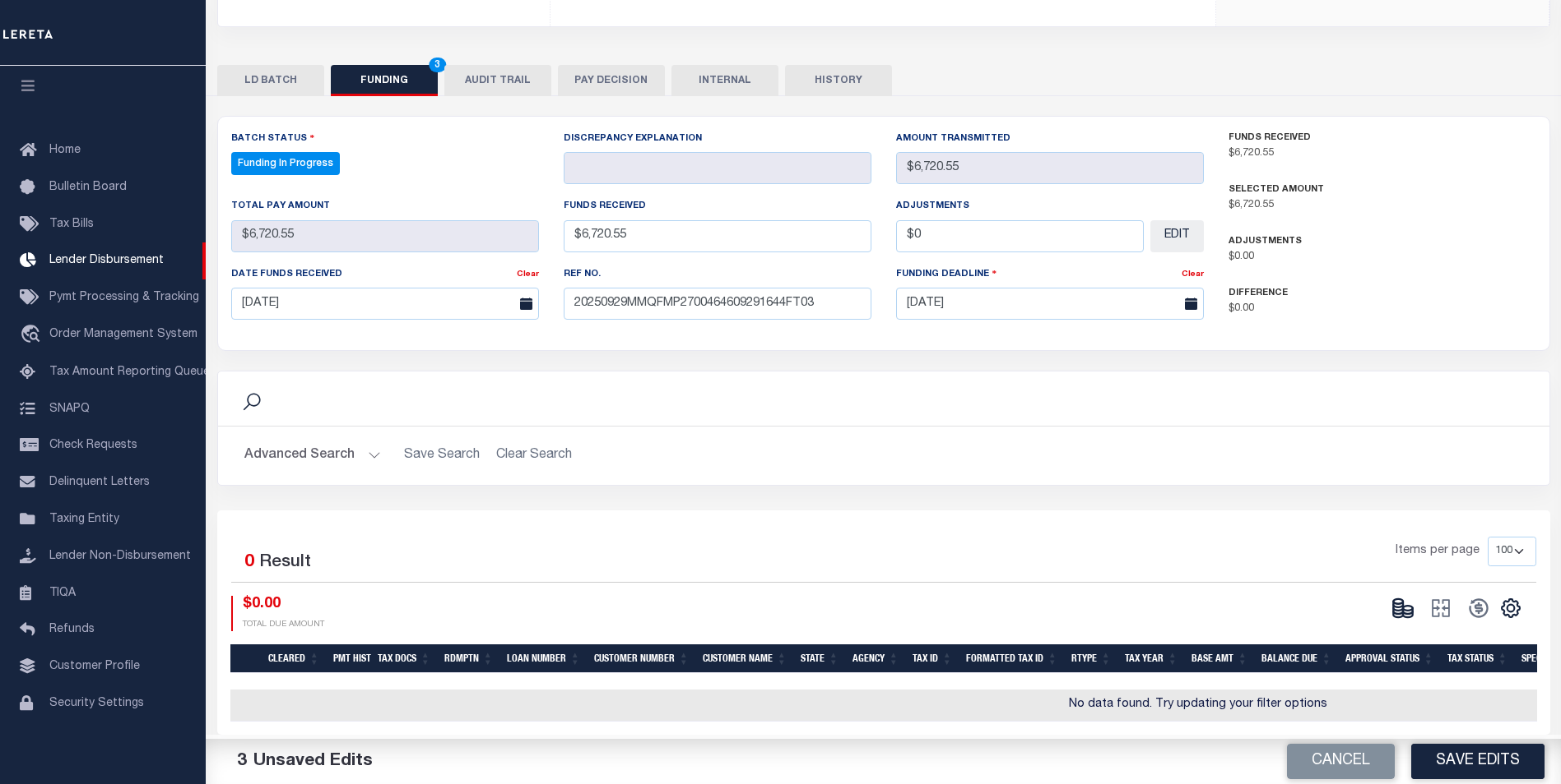
type input "$0.00"
click at [1490, 762] on button "Save Edits" at bounding box center [1478, 761] width 134 height 35
type input "$6,720.55"
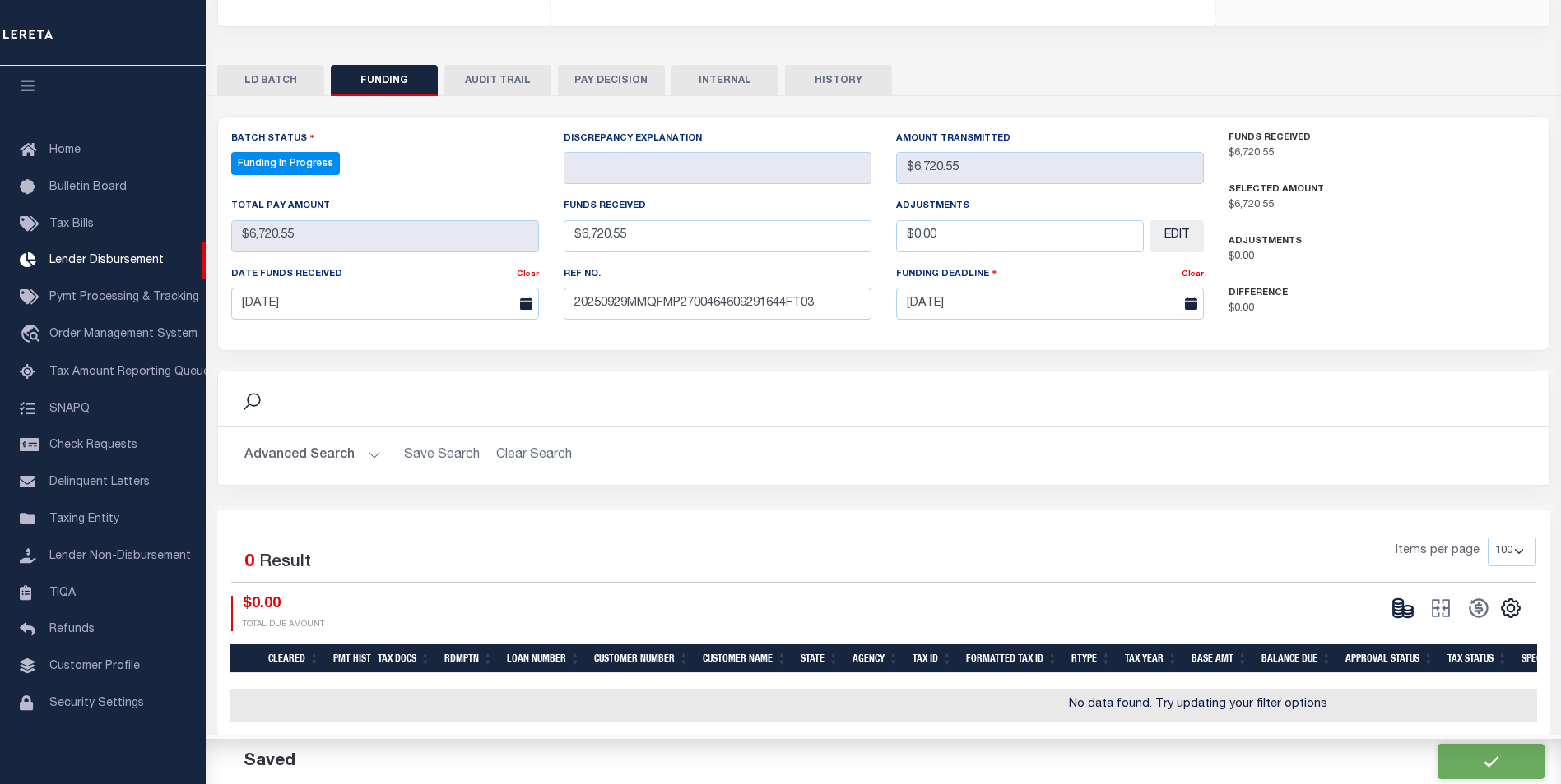
type input "$0"
select select "100"
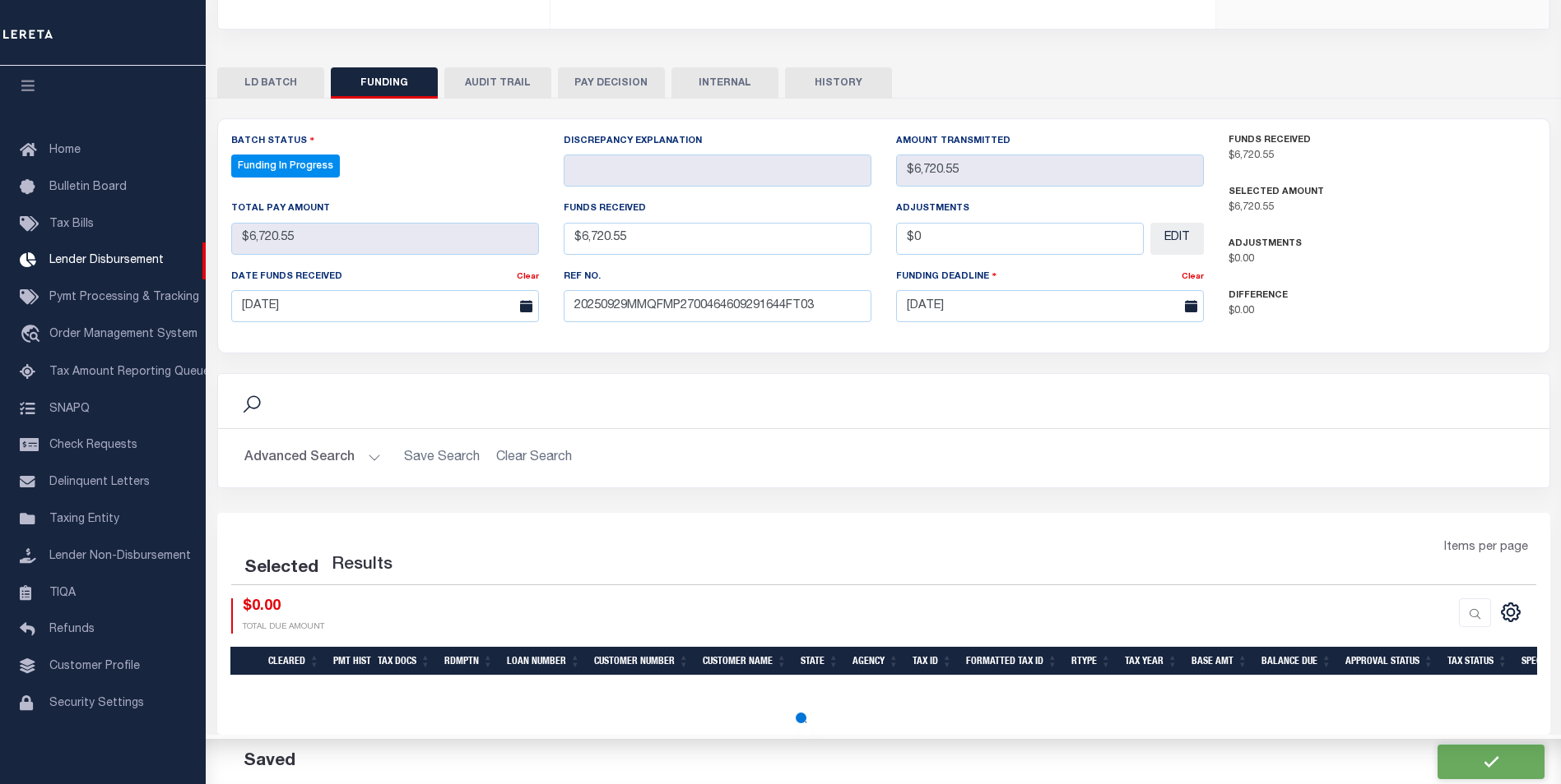
select select "100"
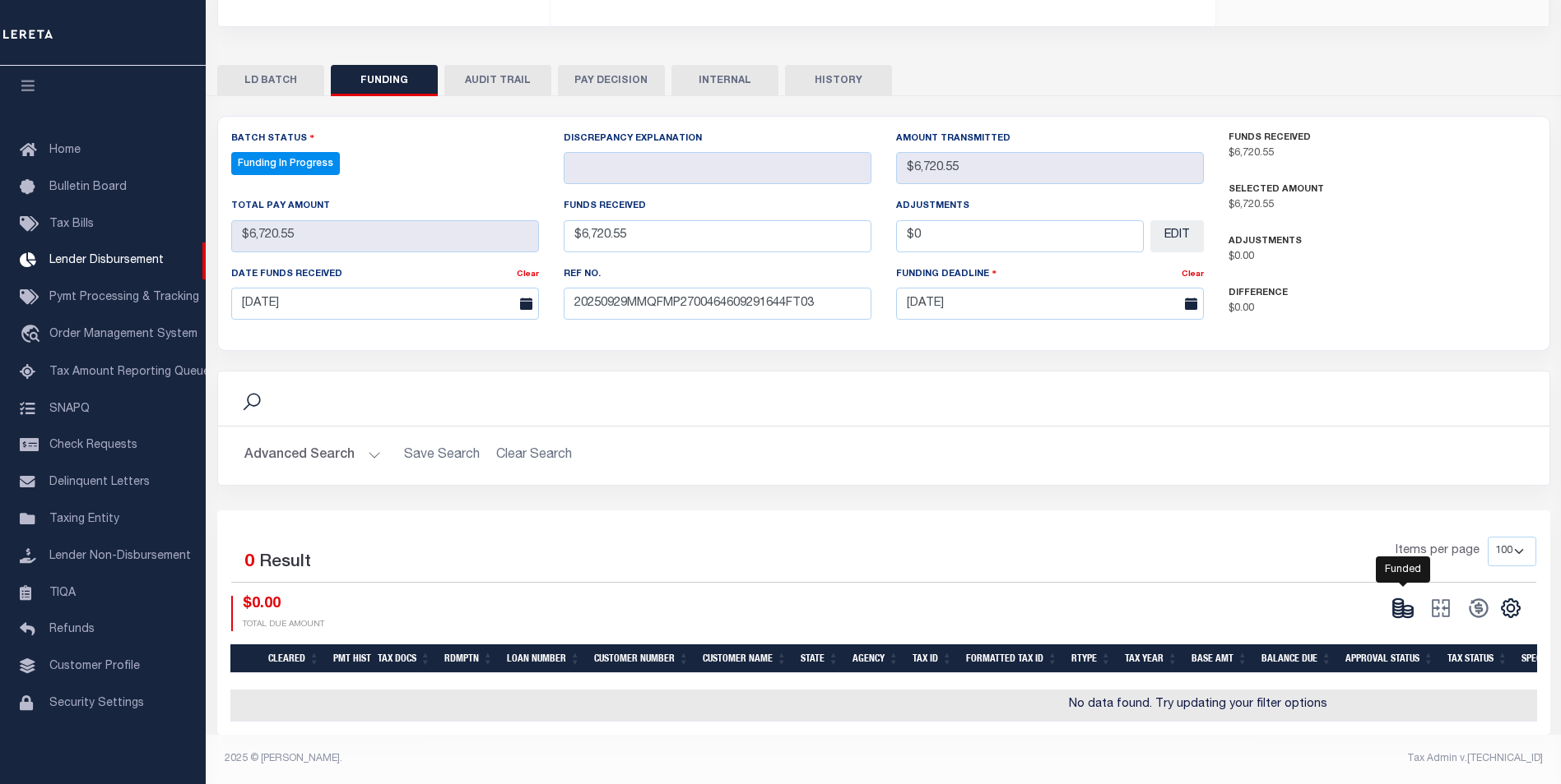
click at [1401, 602] on icon at bounding box center [1402, 607] width 23 height 23
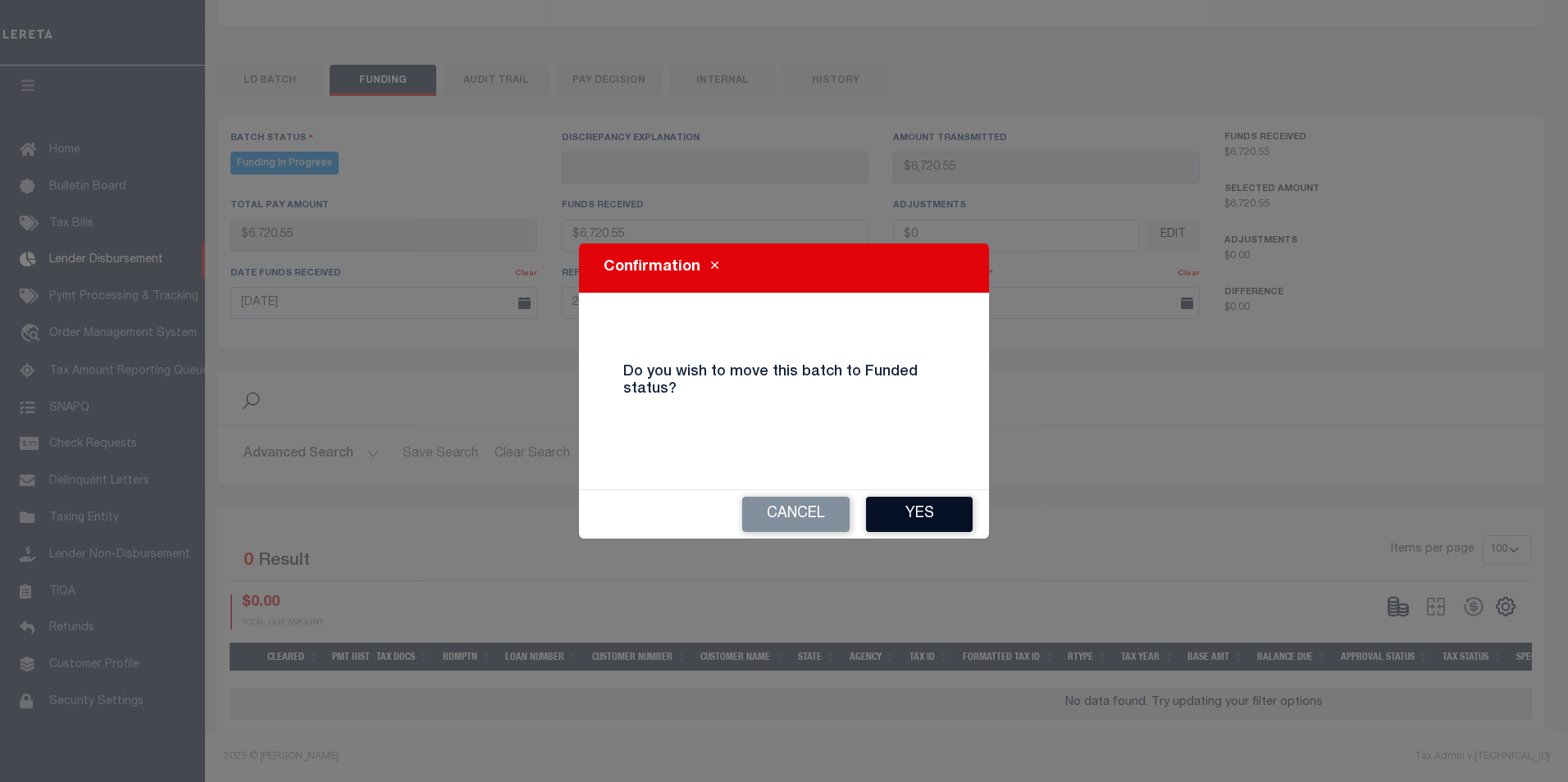
click at [921, 497] on button "Yes" at bounding box center [919, 515] width 107 height 35
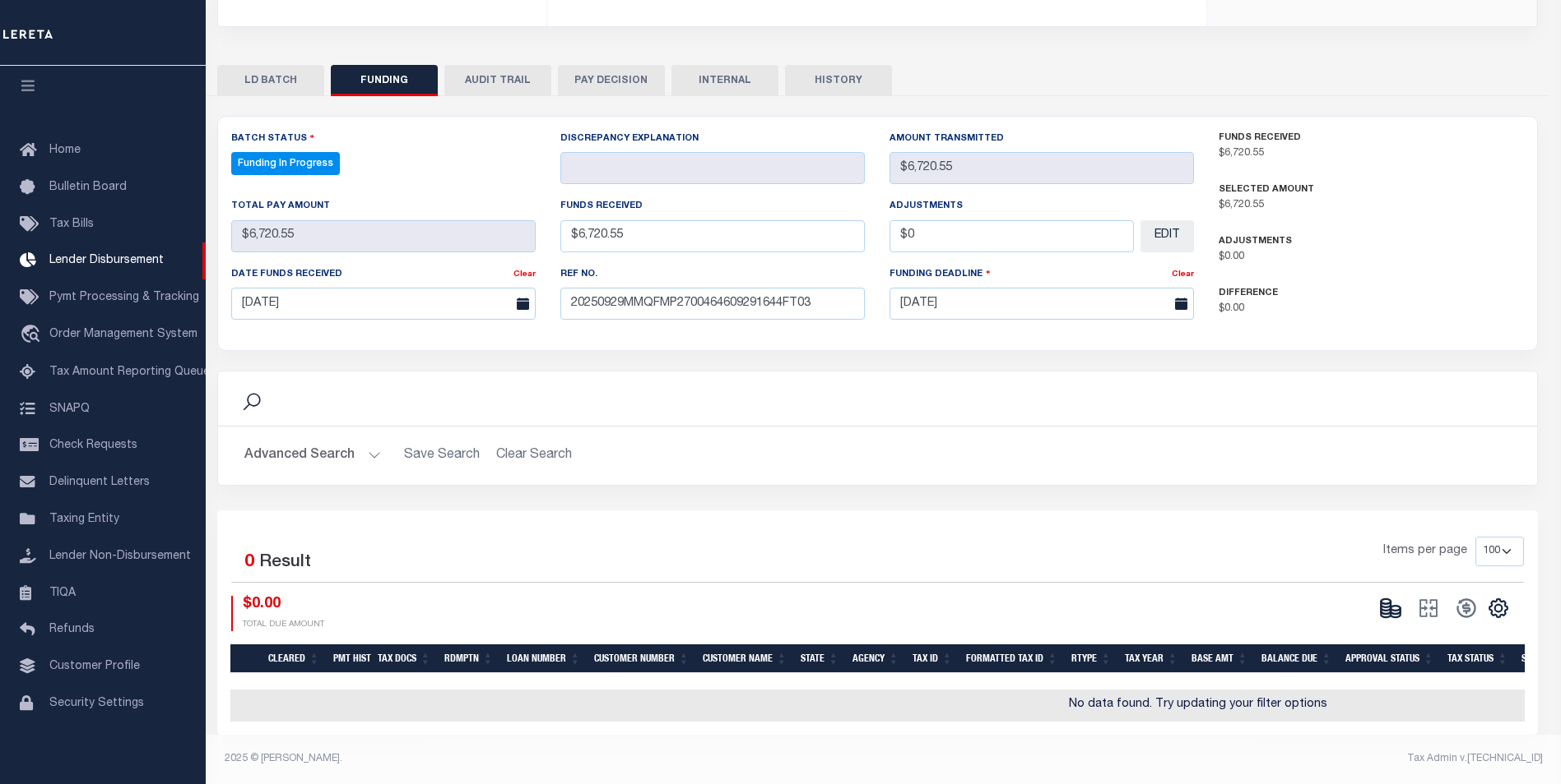
type input "$6,720.55"
type input "$0"
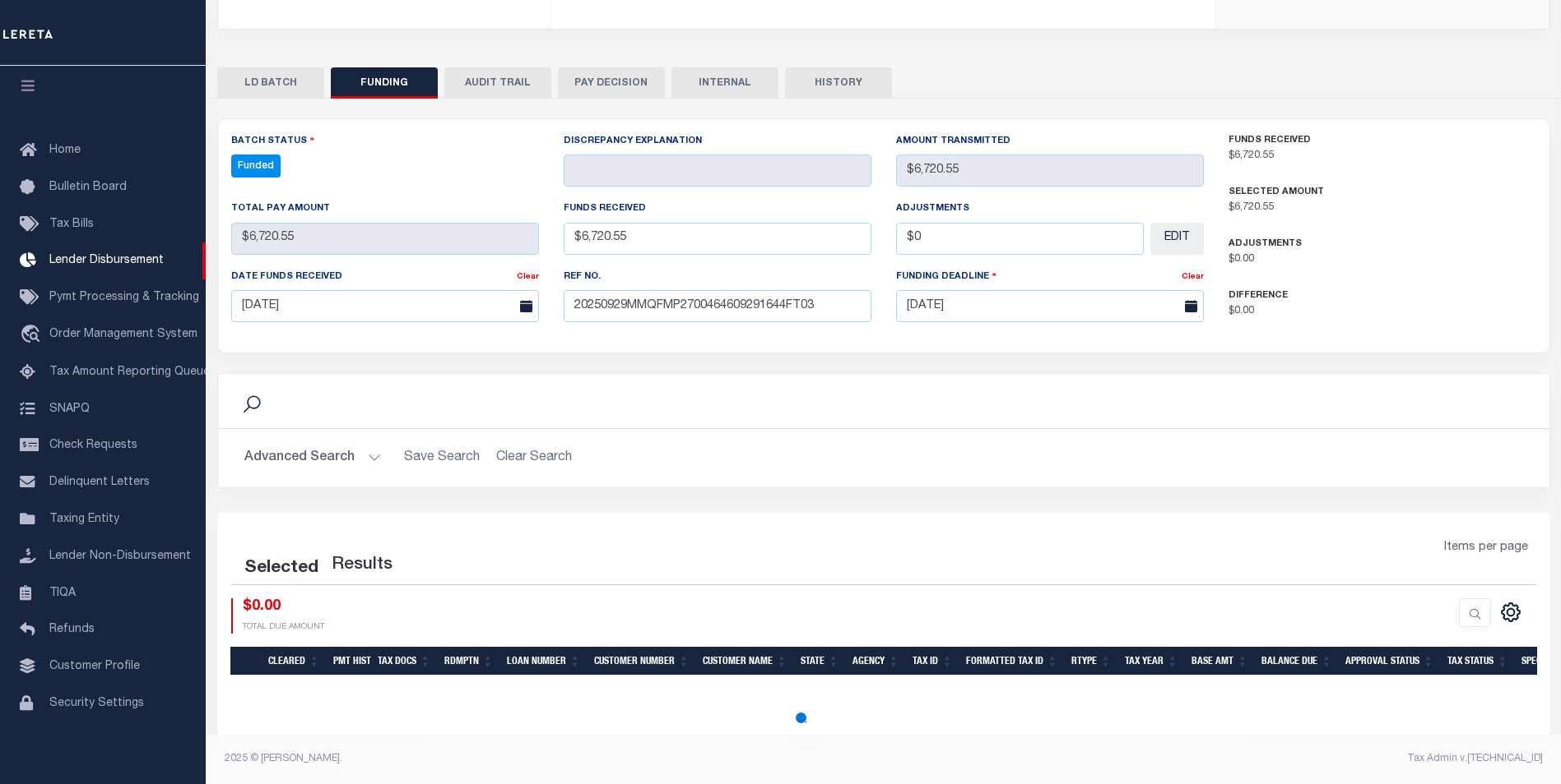
scroll to position [282, 0]
select select "100"
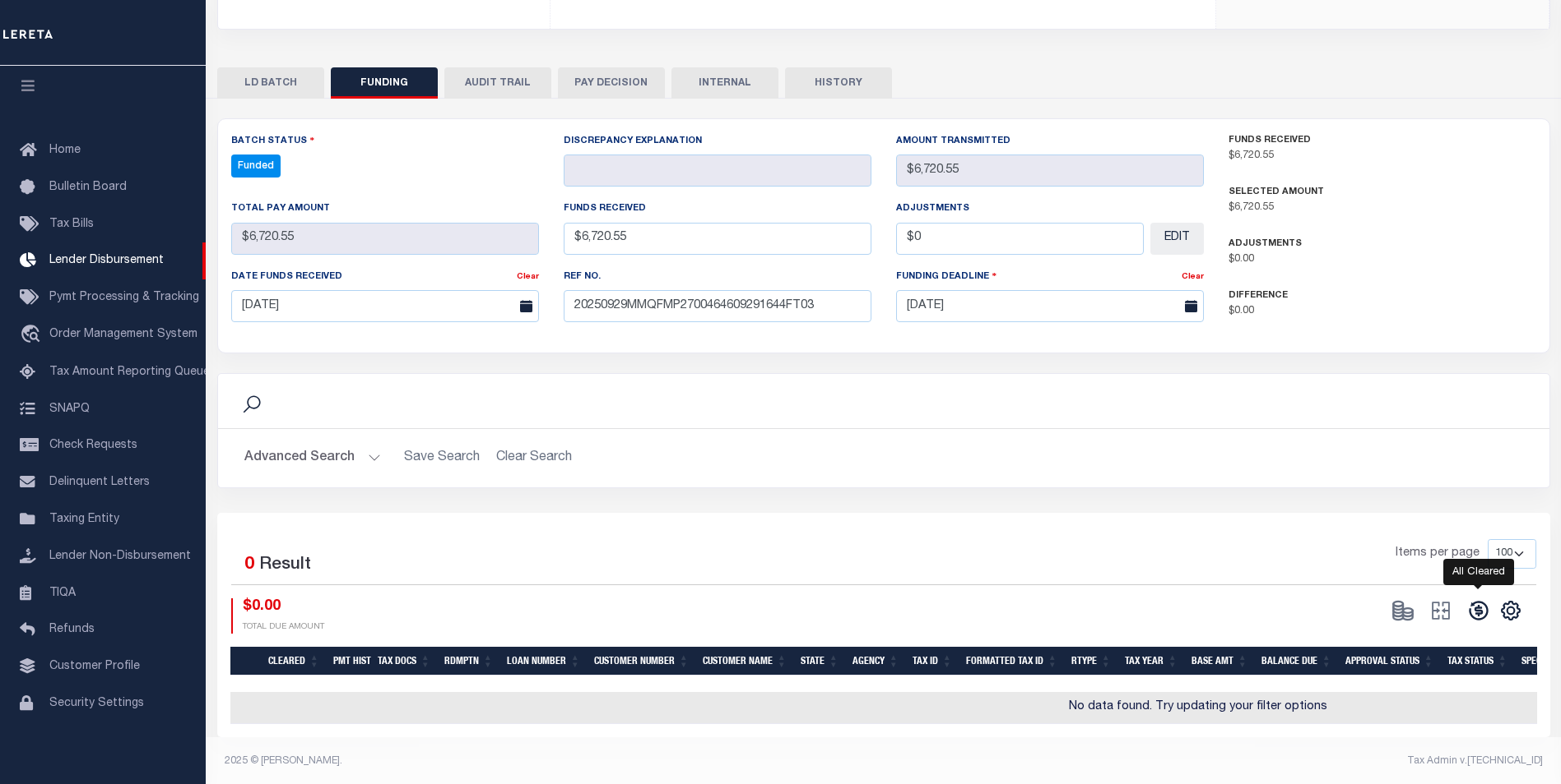
click at [1469, 607] on icon at bounding box center [1478, 610] width 23 height 23
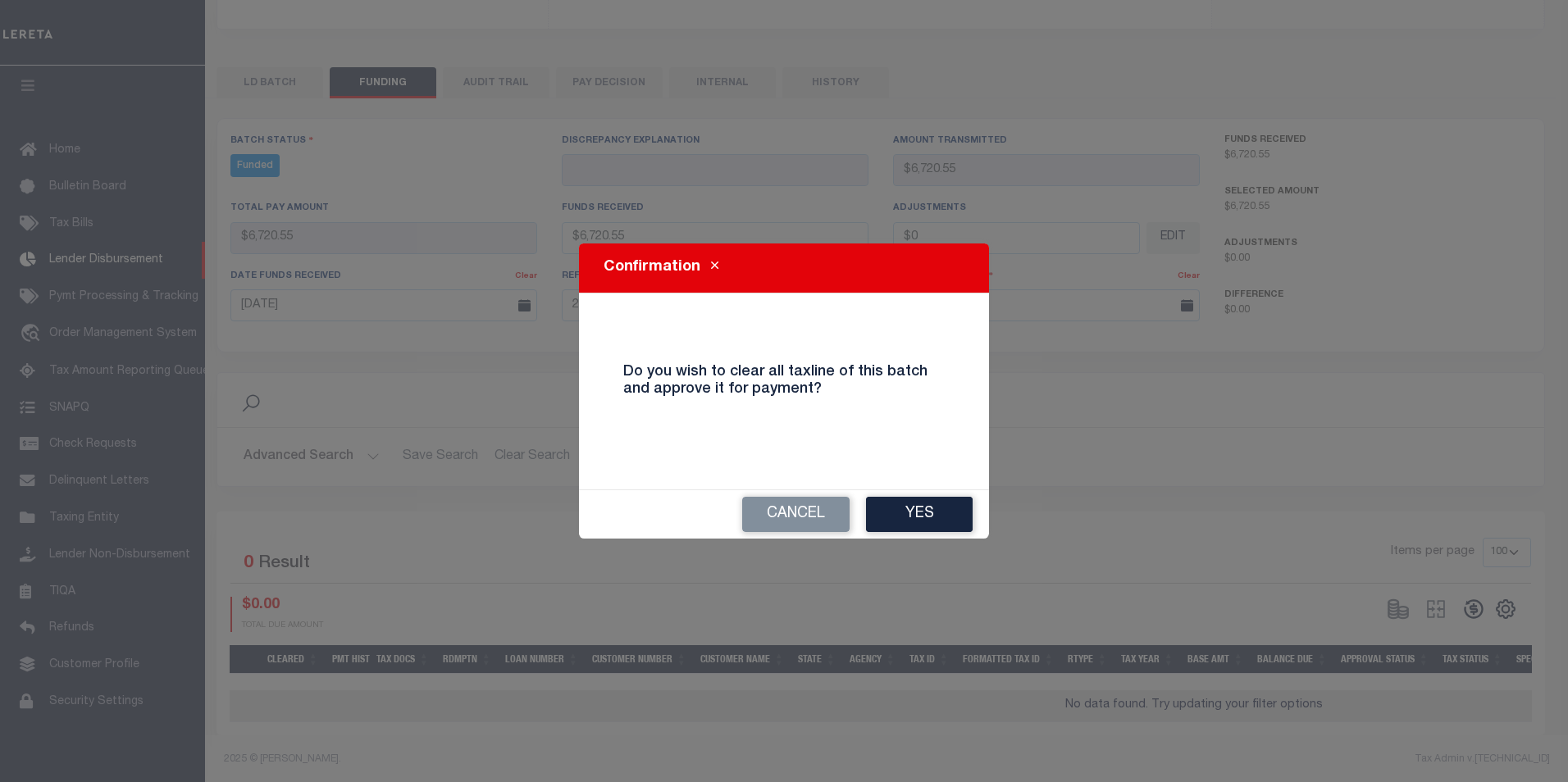
drag, startPoint x: 894, startPoint y: 514, endPoint x: 885, endPoint y: 504, distance: 13.5
click at [894, 514] on button "Yes" at bounding box center [919, 515] width 107 height 35
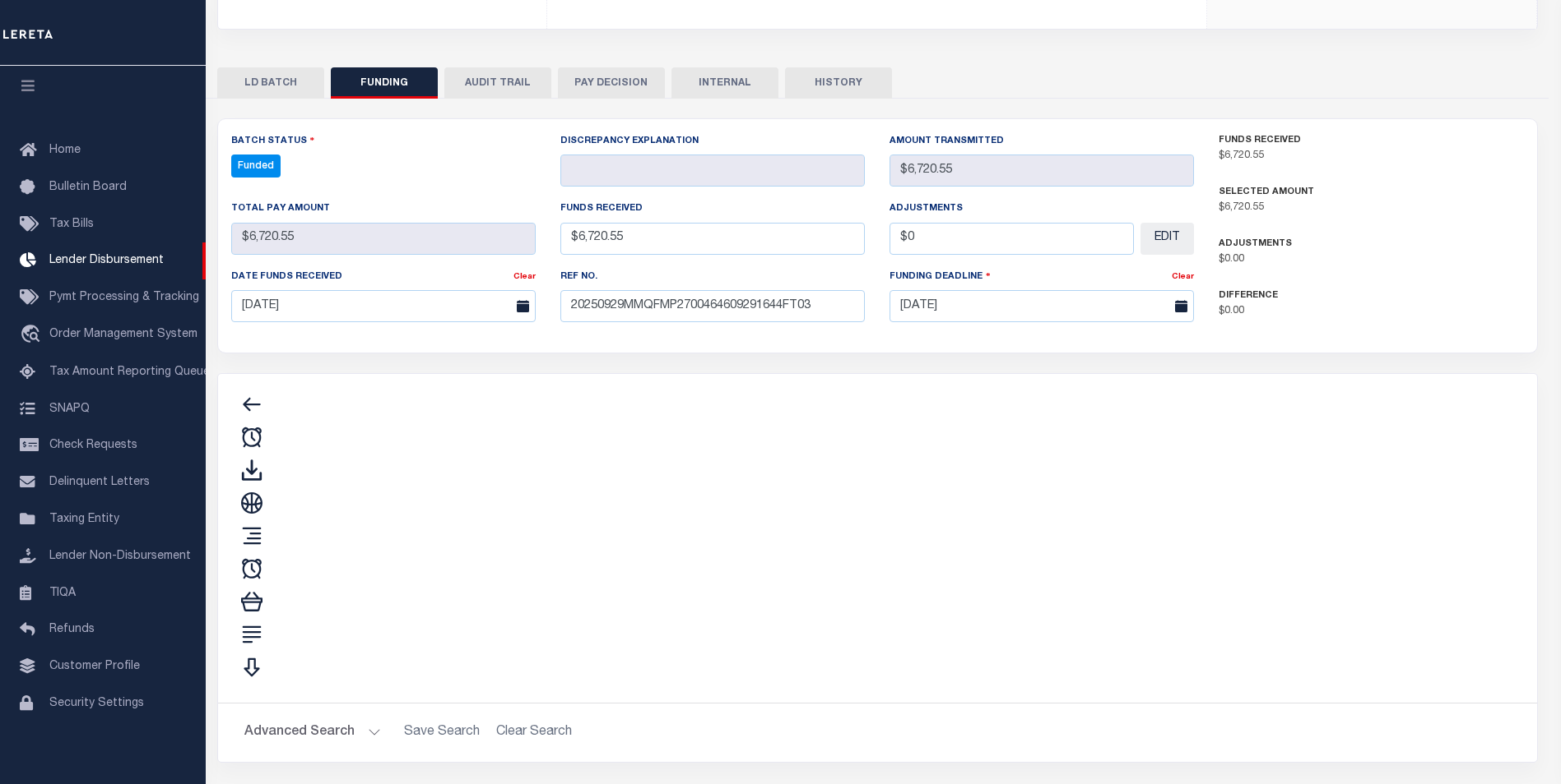
type input "$6,720.55"
type input "$0"
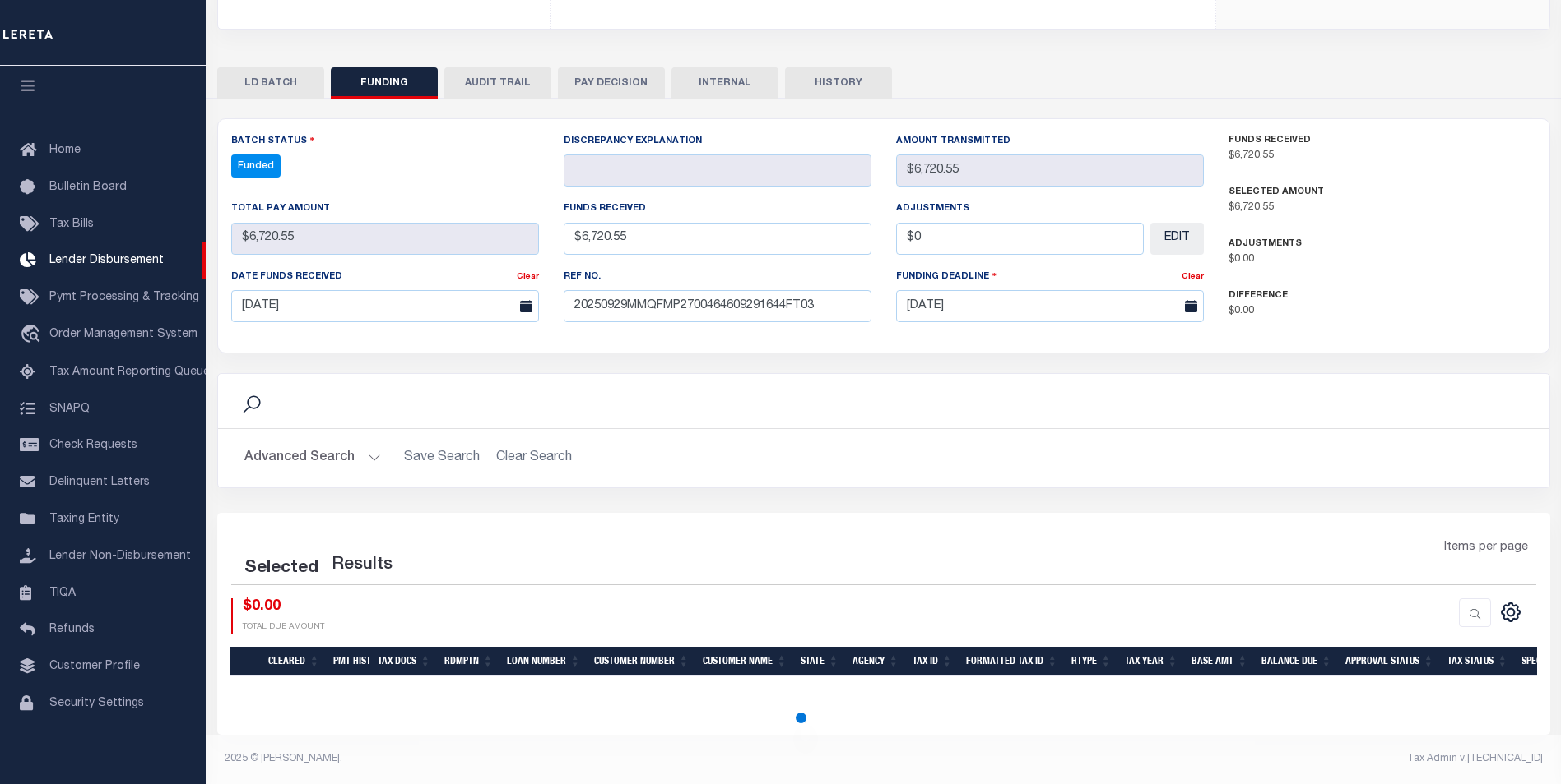
select select "100"
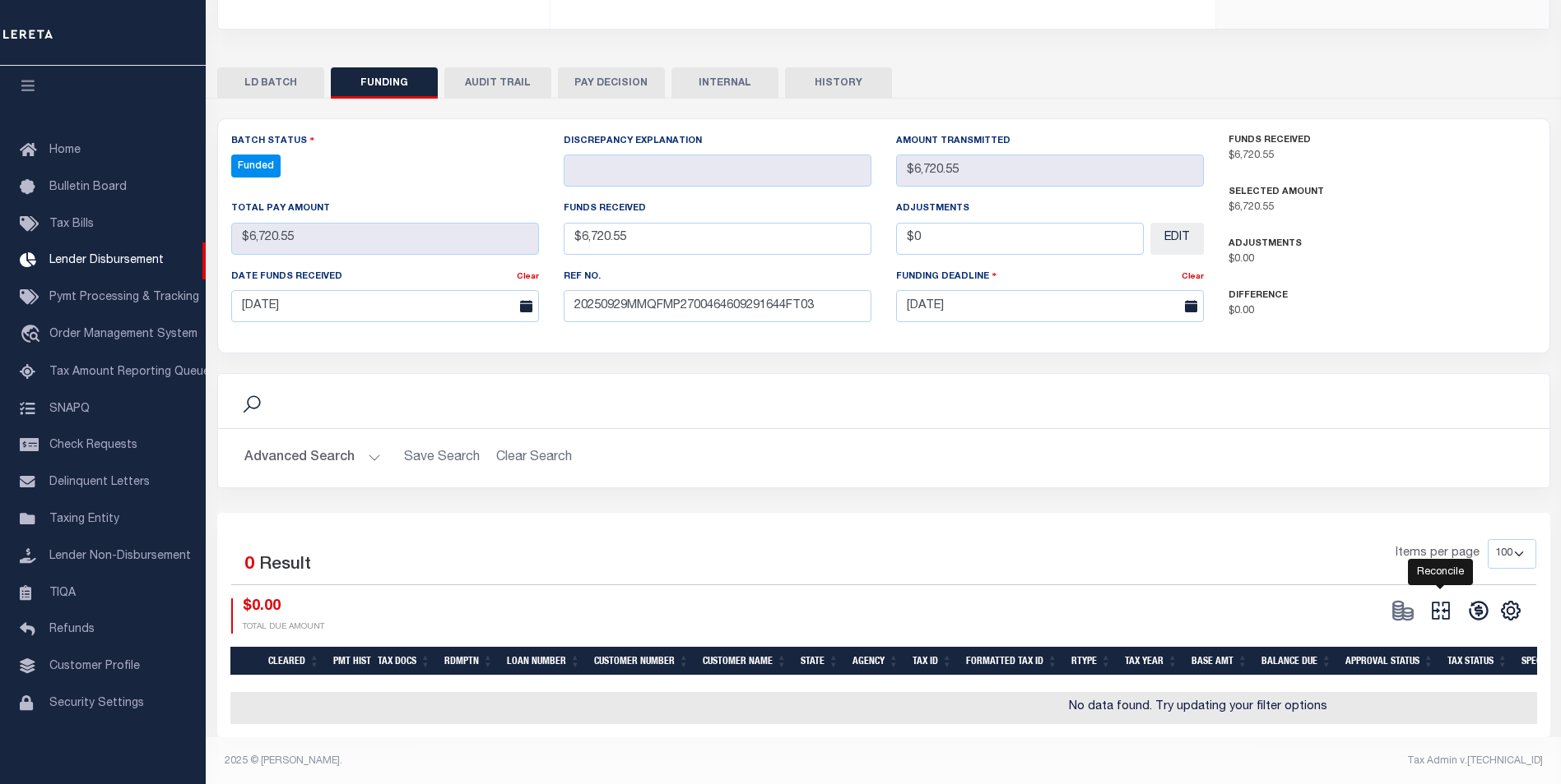
click at [1447, 620] on icon "" at bounding box center [1440, 610] width 18 height 18
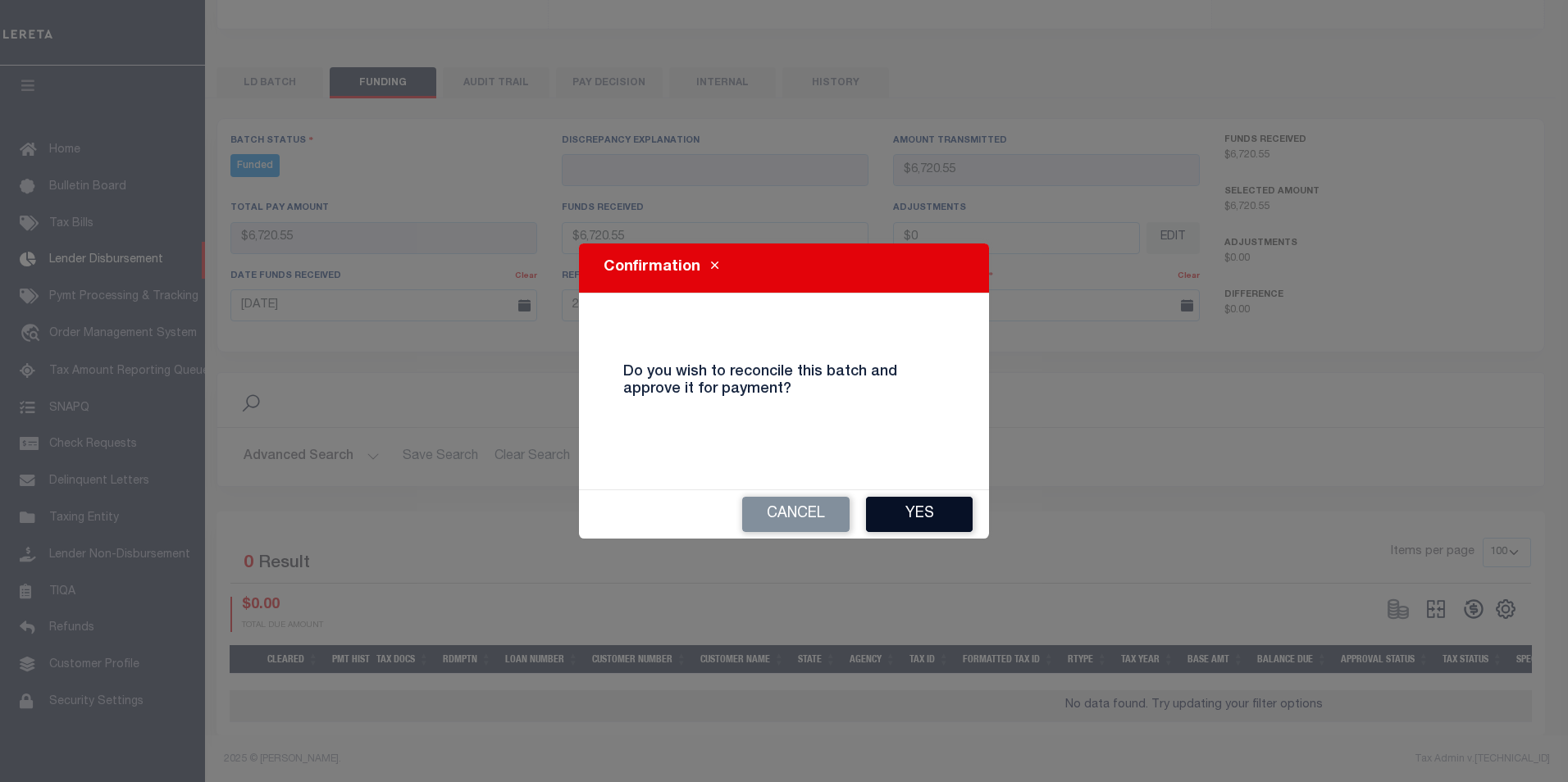
click at [910, 520] on button "Yes" at bounding box center [919, 515] width 107 height 35
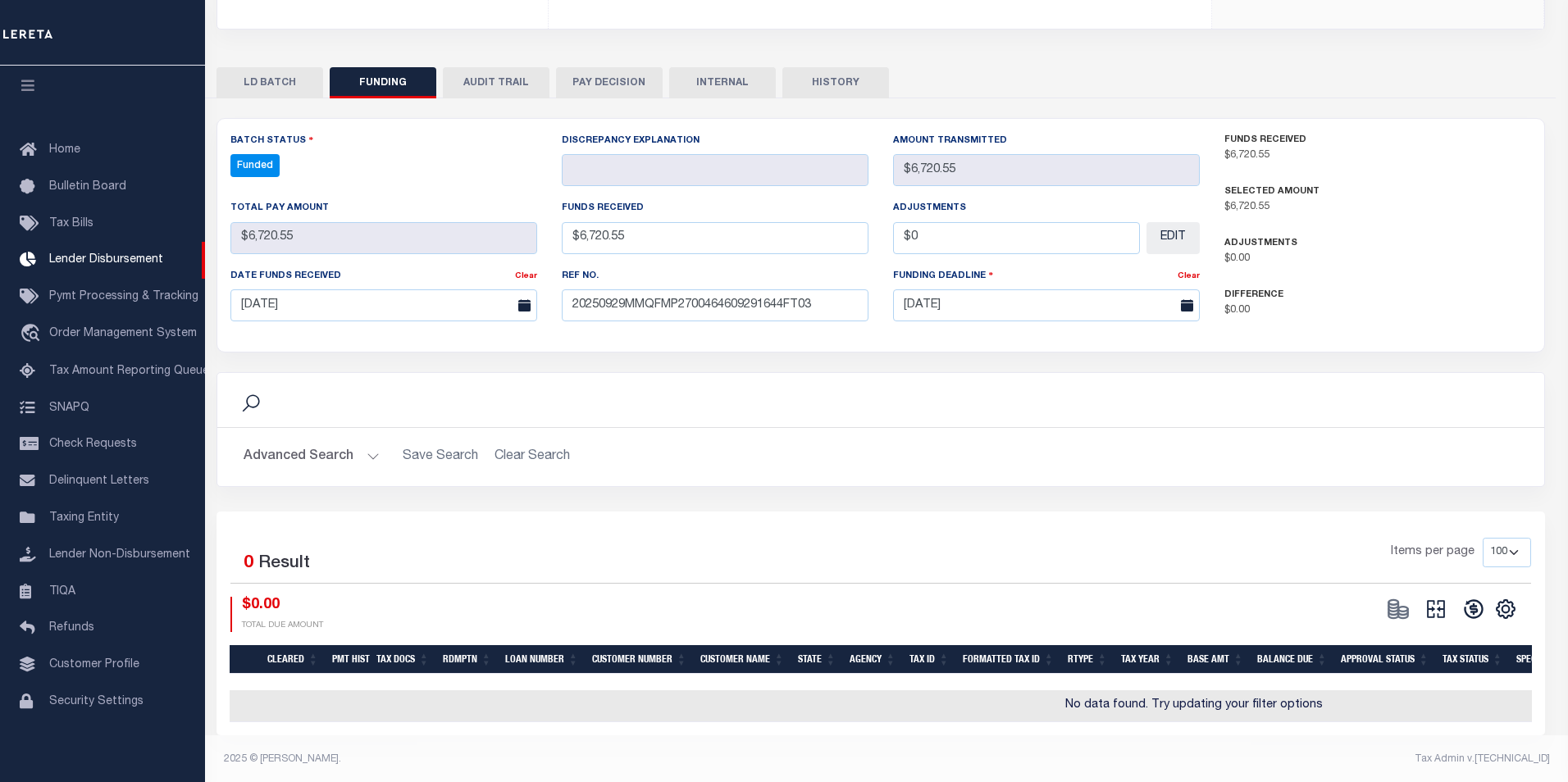
type input "$6,720.55"
type input "$0"
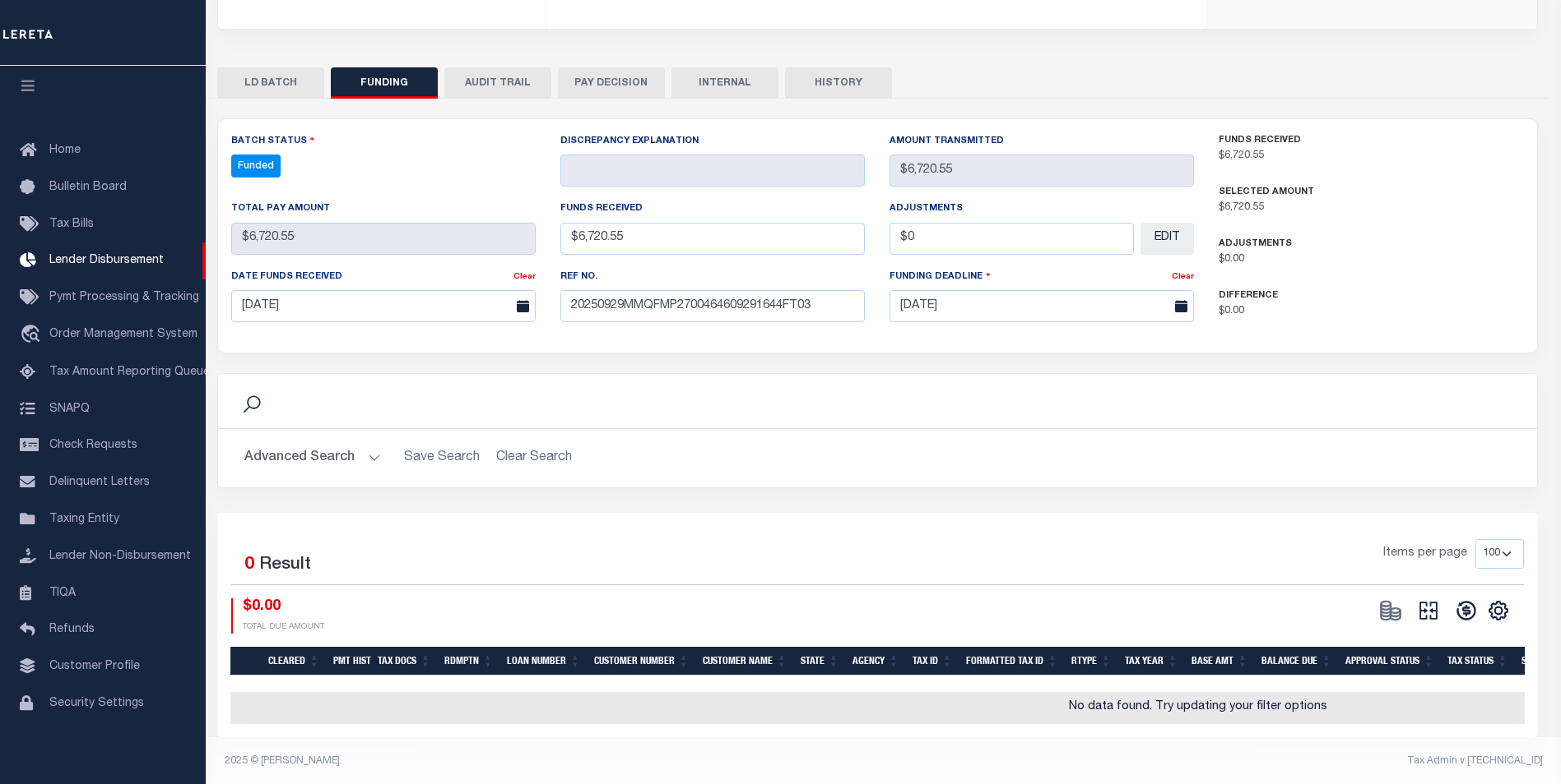
select select "100"
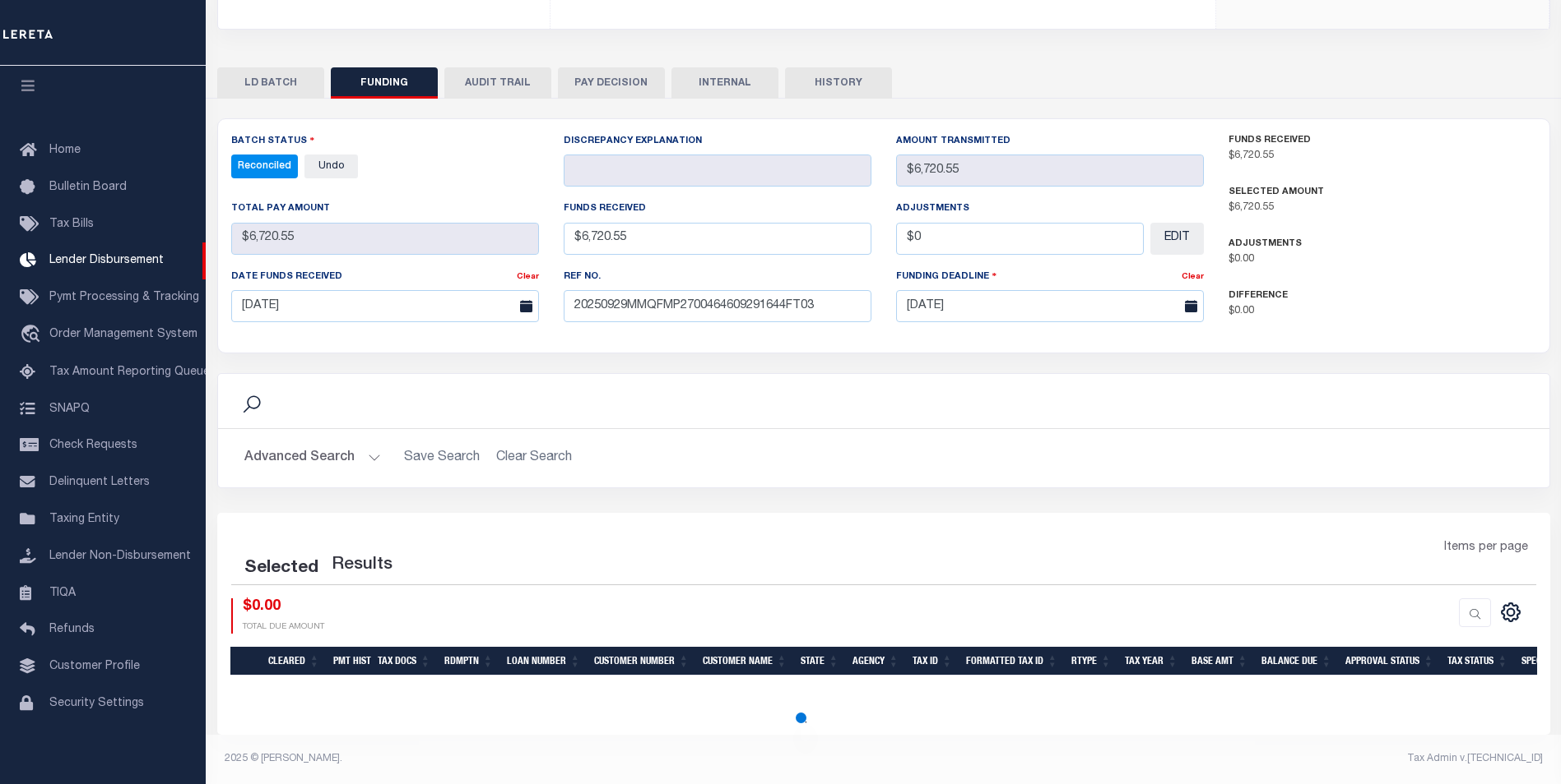
select select "100"
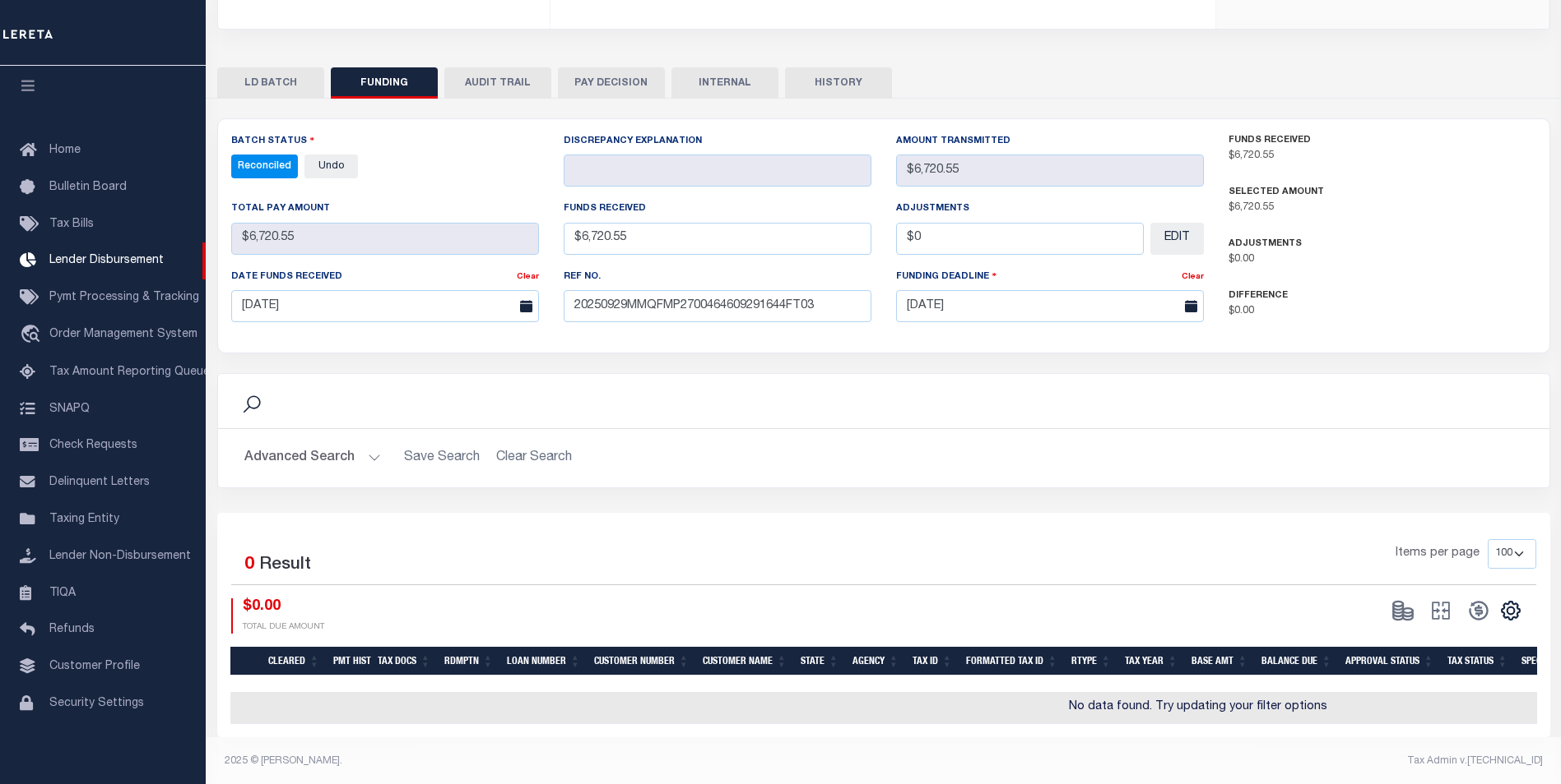
click at [730, 93] on button "INTERNAL" at bounding box center [725, 83] width 107 height 31
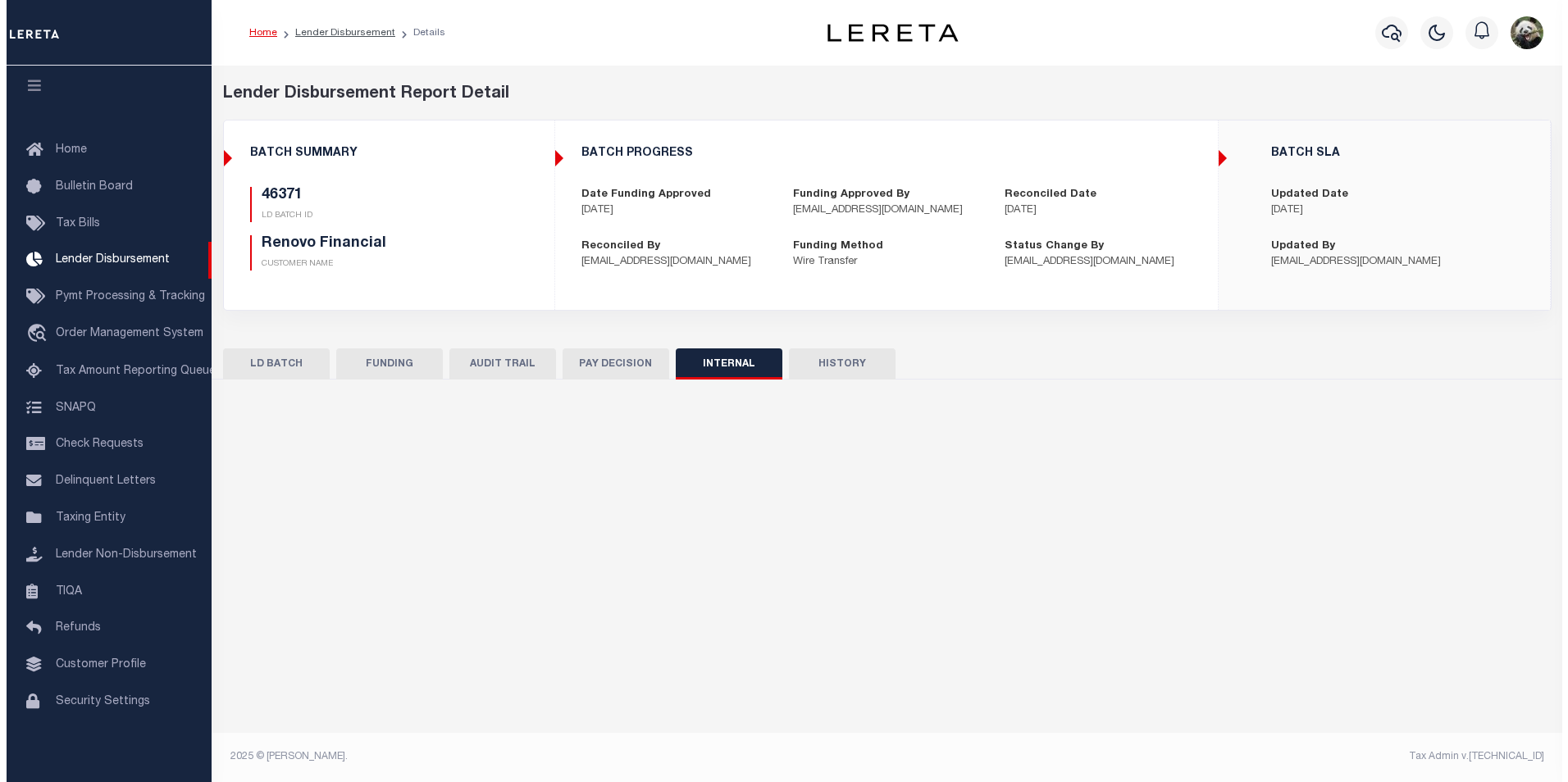
scroll to position [0, 0]
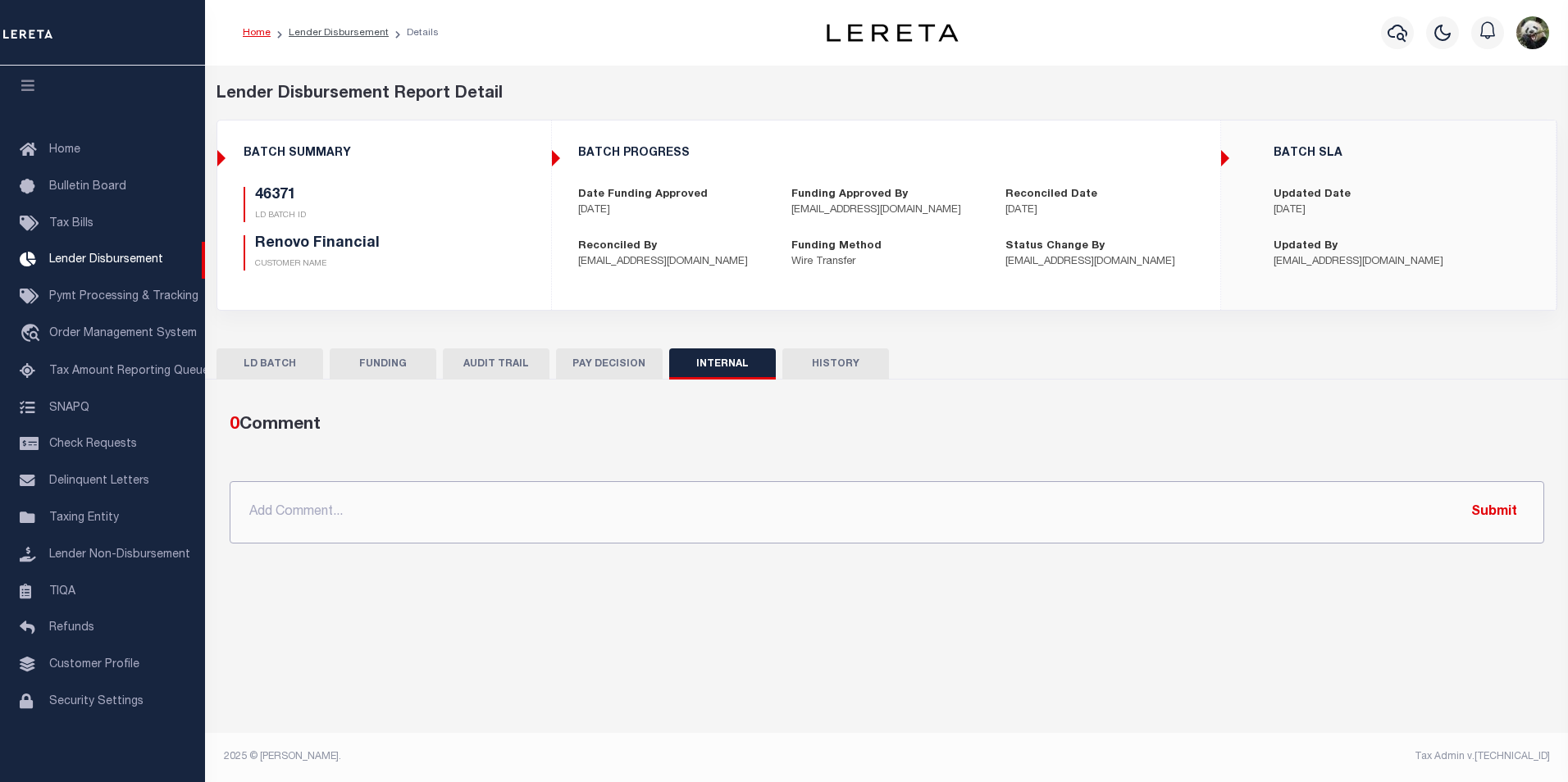
click at [449, 519] on input "text" at bounding box center [887, 513] width 1314 height 63
paste input "OG AMOUNT $96,026.33 46337 - $7,808.48 46340 - $2,302.42 46345 - $13,303.78 463…"
type input "OG AMOUNT $96,026.33 46337 - $7,808.48 46340 - $2,302.42 46345 - $13,303.78 463…"
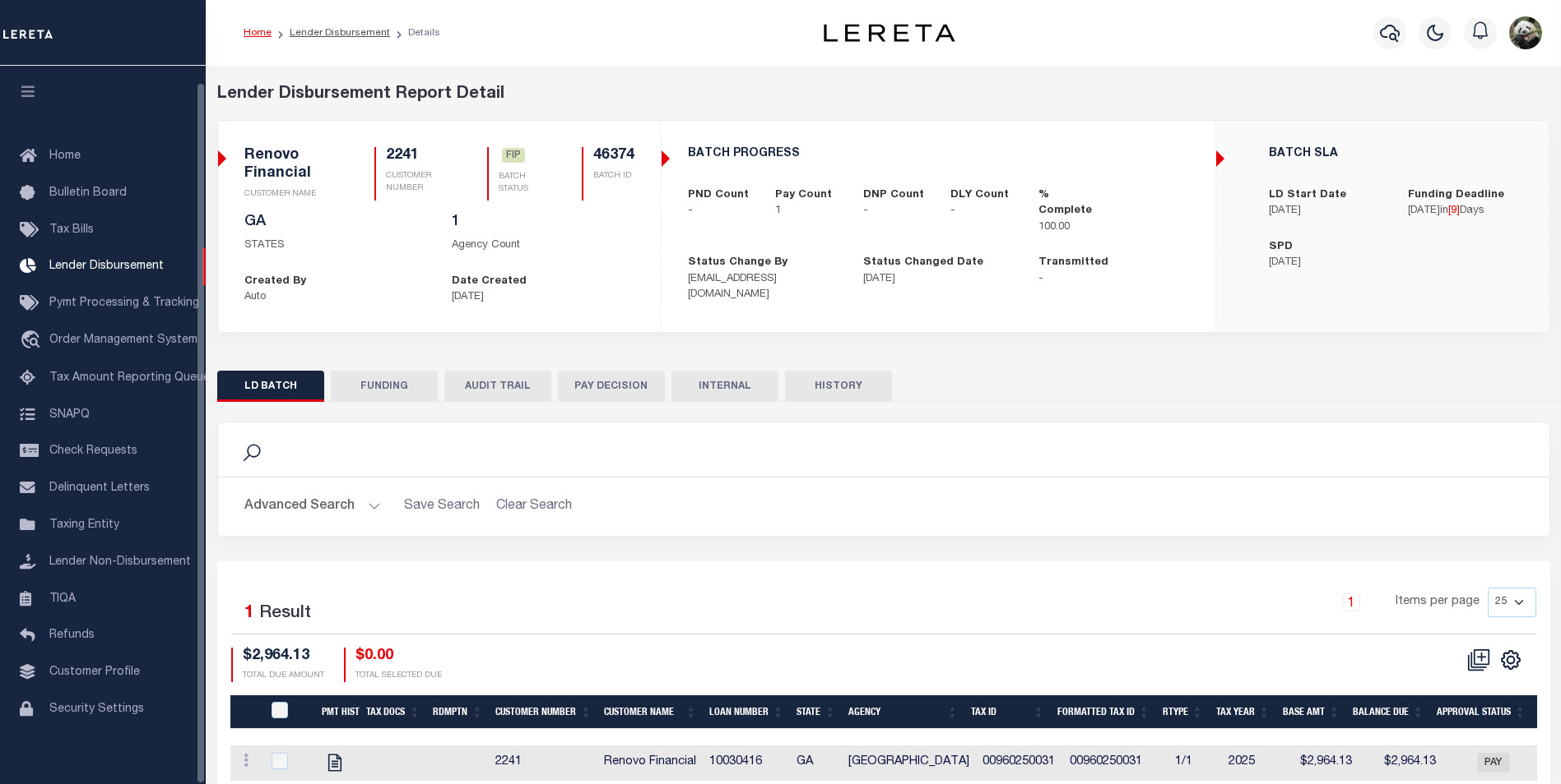
scroll to position [17, 0]
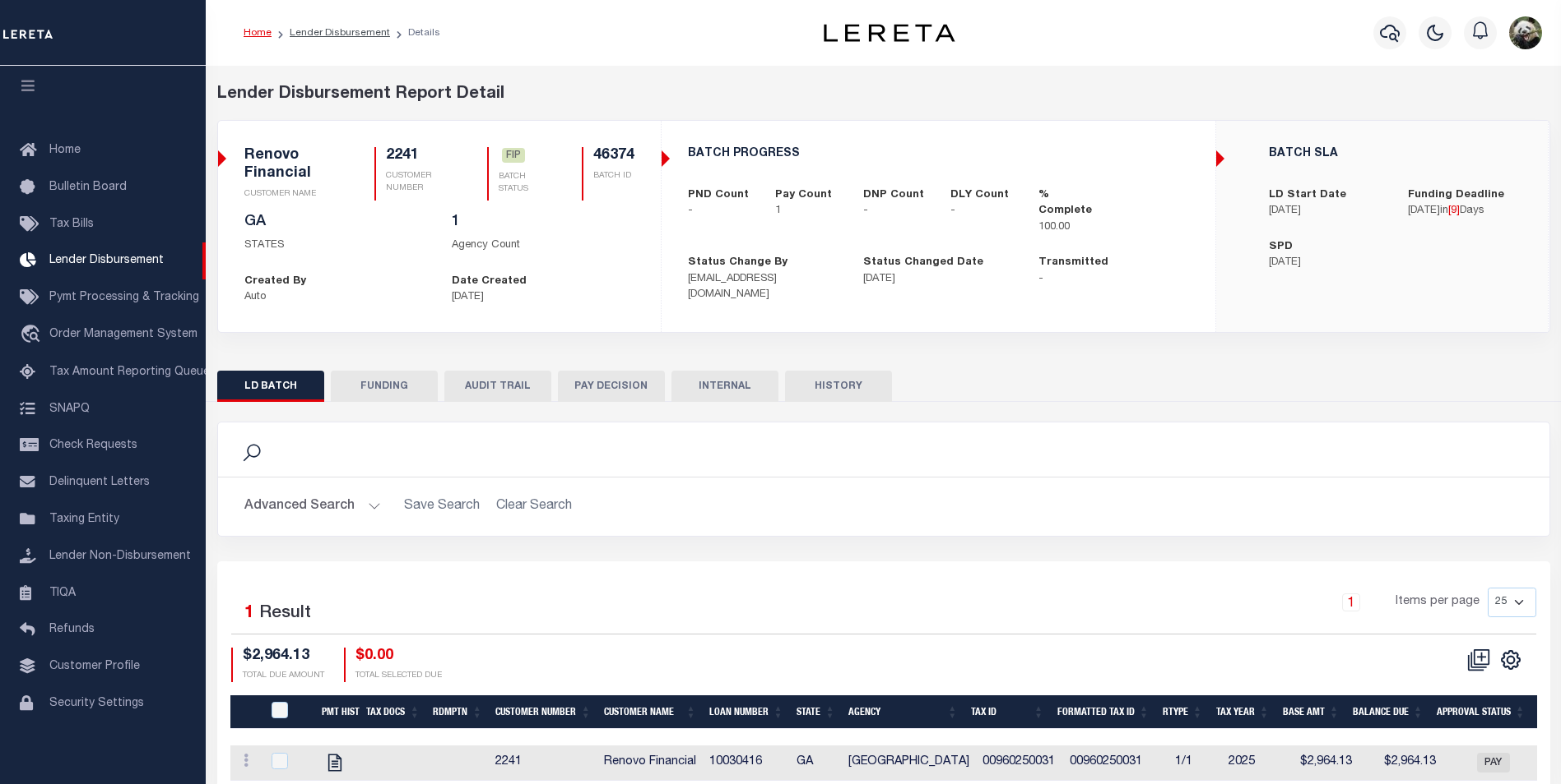
click at [364, 382] on button "FUNDING" at bounding box center [384, 387] width 107 height 31
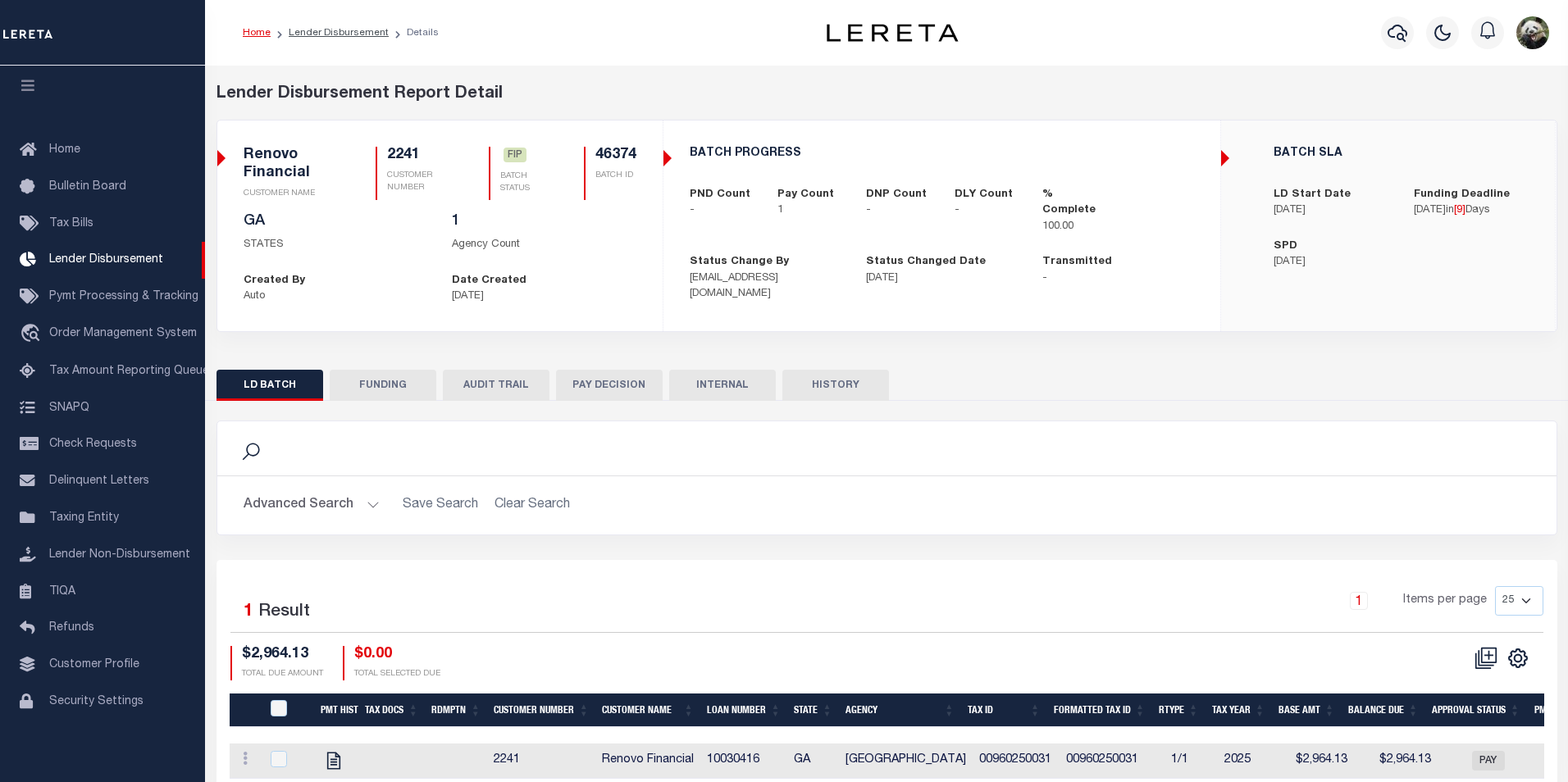
type input "$2,964.13"
type input "$0"
type input "[DATE]"
select select "100"
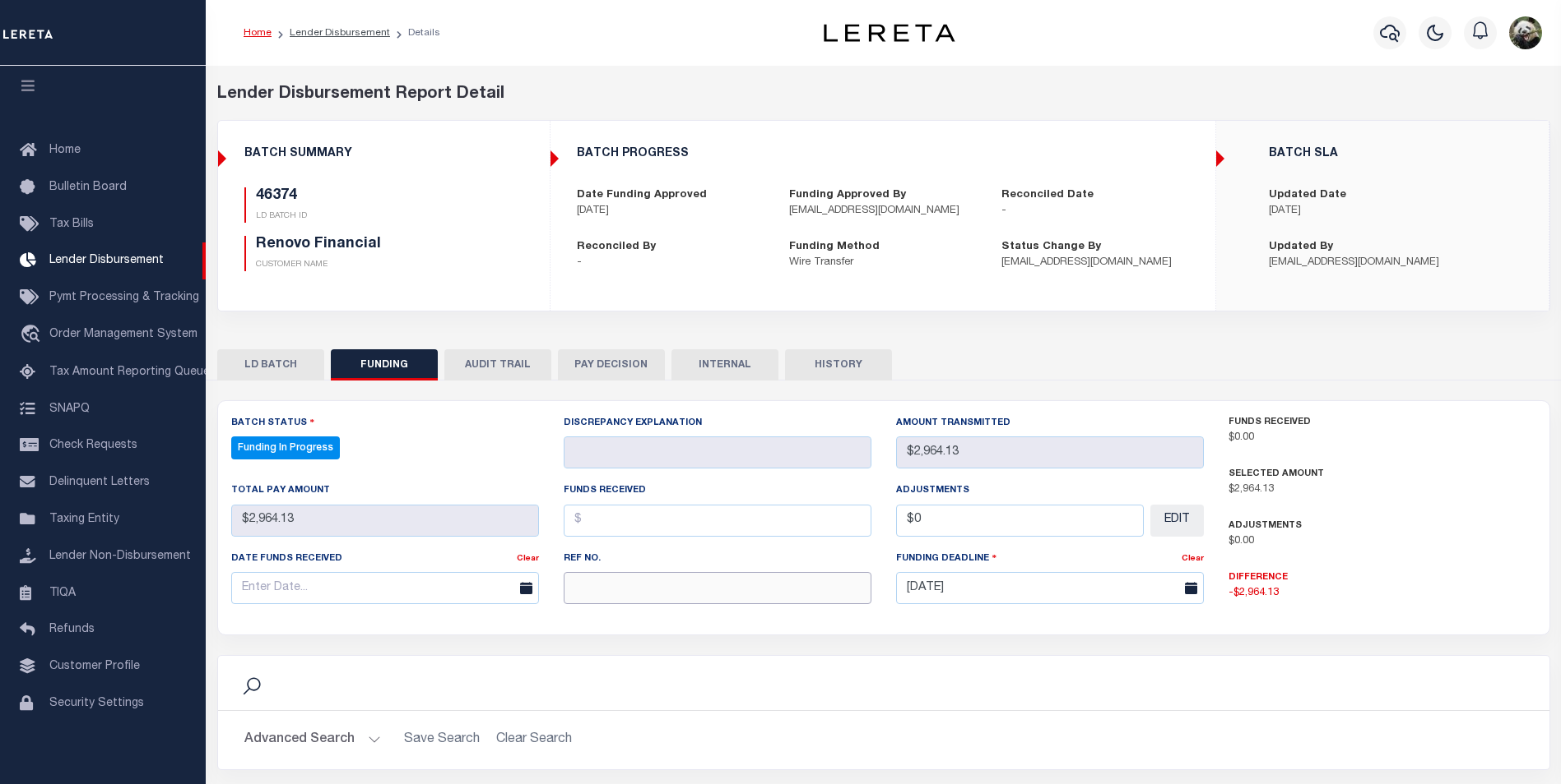
click at [600, 589] on input "text" at bounding box center [717, 588] width 307 height 32
select select "100"
paste input "20250929MMQFMP2700464609291644FT03"
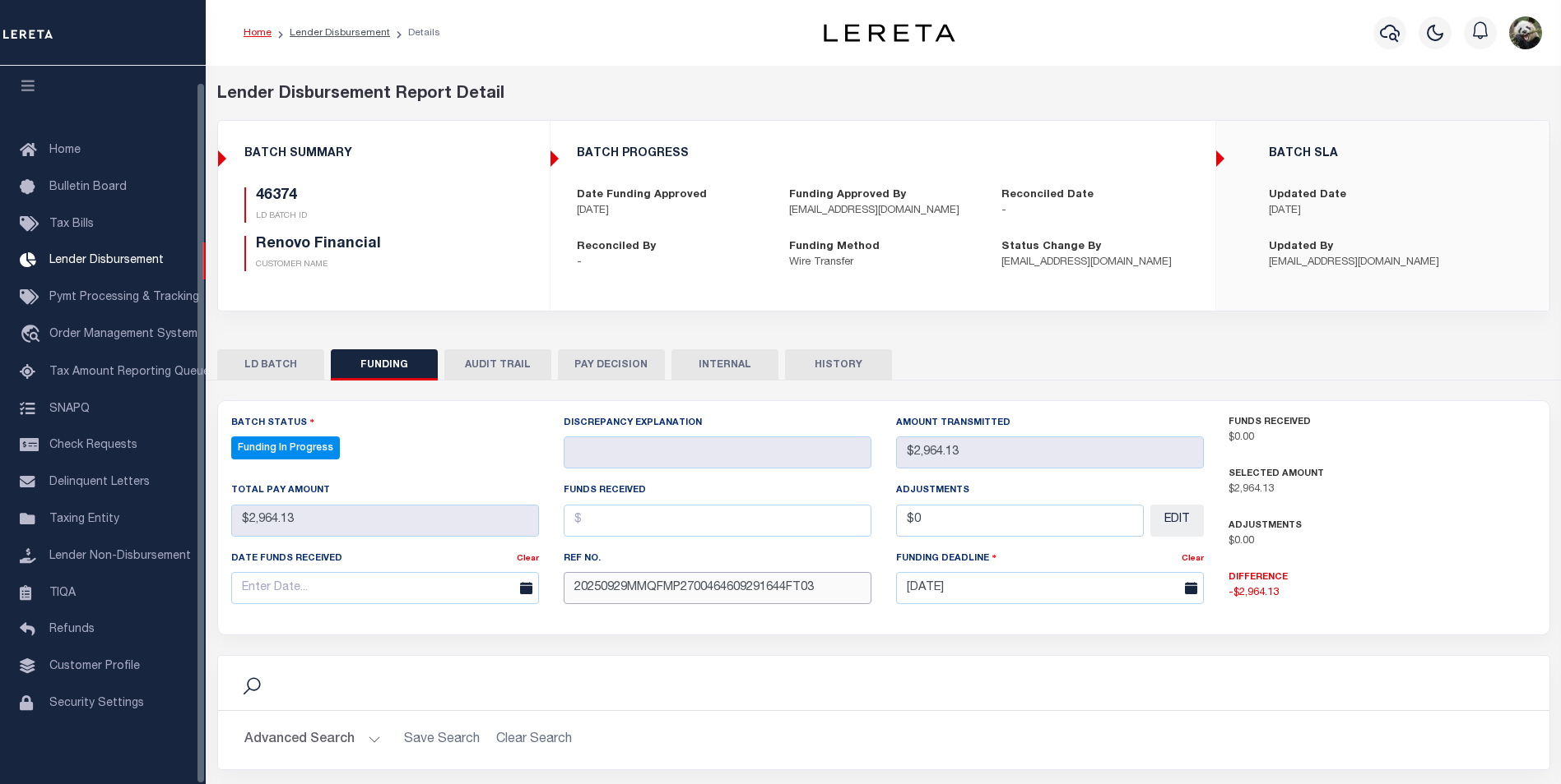
type input "20250929MMQFMP2700464609291644FT03"
click at [296, 595] on input "text" at bounding box center [384, 588] width 307 height 32
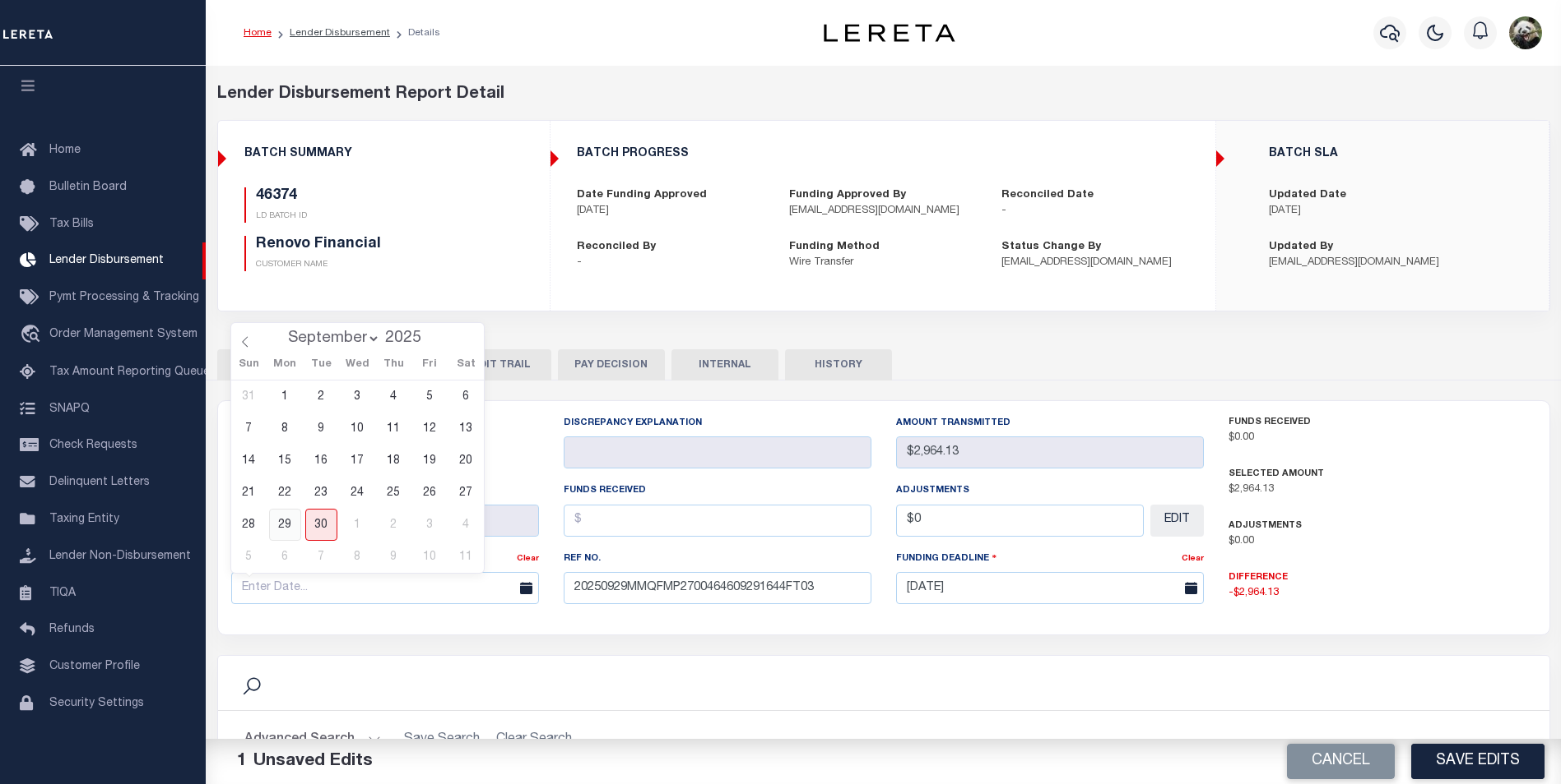
drag, startPoint x: 289, startPoint y: 520, endPoint x: 538, endPoint y: 505, distance: 249.5
click at [290, 520] on span "29" at bounding box center [285, 525] width 32 height 32
type input "[DATE]"
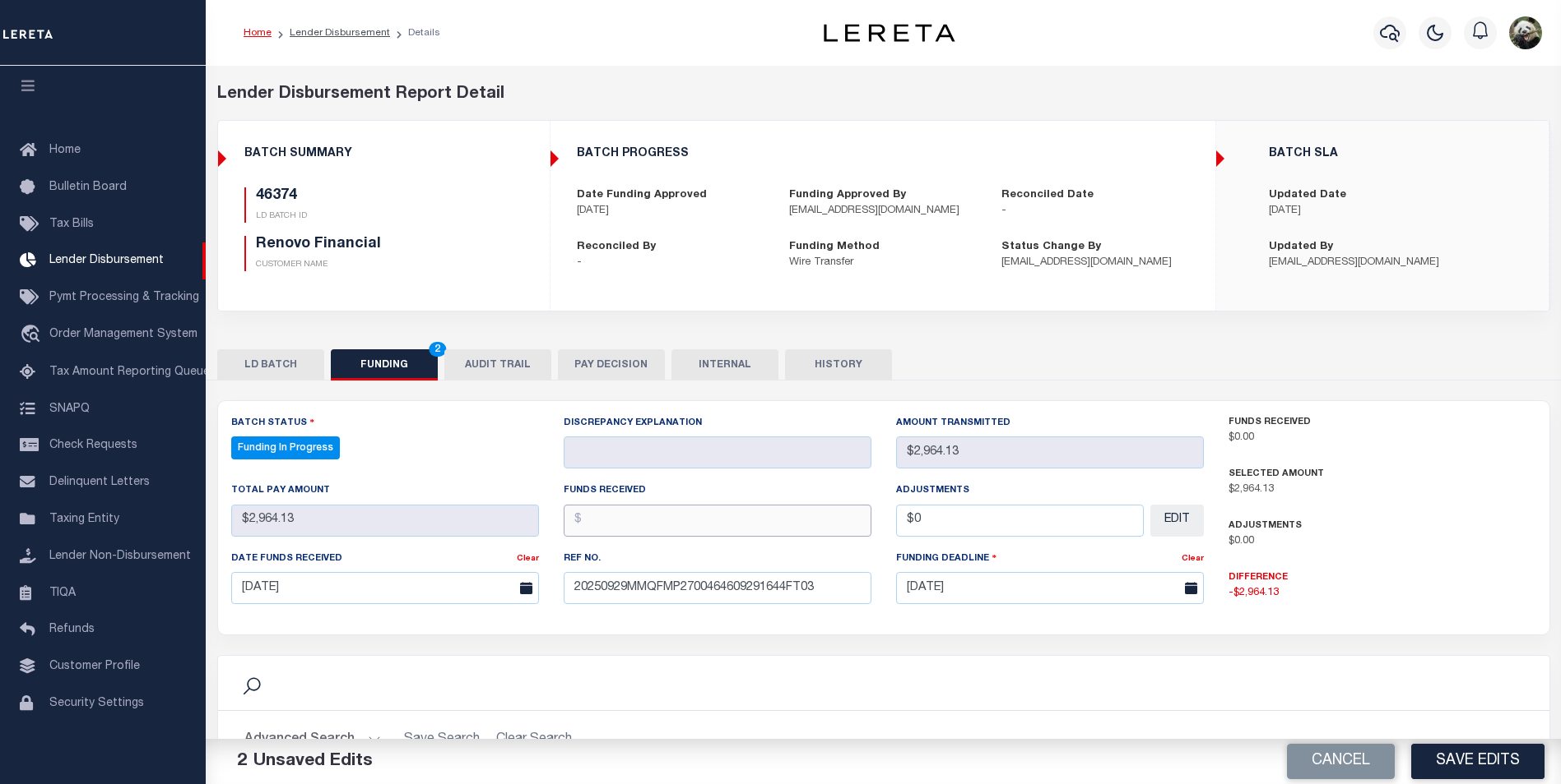
click at [633, 527] on input "text" at bounding box center [717, 521] width 307 height 32
type input "$2,964.13"
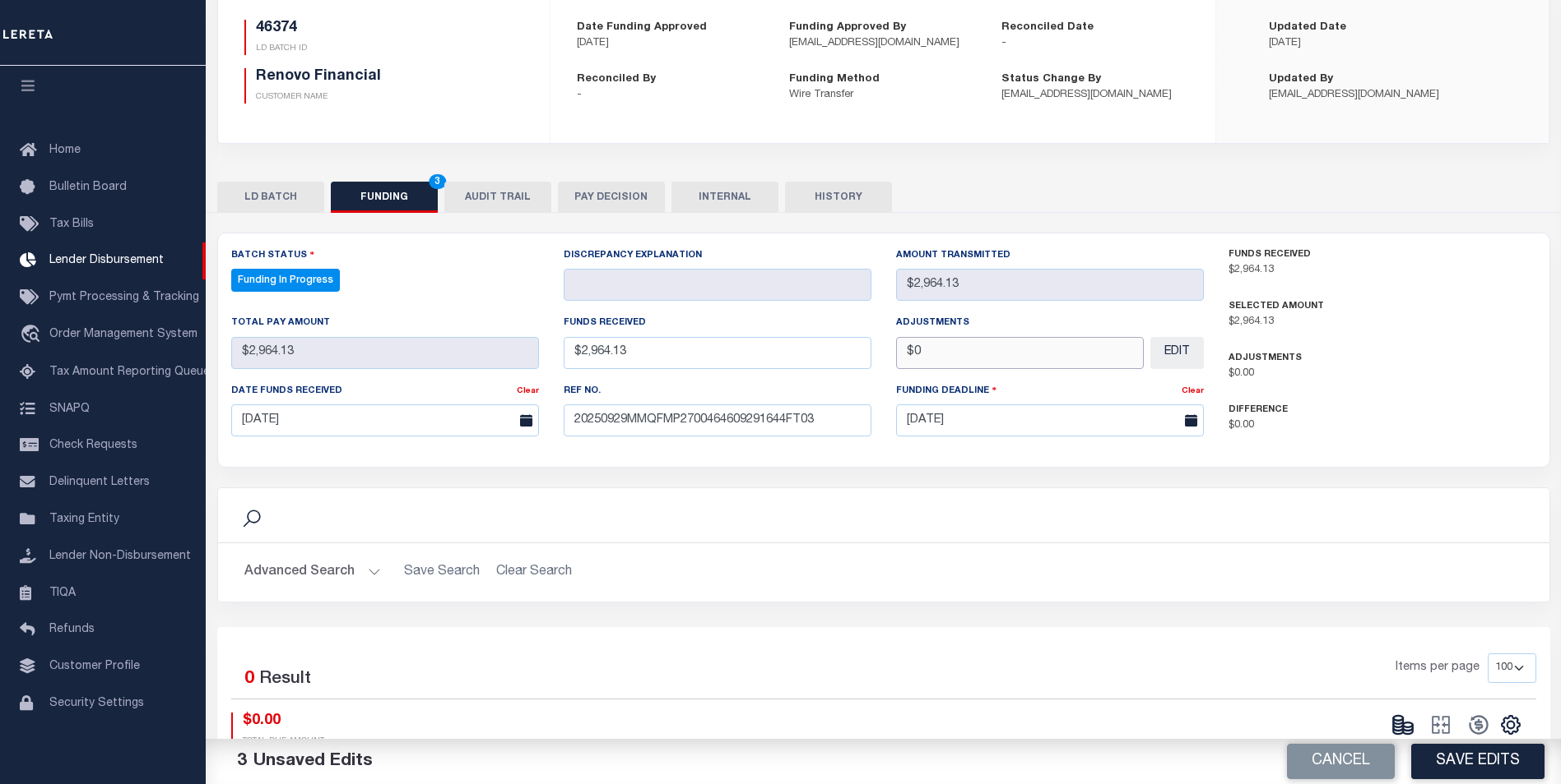
scroll to position [246, 0]
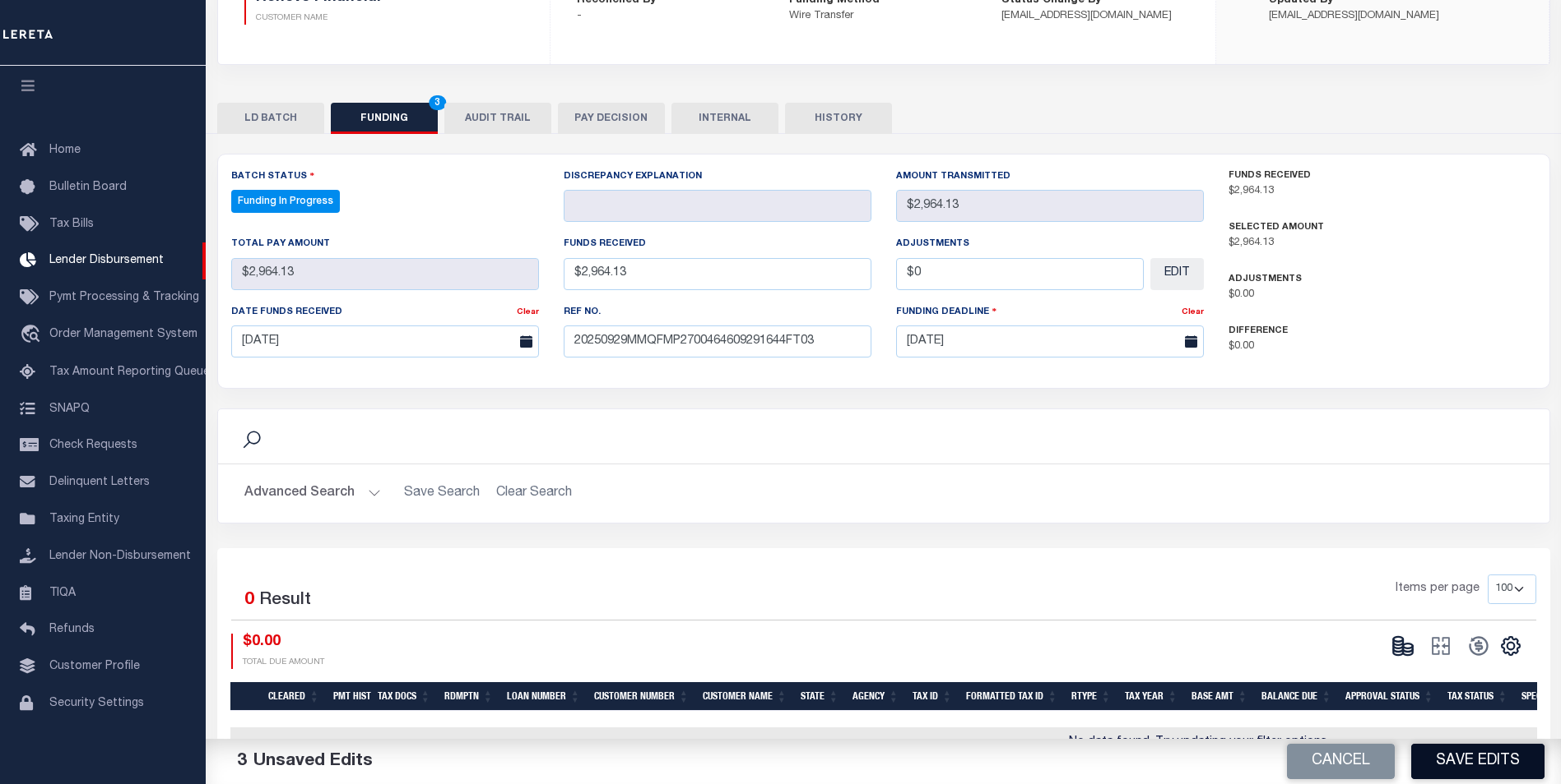
type input "$0.00"
click at [1453, 754] on button "Save Edits" at bounding box center [1478, 761] width 134 height 35
type input "$2,964.13"
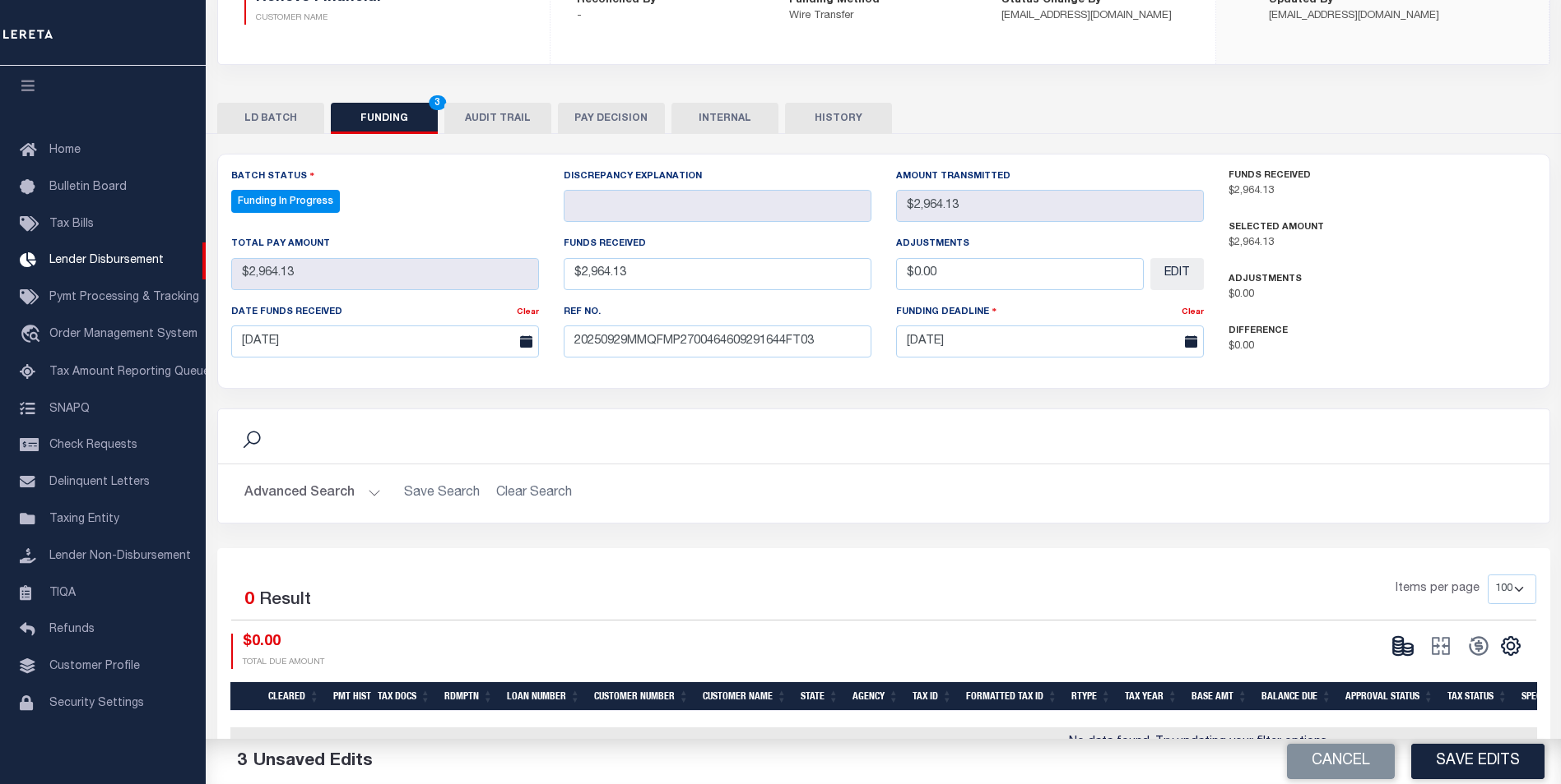
type input "$0"
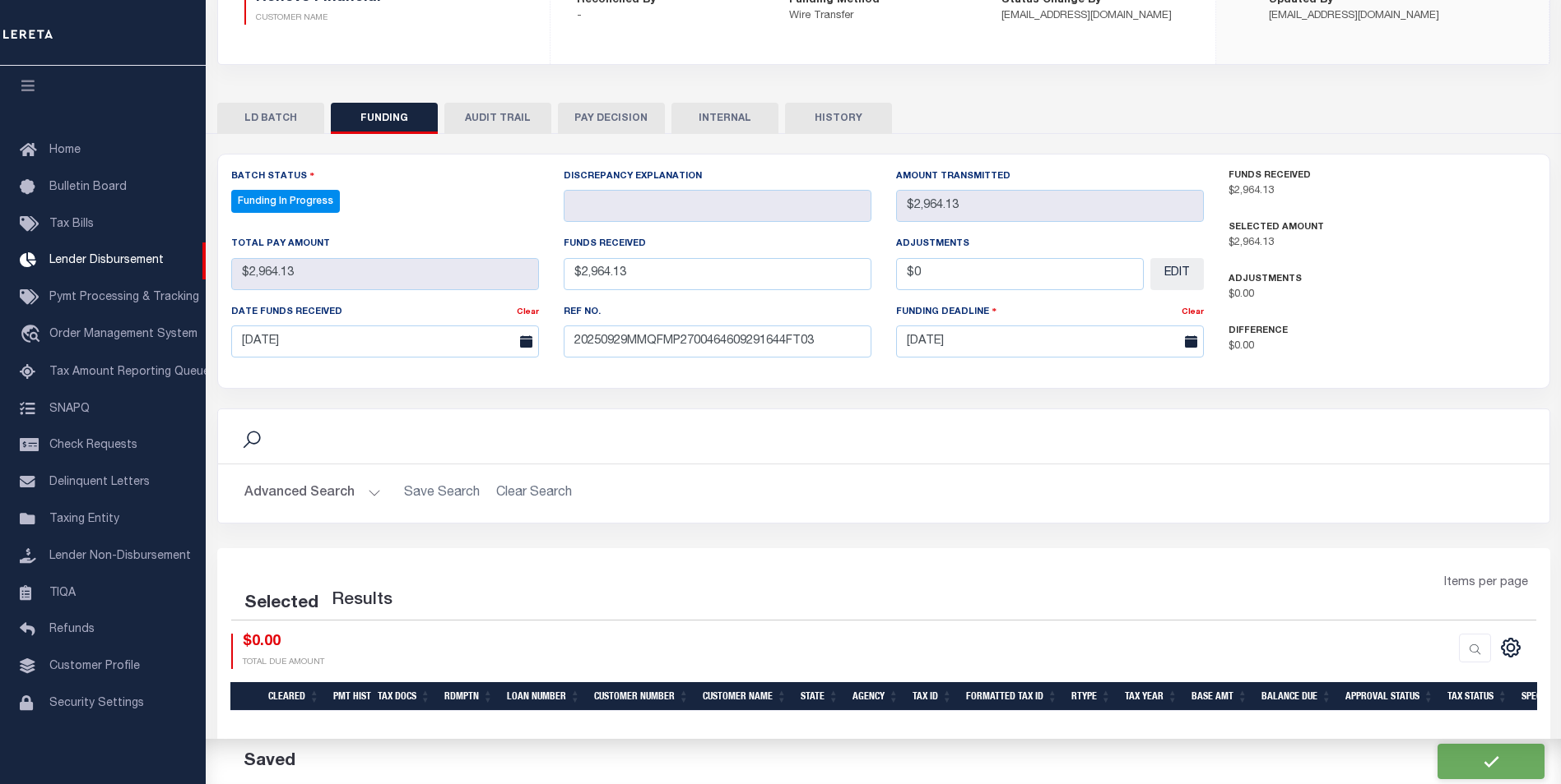
select select "100"
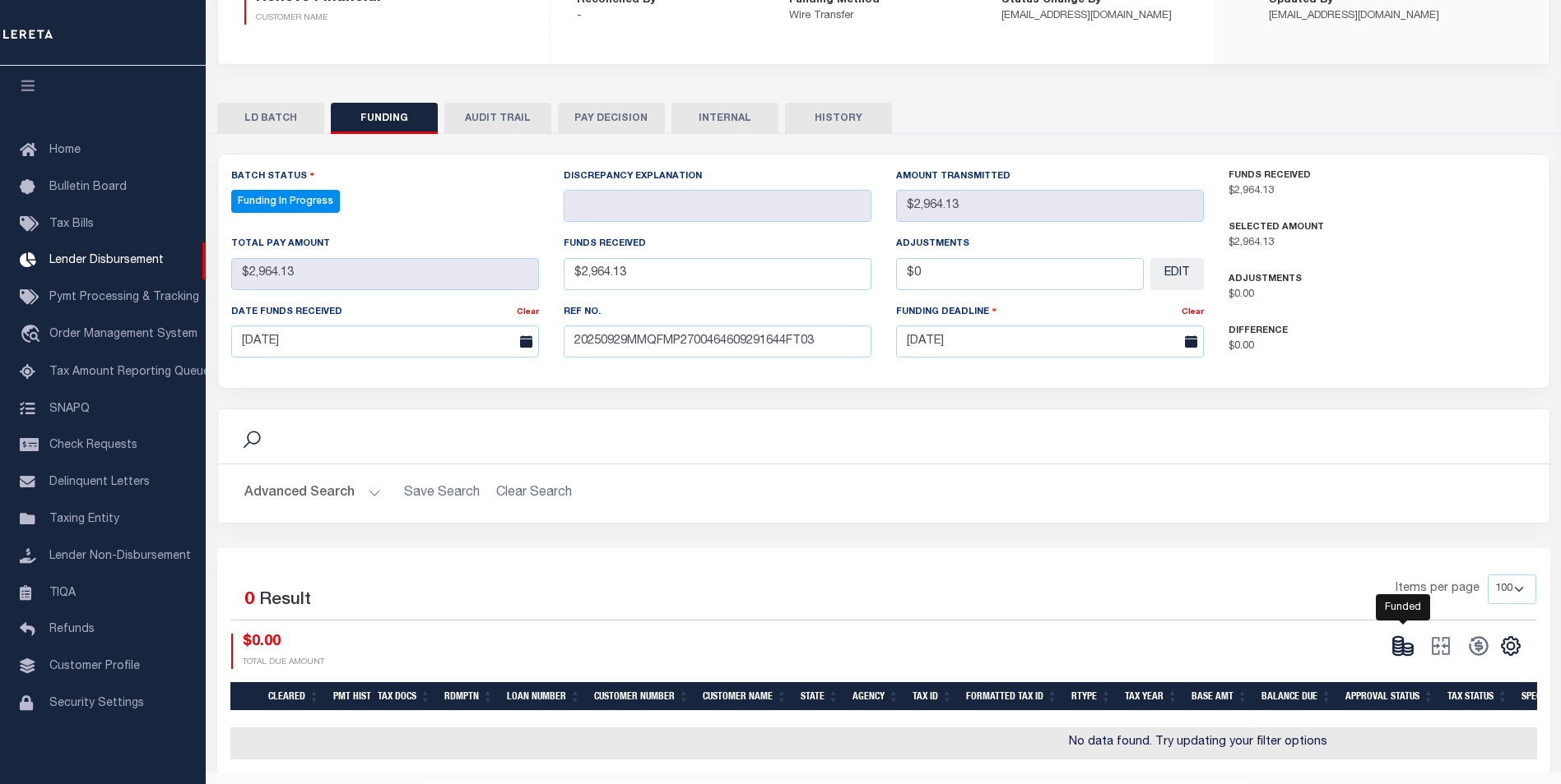
click at [1405, 649] on ellipse at bounding box center [1408, 646] width 10 height 5
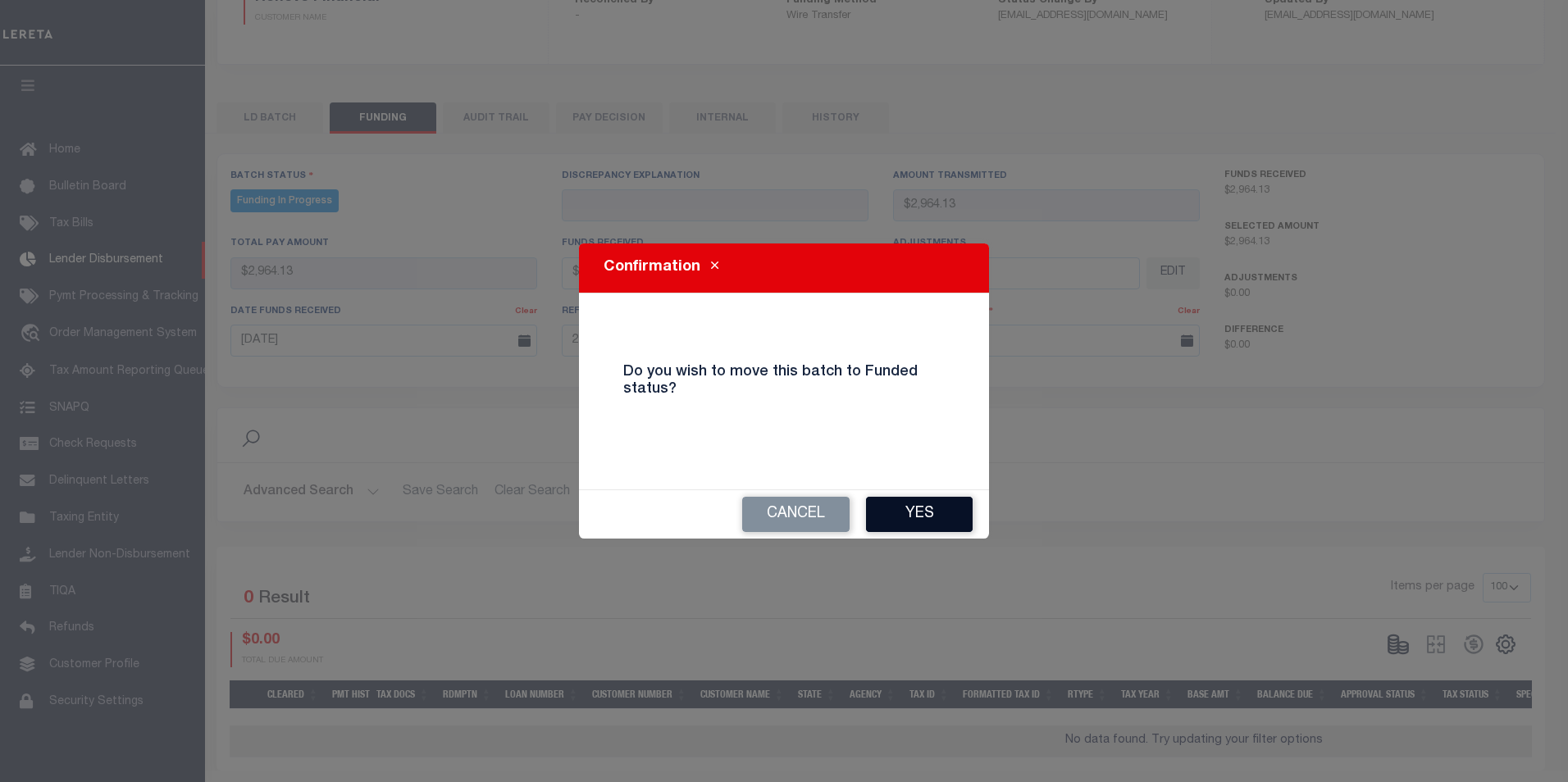
click at [918, 522] on button "Yes" at bounding box center [919, 515] width 107 height 35
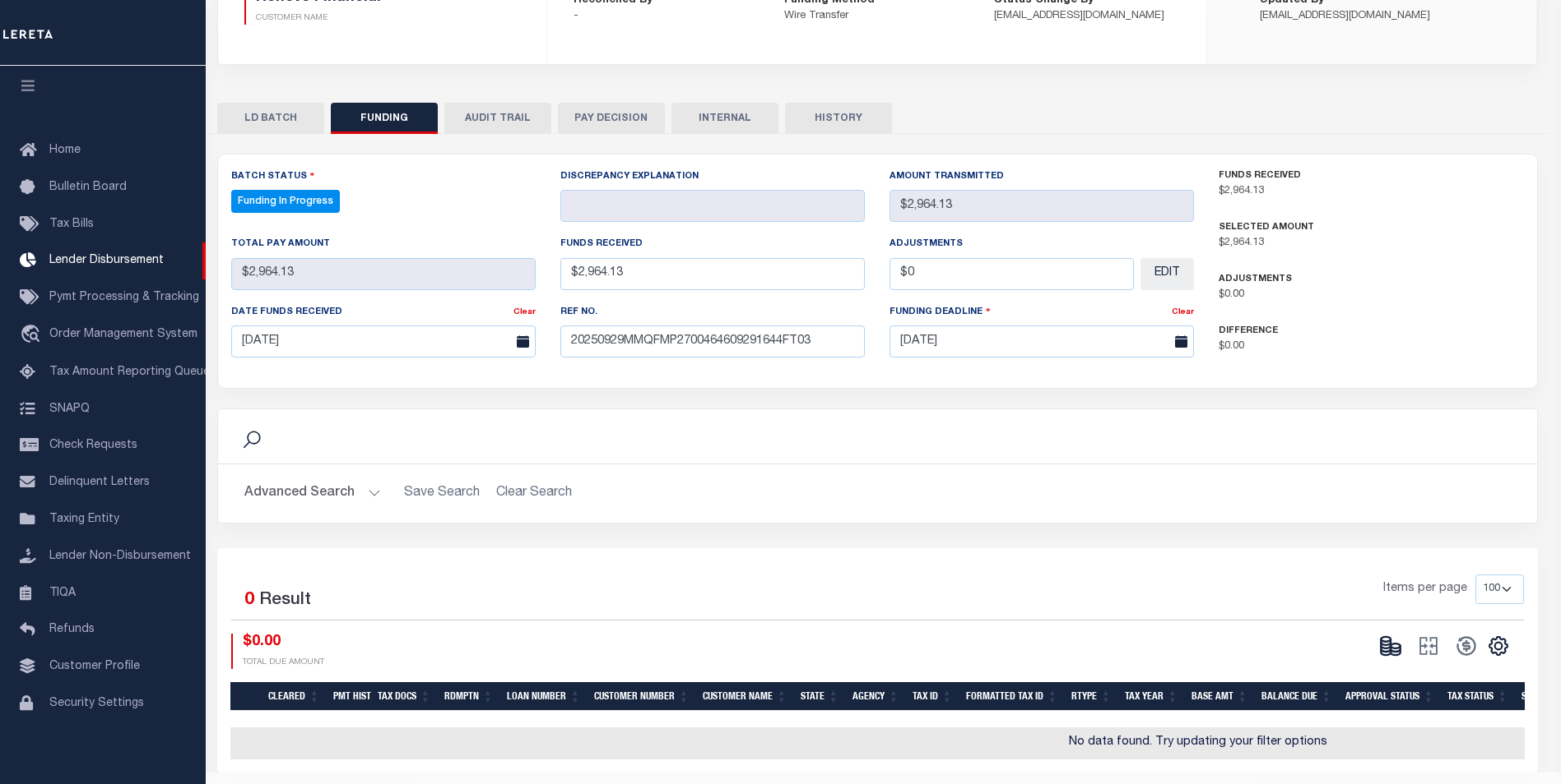
type input "$2,964.13"
type input "$0"
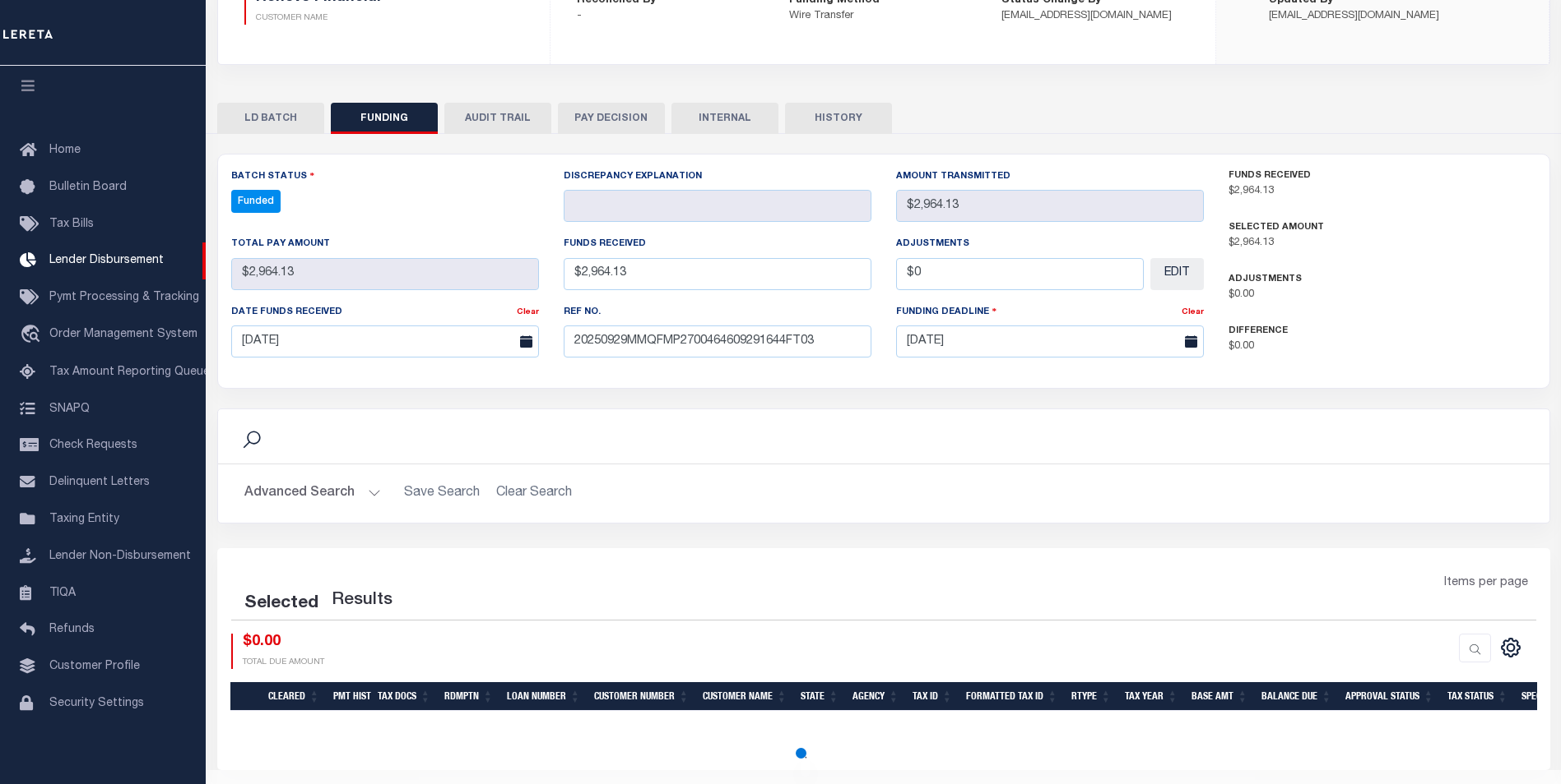
select select "100"
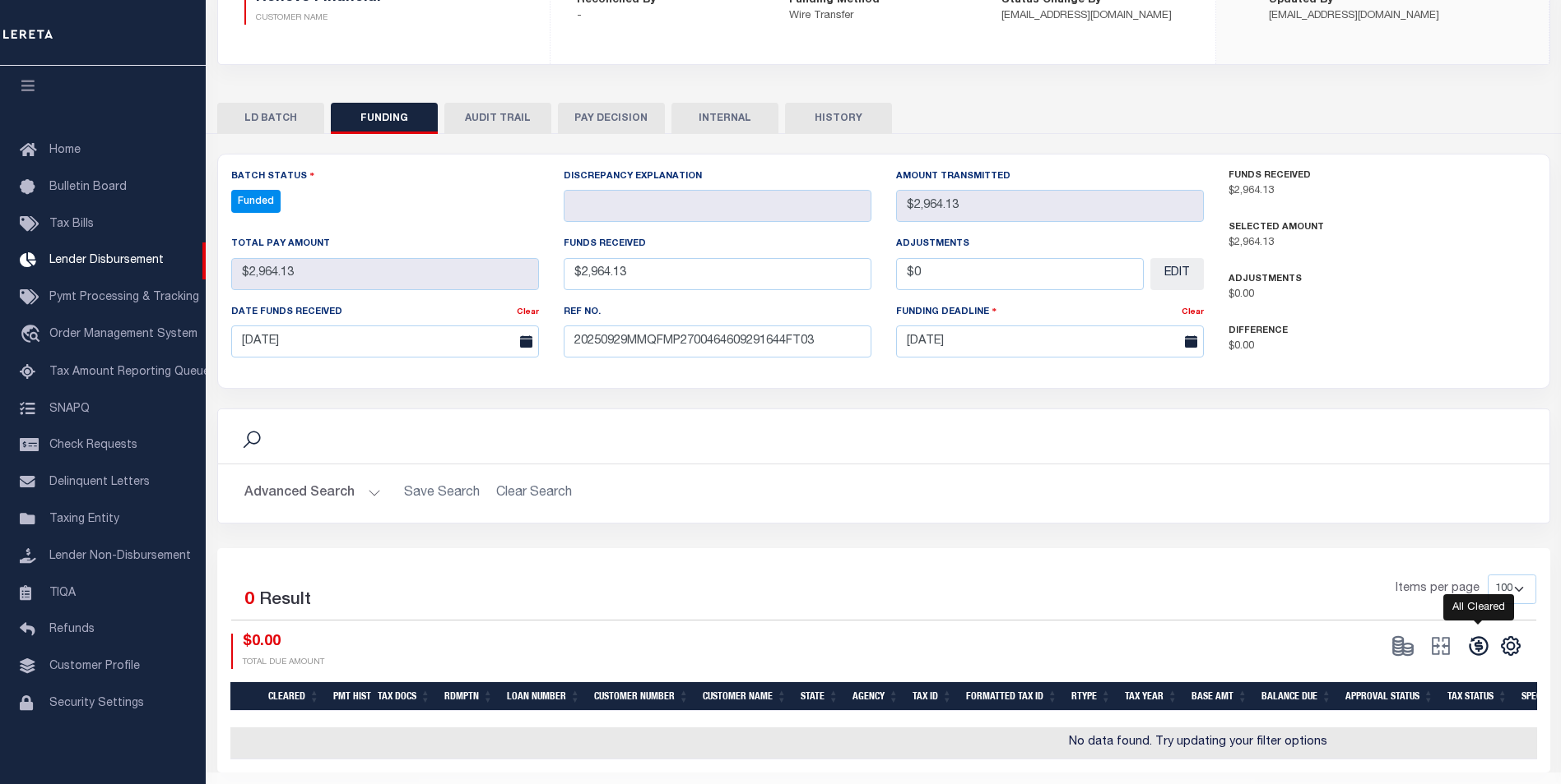
click at [1474, 656] on icon at bounding box center [1478, 646] width 19 height 19
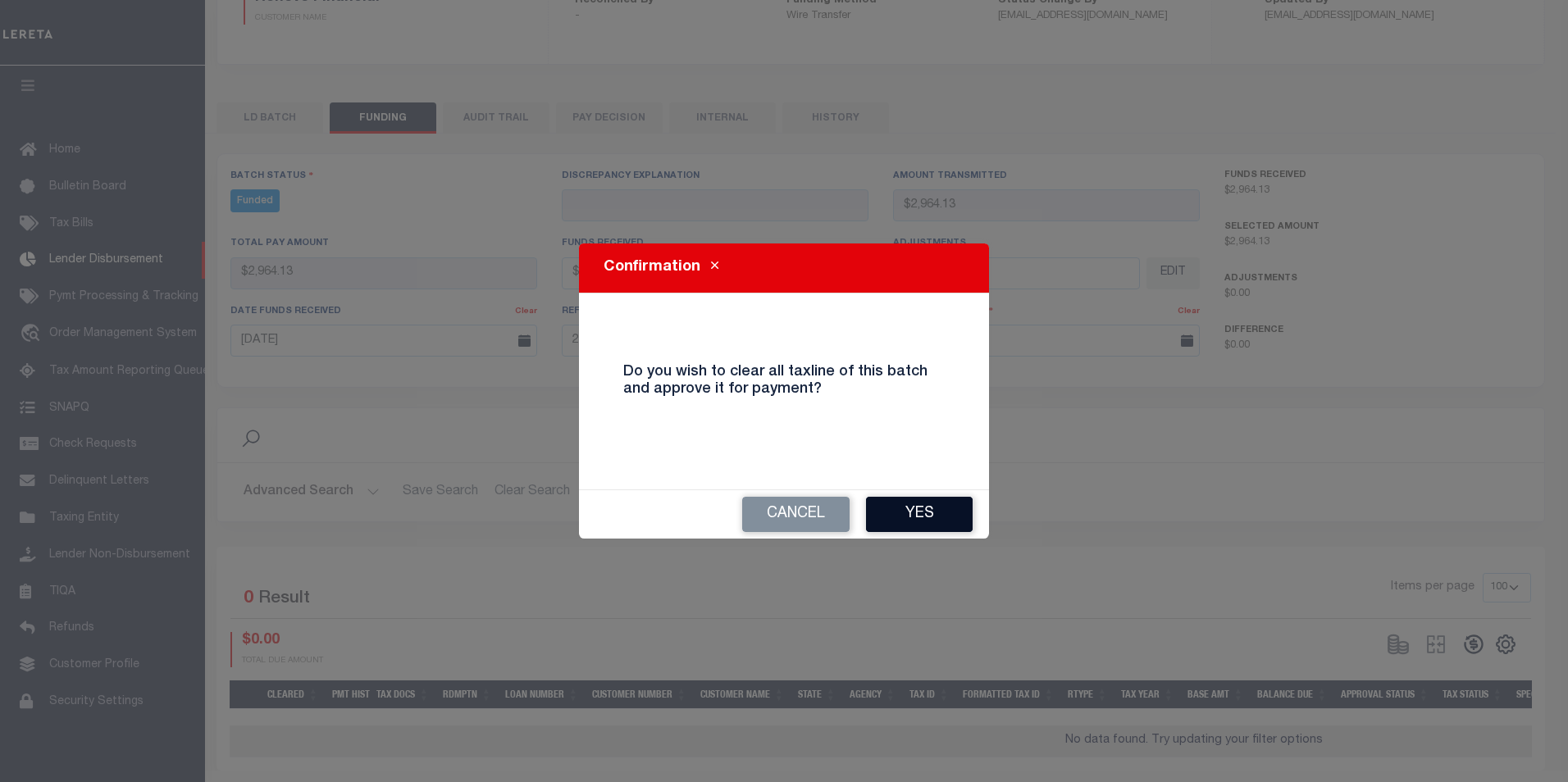
click at [908, 509] on button "Yes" at bounding box center [919, 515] width 107 height 35
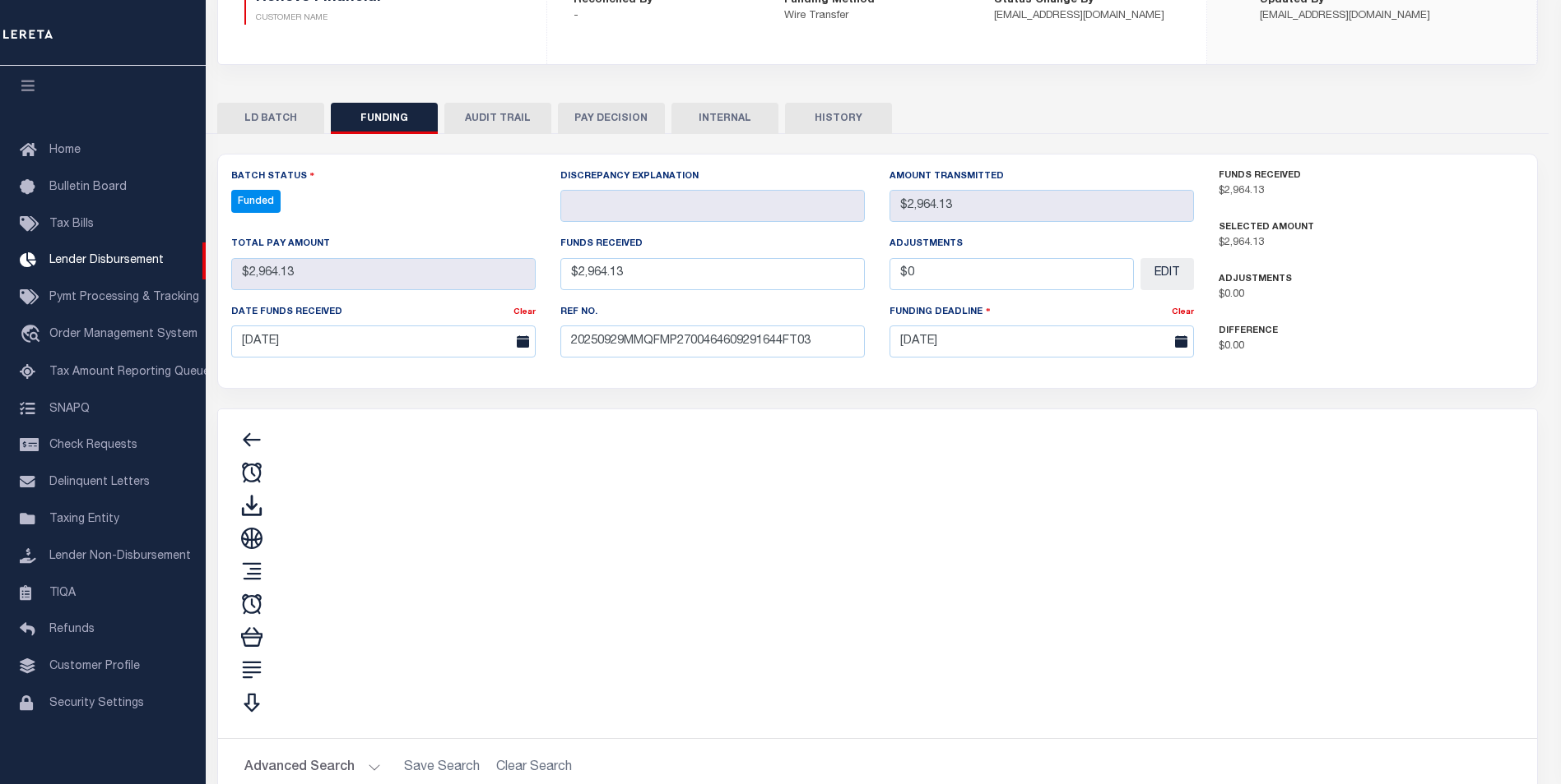
type input "$2,964.13"
type input "$0"
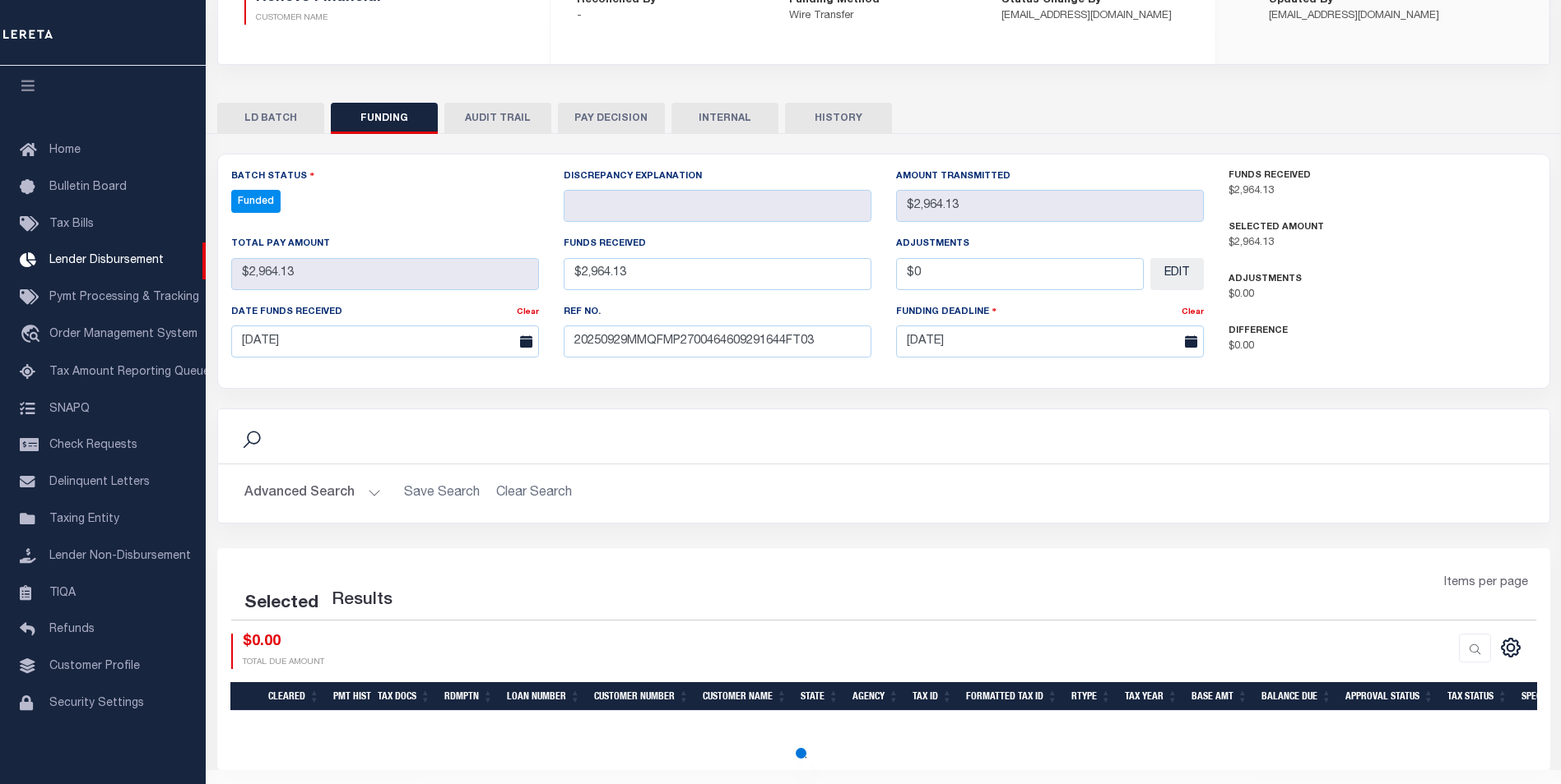
select select "100"
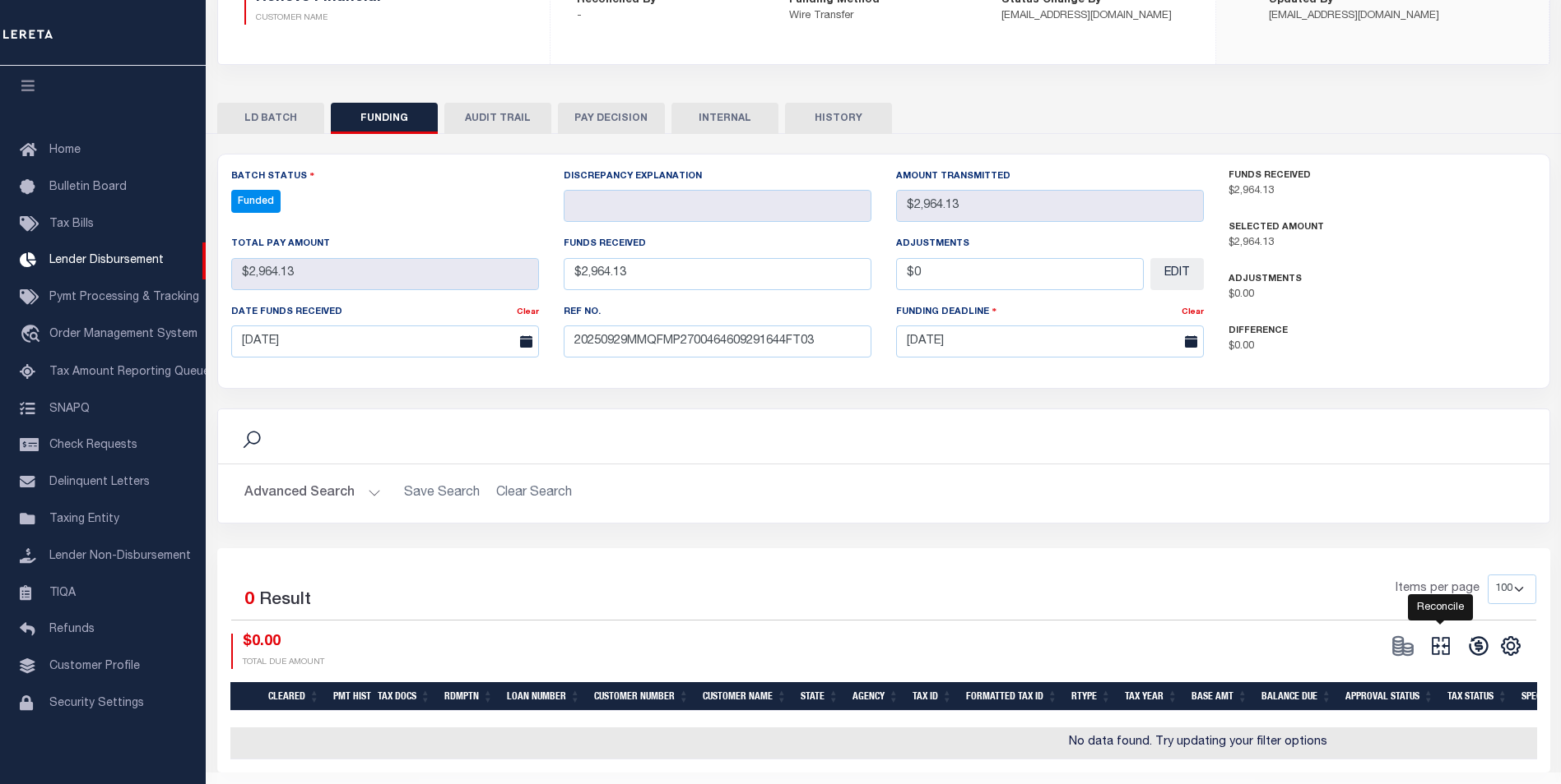
click at [1447, 649] on icon at bounding box center [1440, 646] width 18 height 18
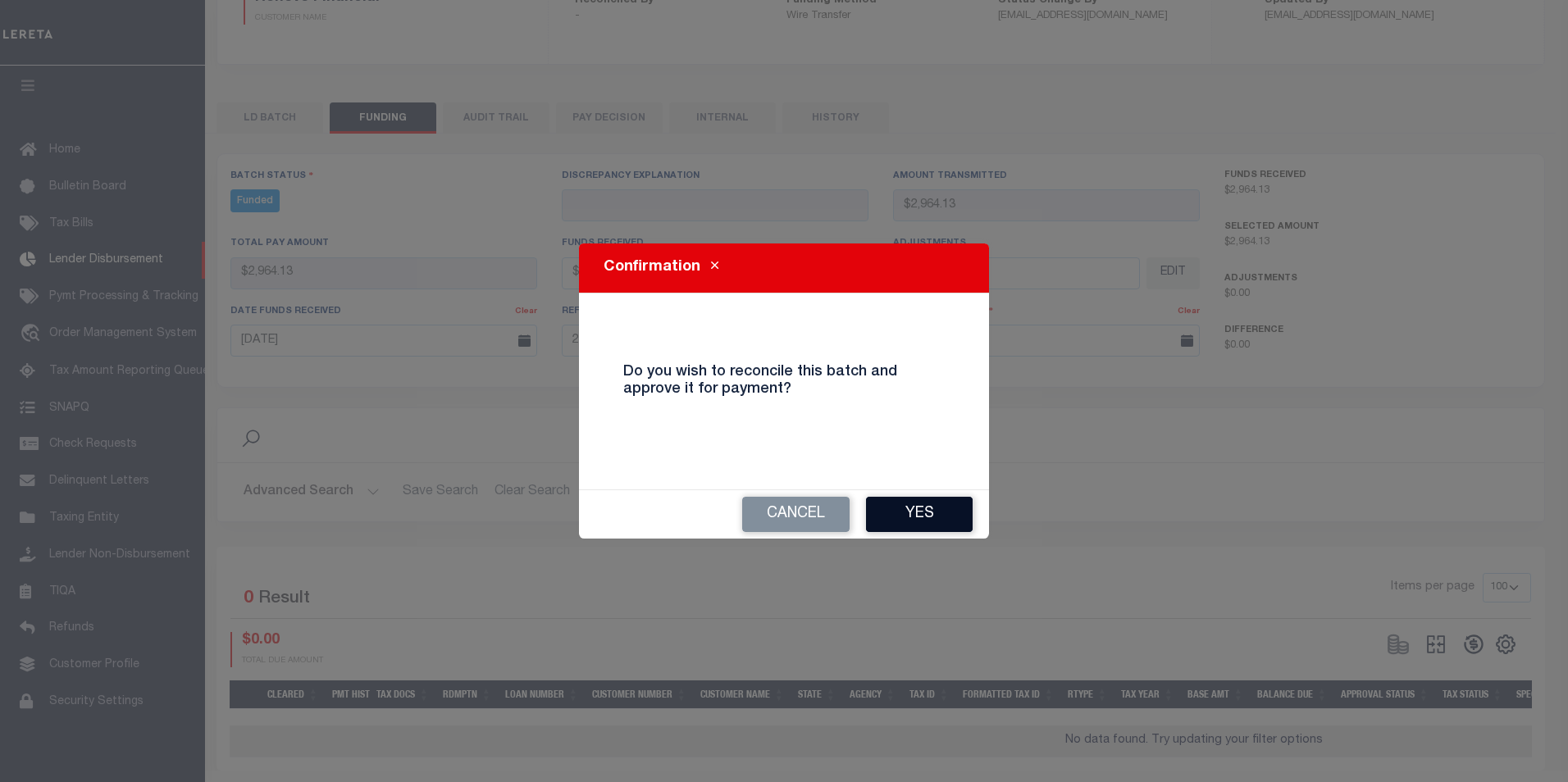
click at [897, 504] on button "Yes" at bounding box center [919, 515] width 107 height 35
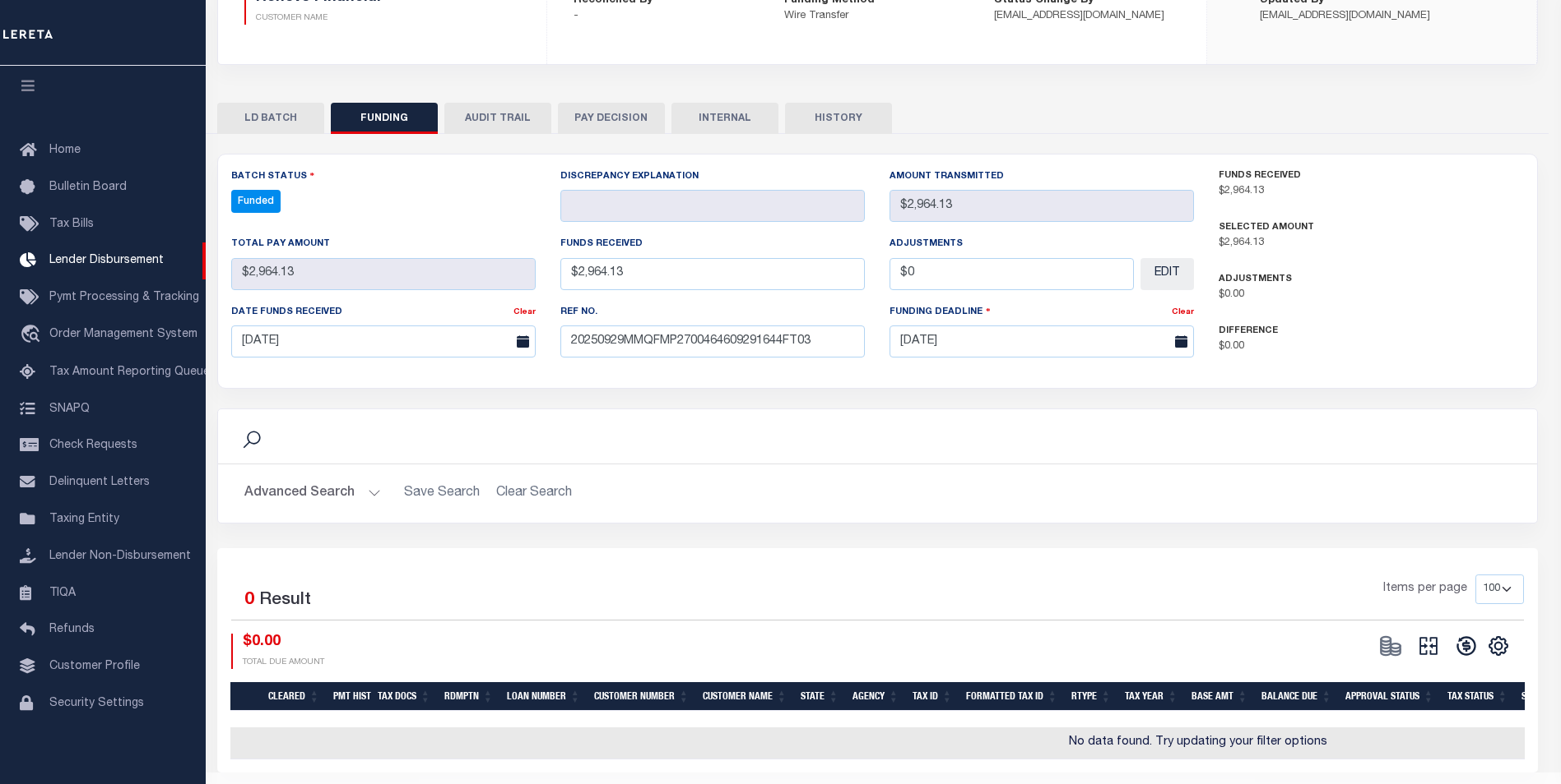
type input "$2,964.13"
type input "$0"
select select "100"
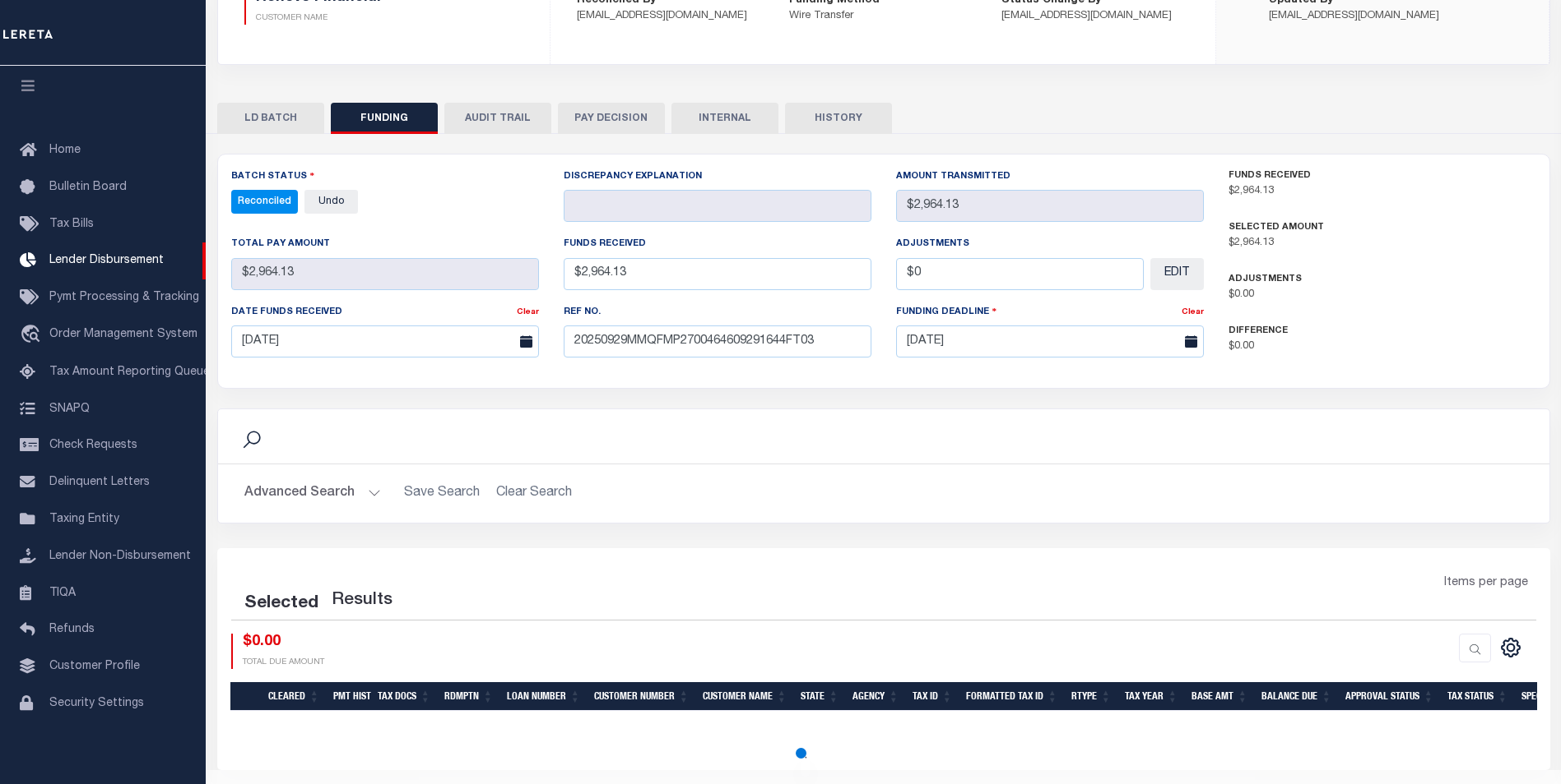
select select "100"
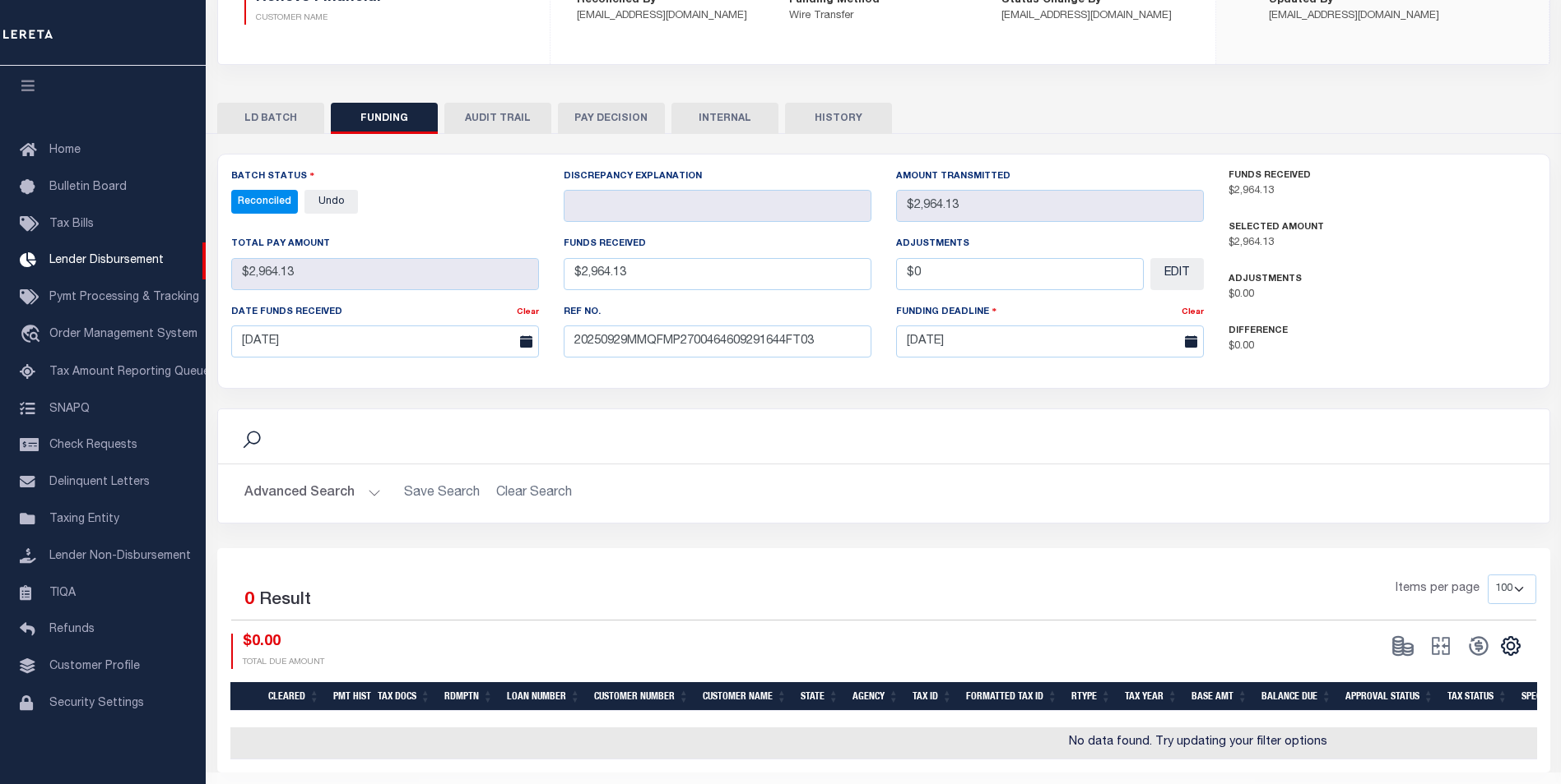
drag, startPoint x: 689, startPoint y: 130, endPoint x: 698, endPoint y: 109, distance: 22.8
click at [689, 126] on button "INTERNAL" at bounding box center [725, 119] width 107 height 31
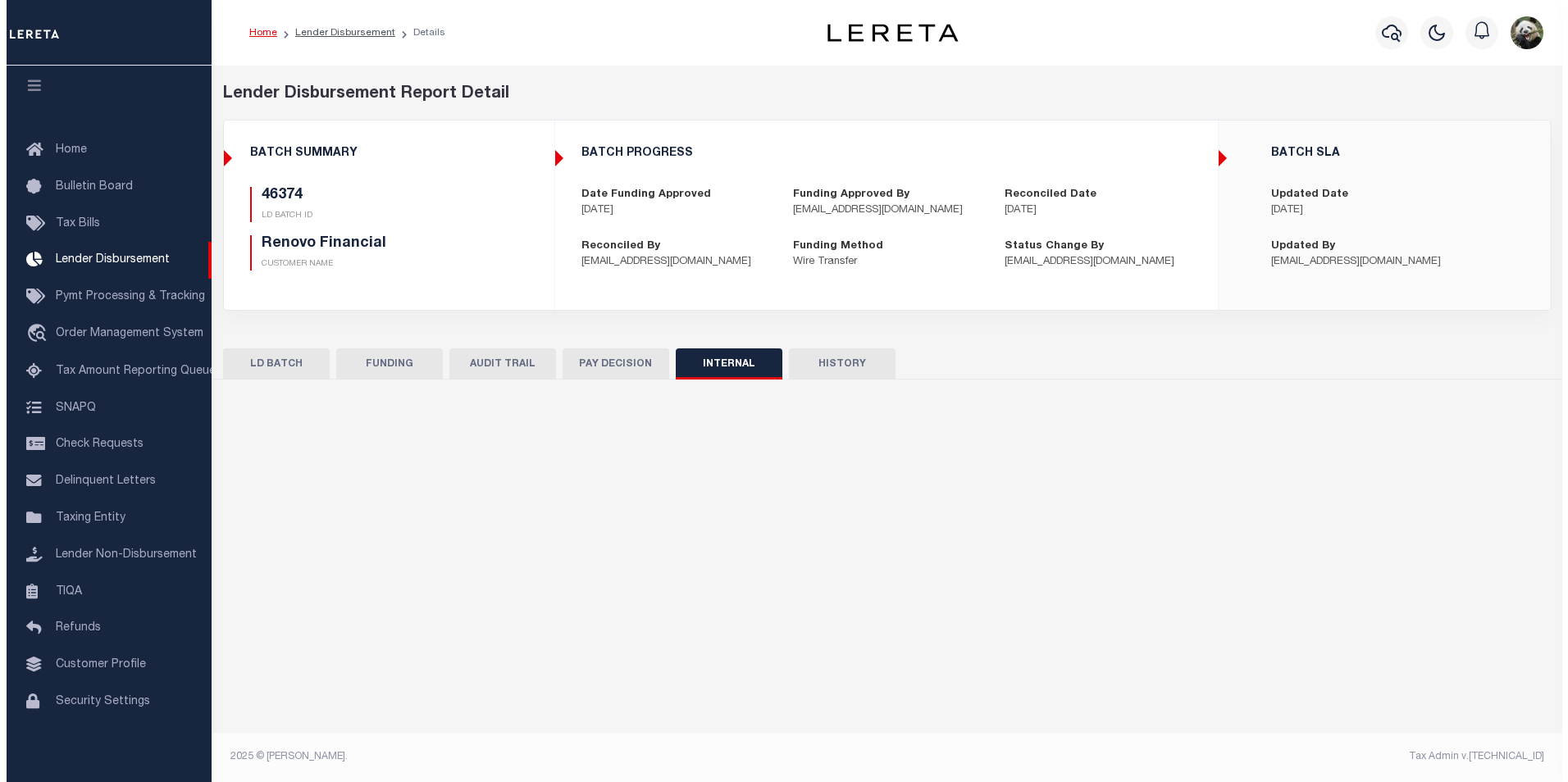
scroll to position [0, 0]
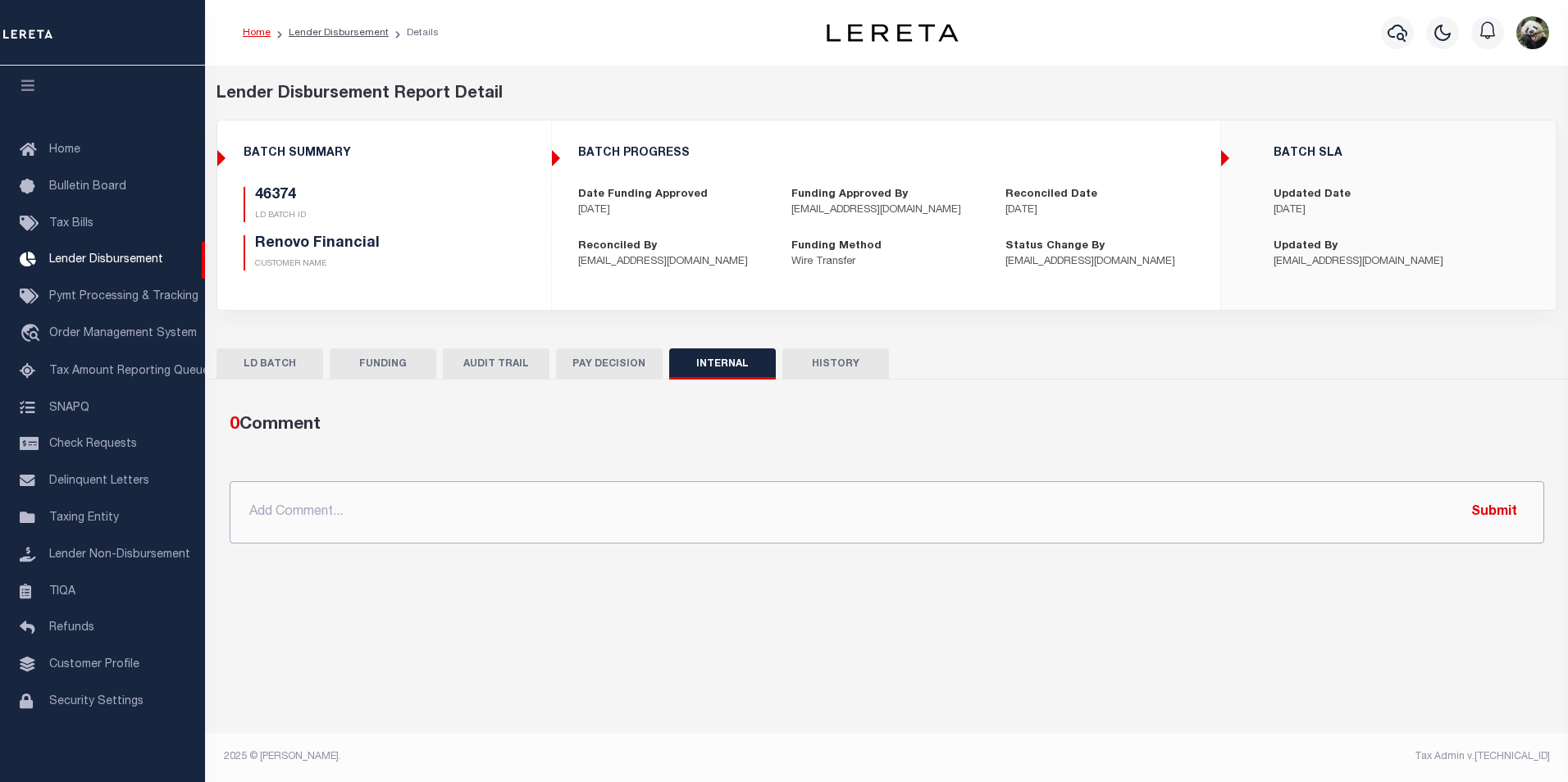
click at [382, 529] on input "text" at bounding box center [887, 513] width 1314 height 63
paste input "OG AMOUNT $96,026.33 46337 - $7,808.48 46340 - $2,302.42 46345 - $13,303.78 463…"
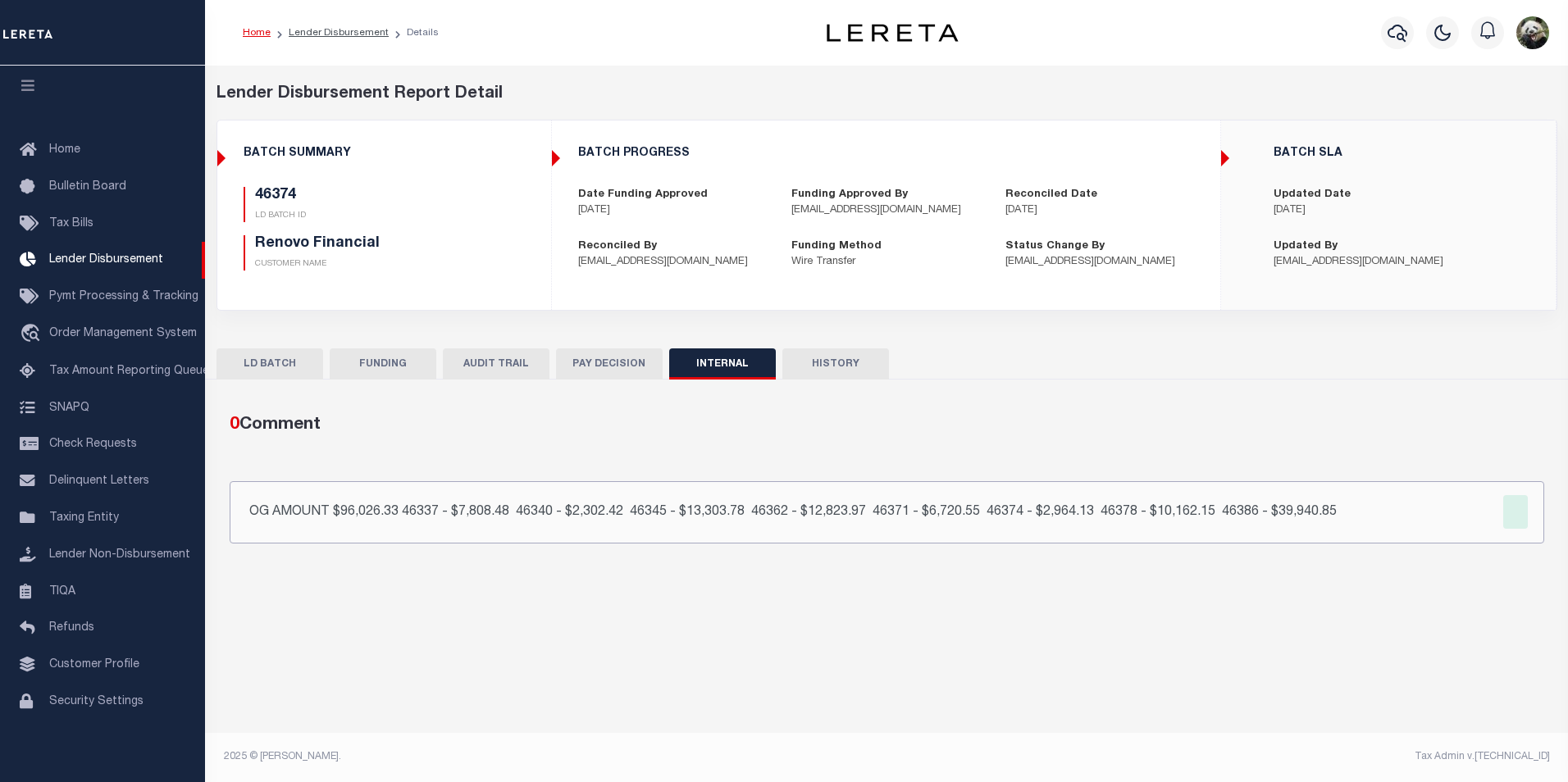
type input "OG AMOUNT $96,026.33 46337 - $7,808.48 46340 - $2,302.42 46345 - $13,303.78 463…"
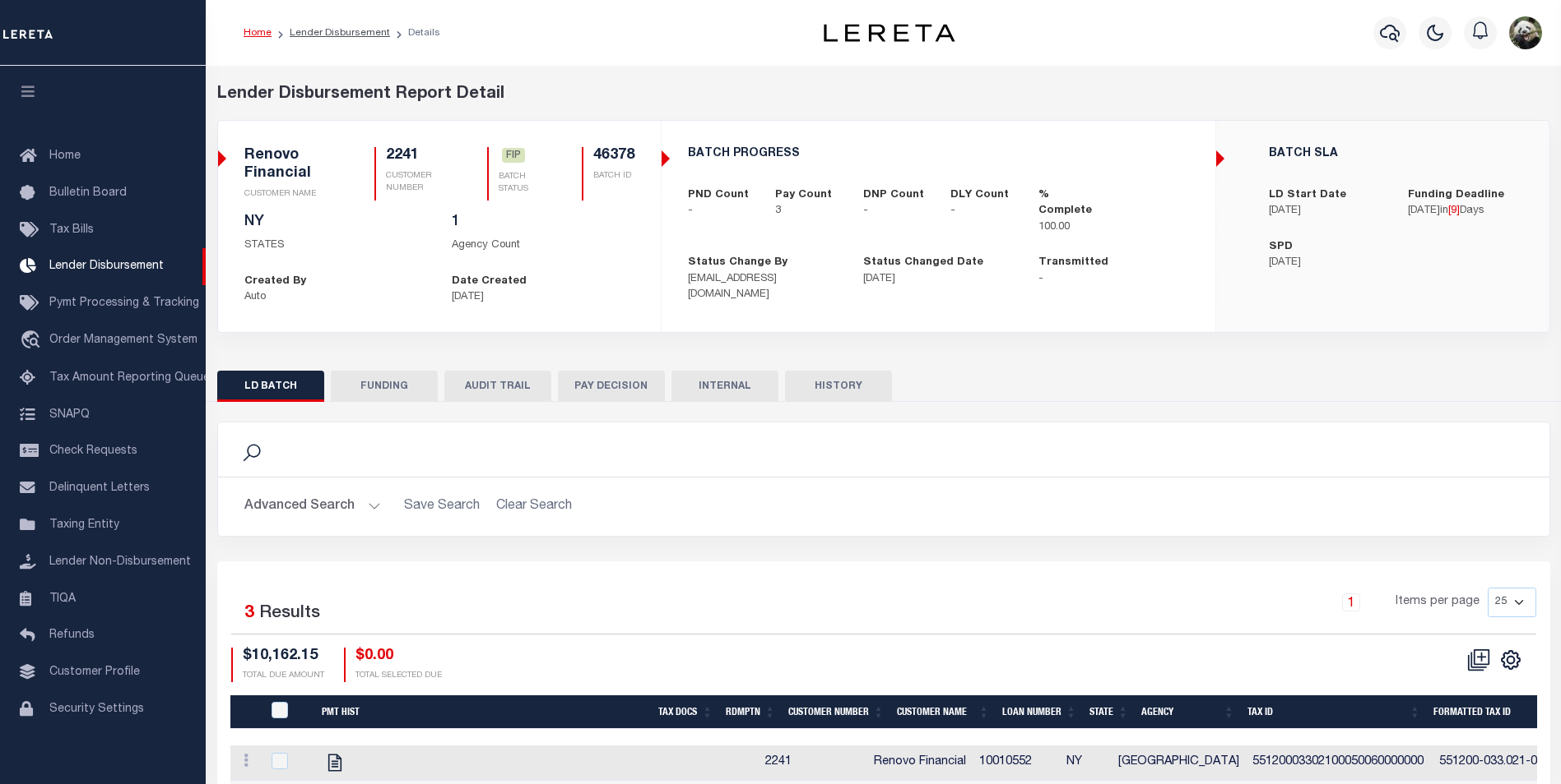
scroll to position [17, 0]
click at [384, 392] on button "FUNDING" at bounding box center [384, 387] width 107 height 31
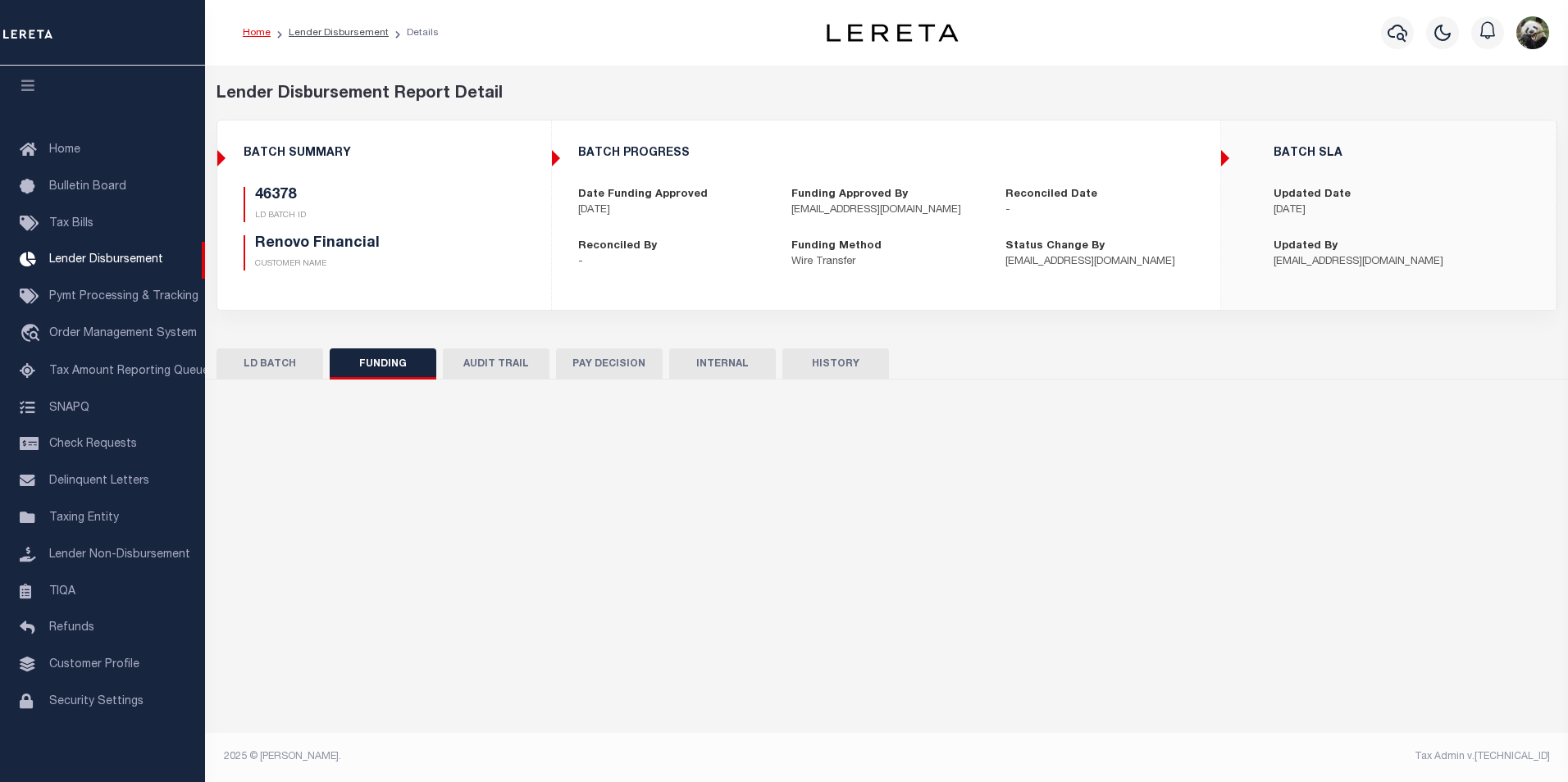
type input "$10,162.15"
type input "$0"
type input "[DATE]"
select select "100"
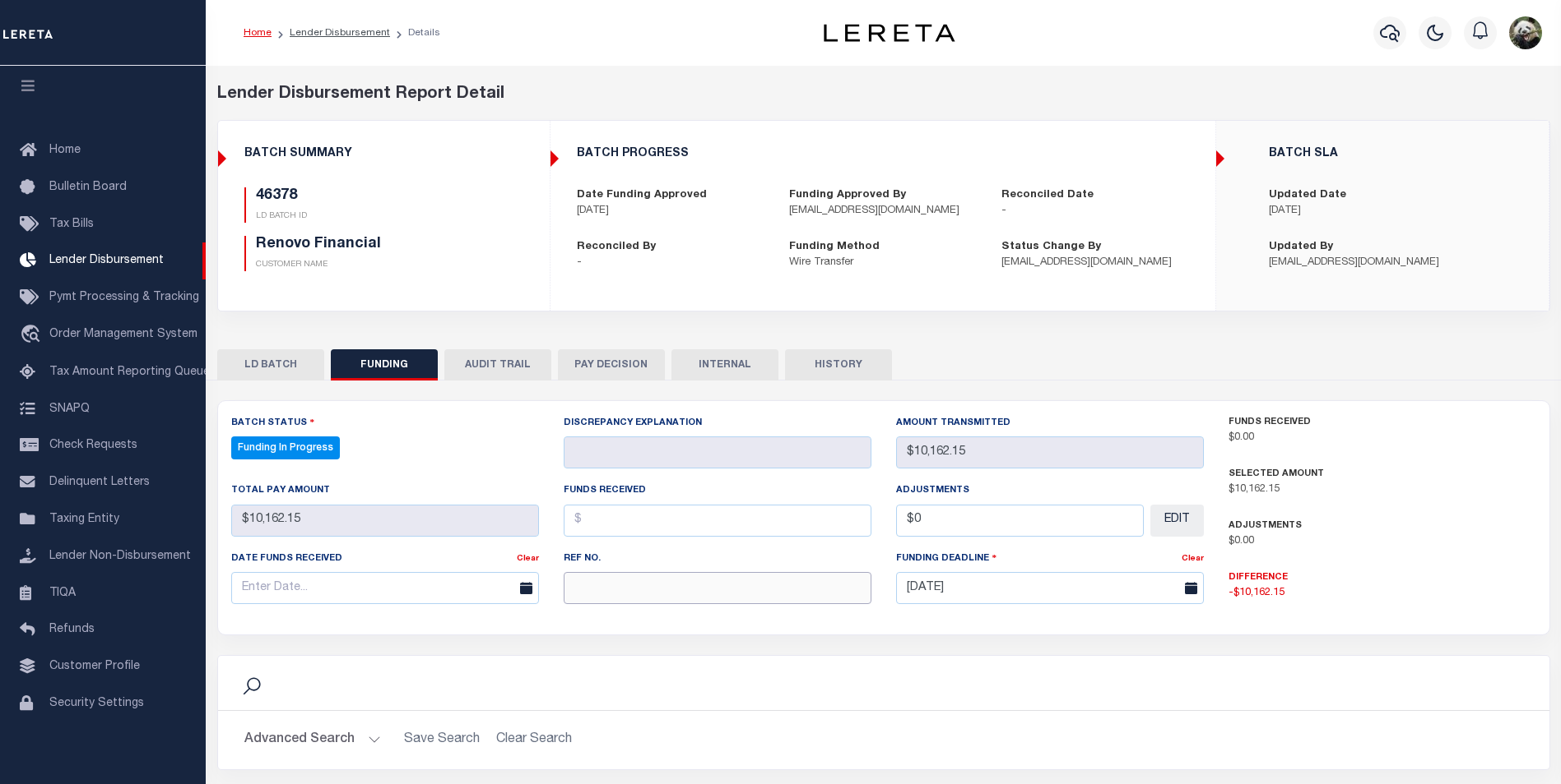
select select "100"
click at [637, 592] on input "text" at bounding box center [717, 588] width 307 height 32
paste input "20250929MMQFMP2700464609291644FT03"
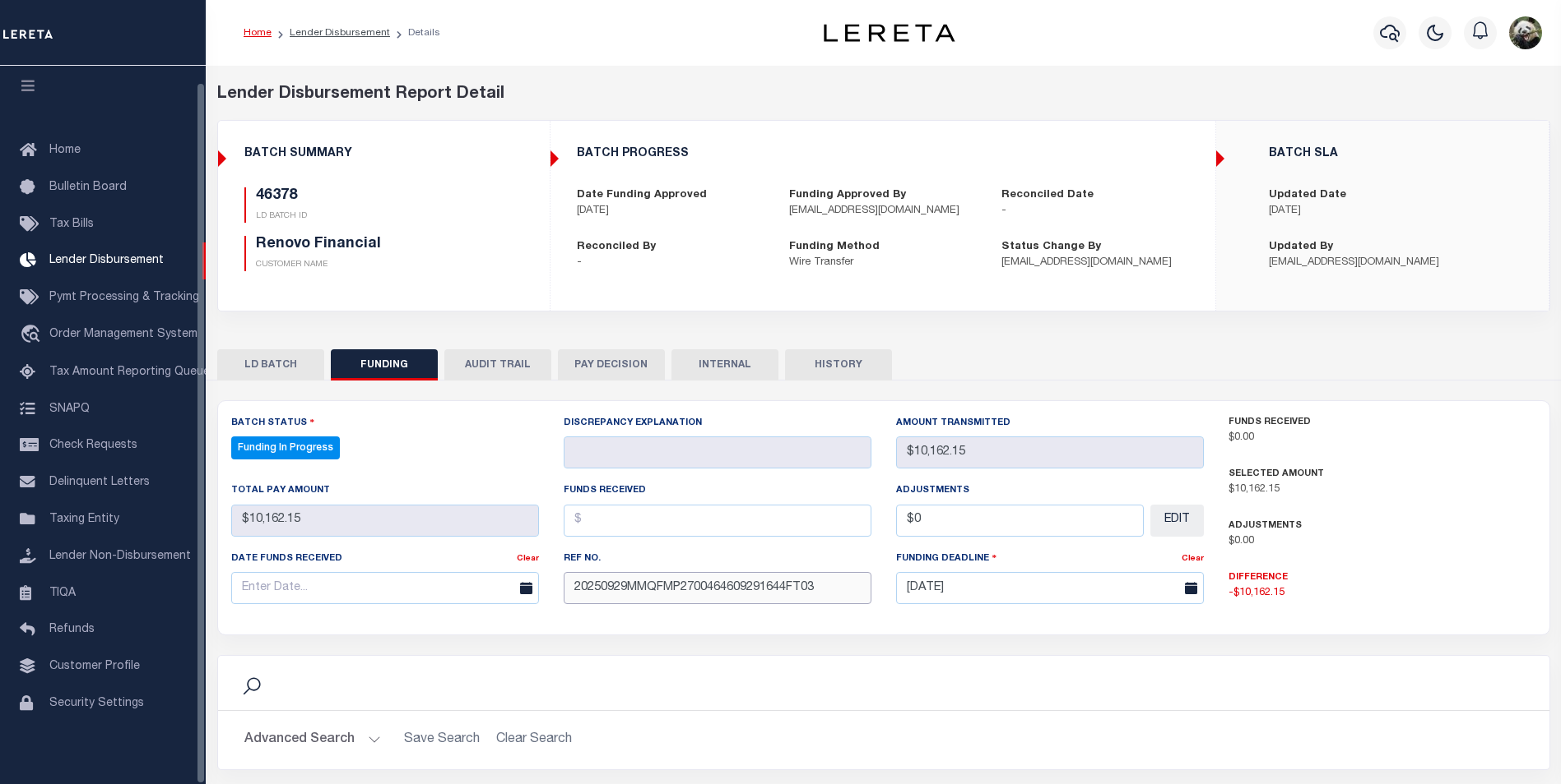
type input "20250929MMQFMP2700464609291644FT03"
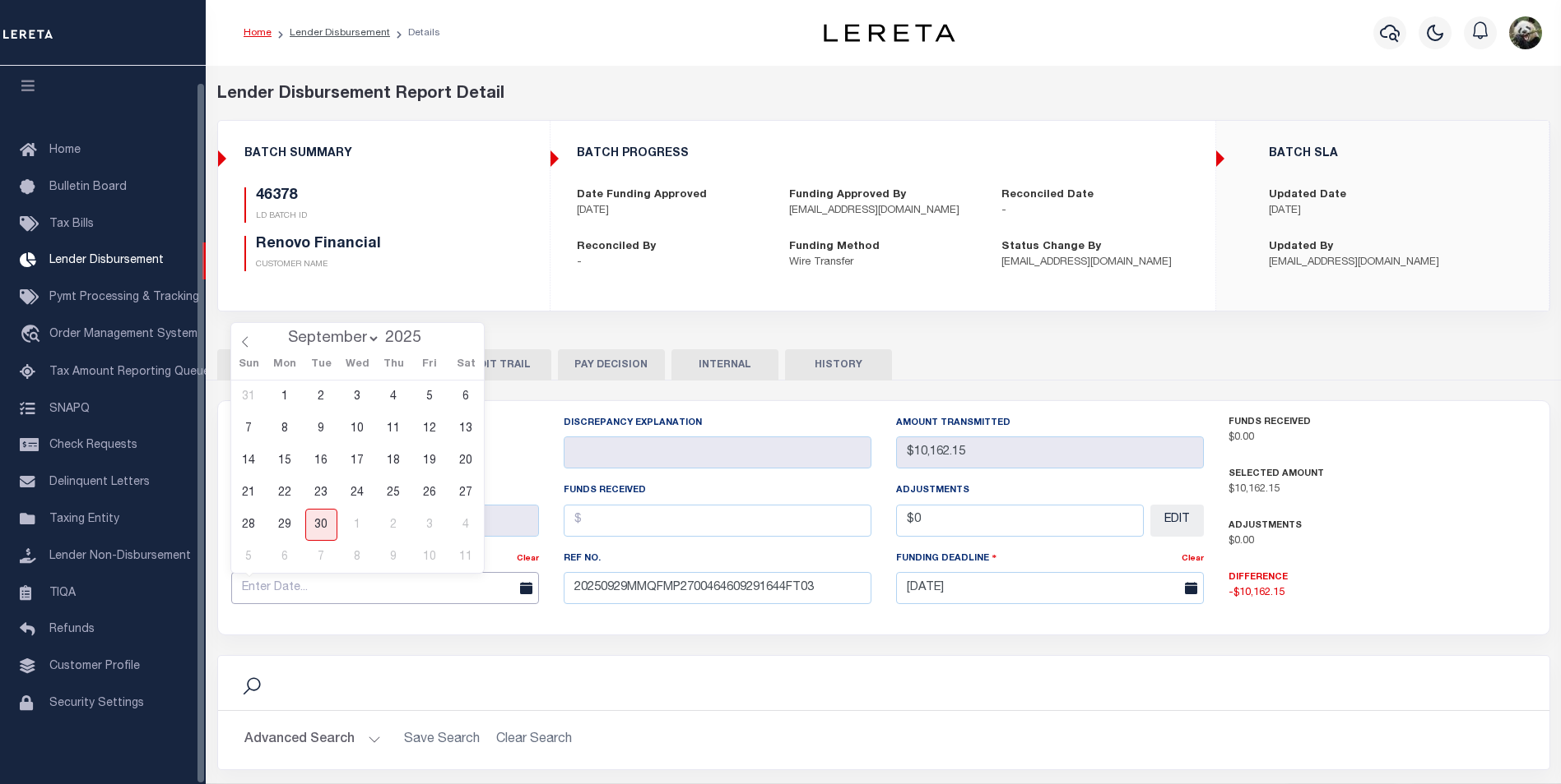
click at [263, 591] on input "text" at bounding box center [384, 588] width 307 height 32
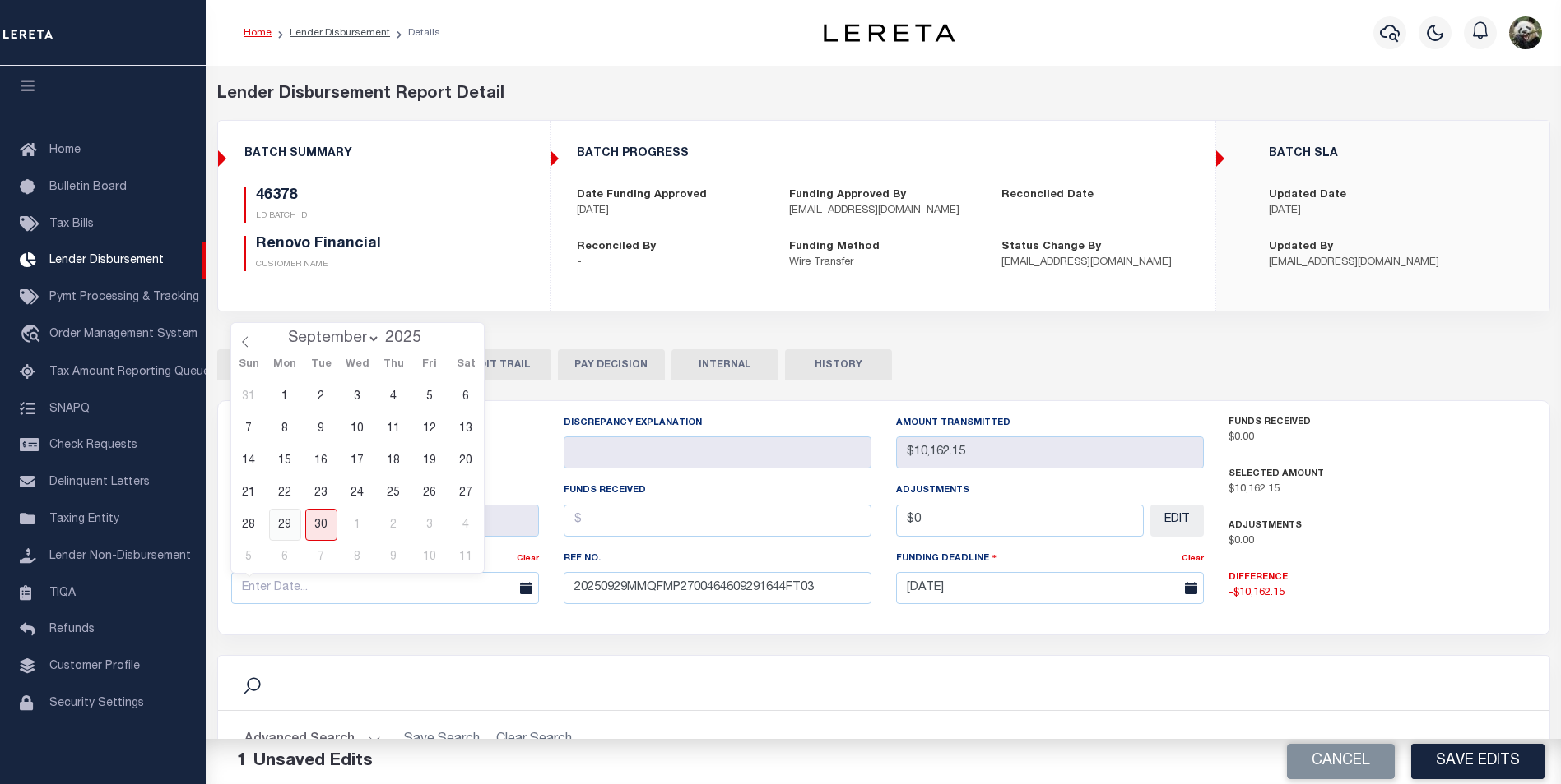
click at [290, 528] on span "29" at bounding box center [285, 525] width 32 height 32
type input "[DATE]"
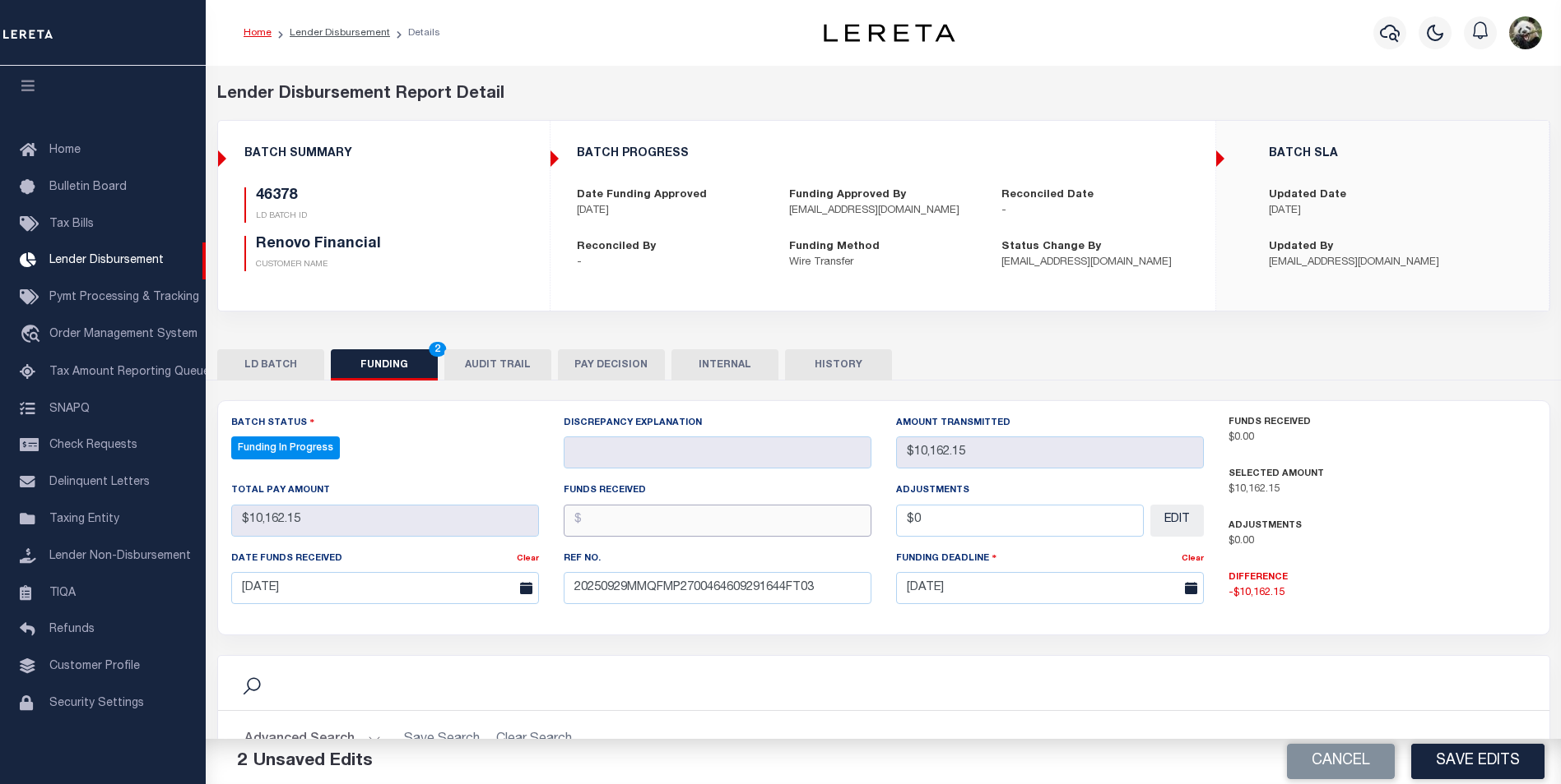
click at [599, 517] on input "text" at bounding box center [717, 521] width 307 height 32
type input "$10,162.15"
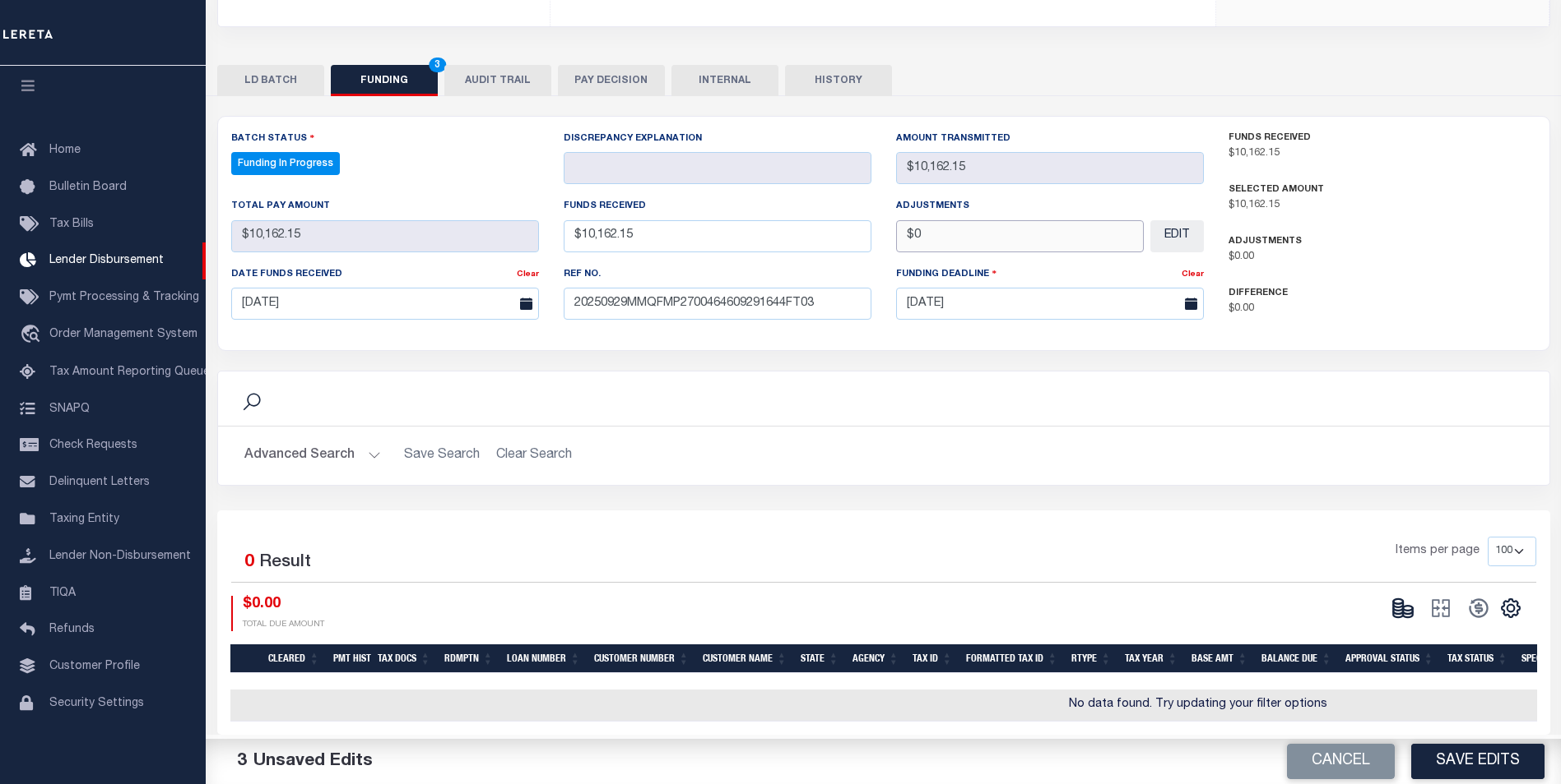
scroll to position [295, 0]
type input "$0.00"
click at [1472, 778] on button "Save Edits" at bounding box center [1478, 761] width 134 height 35
type input "$10,162.15"
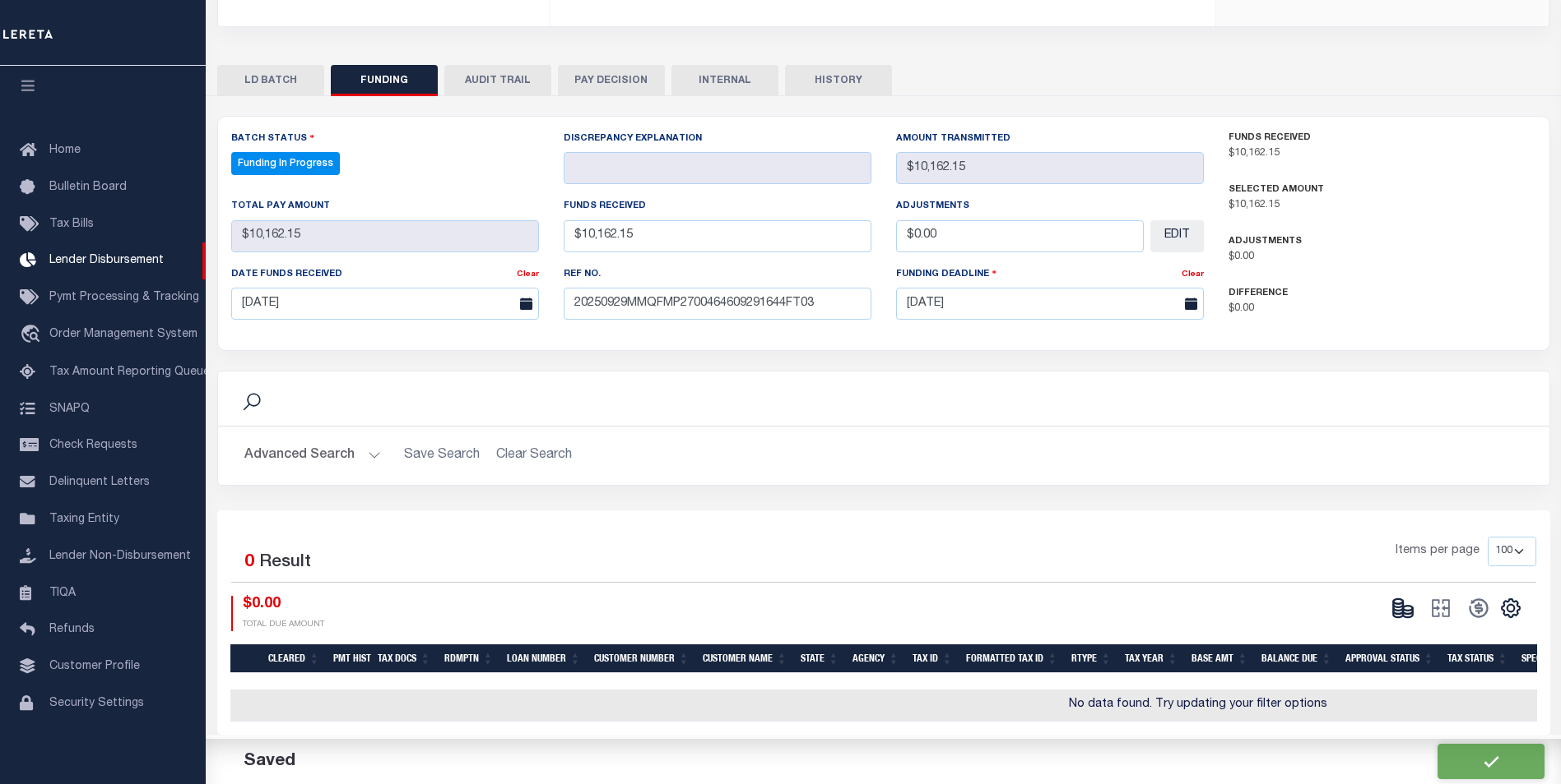
type input "$10,162.15"
type input "$0"
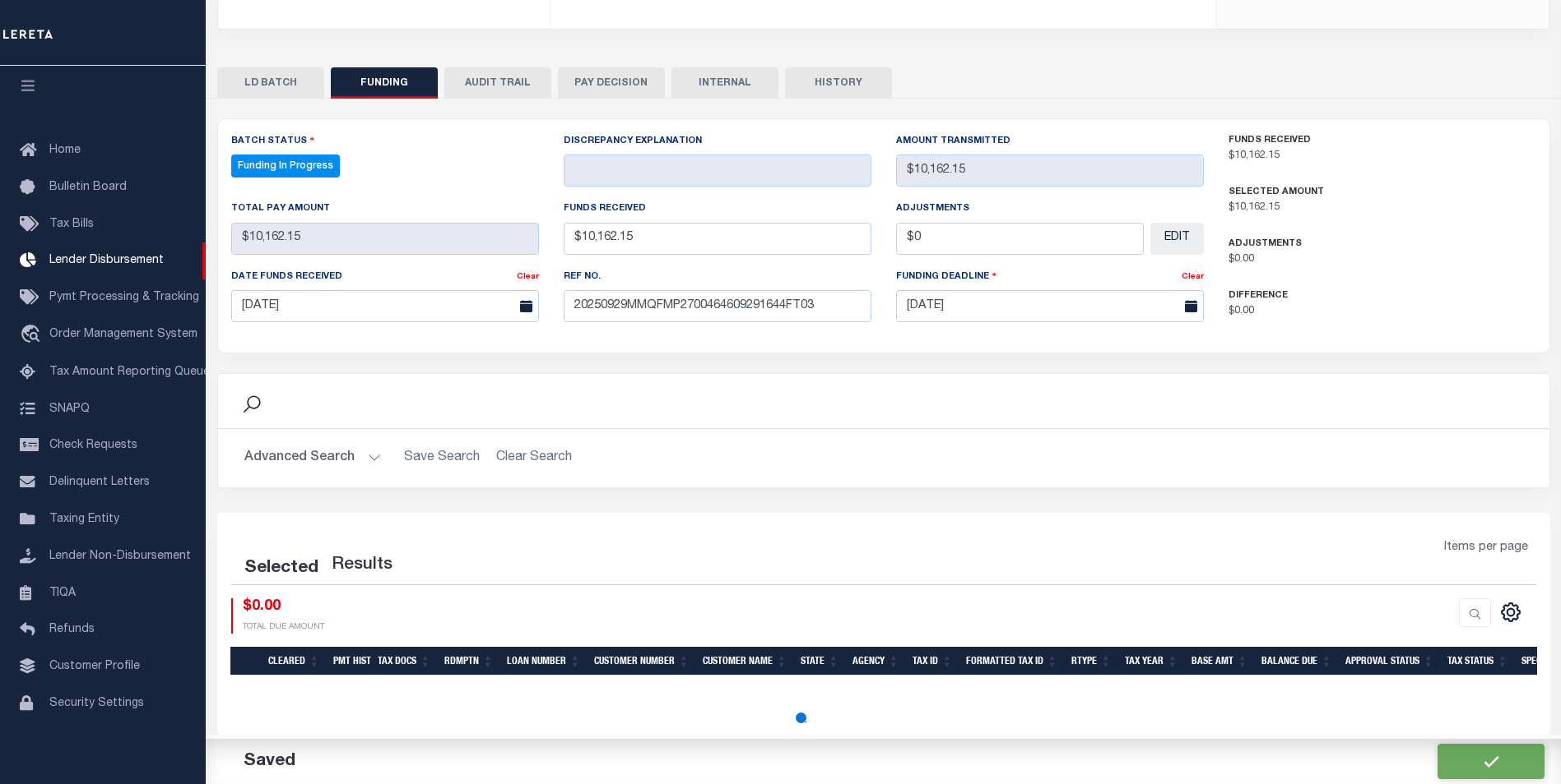
select select "100"
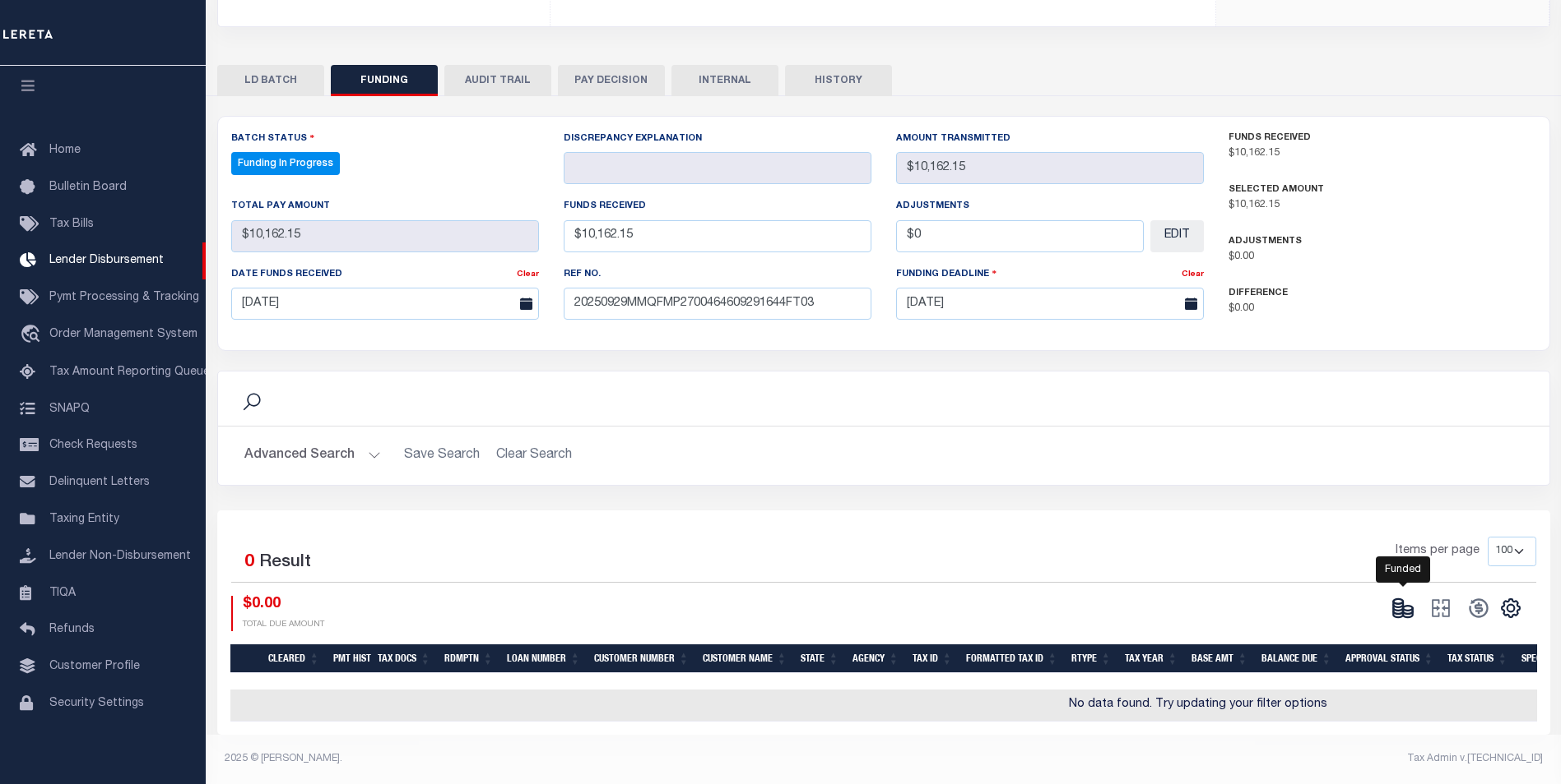
click at [1400, 601] on icon at bounding box center [1402, 607] width 23 height 23
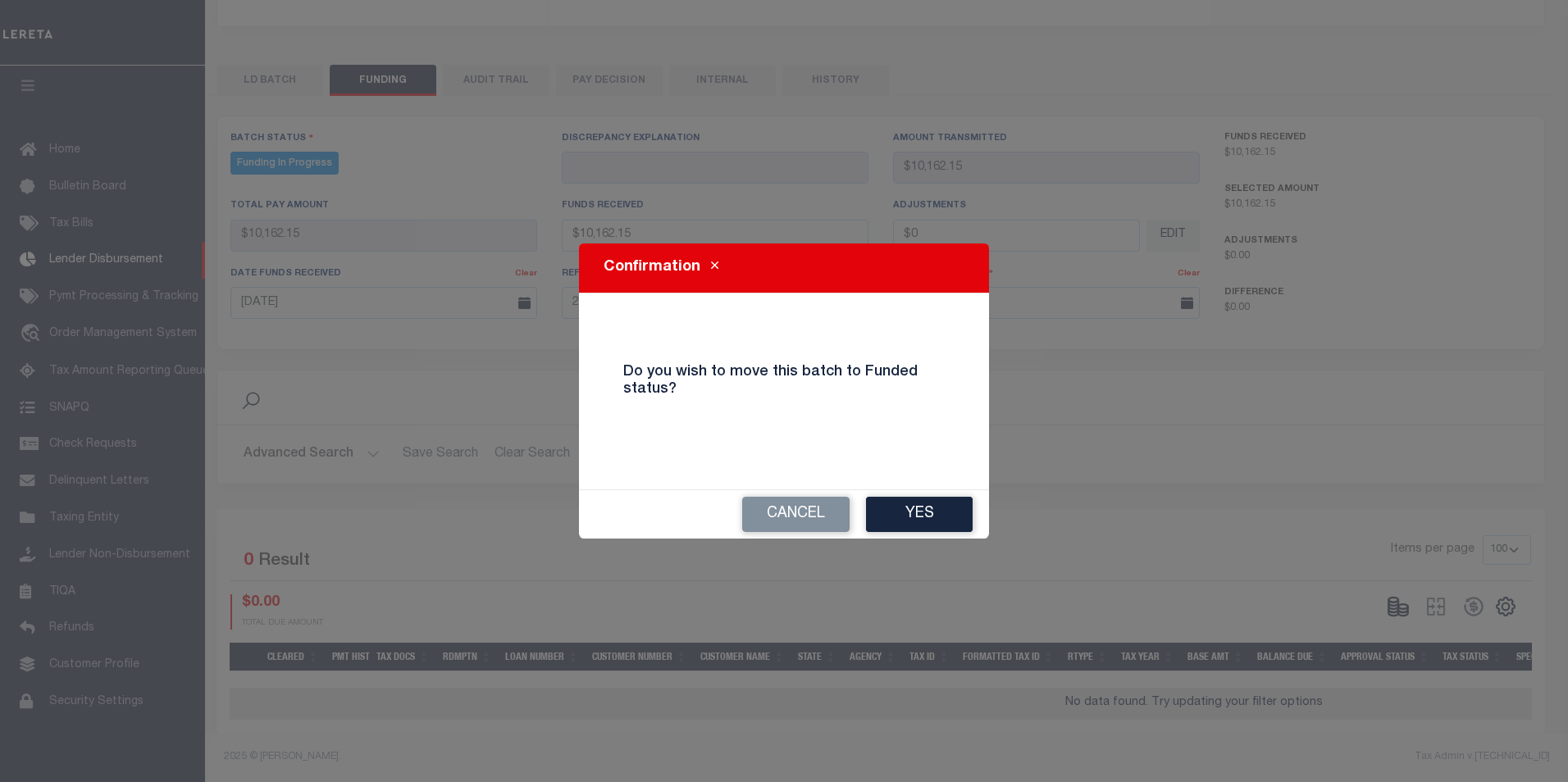
click at [876, 527] on button "Yes" at bounding box center [919, 515] width 107 height 35
type input "$10,162.15"
type input "$0"
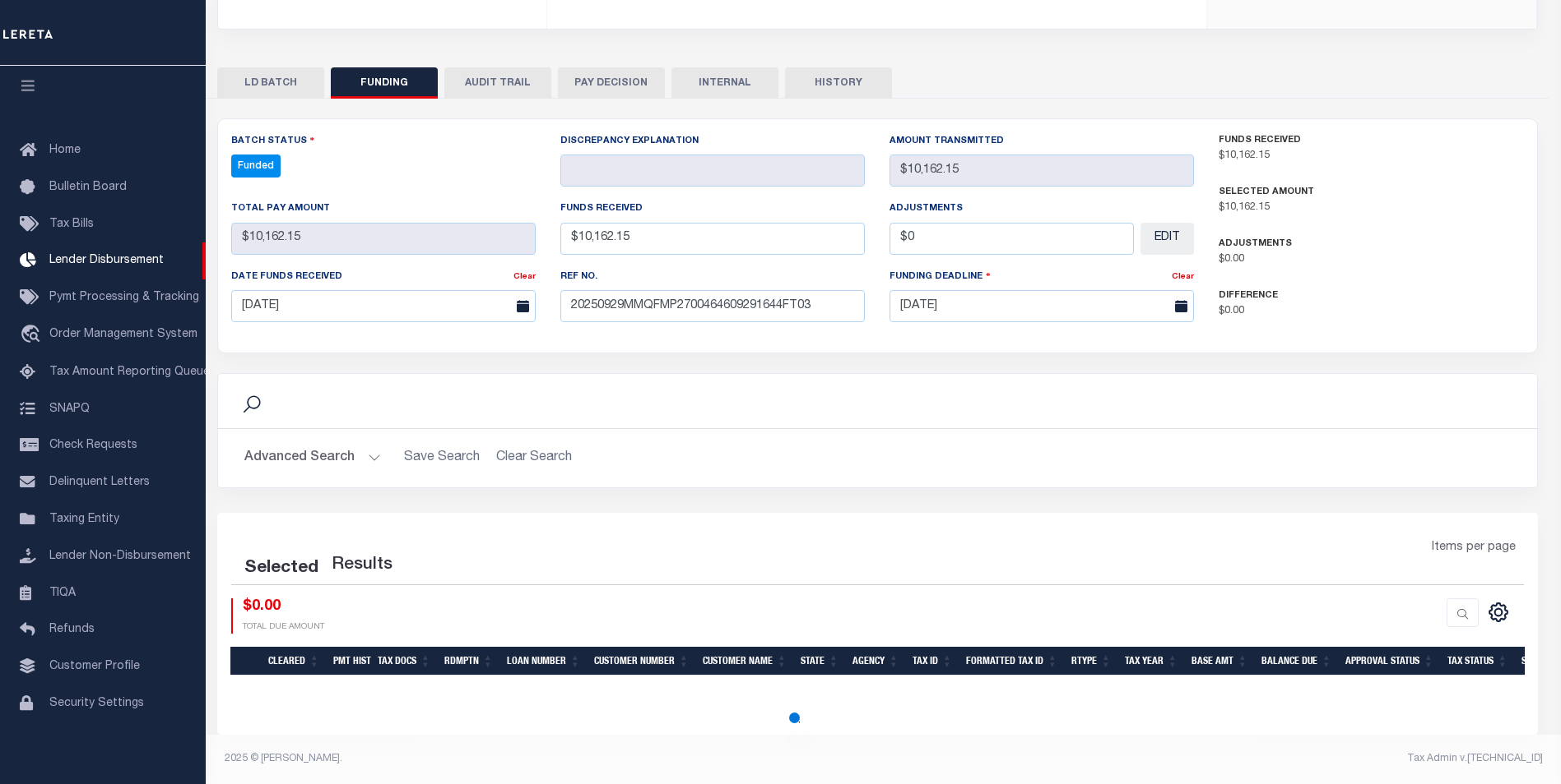
scroll to position [282, 0]
select select "100"
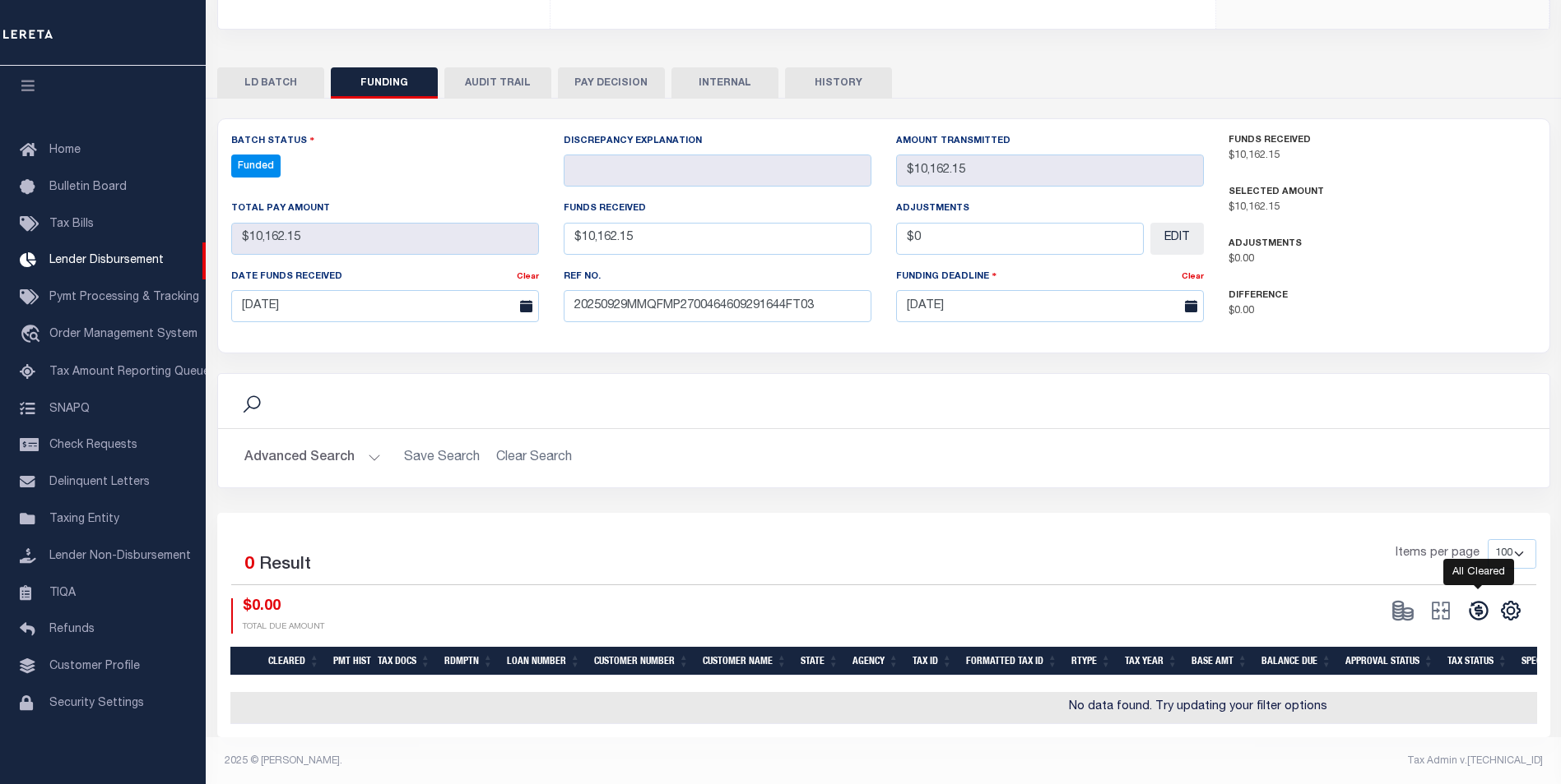
click at [1474, 615] on icon at bounding box center [1478, 610] width 23 height 23
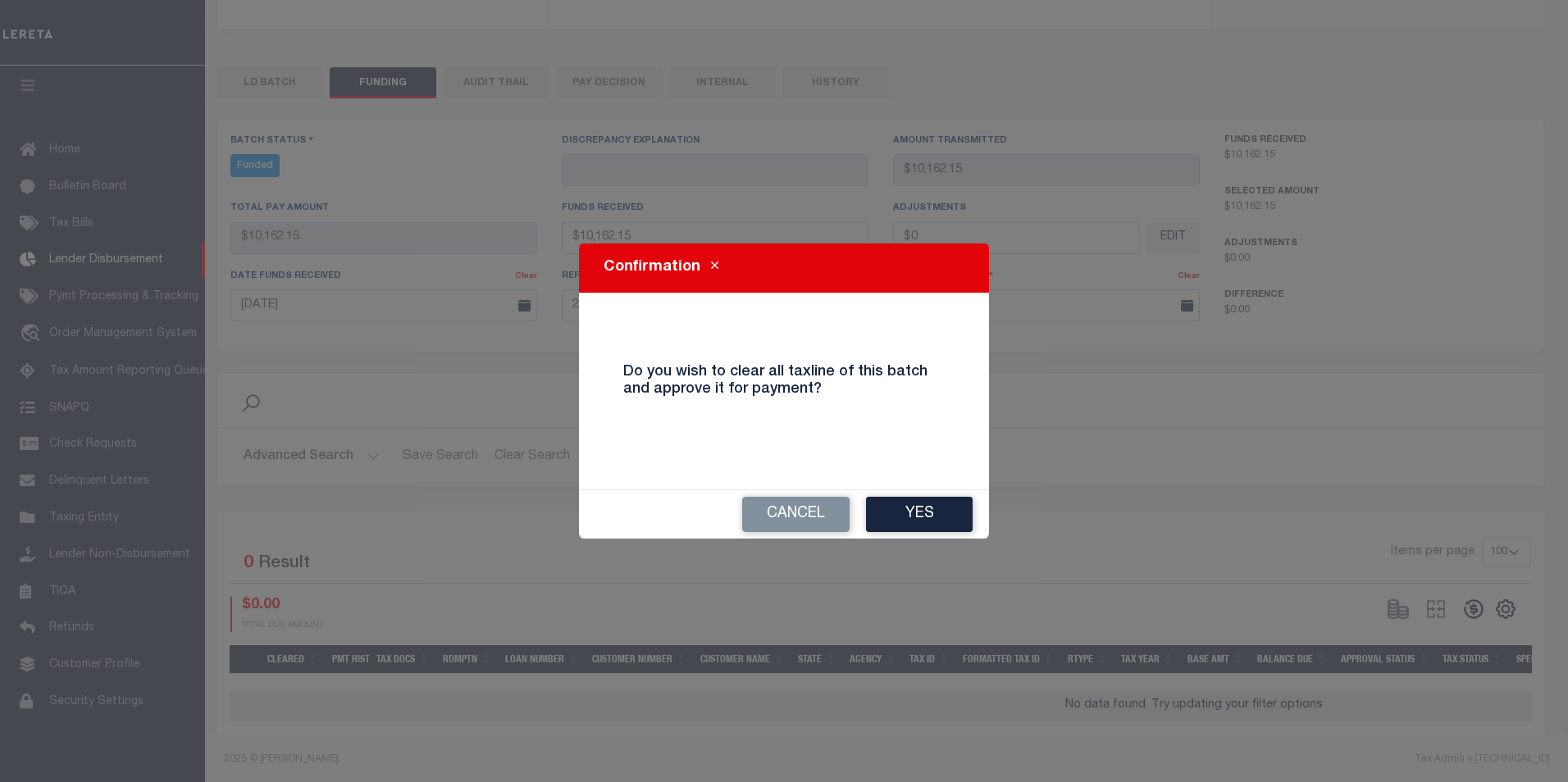
drag, startPoint x: 924, startPoint y: 504, endPoint x: 934, endPoint y: 509, distance: 11.2
click at [927, 506] on button "Yes" at bounding box center [919, 515] width 107 height 35
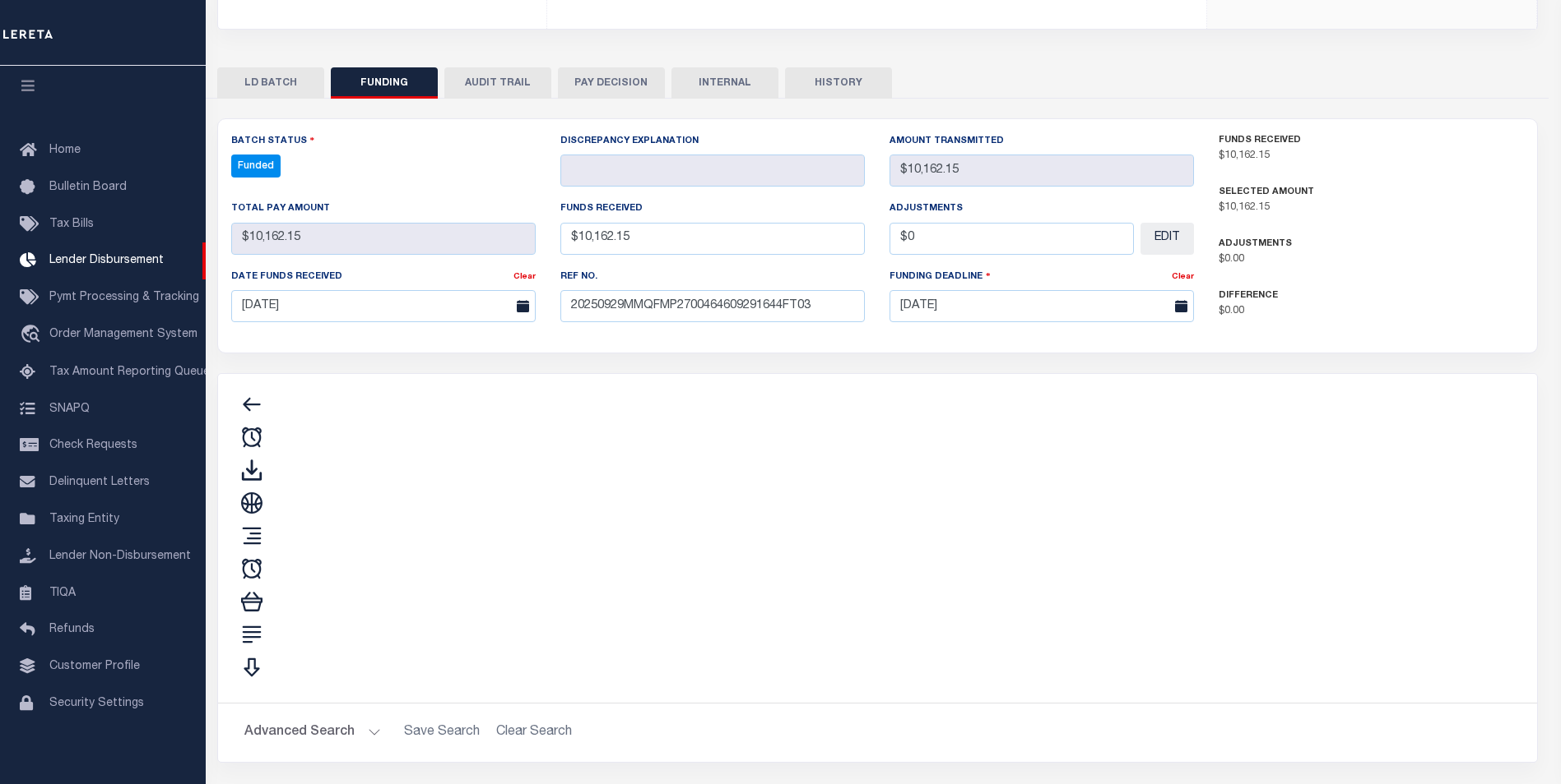
type input "$10,162.15"
type input "$0"
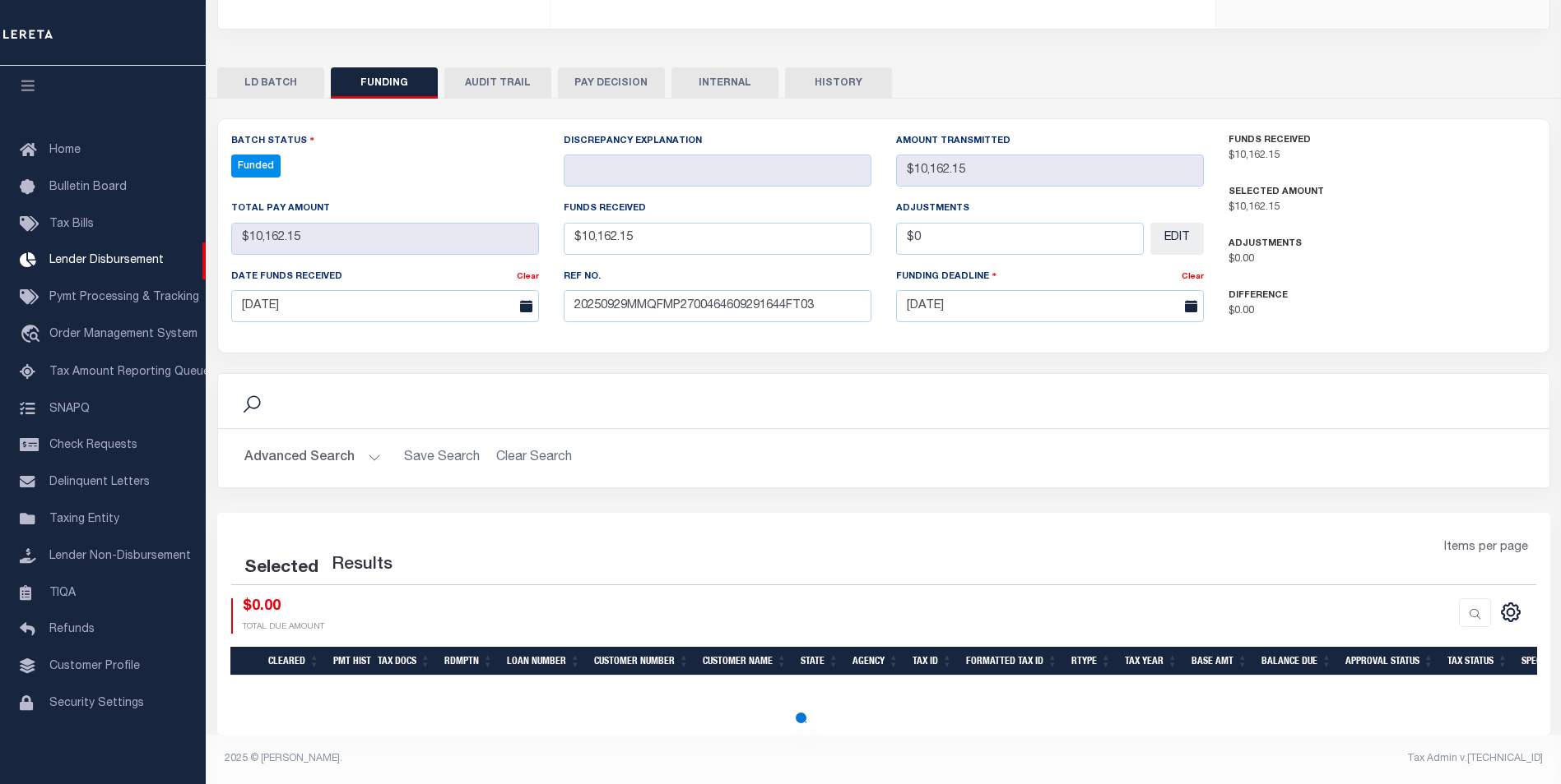
select select "100"
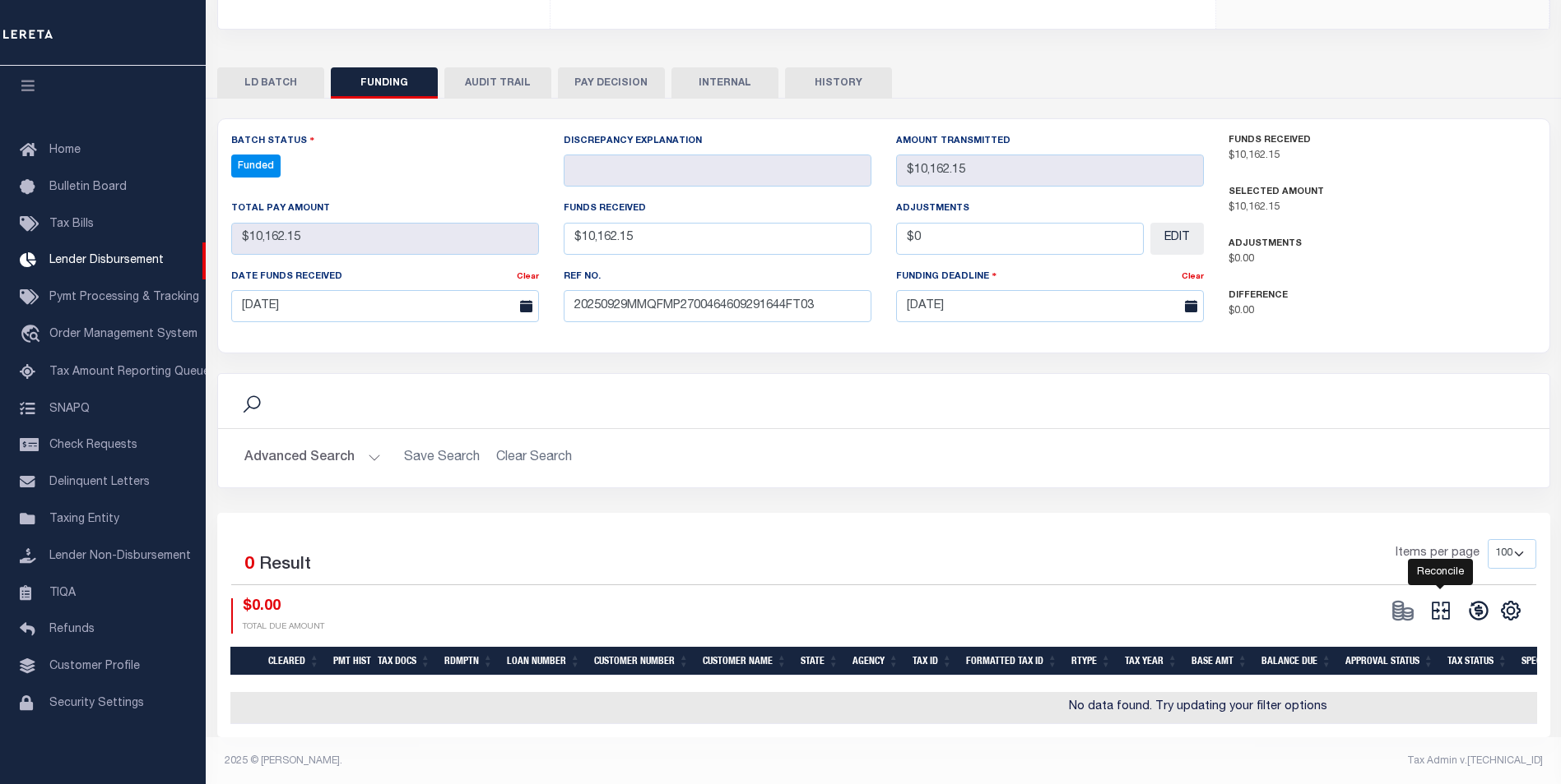
click at [1445, 615] on icon "" at bounding box center [1440, 610] width 23 height 23
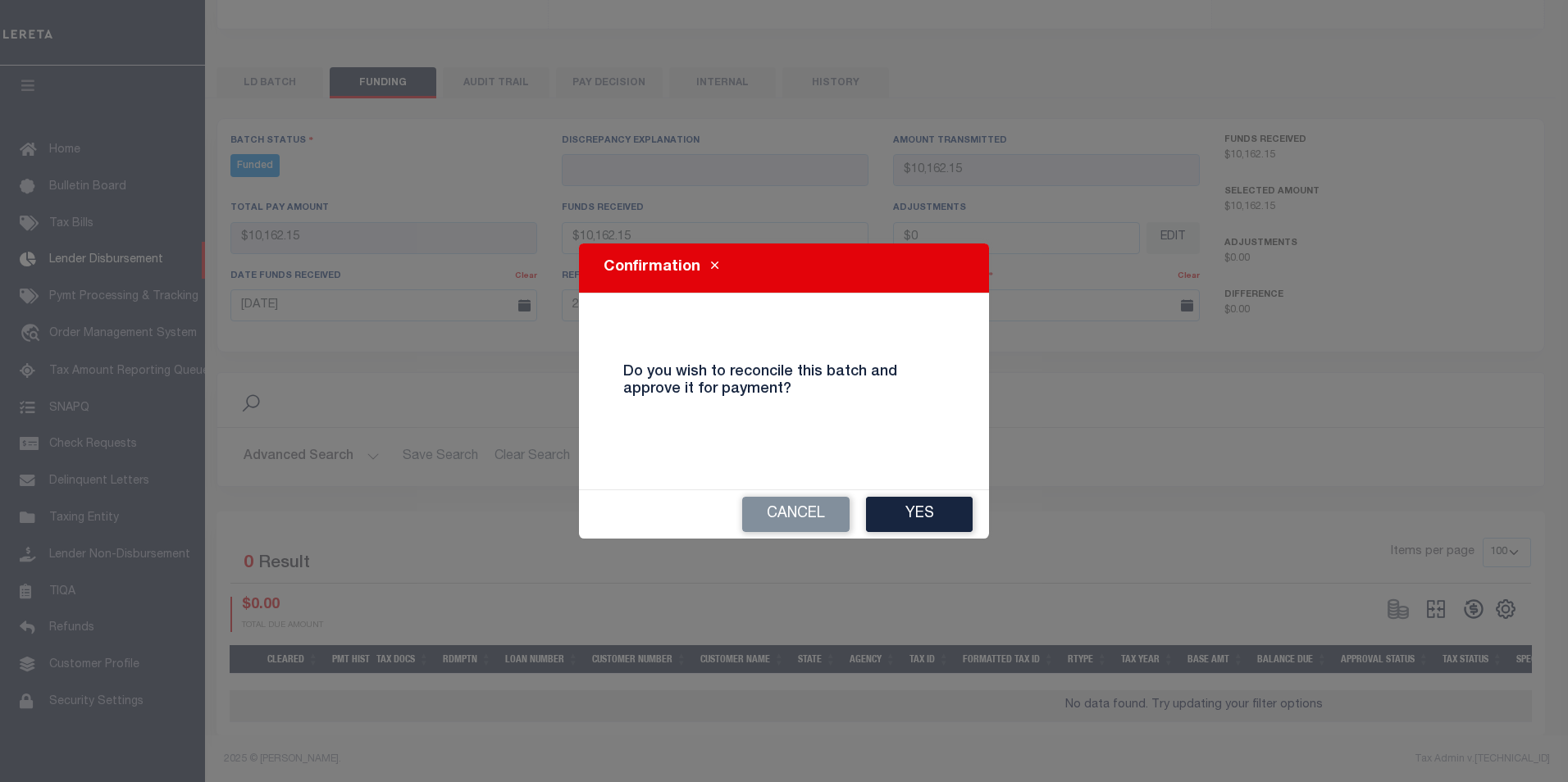
click at [956, 526] on button "Yes" at bounding box center [919, 515] width 107 height 35
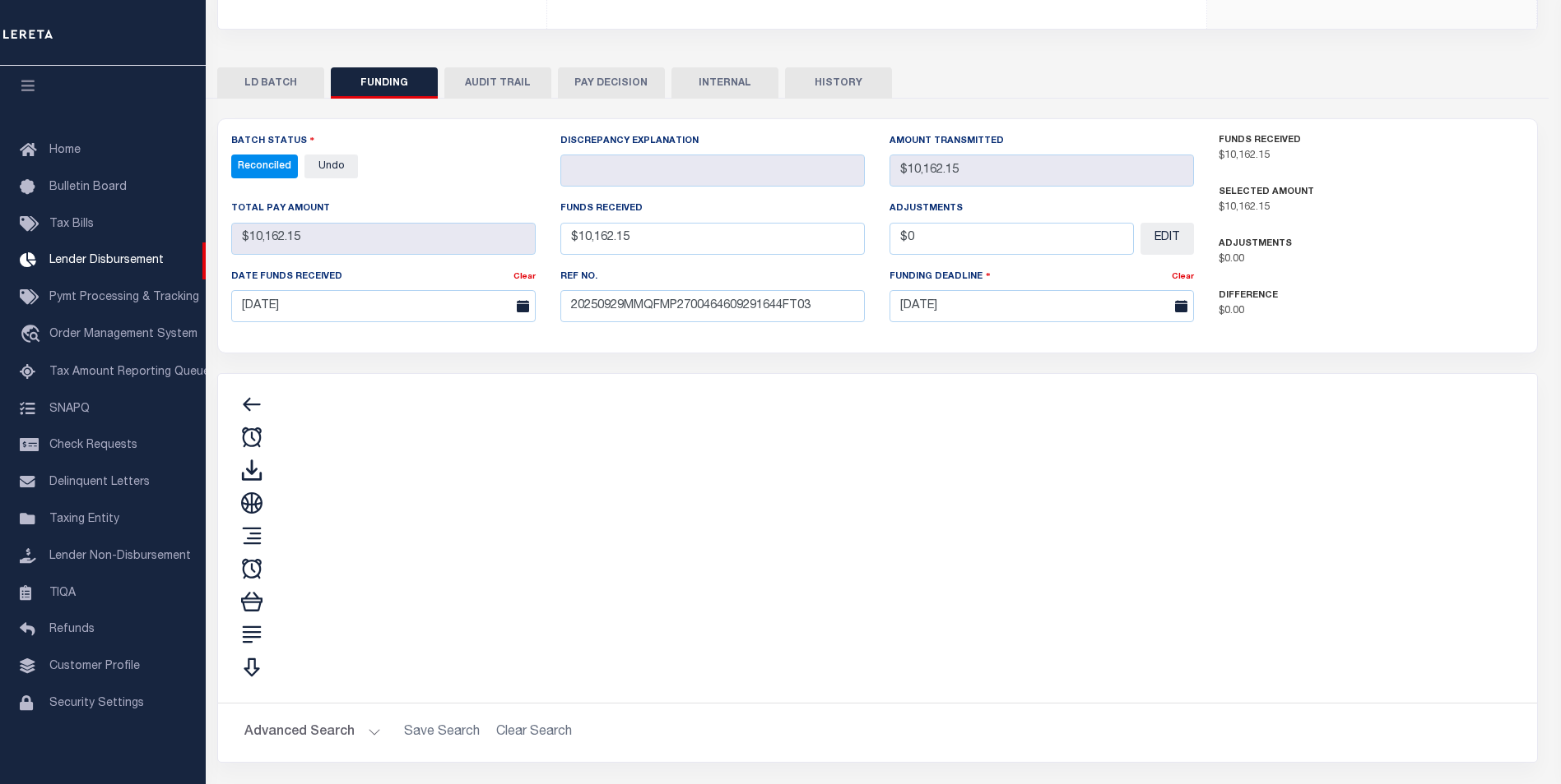
type input "$10,162.15"
type input "$0"
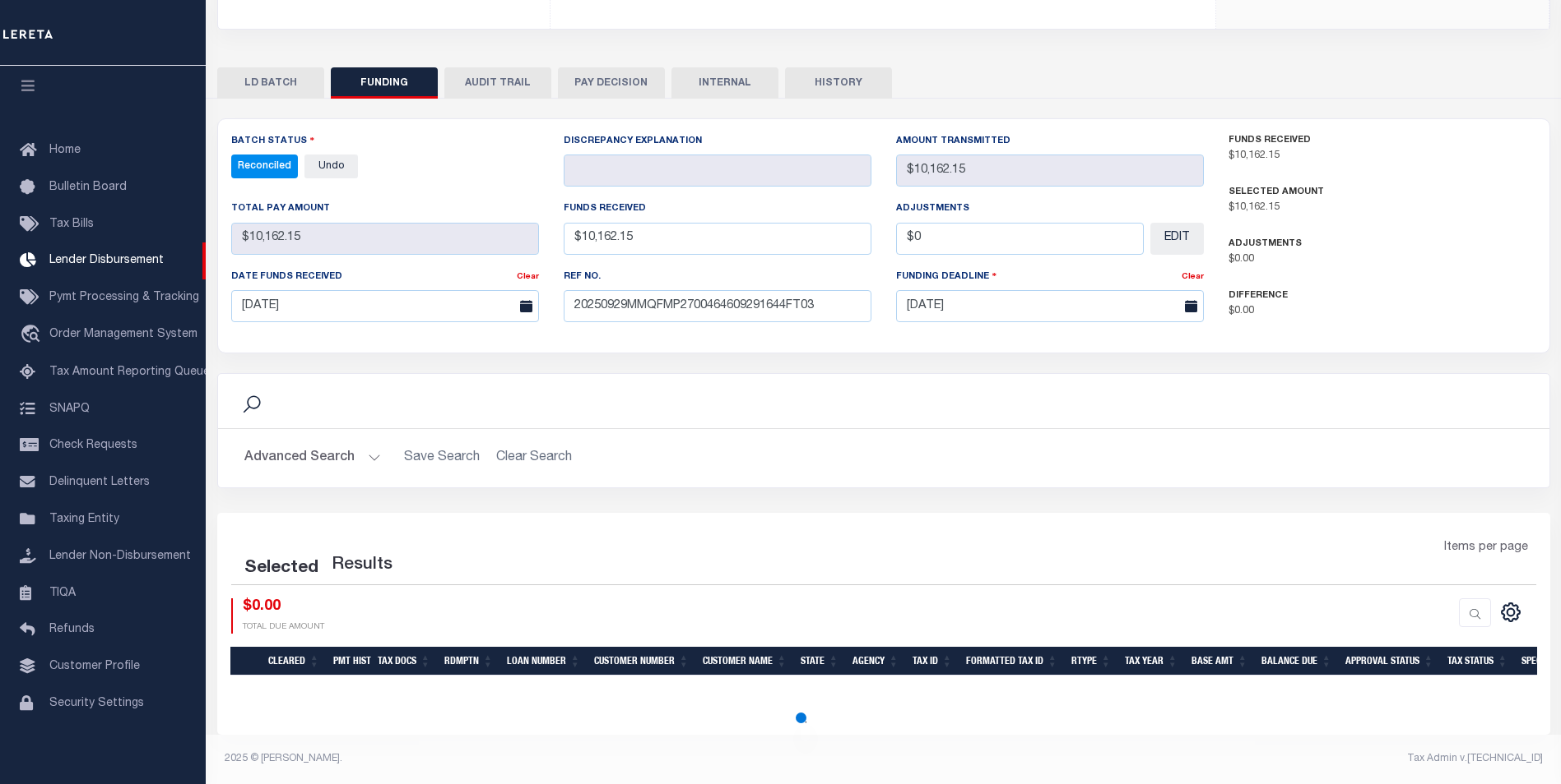
select select "100"
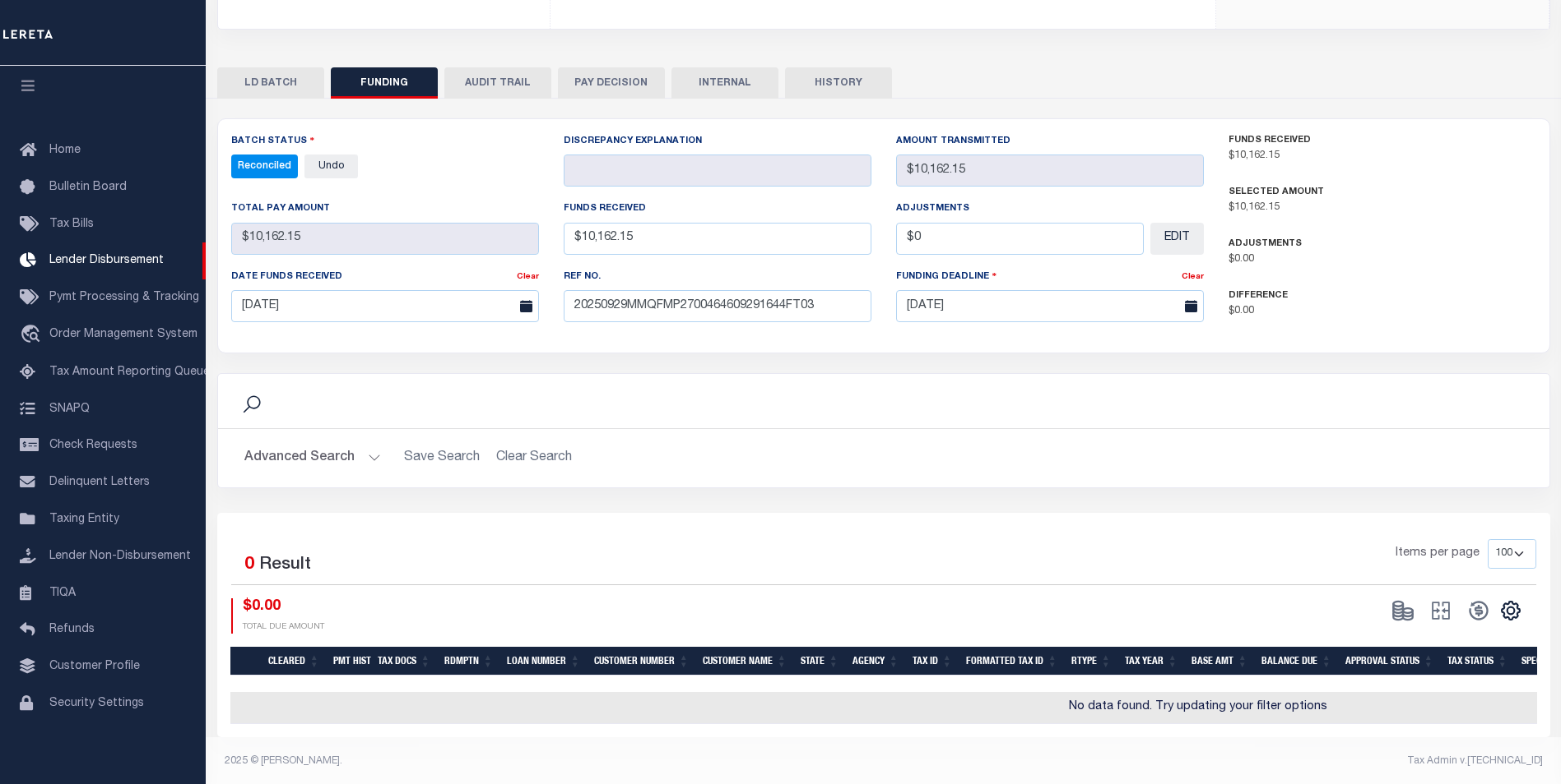
click at [728, 73] on button "INTERNAL" at bounding box center [725, 83] width 107 height 31
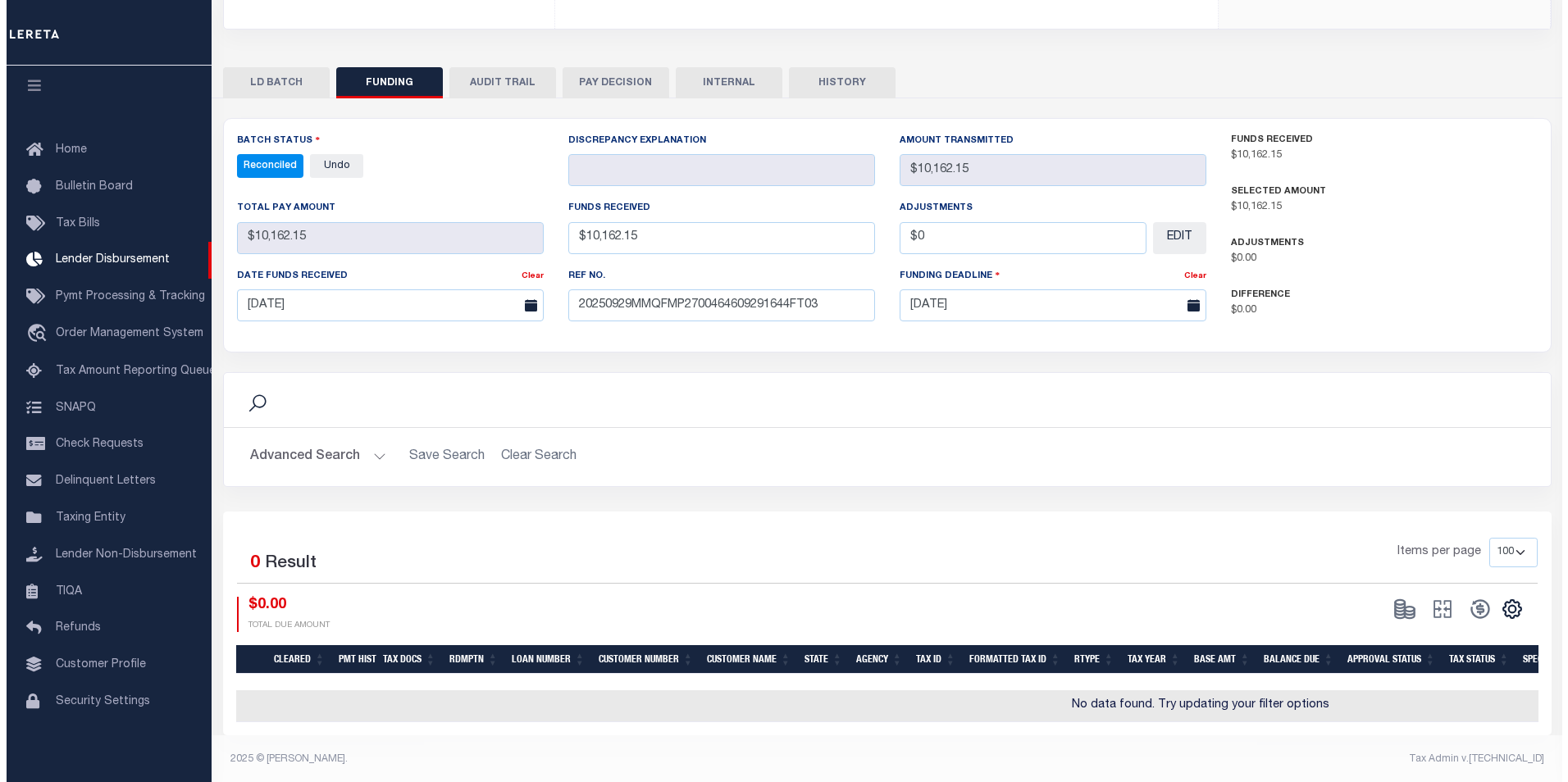
scroll to position [0, 0]
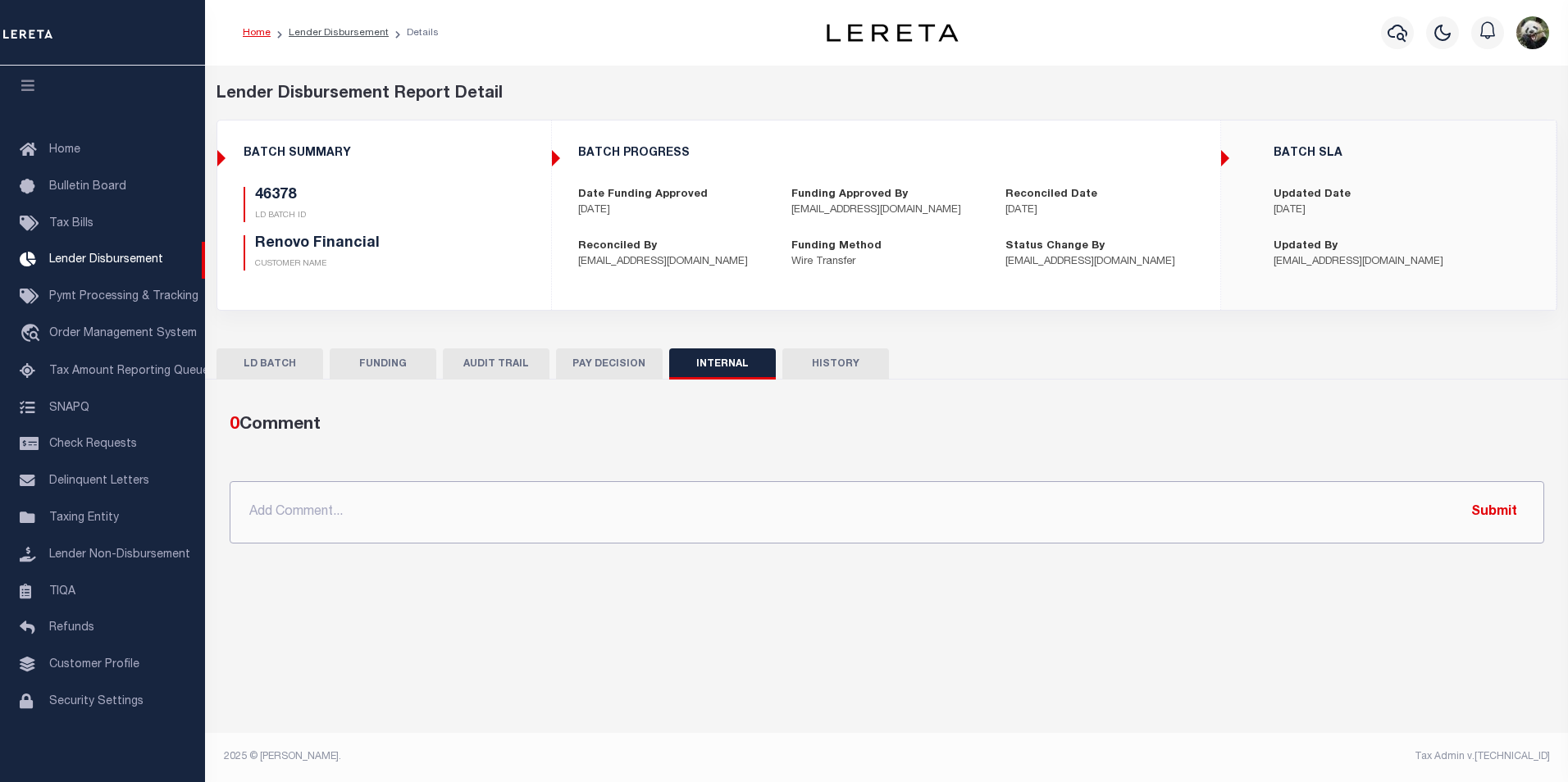
click at [568, 490] on input "text" at bounding box center [887, 513] width 1314 height 63
paste input "OG AMOUNT $96,026.33 46337 - $7,808.48 46340 - $2,302.42 46345 - $13,303.78 463…"
type input "OG AMOUNT $96,026.33 46337 - $7,808.48 46340 - $2,302.42 46345 - $13,303.78 463…"
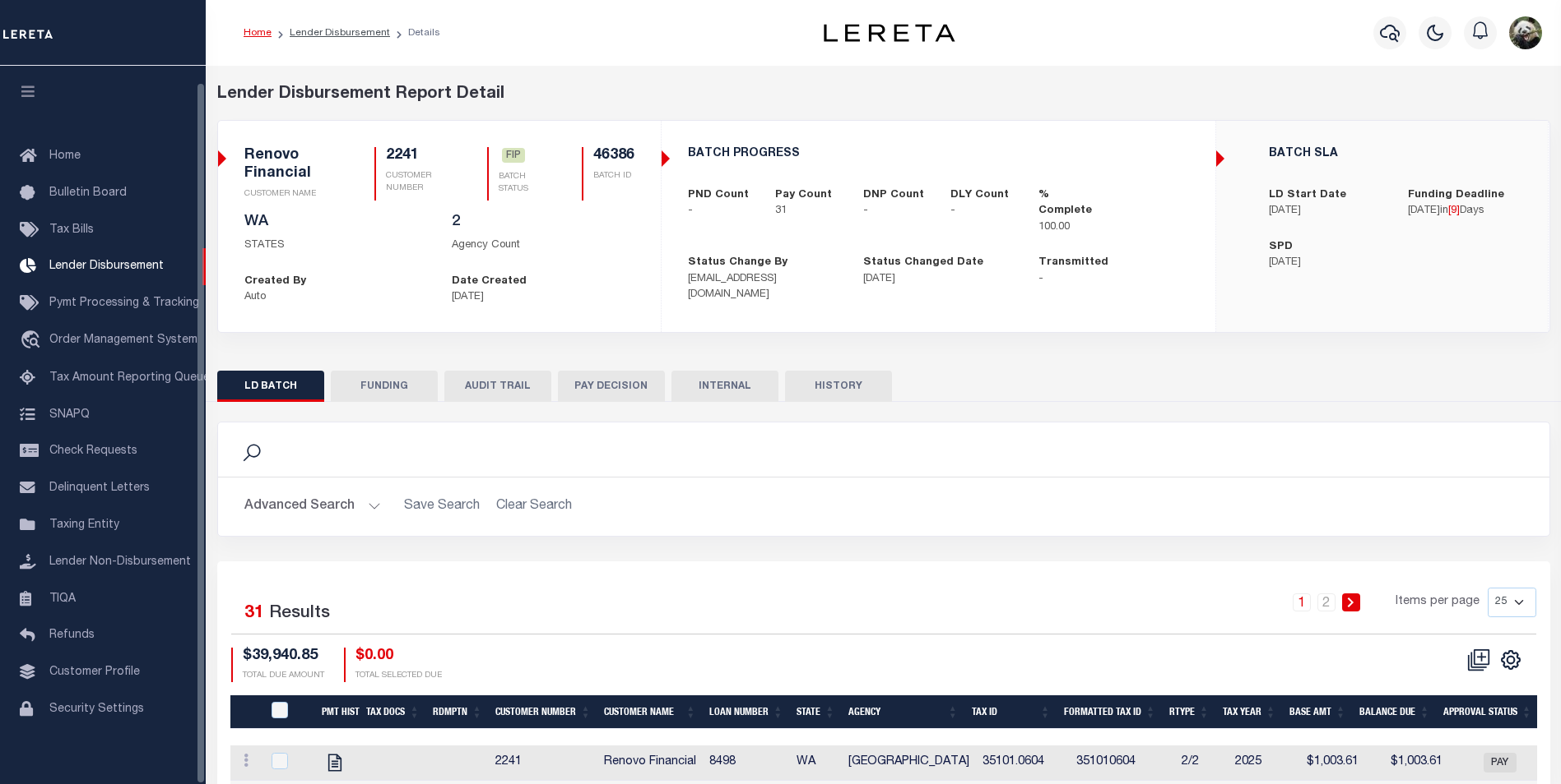
scroll to position [17, 0]
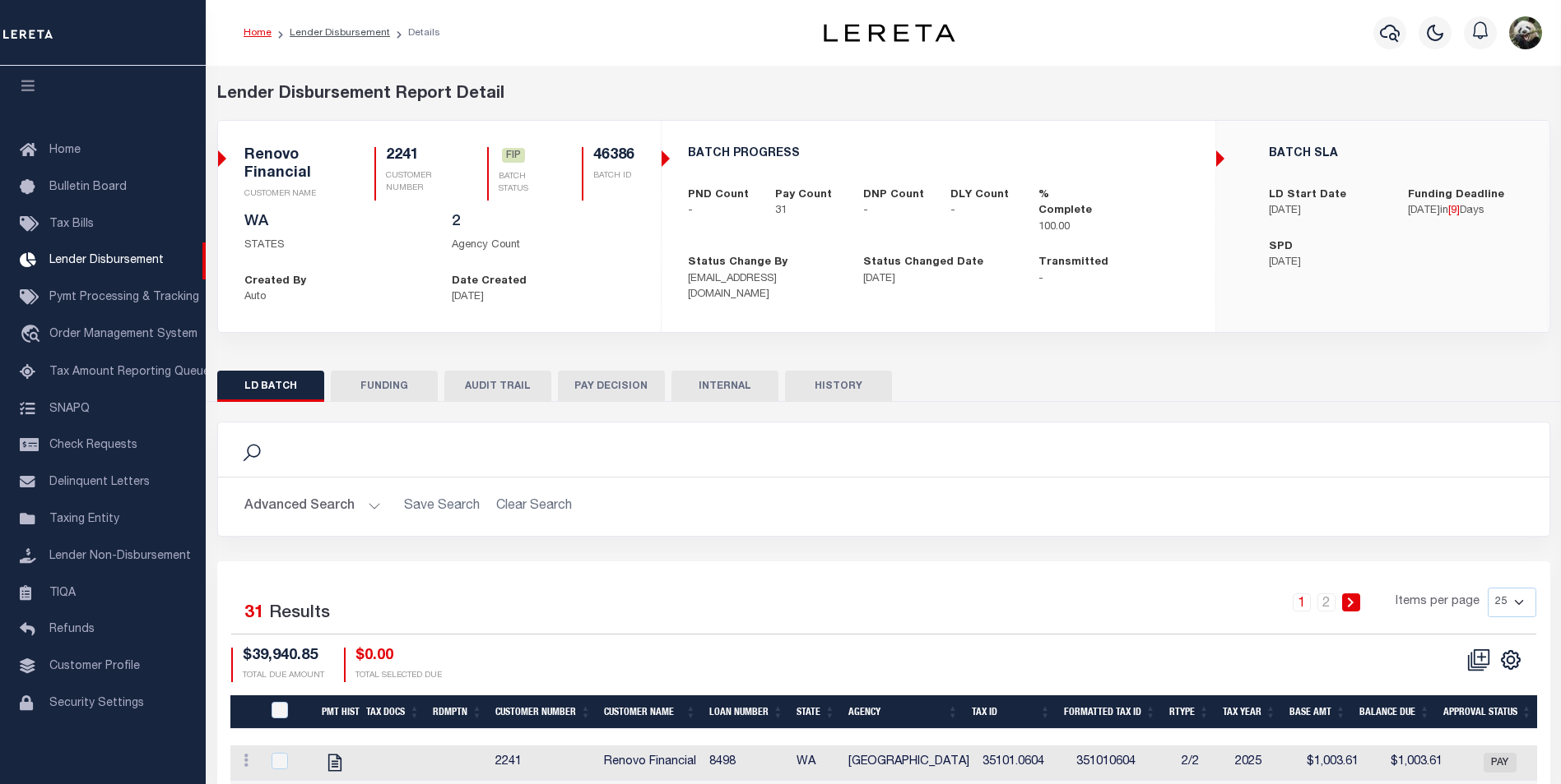
click at [385, 384] on button "FUNDING" at bounding box center [384, 387] width 107 height 31
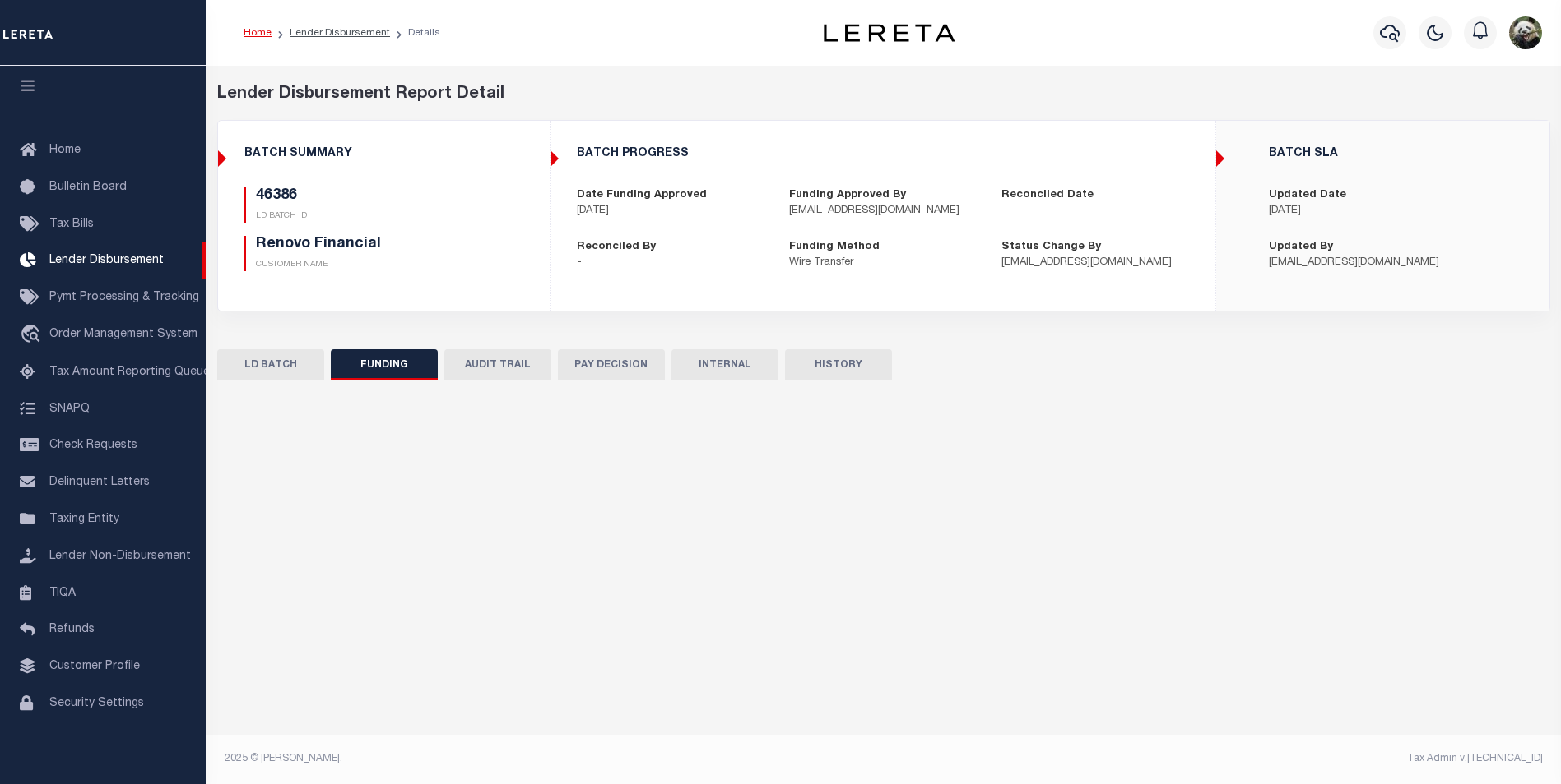
type input "$39,940.85"
type input "$0"
type input "[DATE]"
select select "100"
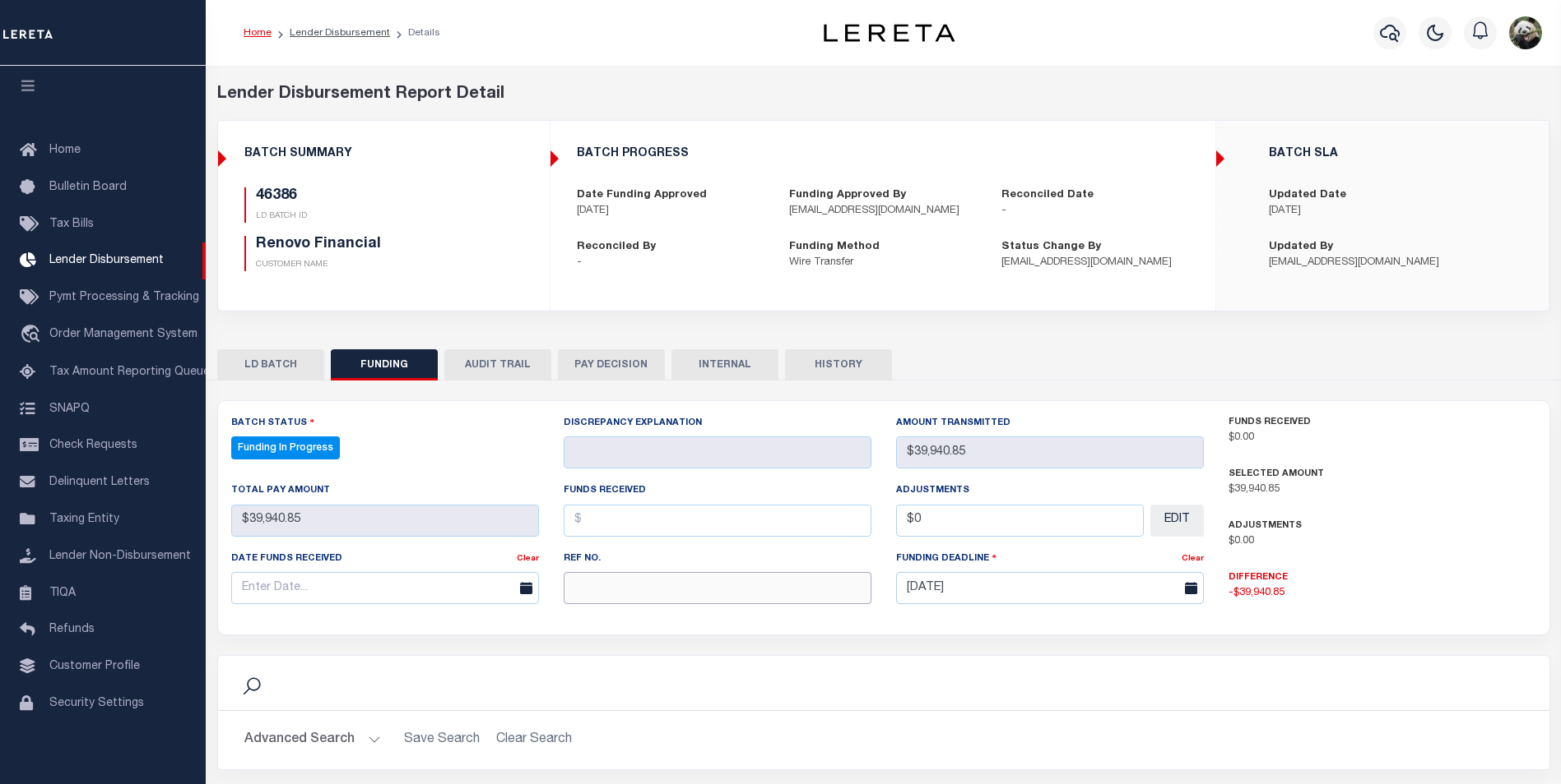
select select "100"
click at [666, 586] on input "text" at bounding box center [717, 588] width 307 height 32
paste input "20250929MMQFMP2700464609291644FT03"
type input "20250929MMQFMP2700464609291644FT03"
click at [316, 589] on input "text" at bounding box center [384, 588] width 307 height 32
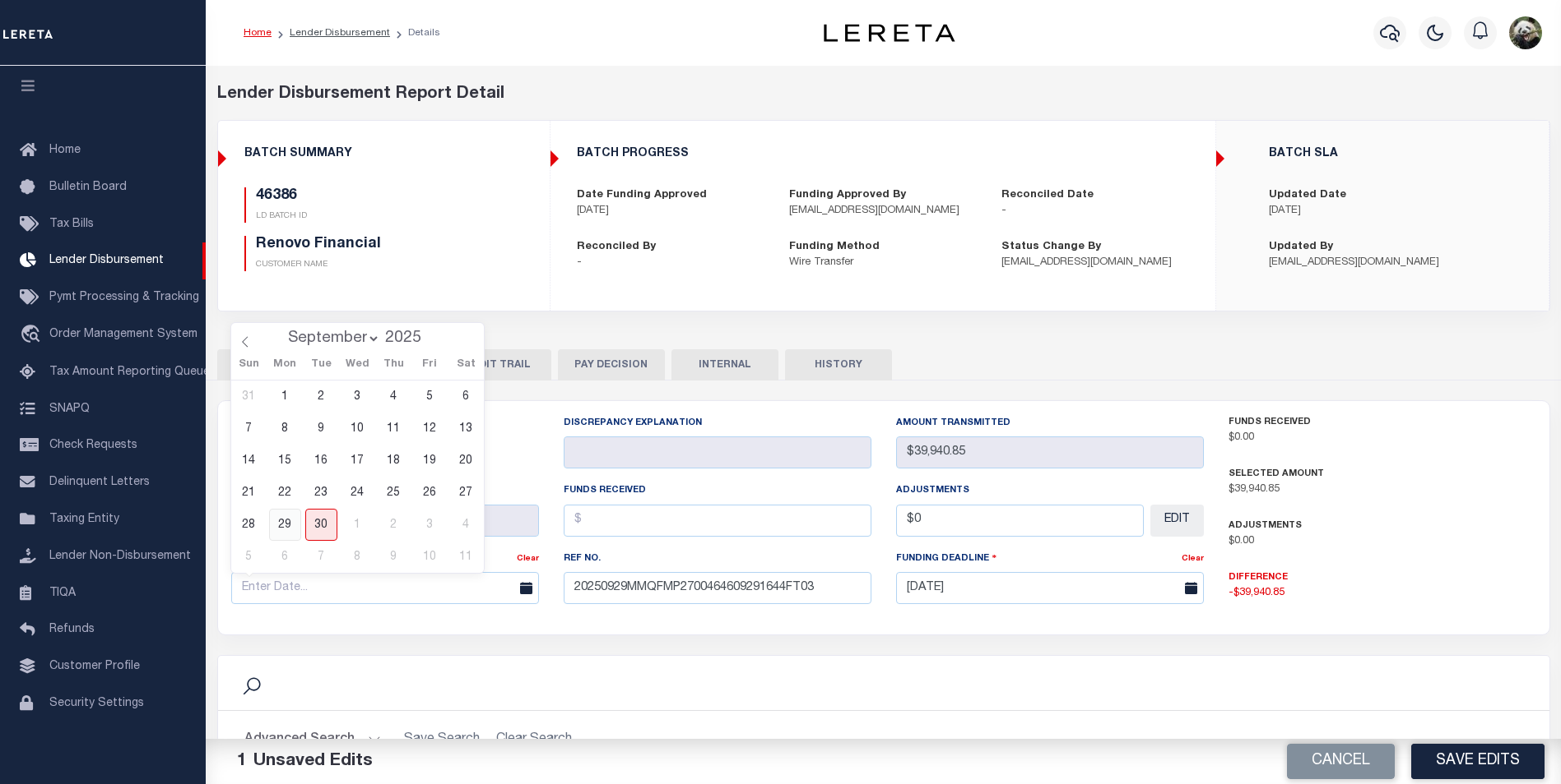
click at [290, 531] on span "29" at bounding box center [285, 525] width 32 height 32
type input "[DATE]"
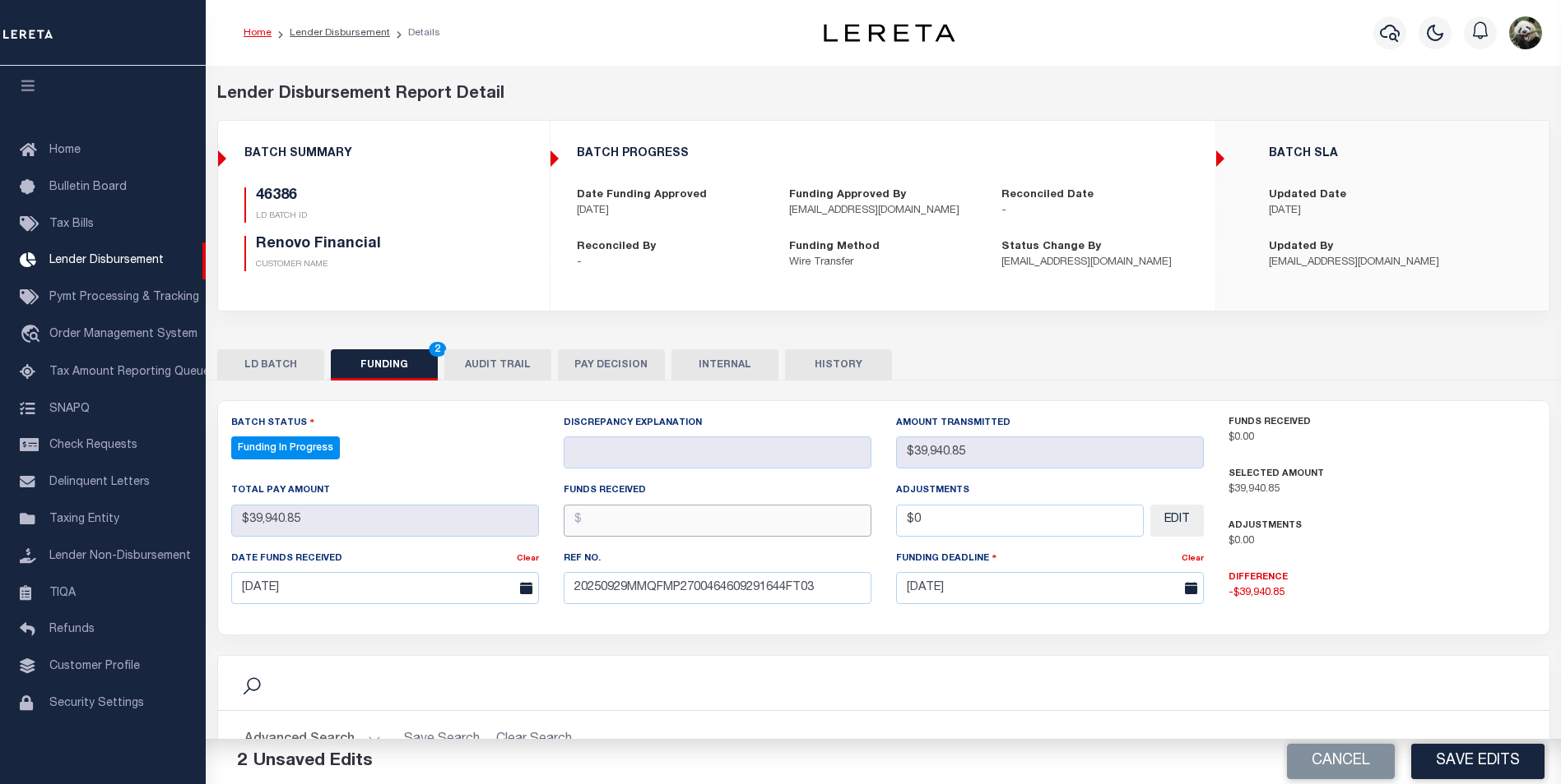
click at [587, 537] on input "text" at bounding box center [717, 521] width 307 height 32
type input "$39,940.85"
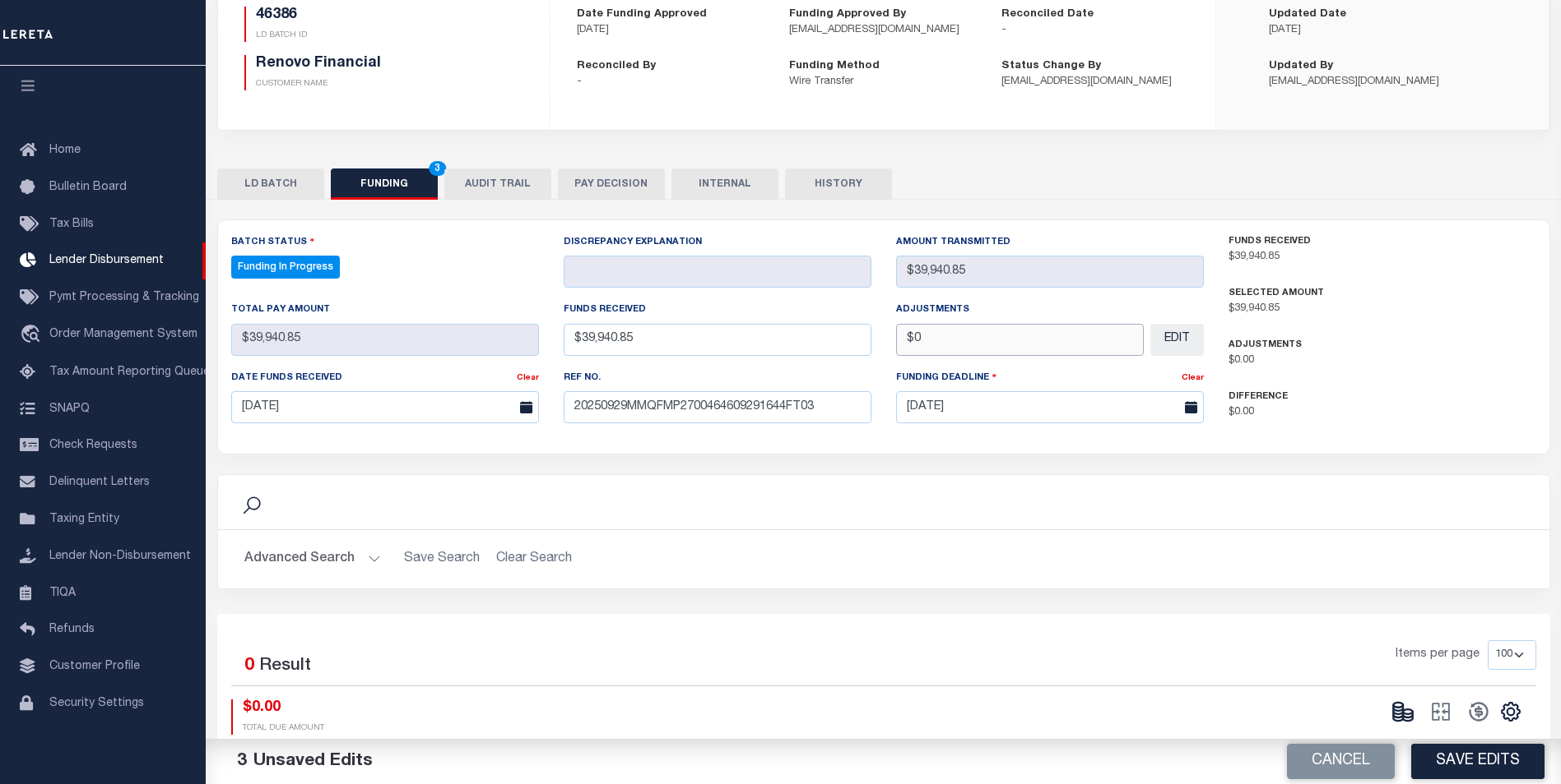
scroll to position [295, 0]
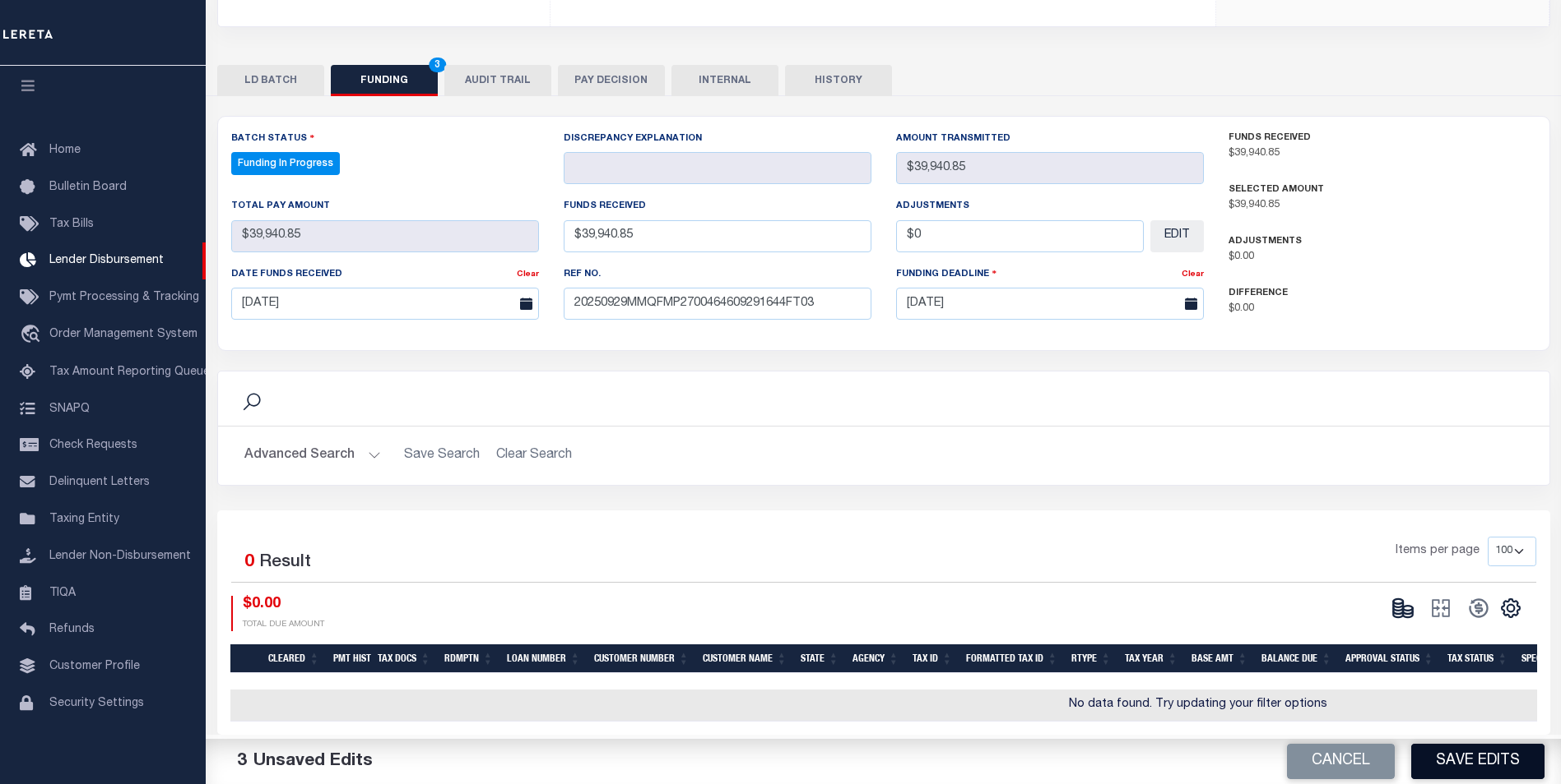
type input "$0.00"
click at [1480, 761] on button "Save Edits" at bounding box center [1478, 761] width 134 height 35
type input "$39,940.85"
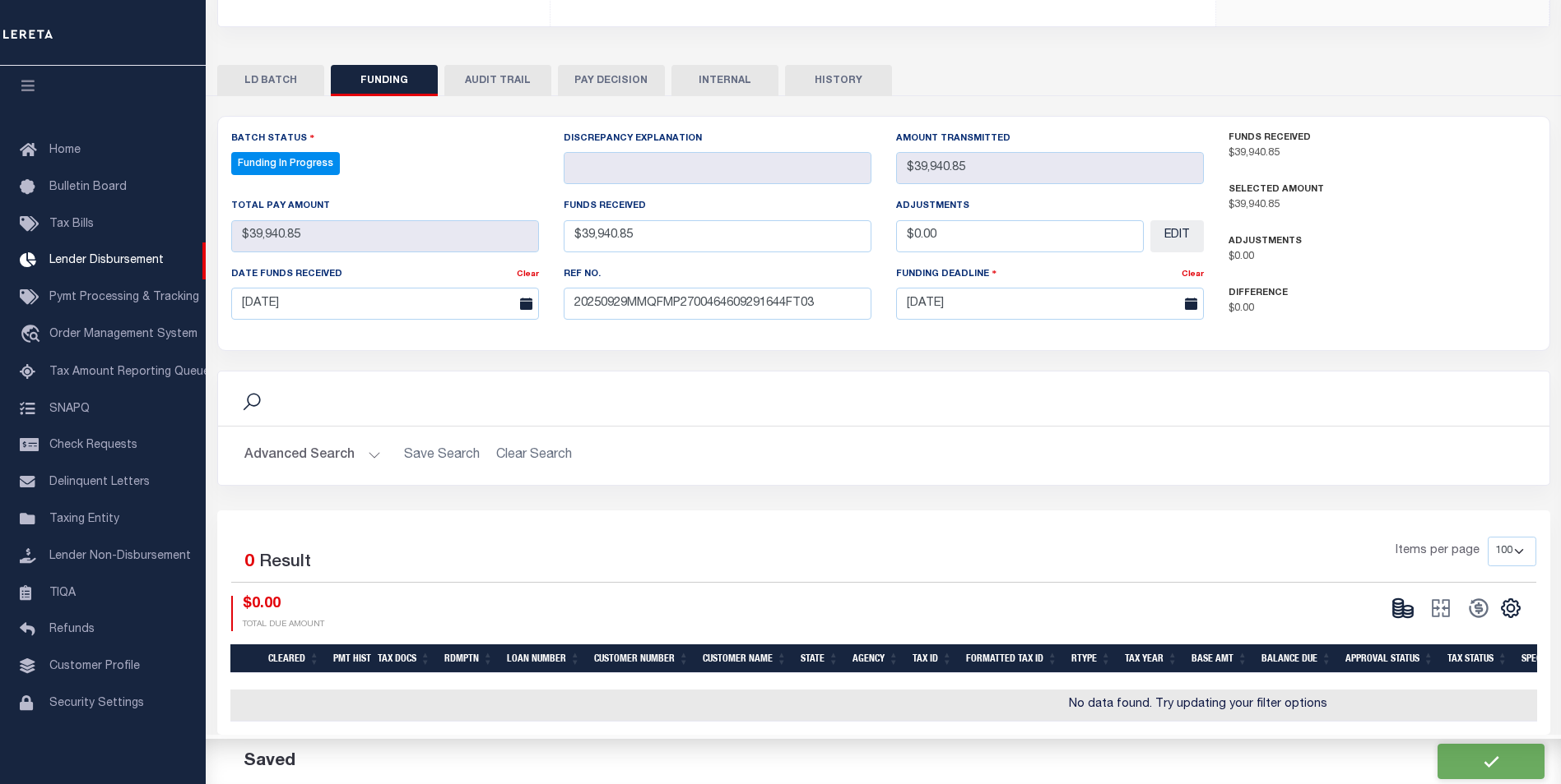
type input "$0"
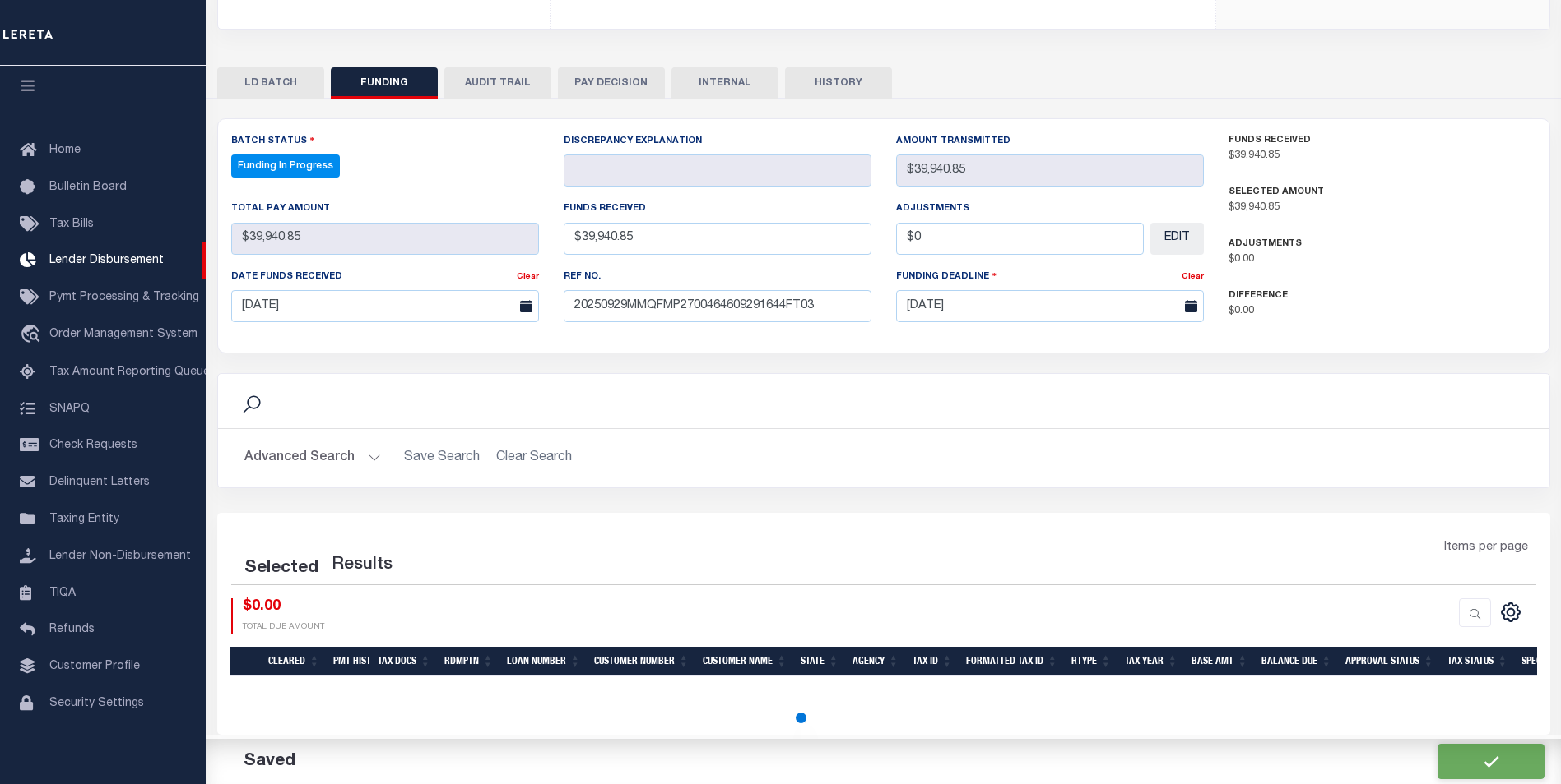
select select "100"
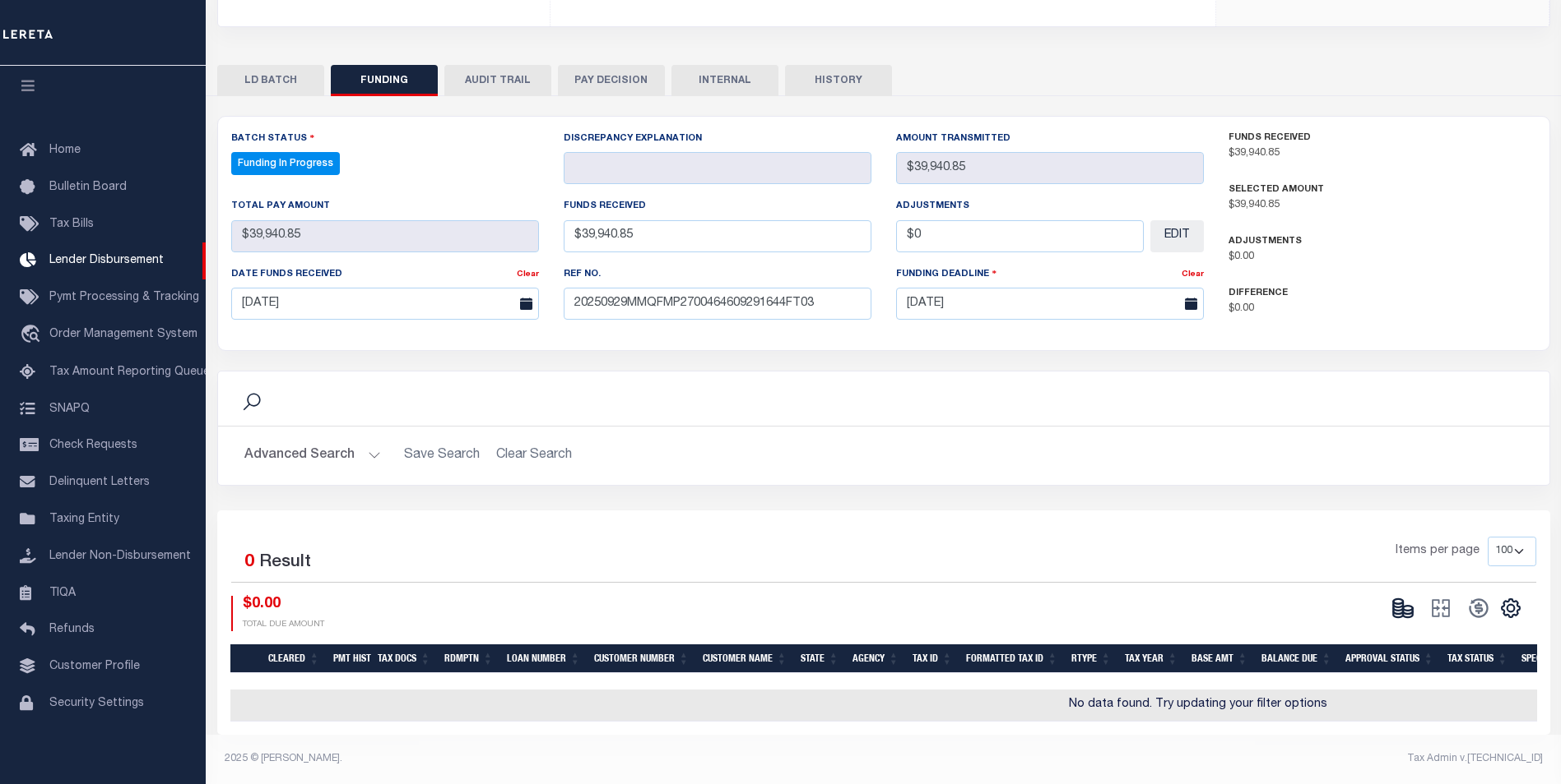
click at [1407, 612] on div "CSV Export Selected Print Show Filter Show Search Columns 0: 1: Cleared 19: SPD" at bounding box center [1453, 614] width 139 height 35
click at [1399, 605] on icon at bounding box center [1398, 608] width 10 height 6
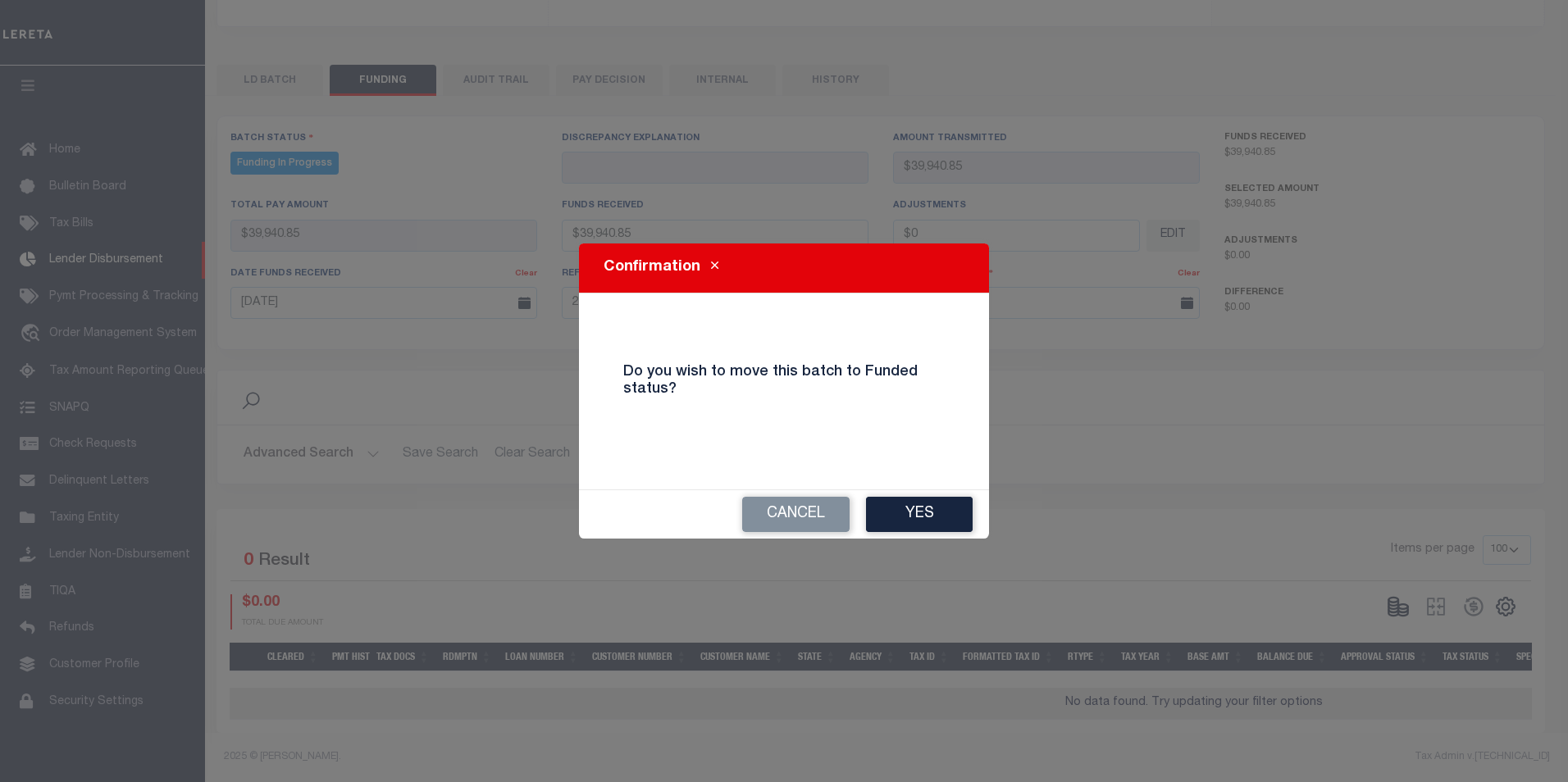
drag, startPoint x: 959, startPoint y: 517, endPoint x: 1175, endPoint y: 528, distance: 216.3
click at [959, 518] on button "Yes" at bounding box center [919, 515] width 107 height 35
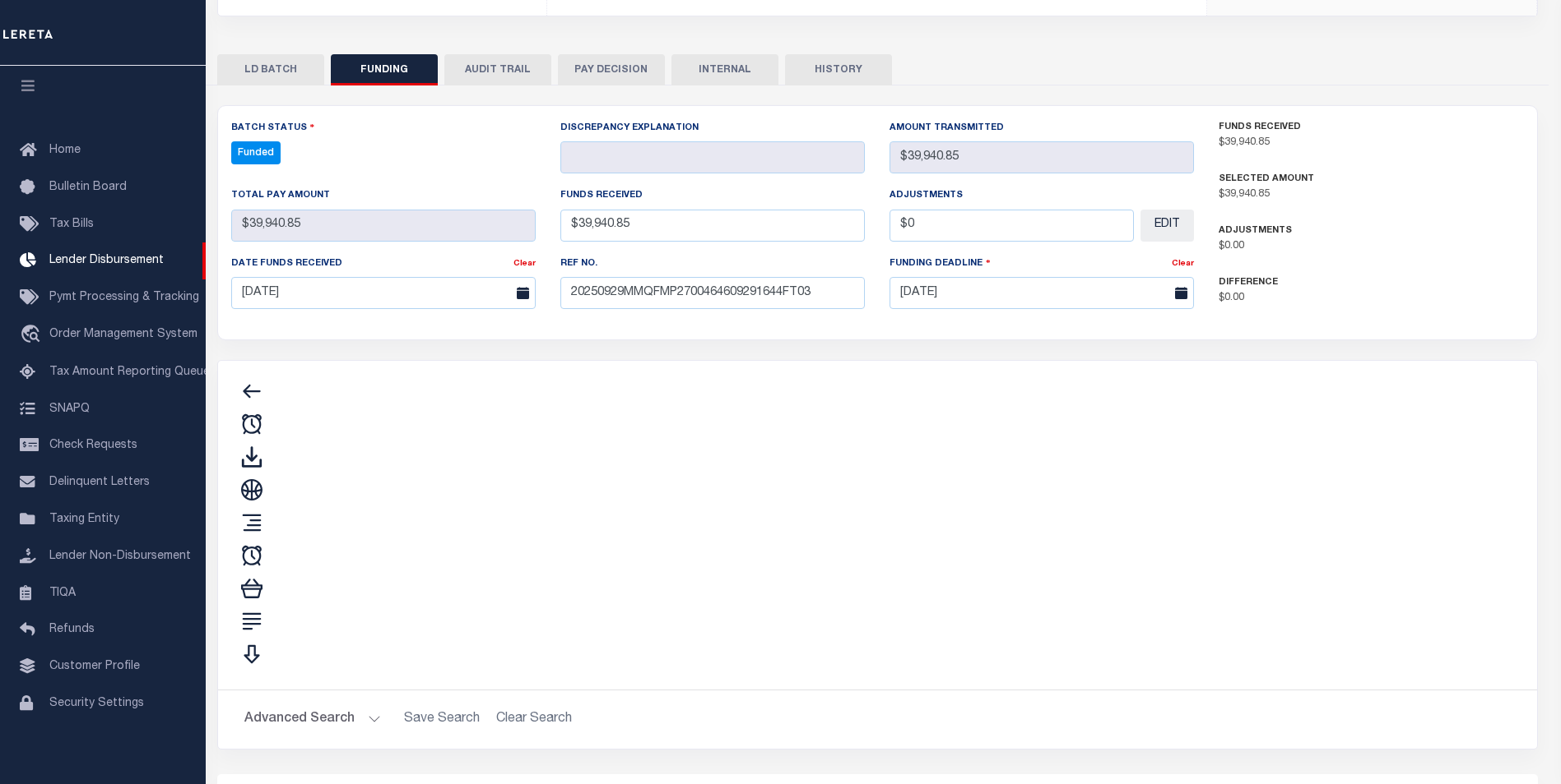
type input "$39,940.85"
type input "$0"
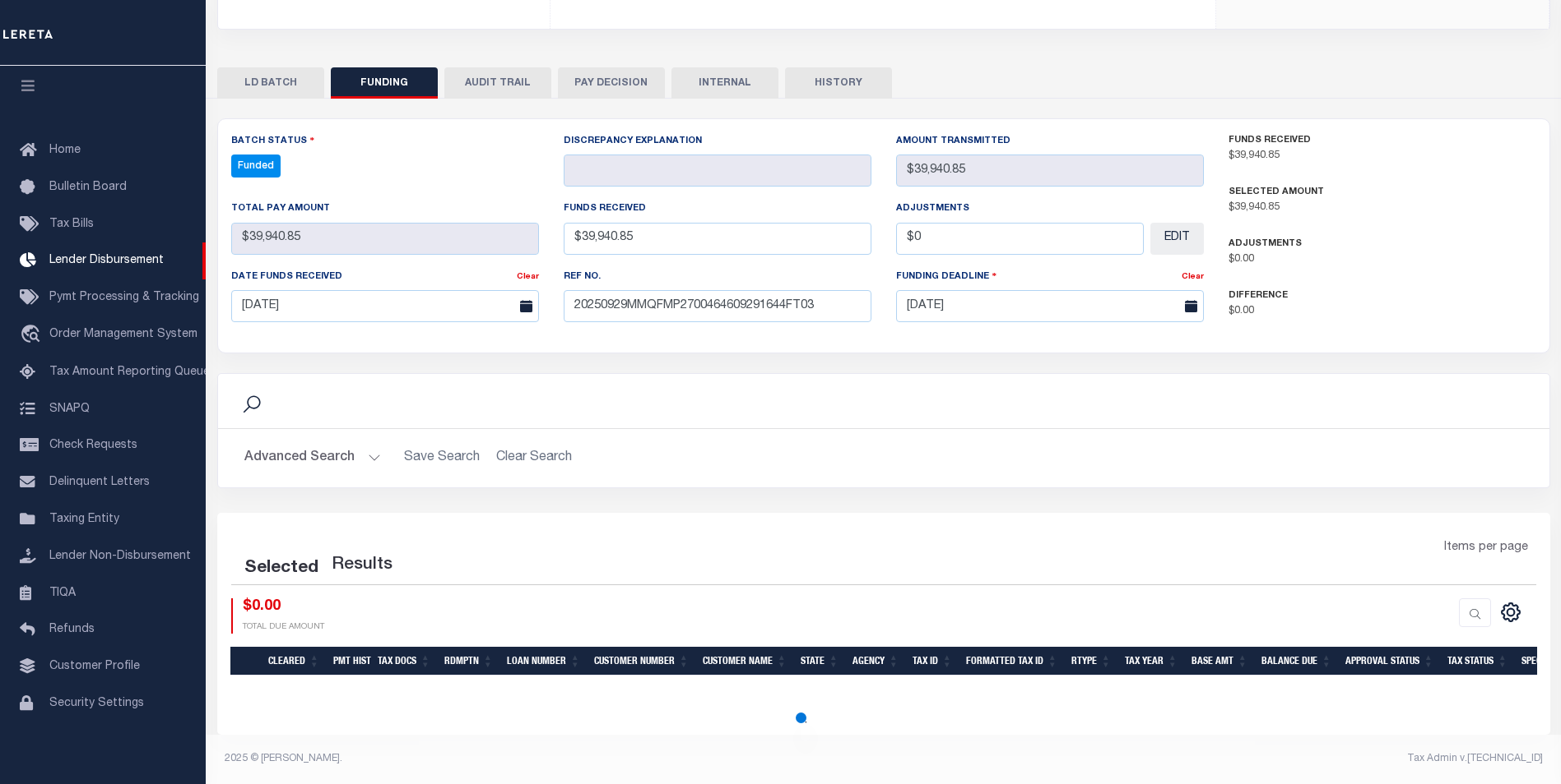
select select "100"
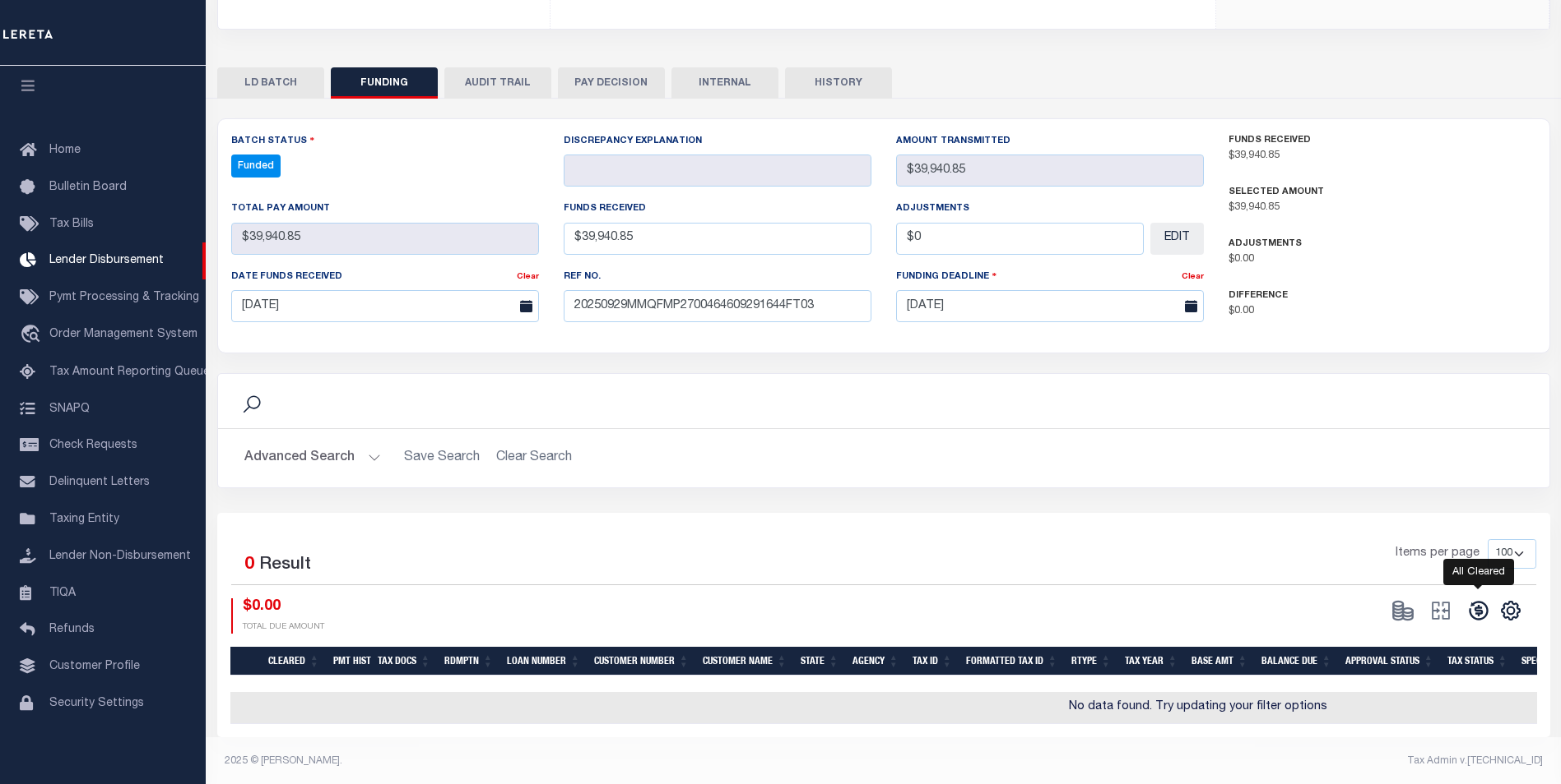
click at [1483, 611] on icon at bounding box center [1478, 610] width 23 height 23
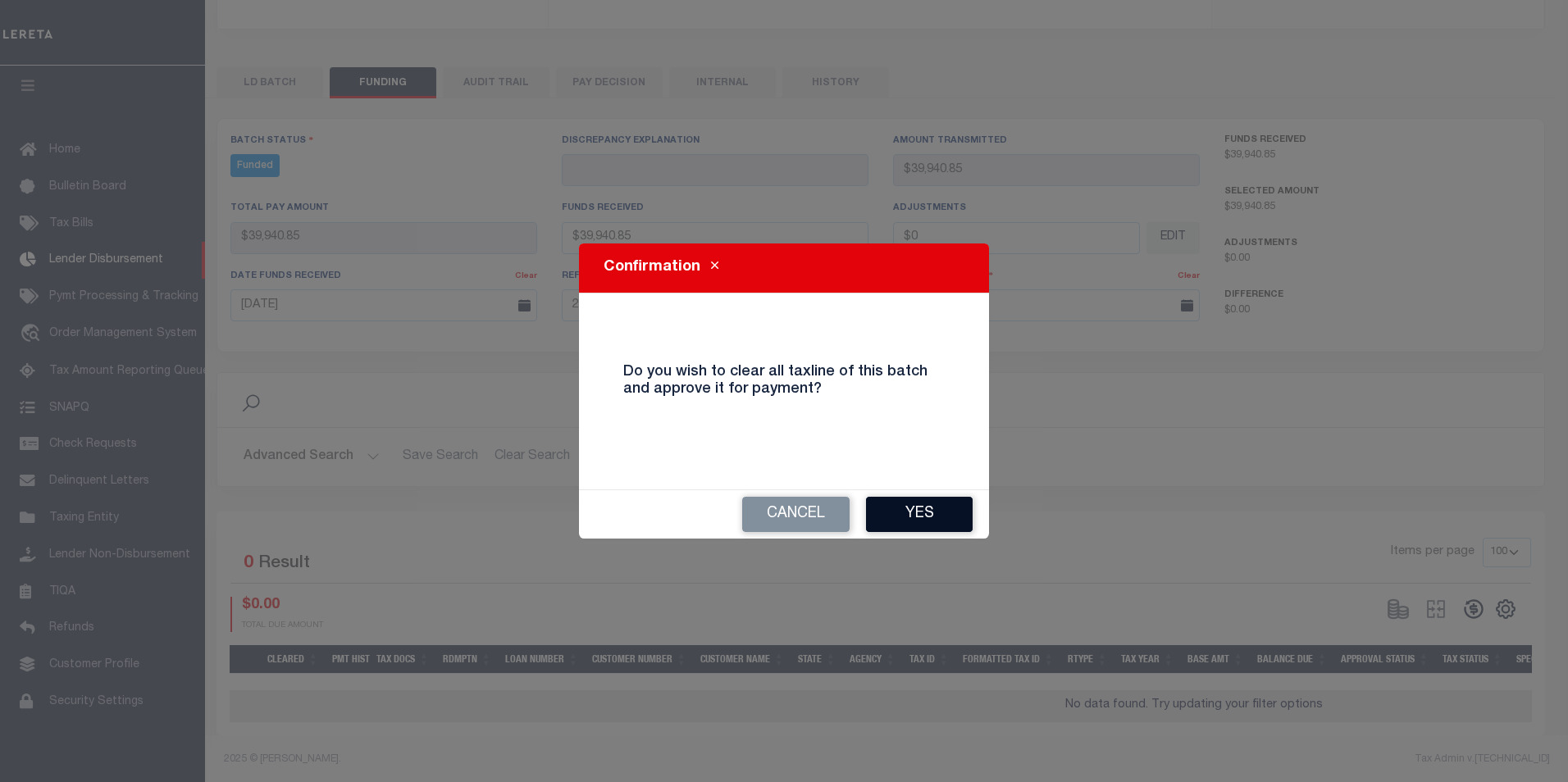
click at [910, 520] on button "Yes" at bounding box center [919, 515] width 107 height 35
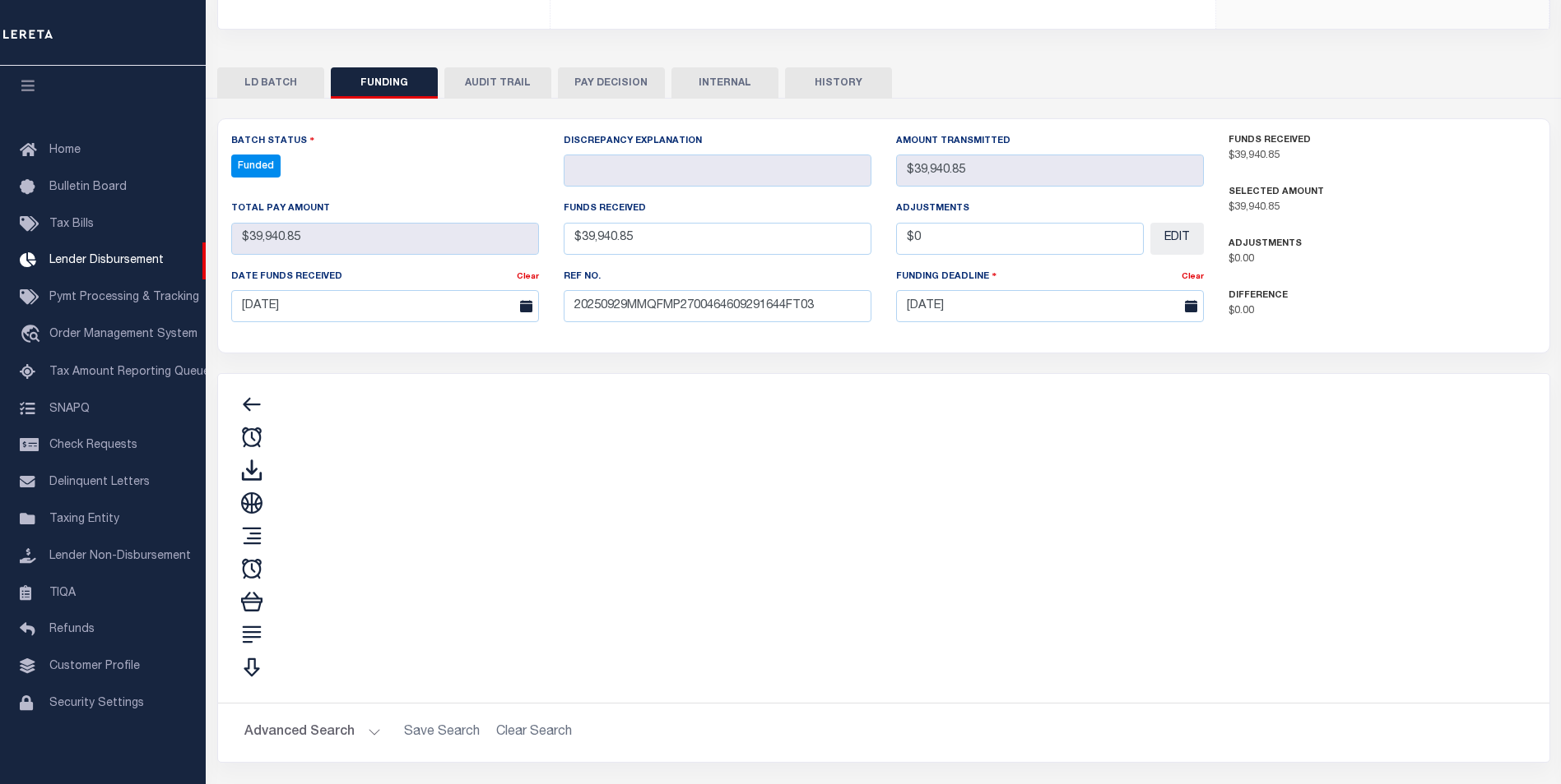
type input "$39,940.85"
type input "$0"
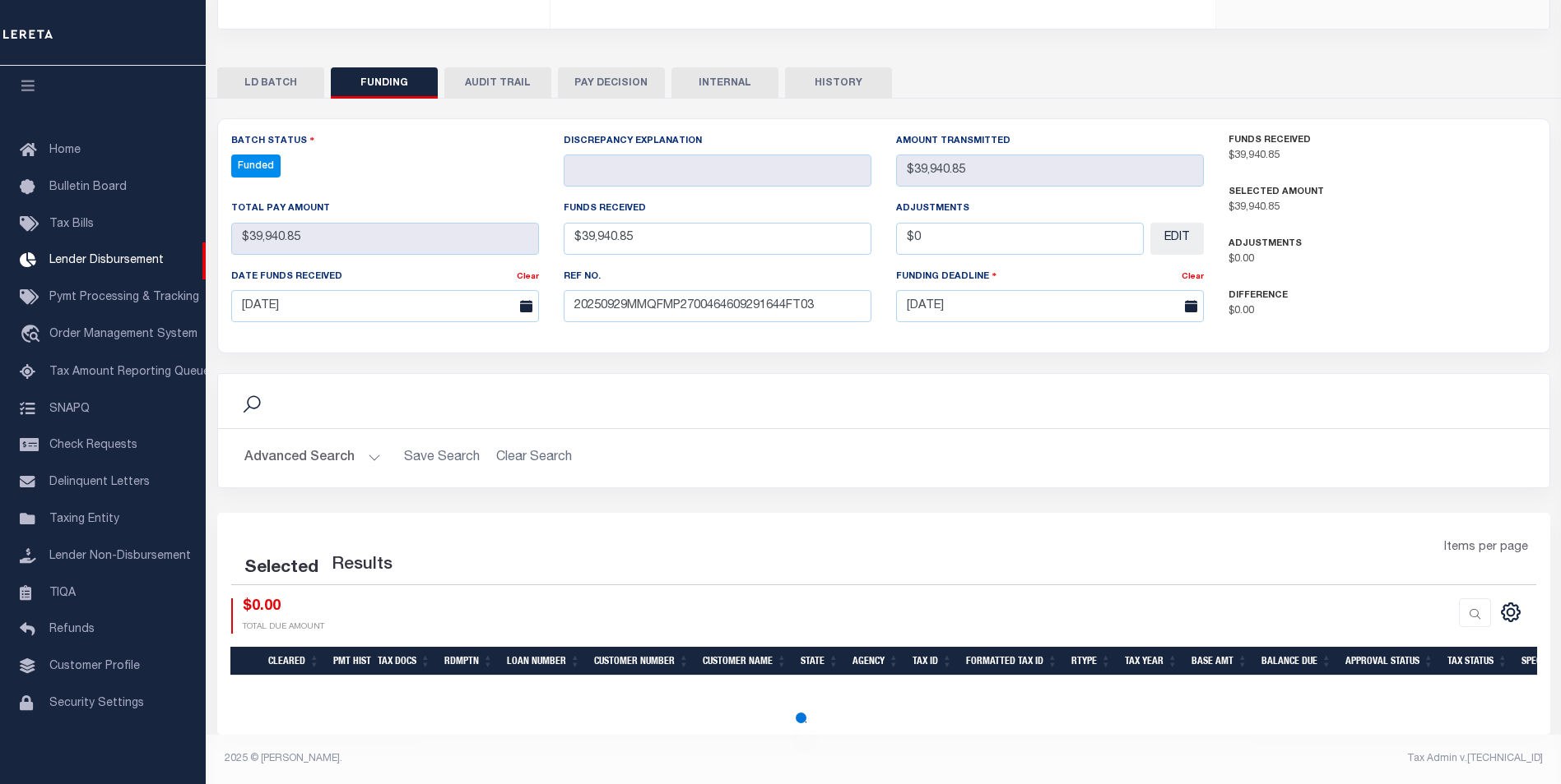
select select "100"
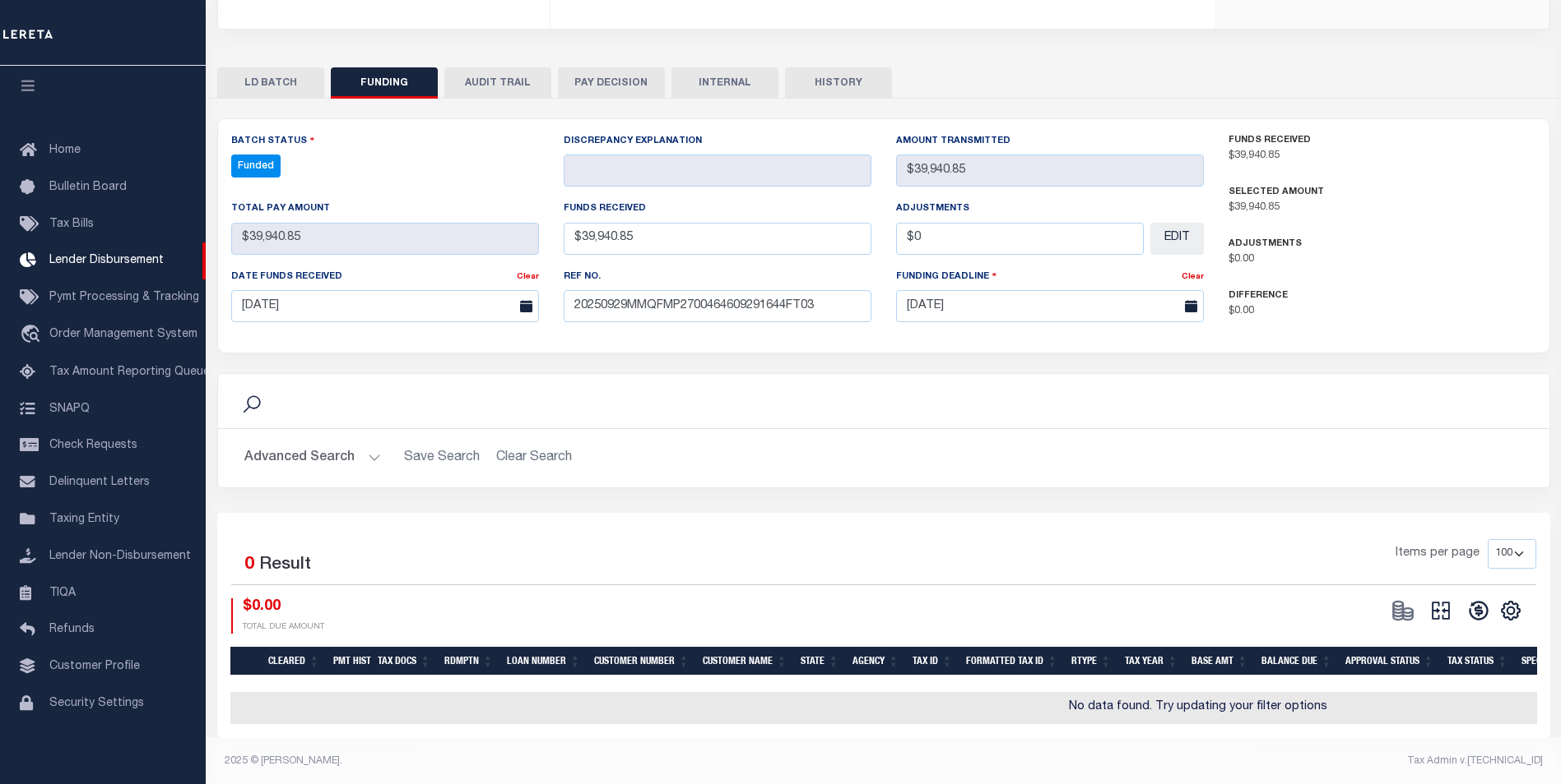
click at [1454, 616] on button at bounding box center [1440, 610] width 38 height 25
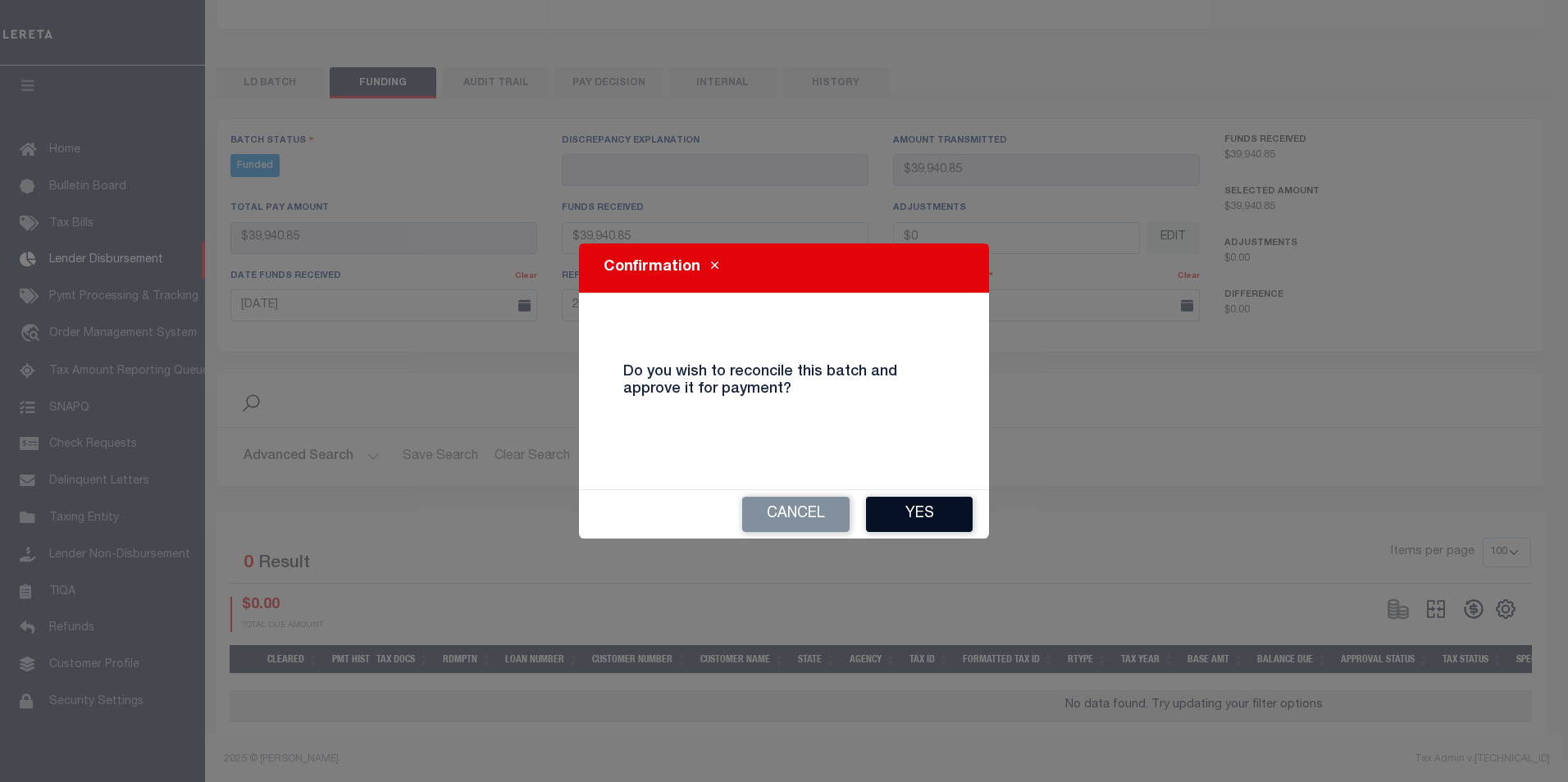
click at [960, 505] on button "Yes" at bounding box center [919, 515] width 107 height 35
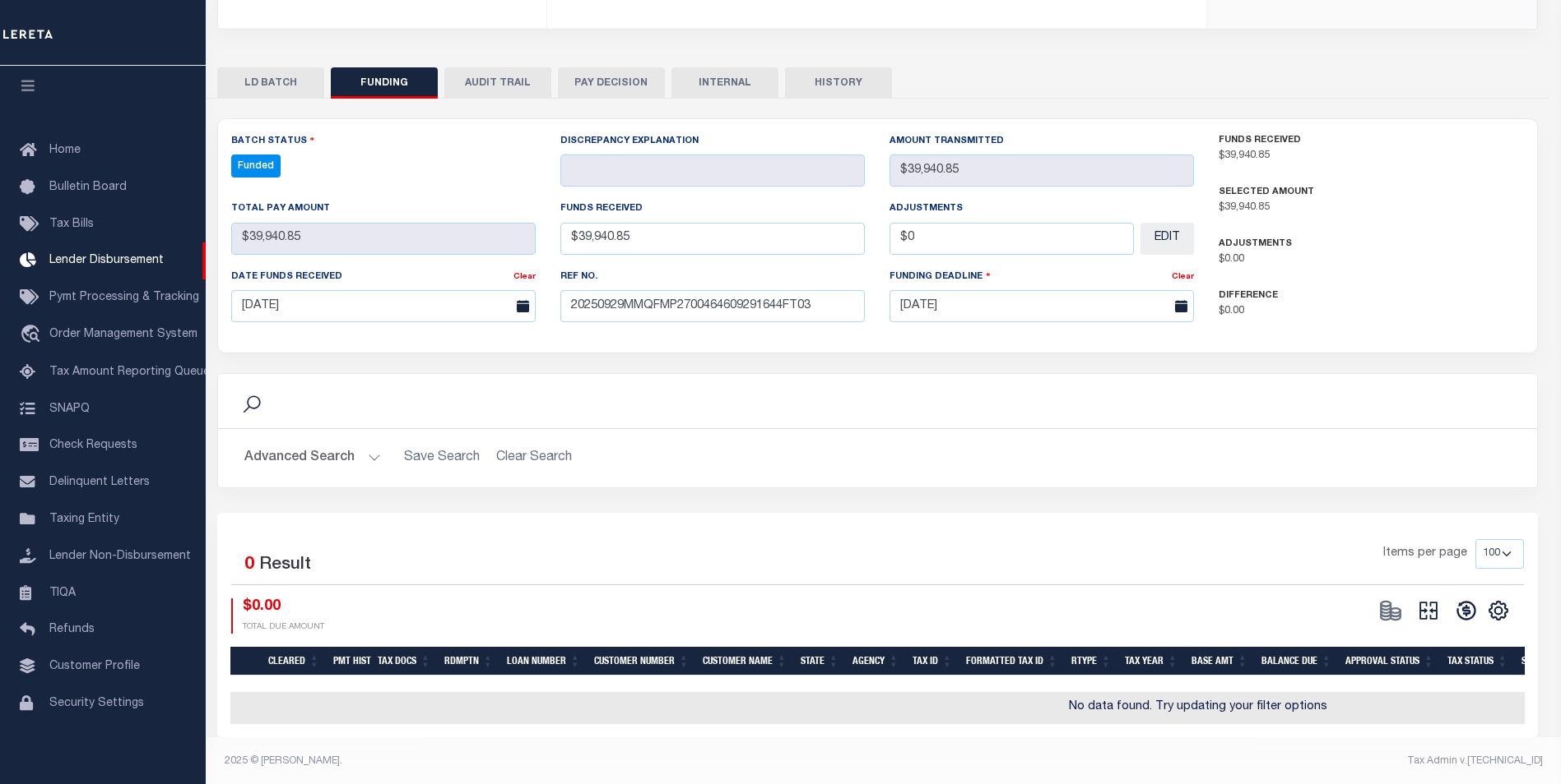
type input "$39,940.85"
type input "$0"
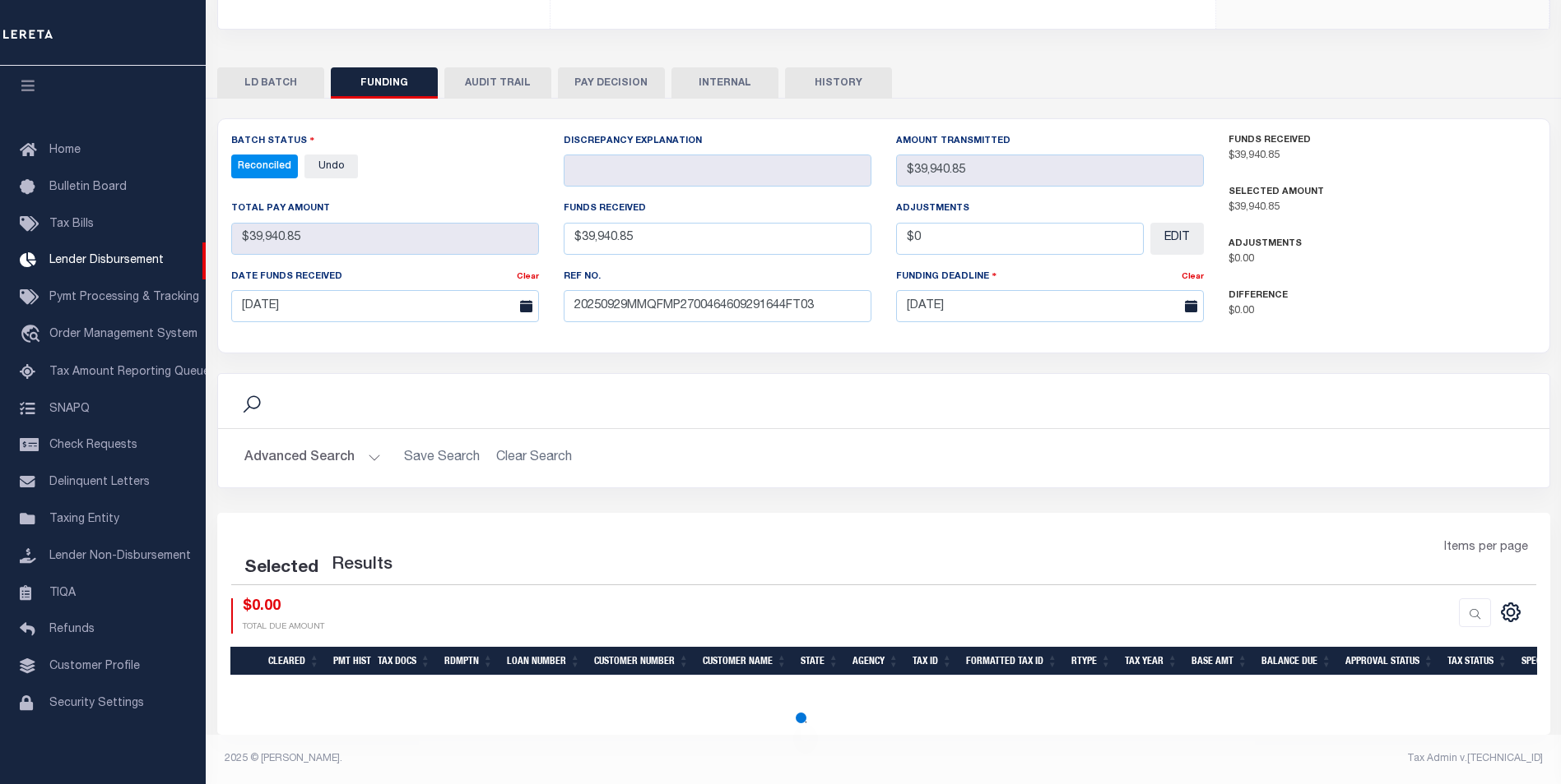
select select "100"
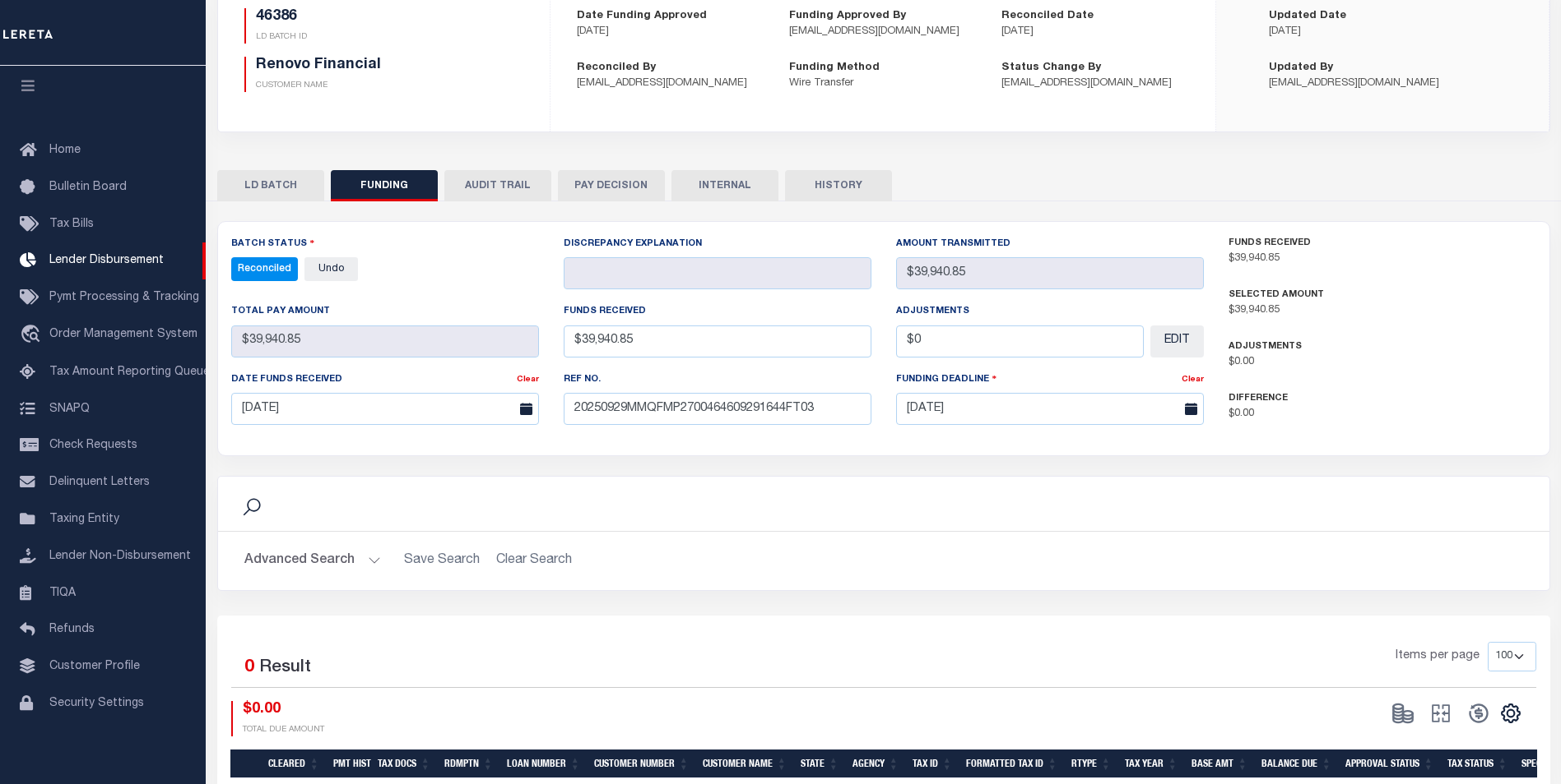
scroll to position [118, 0]
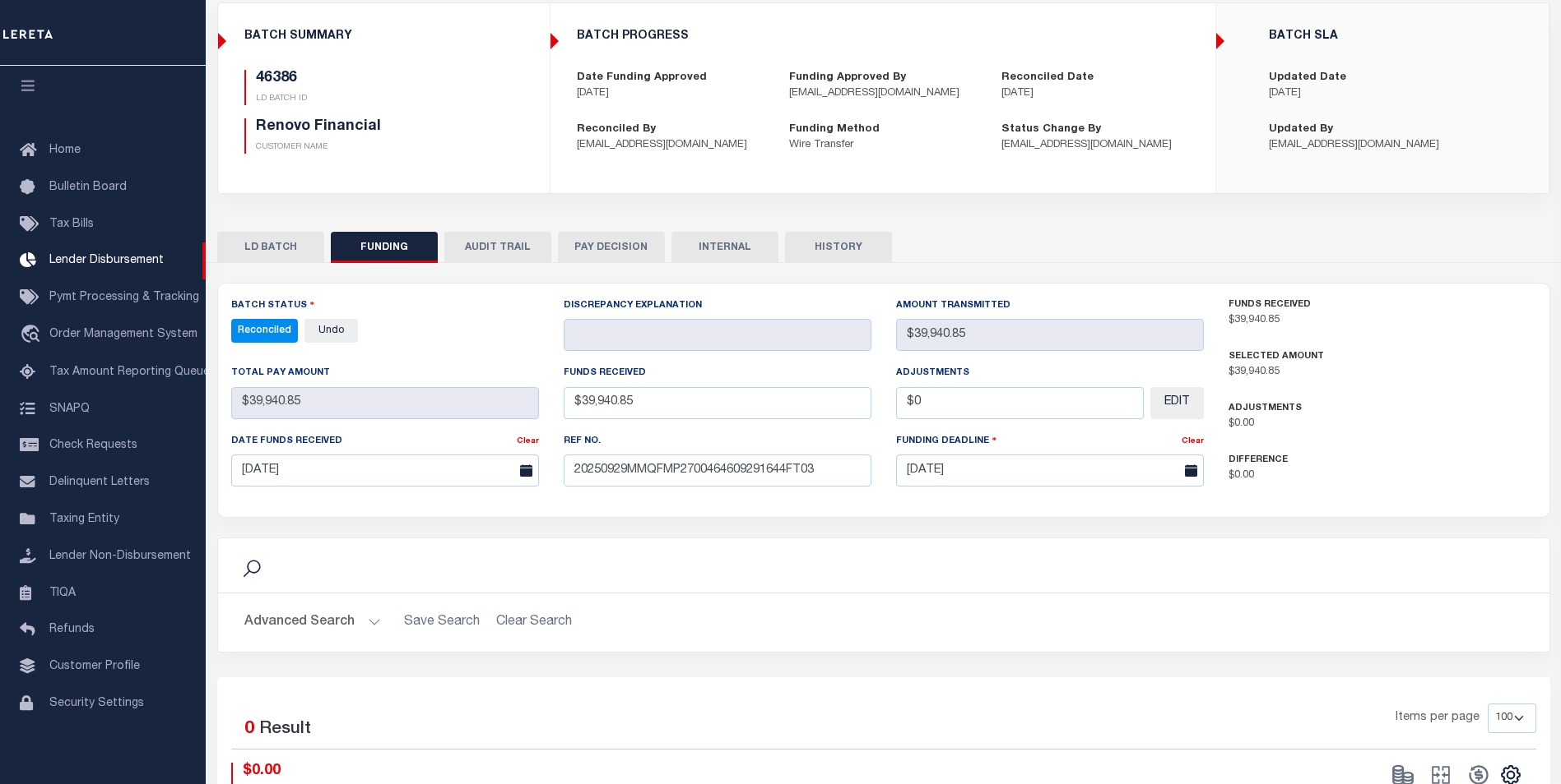
drag, startPoint x: 739, startPoint y: 255, endPoint x: 747, endPoint y: 227, distance: 29.1
click at [739, 254] on button "INTERNAL" at bounding box center [725, 247] width 107 height 31
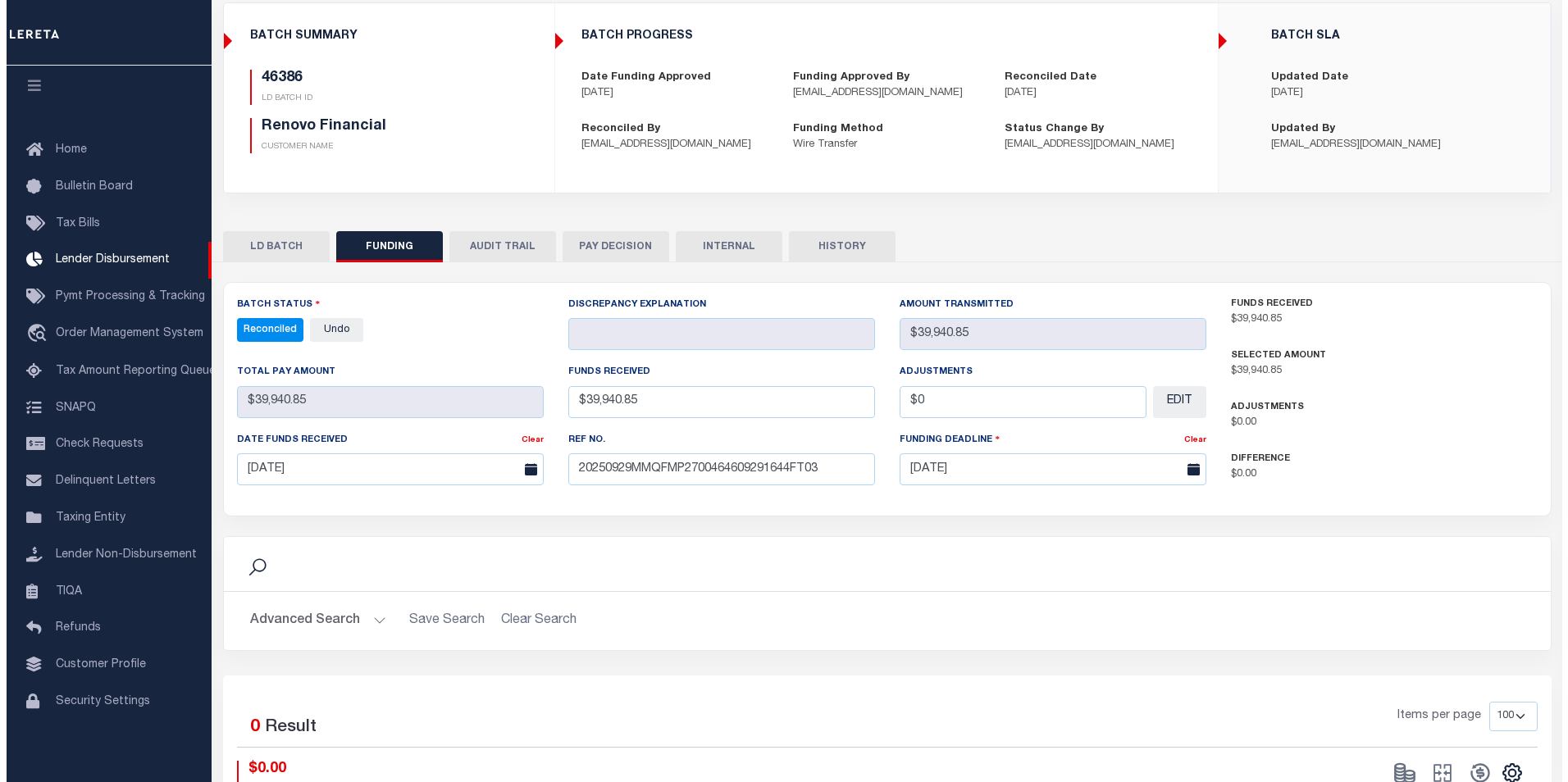
scroll to position [0, 0]
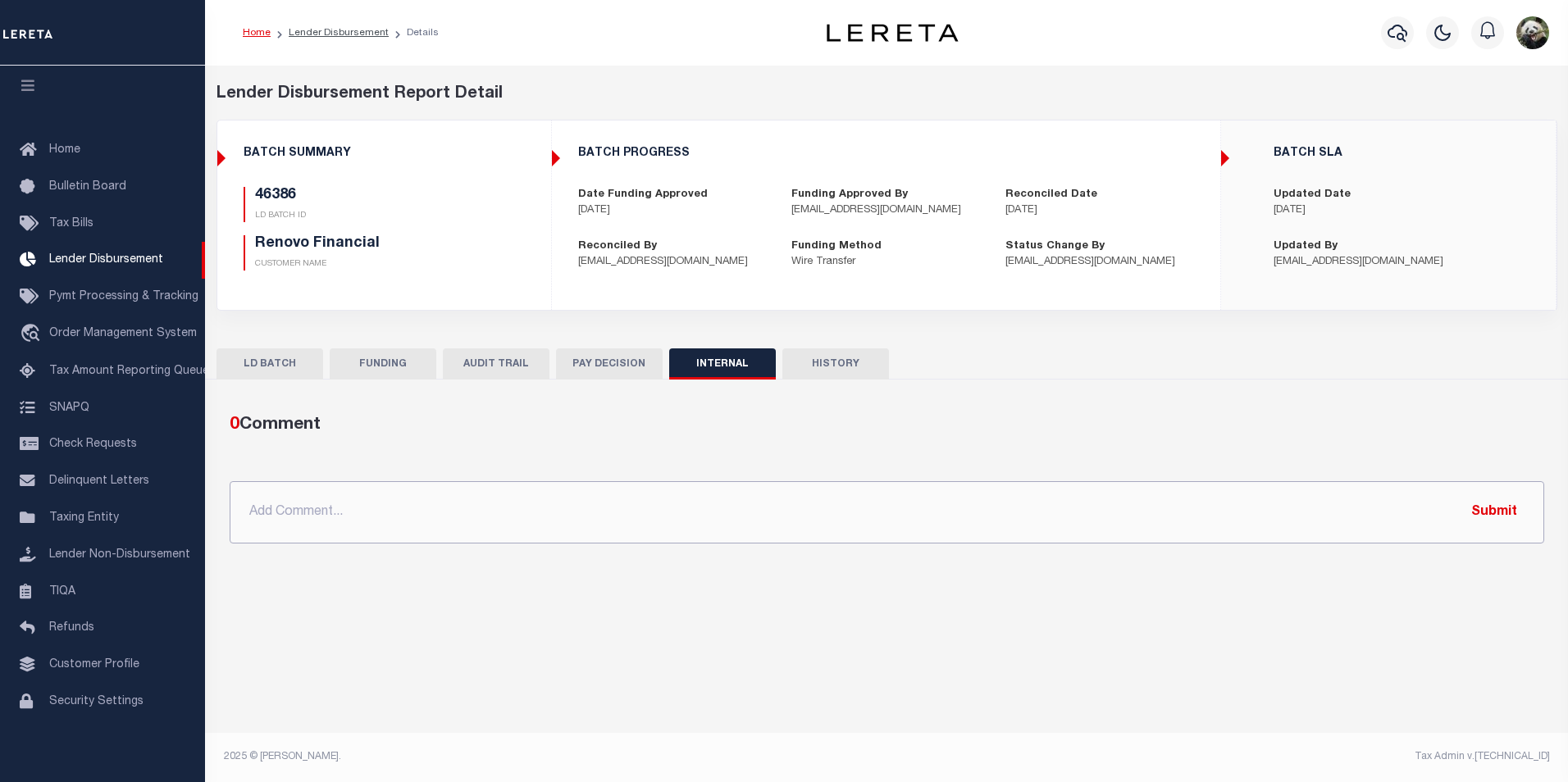
click at [373, 517] on input "text" at bounding box center [887, 513] width 1314 height 63
paste input "OG AMOUNT $96,026.33 46337 - $7,808.48 46340 - $2,302.42 46345 - $13,303.78 463…"
type input "OG AMOUNT $96,026.33 46337 - $7,808.48 46340 - $2,302.42 46345 - $13,303.78 463…"
